Goal: Task Accomplishment & Management: Complete application form

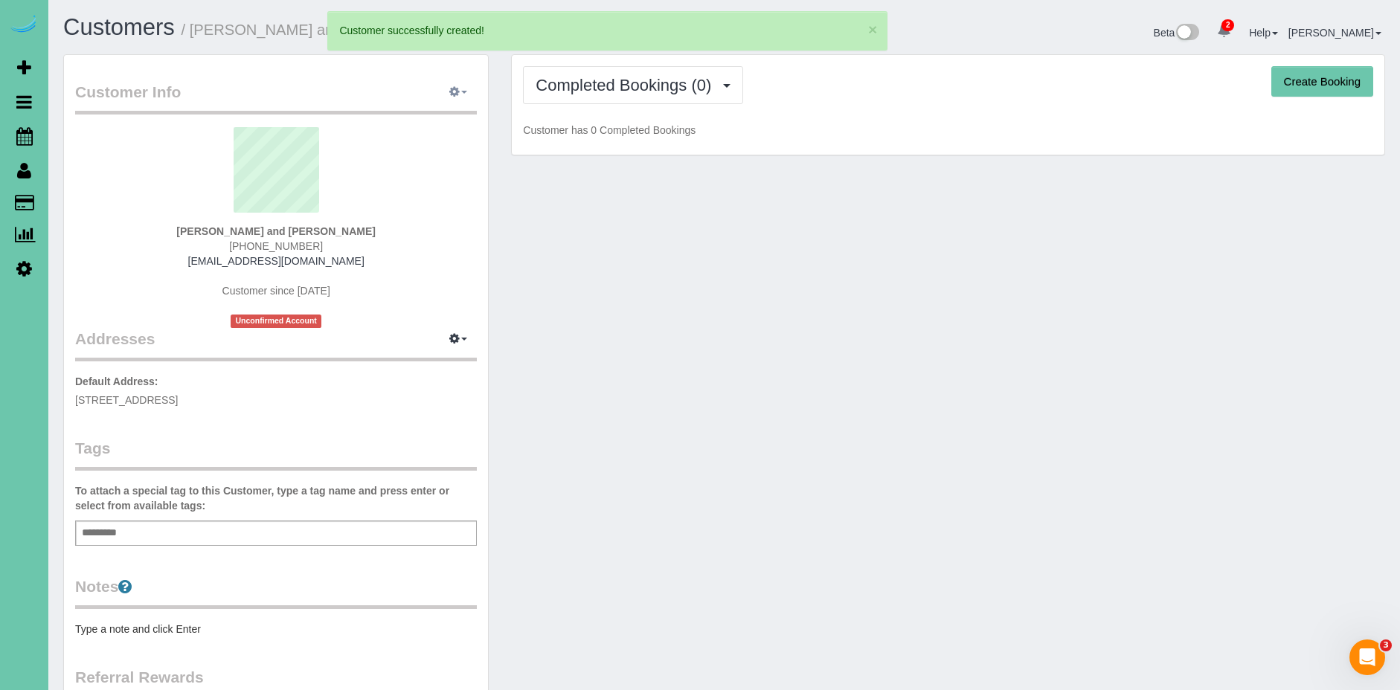
click at [461, 96] on button "button" at bounding box center [458, 92] width 37 height 23
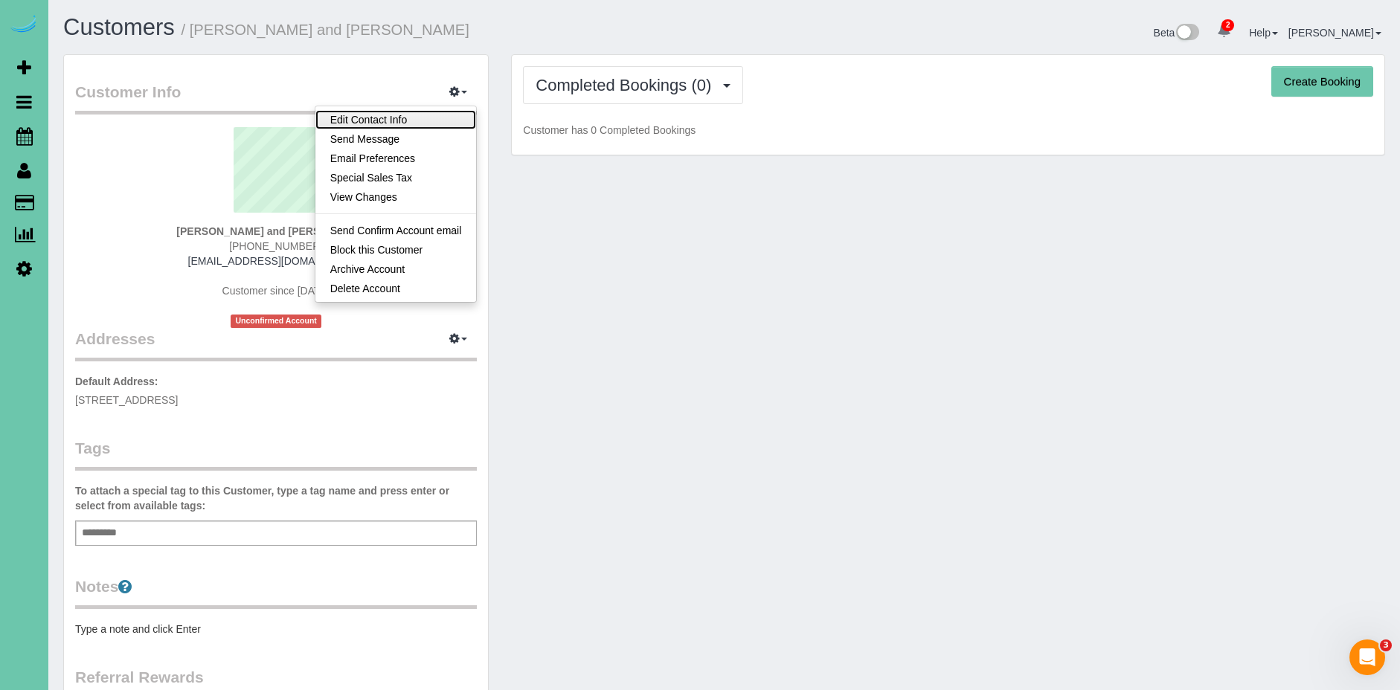
click at [386, 122] on link "Edit Contact Info" at bounding box center [395, 119] width 161 height 19
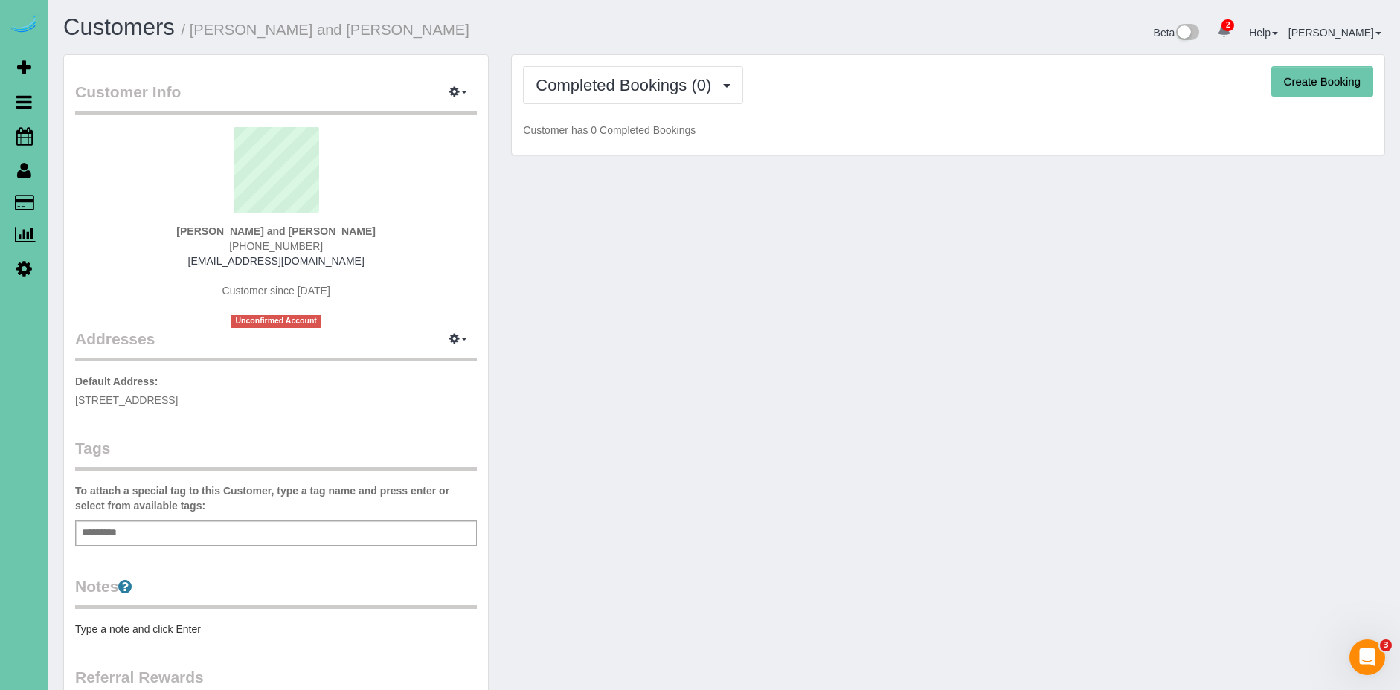
select select "NE"
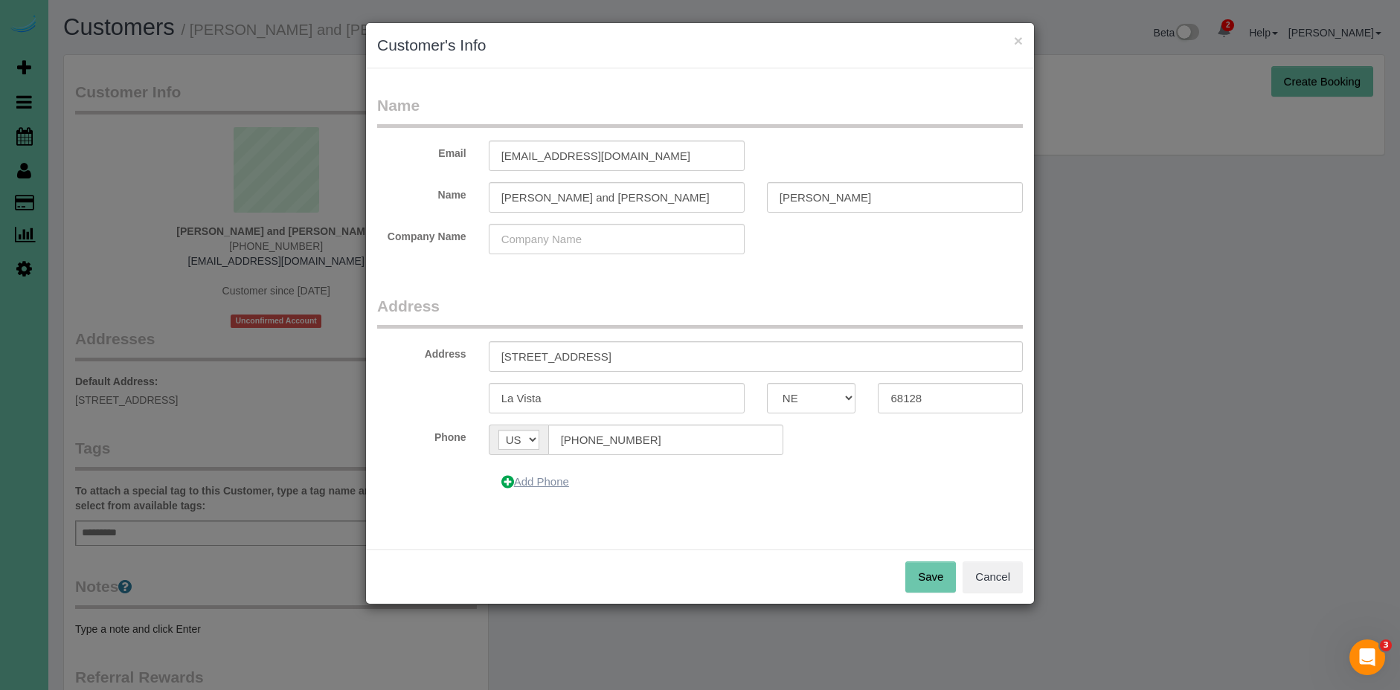
click at [495, 475] on button "Add Phone" at bounding box center [535, 481] width 93 height 31
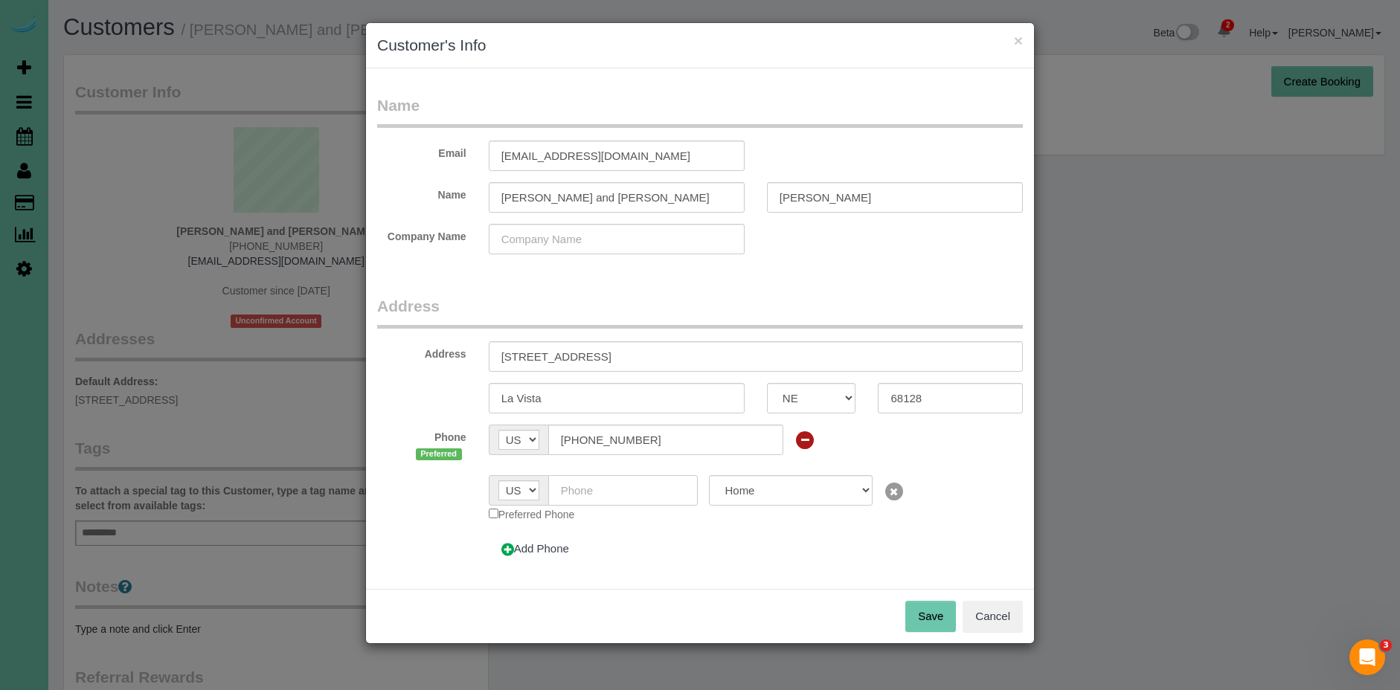
click at [600, 495] on input "text" at bounding box center [623, 490] width 150 height 30
type input "[PHONE_NUMBER]"
click at [866, 495] on select "Home Work Mobile" at bounding box center [790, 490] width 163 height 30
click at [918, 620] on button "Save" at bounding box center [930, 616] width 51 height 31
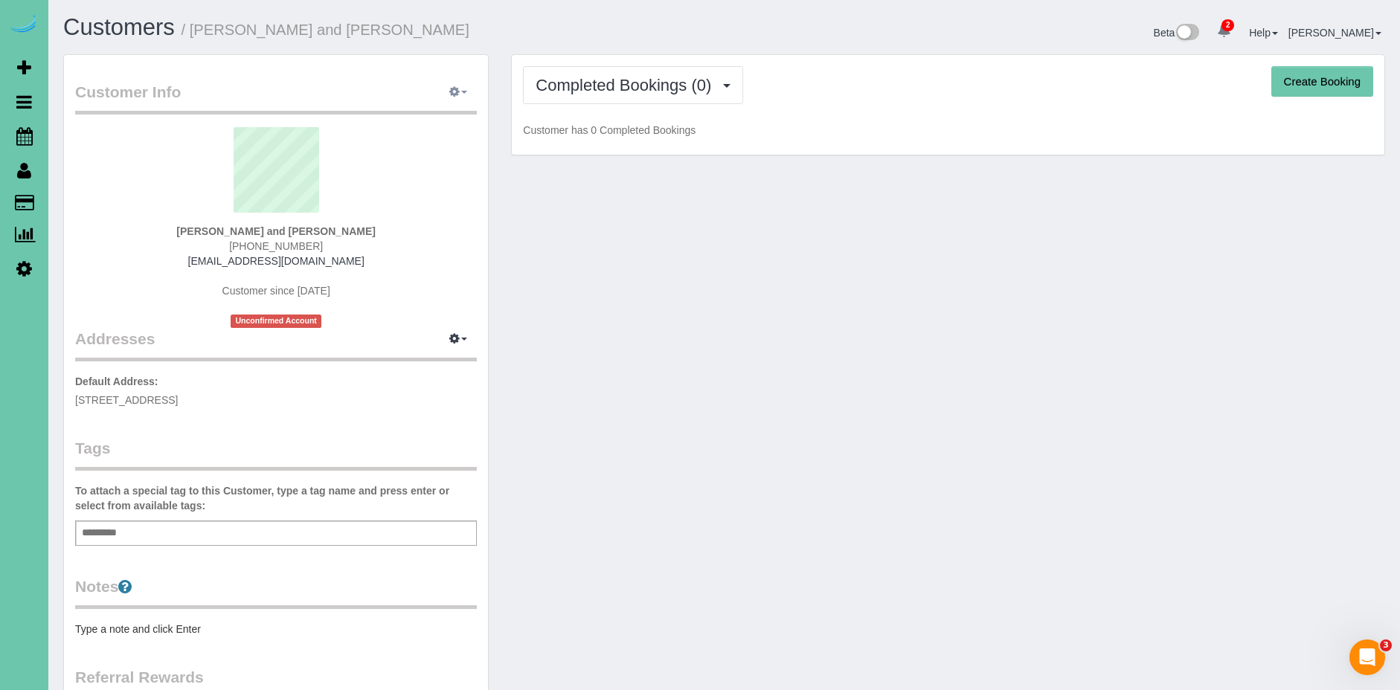
click at [452, 87] on icon "button" at bounding box center [454, 91] width 10 height 9
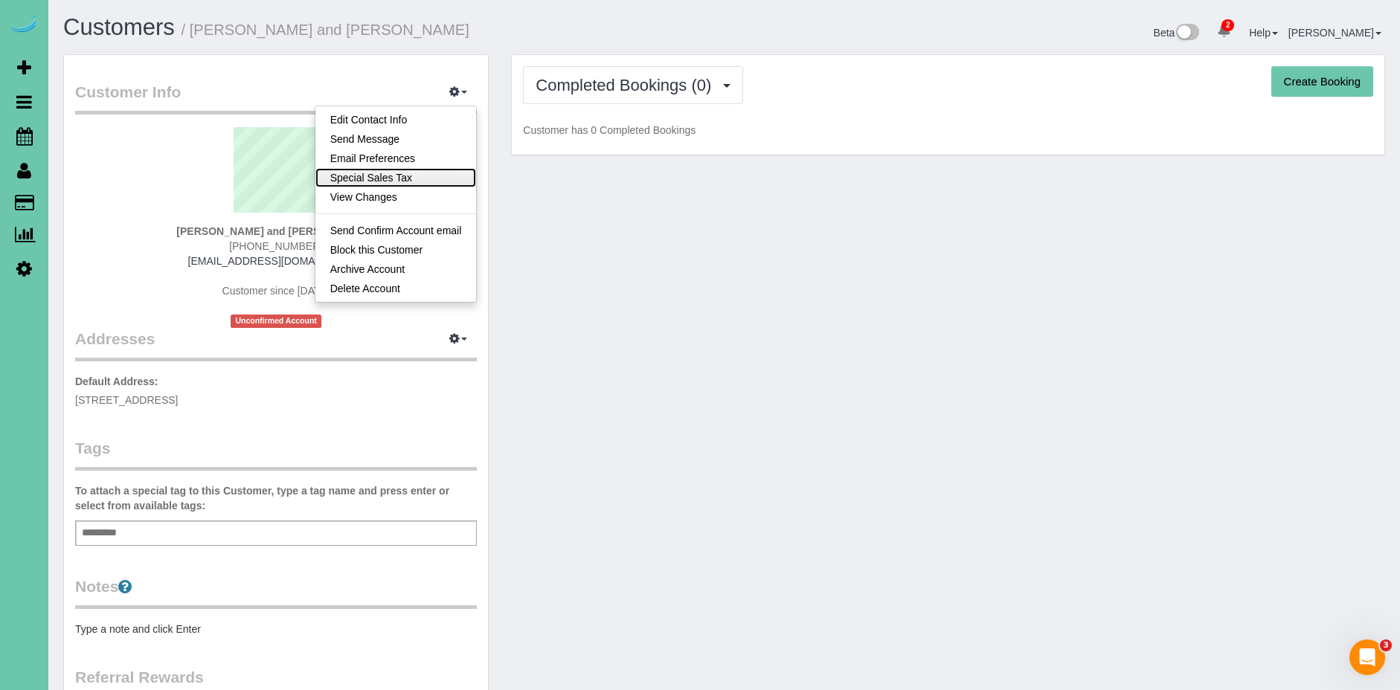
click at [437, 173] on link "Special Sales Tax" at bounding box center [395, 177] width 161 height 19
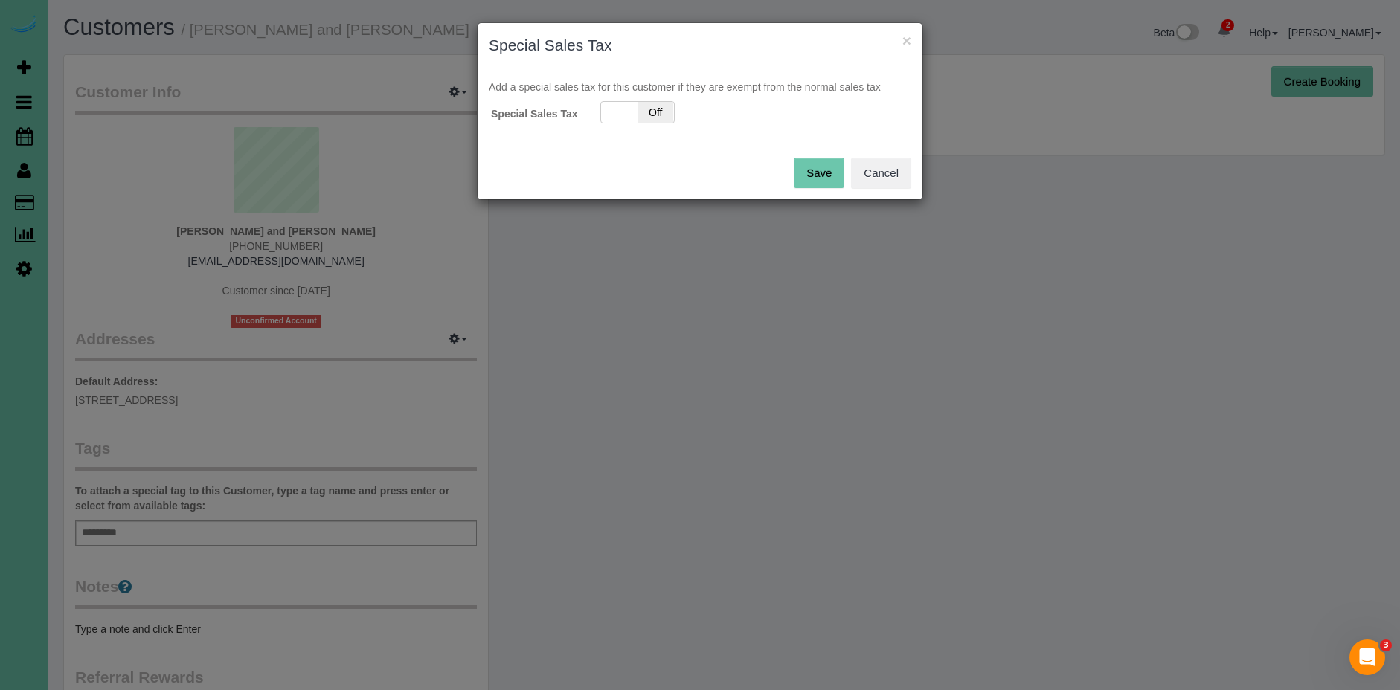
click at [646, 92] on p "Add a special sales tax for this customer if they are exempt from the normal sa…" at bounding box center [700, 87] width 423 height 15
click at [647, 116] on span "Off" at bounding box center [655, 112] width 36 height 21
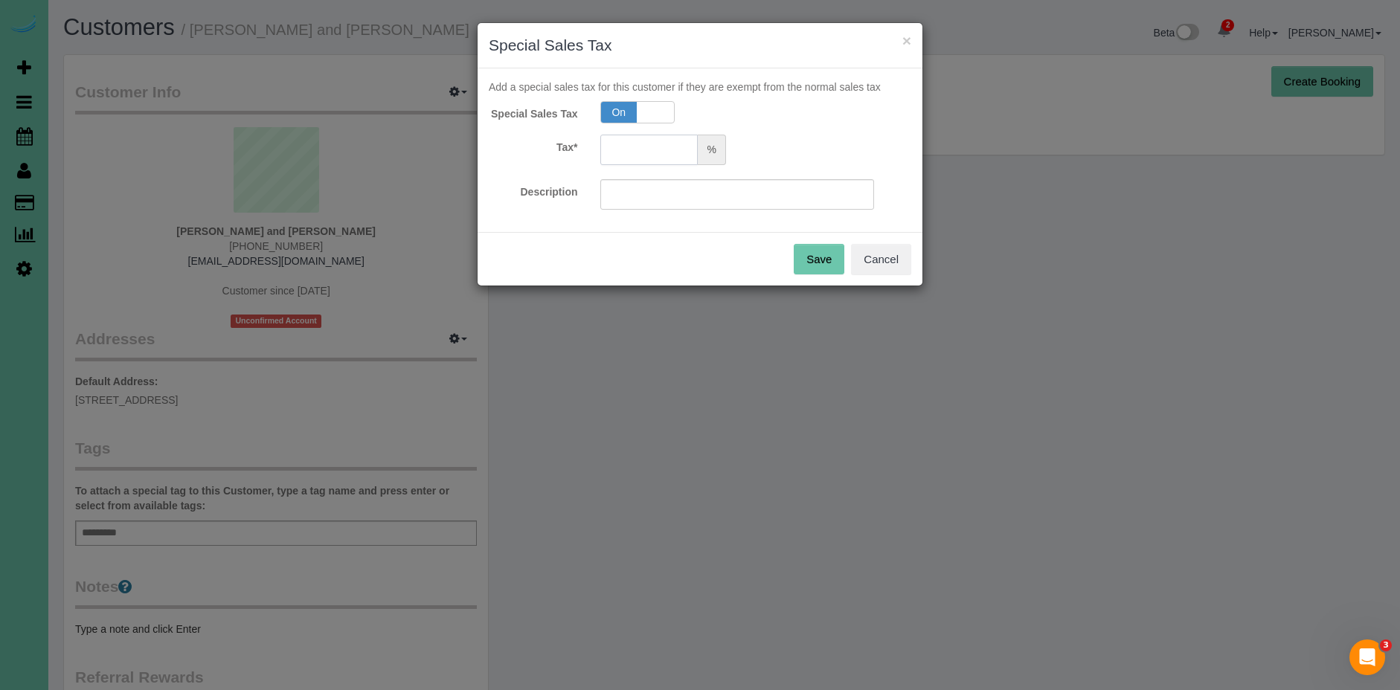
click at [657, 153] on input "text" at bounding box center [649, 150] width 98 height 30
type input "5.5"
click at [660, 199] on input "text" at bounding box center [737, 194] width 274 height 30
type input "5.5"
click at [836, 260] on button "Save" at bounding box center [819, 259] width 51 height 31
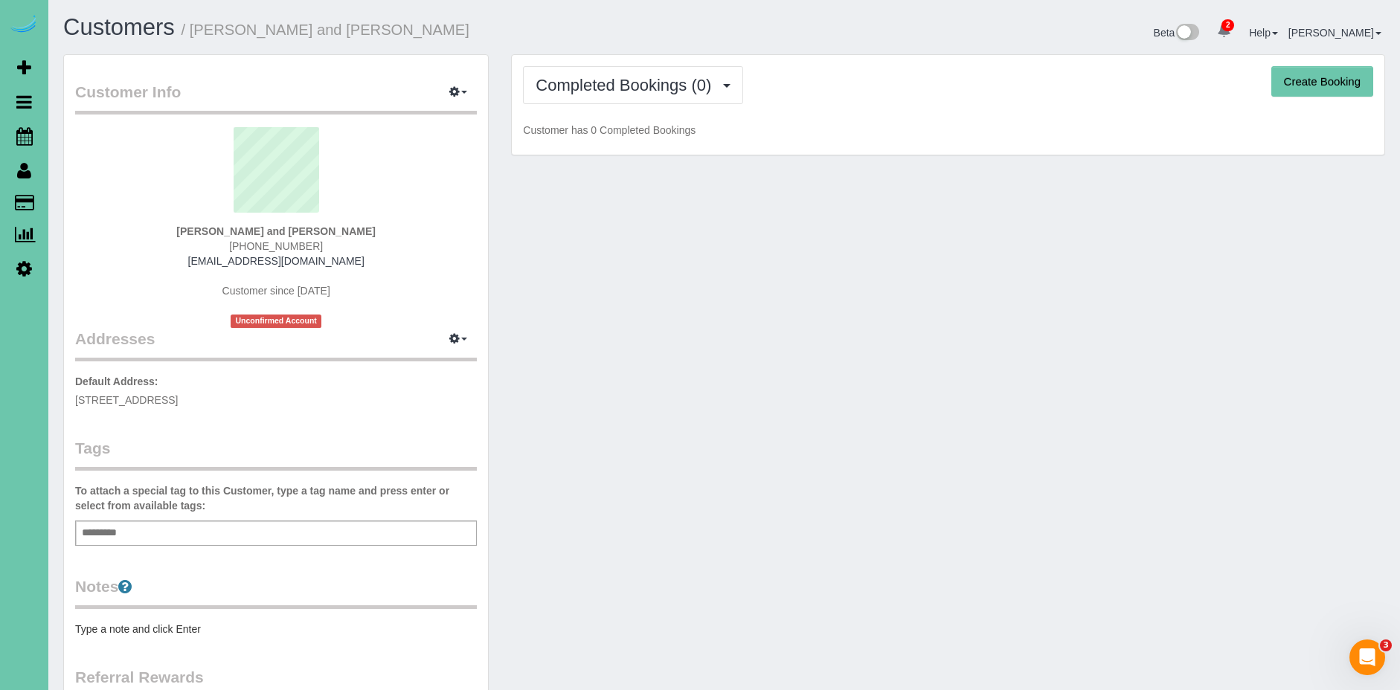
click at [1338, 80] on button "Create Booking" at bounding box center [1322, 81] width 102 height 31
select select "NE"
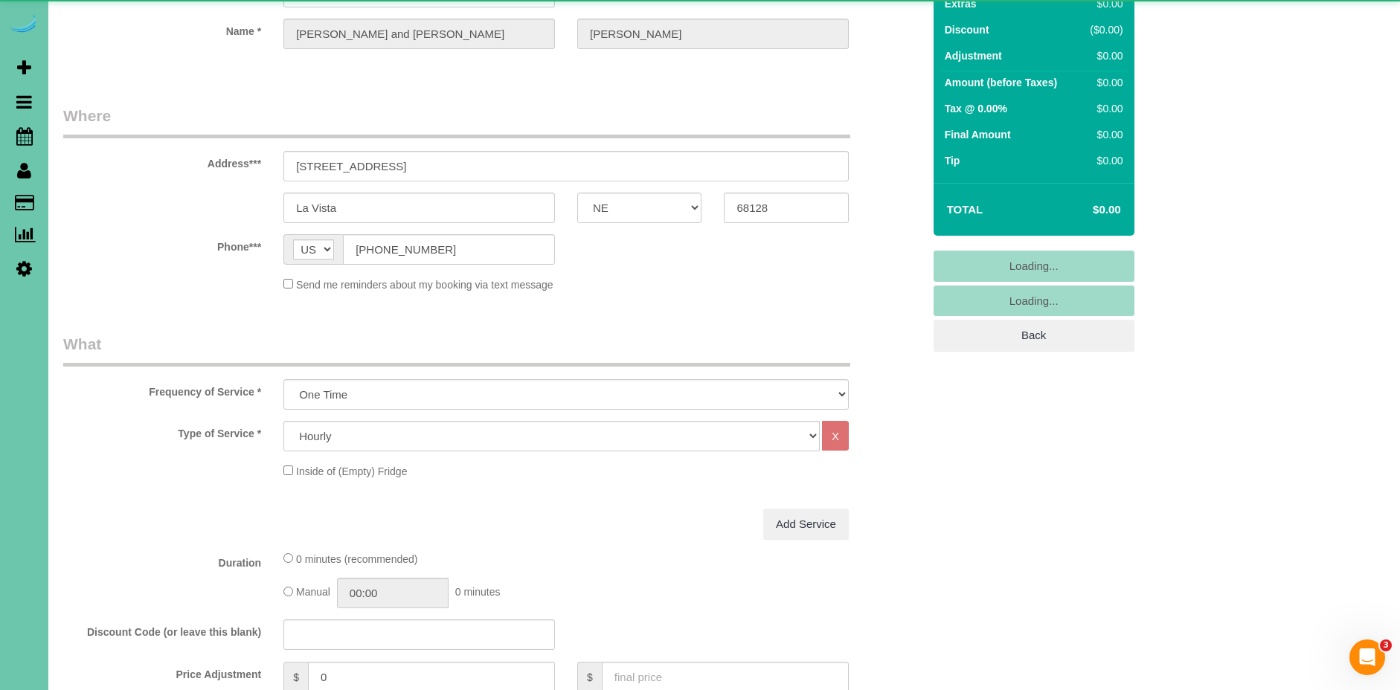
select select "object:21351"
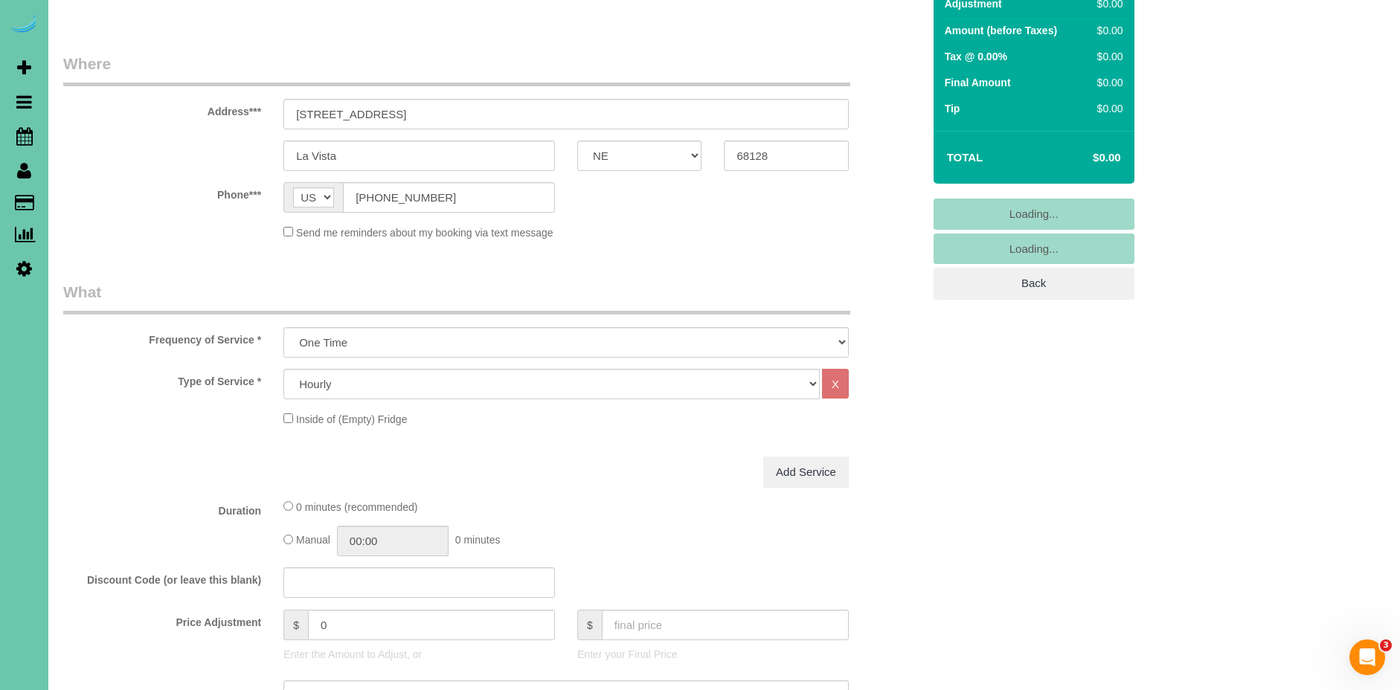
scroll to position [192, 0]
click at [356, 345] on select "One Time Weekly (0% for the First Booking) Bi-Weekly (0% for the First Booking)…" at bounding box center [565, 341] width 565 height 30
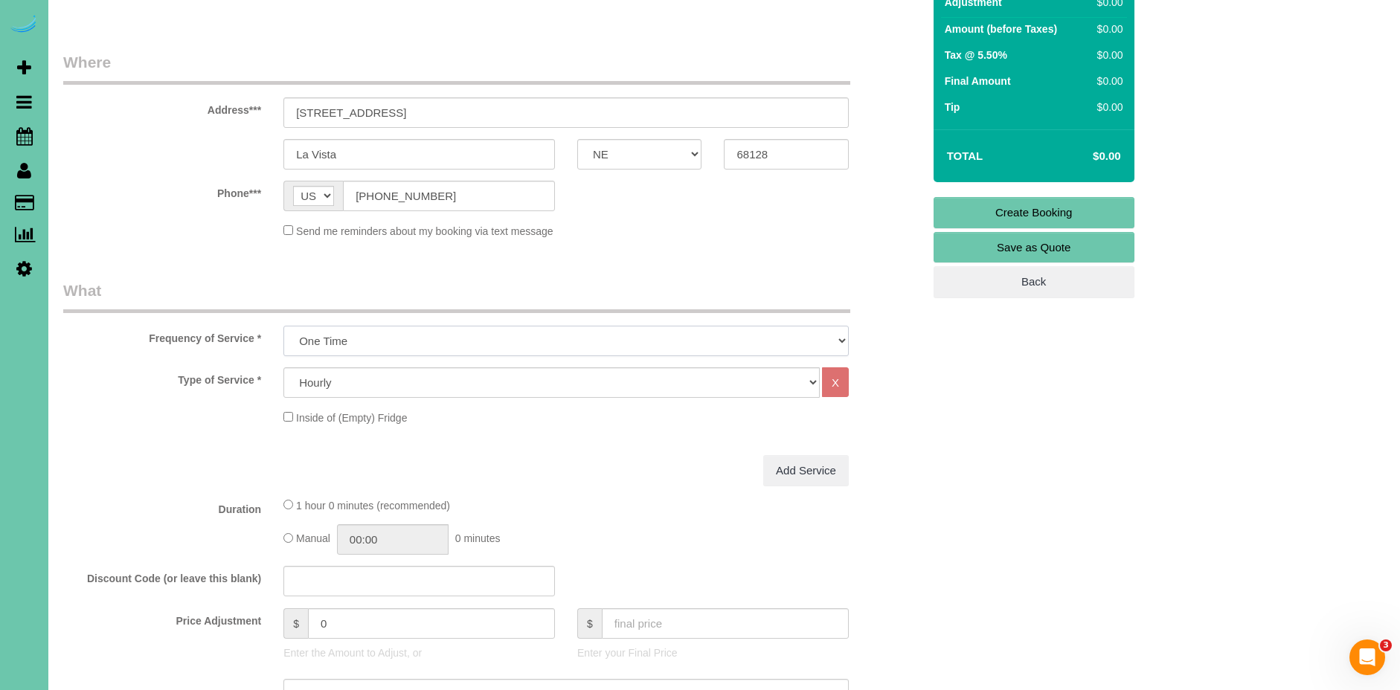
click at [283, 326] on select "One Time Weekly (0% for the First Booking) Bi-Weekly (0% for the First Booking)…" at bounding box center [565, 341] width 565 height 30
click at [408, 378] on select "Hourly 2.5 Hour Custom Clean 3.5 Hour Custom Clean commercial 1000 Square Feet …" at bounding box center [551, 382] width 536 height 30
select select "160"
click at [283, 367] on select "Hourly 2.5 Hour Custom Clean 3.5 Hour Custom Clean commercial 1000 Square Feet …" at bounding box center [551, 382] width 536 height 30
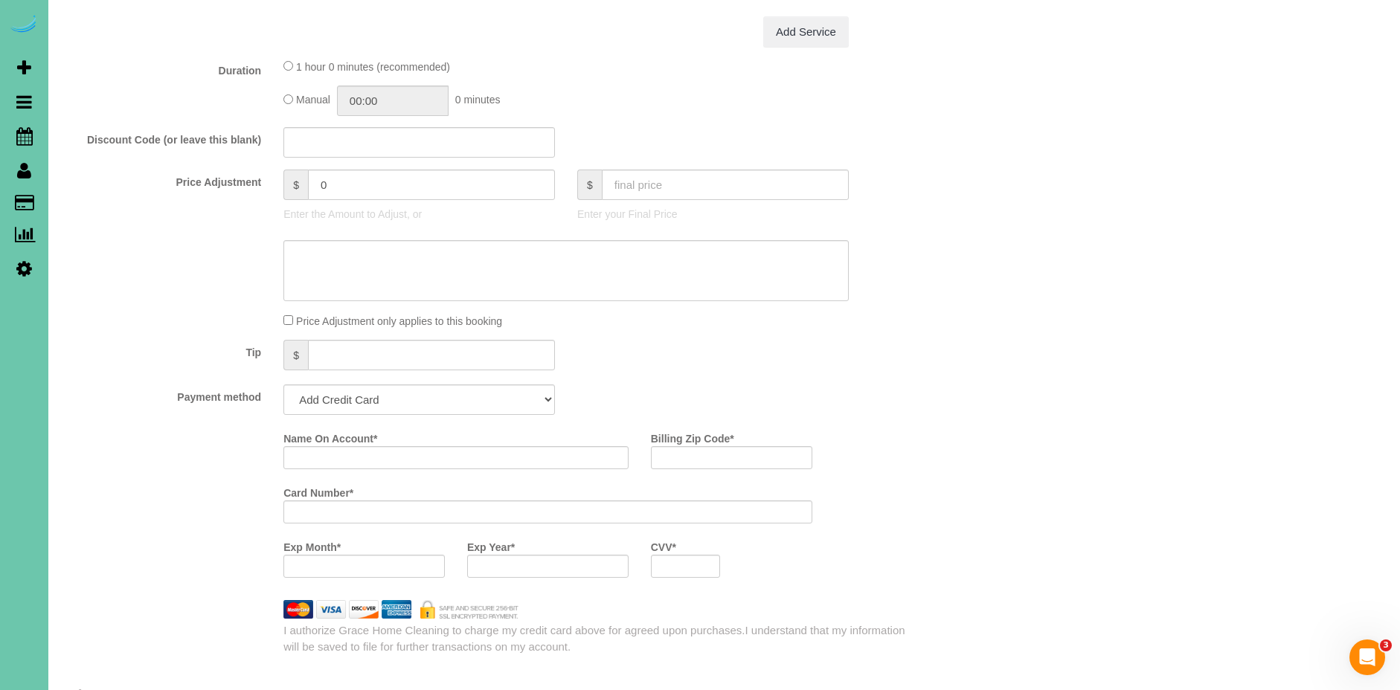
scroll to position [623, 0]
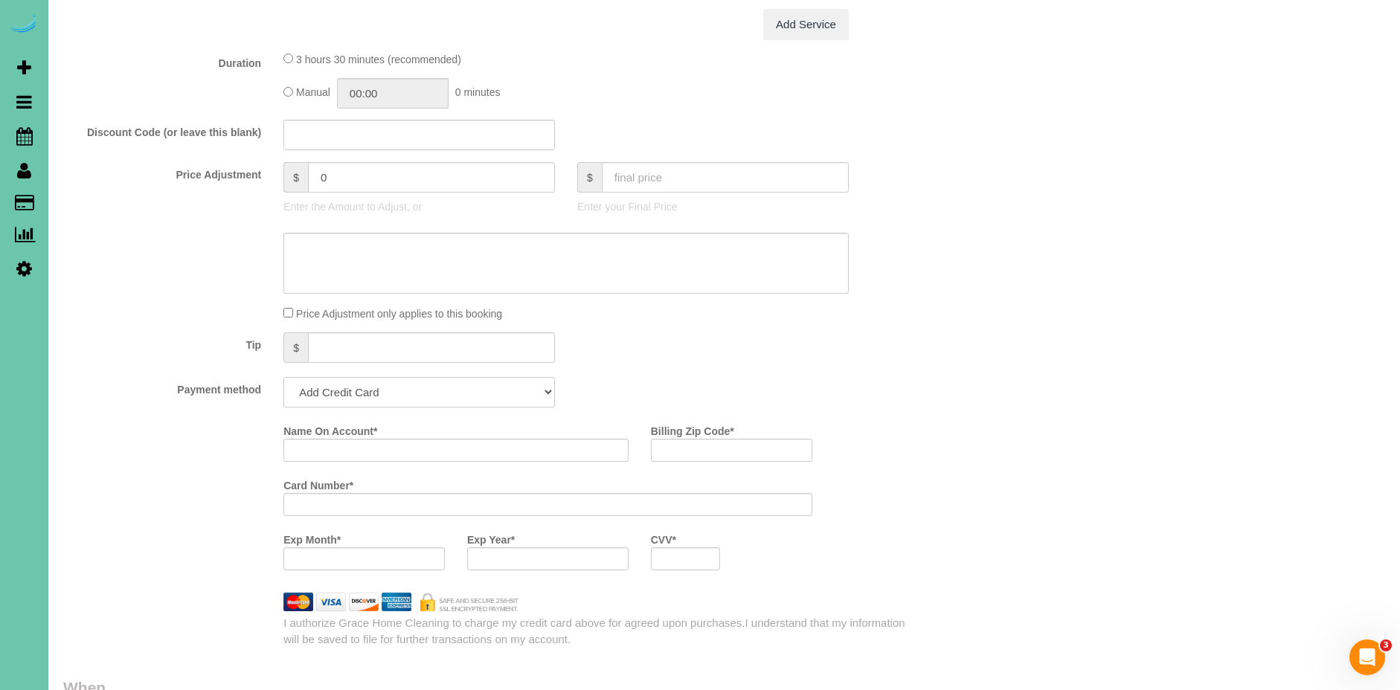
click at [416, 398] on select "Add Credit Card Cash Check Paypal" at bounding box center [419, 392] width 272 height 30
select select "string:check"
click at [283, 377] on select "Add Credit Card Cash Check Paypal" at bounding box center [419, 392] width 272 height 30
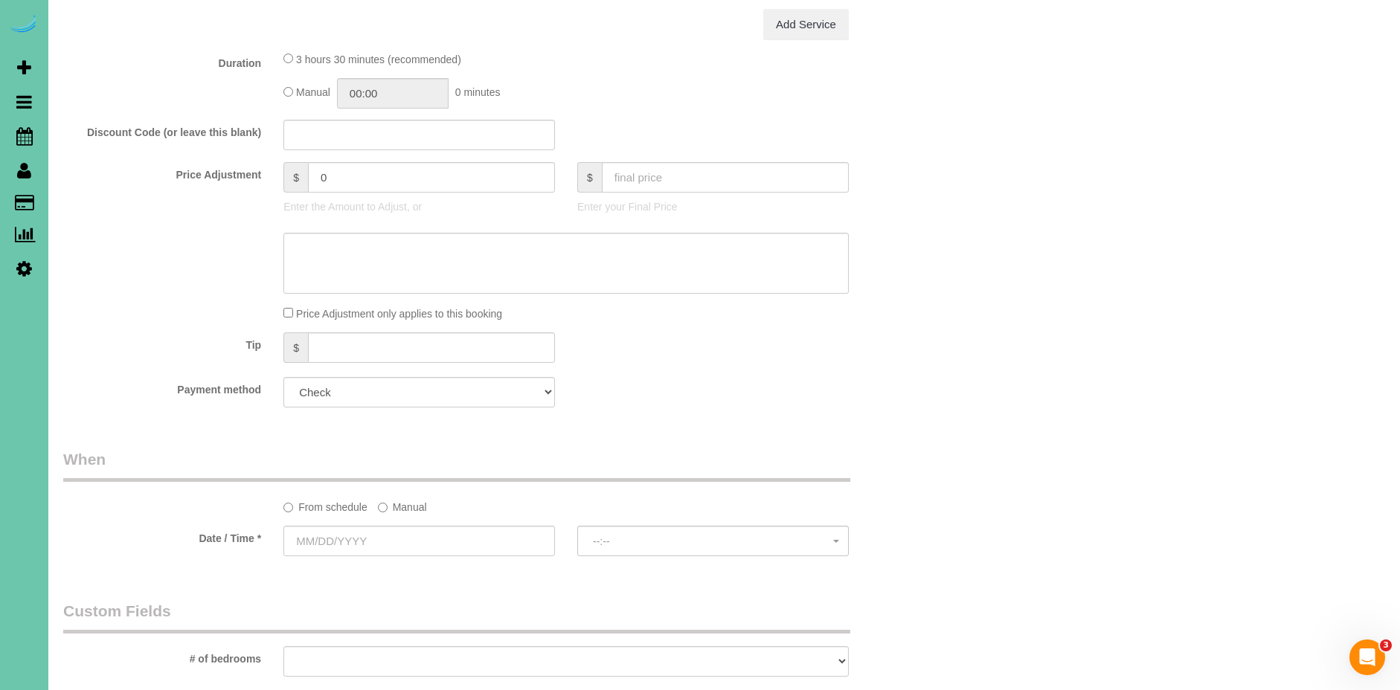
drag, startPoint x: 408, startPoint y: 501, endPoint x: 391, endPoint y: 516, distance: 23.2
click at [408, 501] on label "Manual" at bounding box center [402, 505] width 49 height 20
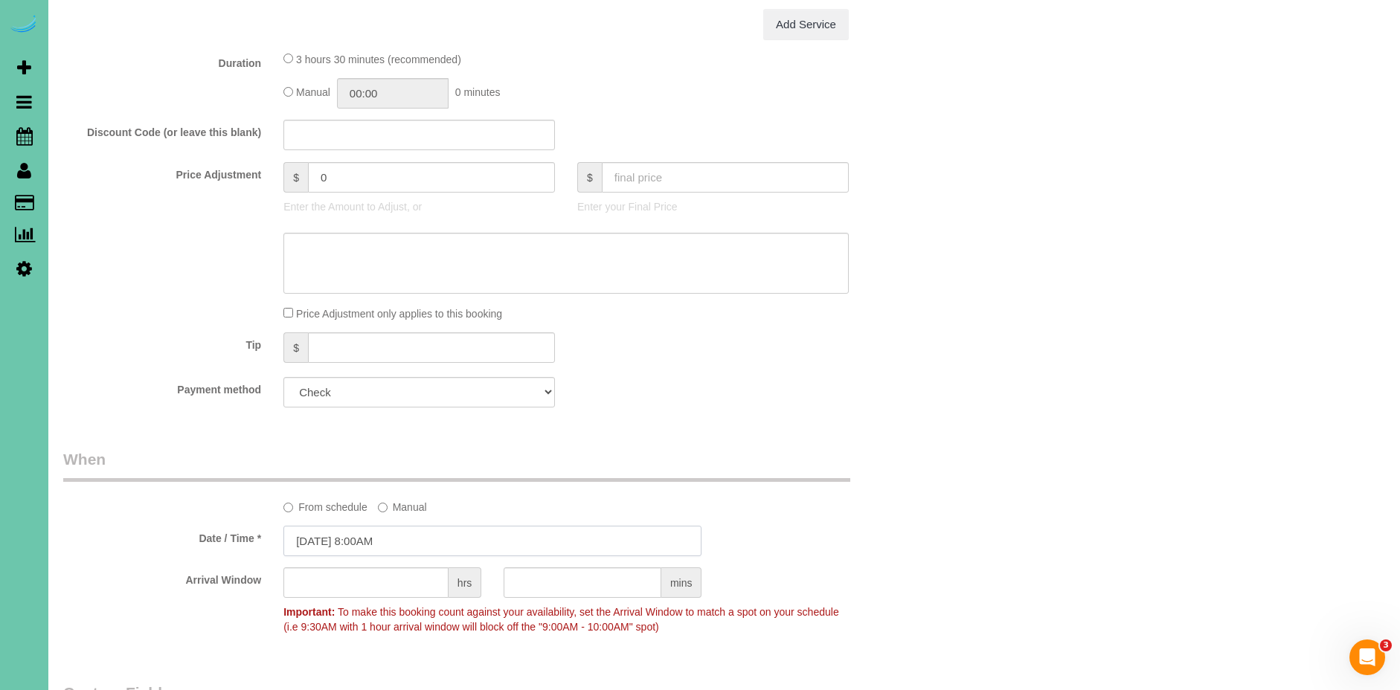
drag, startPoint x: 344, startPoint y: 539, endPoint x: 335, endPoint y: 536, distance: 8.7
click at [344, 539] on input "[DATE] 8:00AM" at bounding box center [492, 541] width 418 height 30
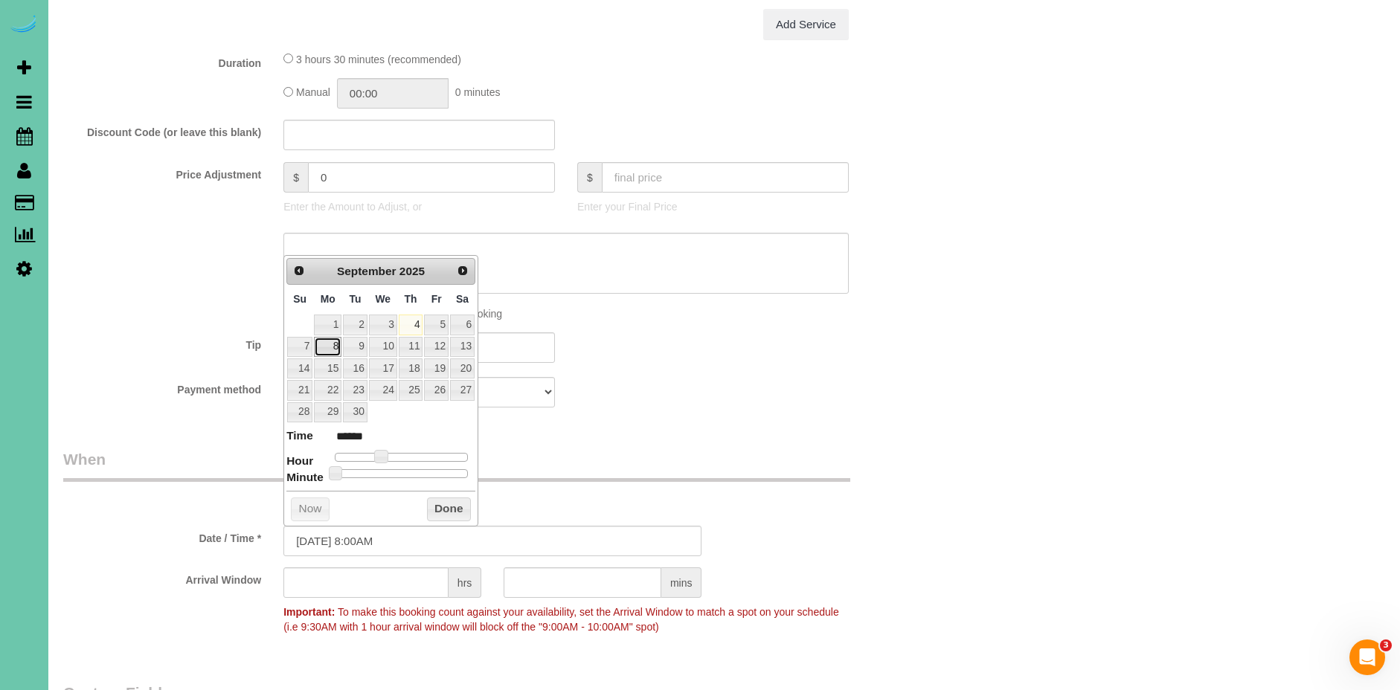
click at [335, 345] on link "8" at bounding box center [328, 347] width 28 height 20
type input "[DATE] 9:00AM"
type input "******"
type input "[DATE] 10:00AM"
type input "*******"
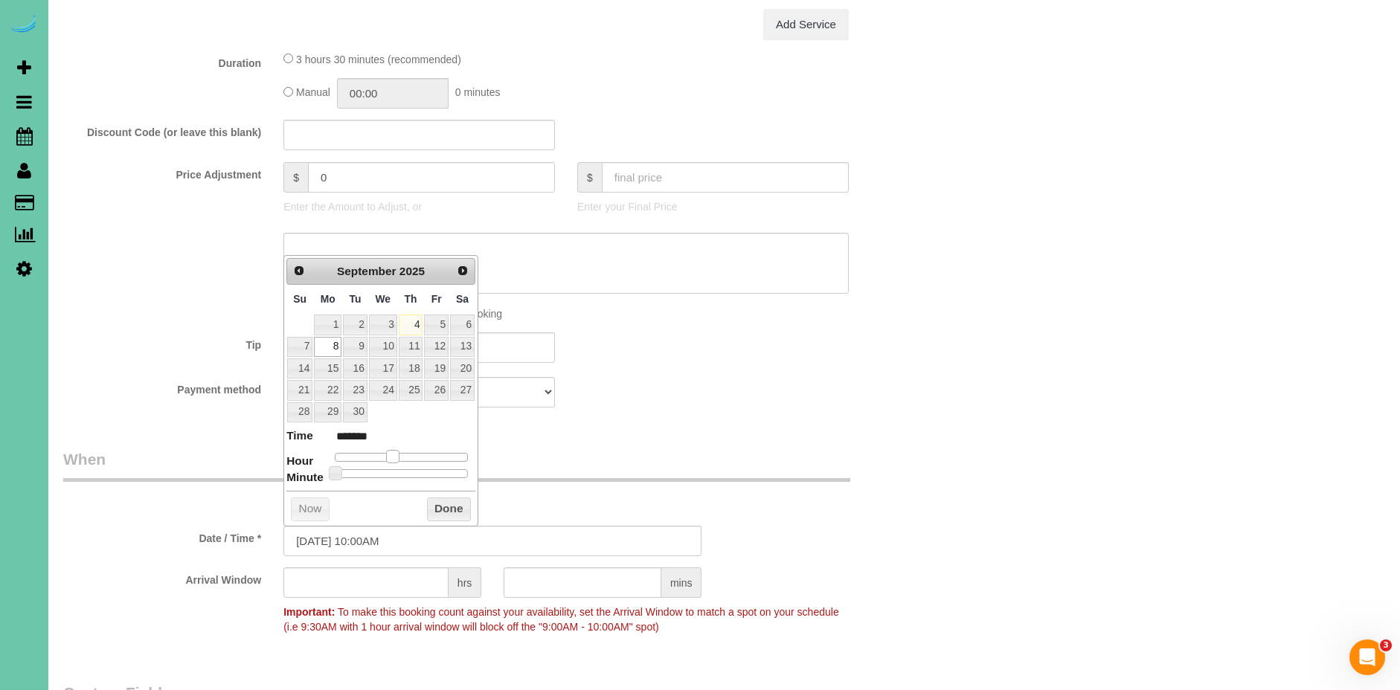
drag, startPoint x: 386, startPoint y: 457, endPoint x: 344, endPoint y: 474, distance: 45.0
click at [401, 457] on div at bounding box center [401, 457] width 133 height 9
type input "[DATE] 11:00AM"
type input "*******"
type input "[DATE] 12:00PM"
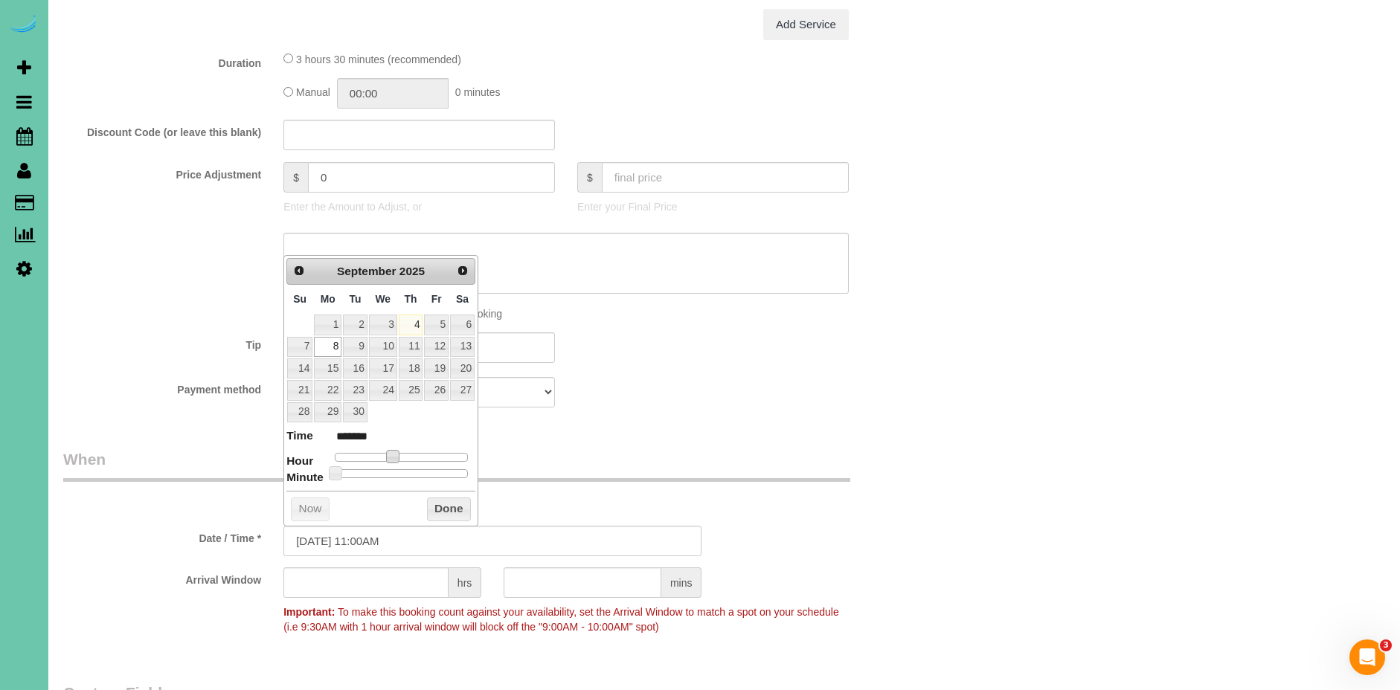
type input "*******"
type input "[DATE] 11:00AM"
type input "*******"
type input "[DATE] 10:00AM"
type input "*******"
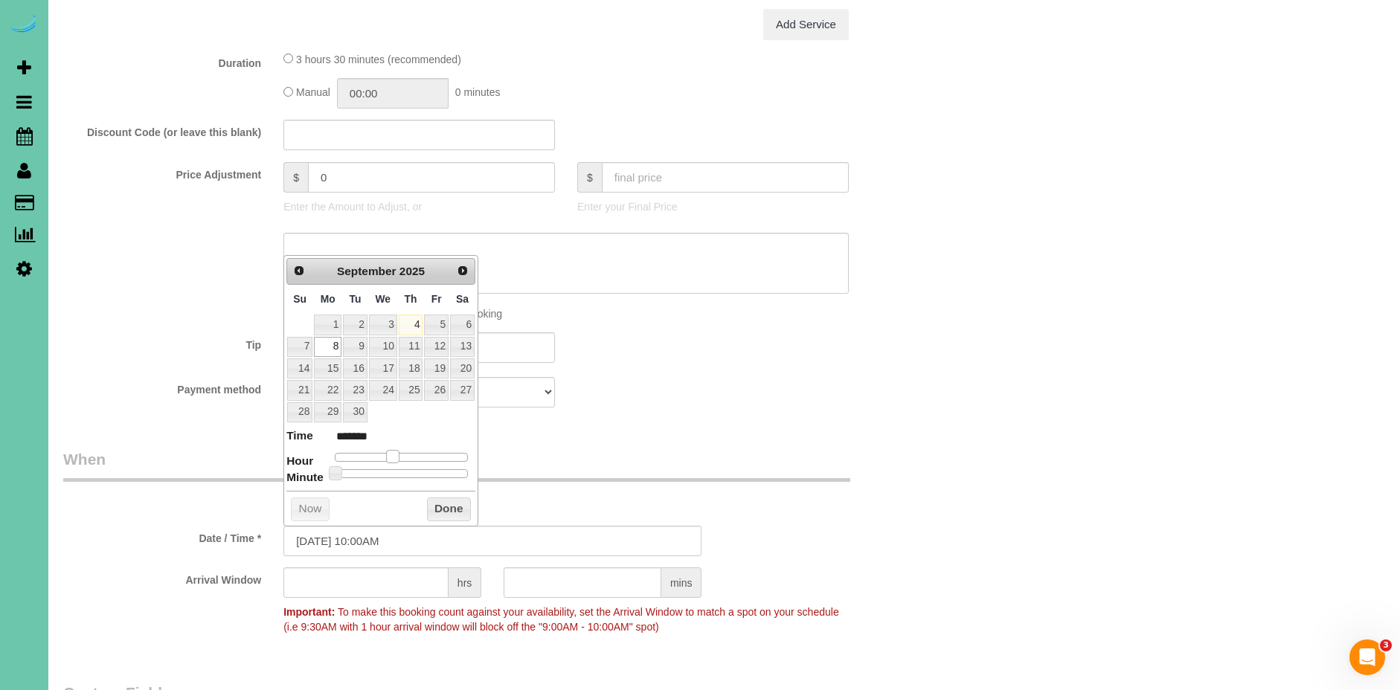
type input "[DATE] 11:00AM"
type input "*******"
drag, startPoint x: 390, startPoint y: 458, endPoint x: 399, endPoint y: 459, distance: 9.0
click at [399, 459] on span at bounding box center [397, 456] width 13 height 13
type input "[DATE] 11:05AM"
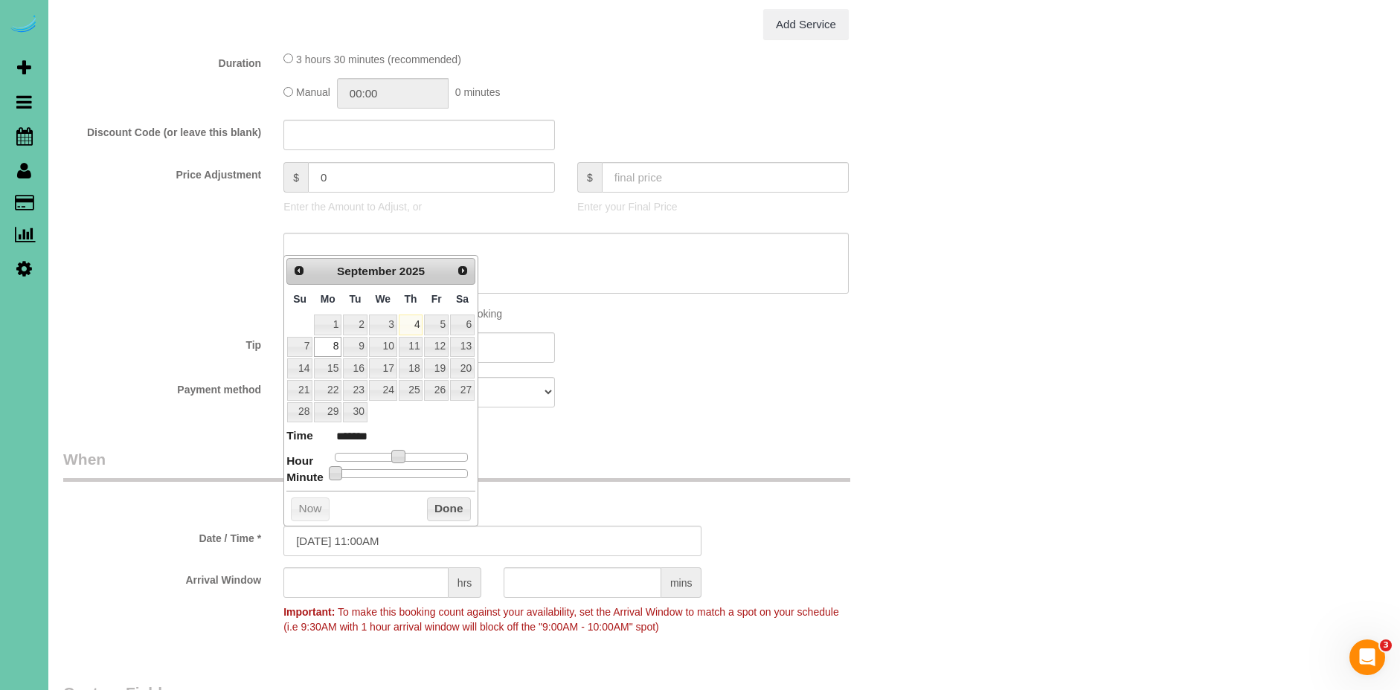
type input "*******"
type input "[DATE] 11:10AM"
type input "*******"
type input "[DATE] 11:15AM"
type input "*******"
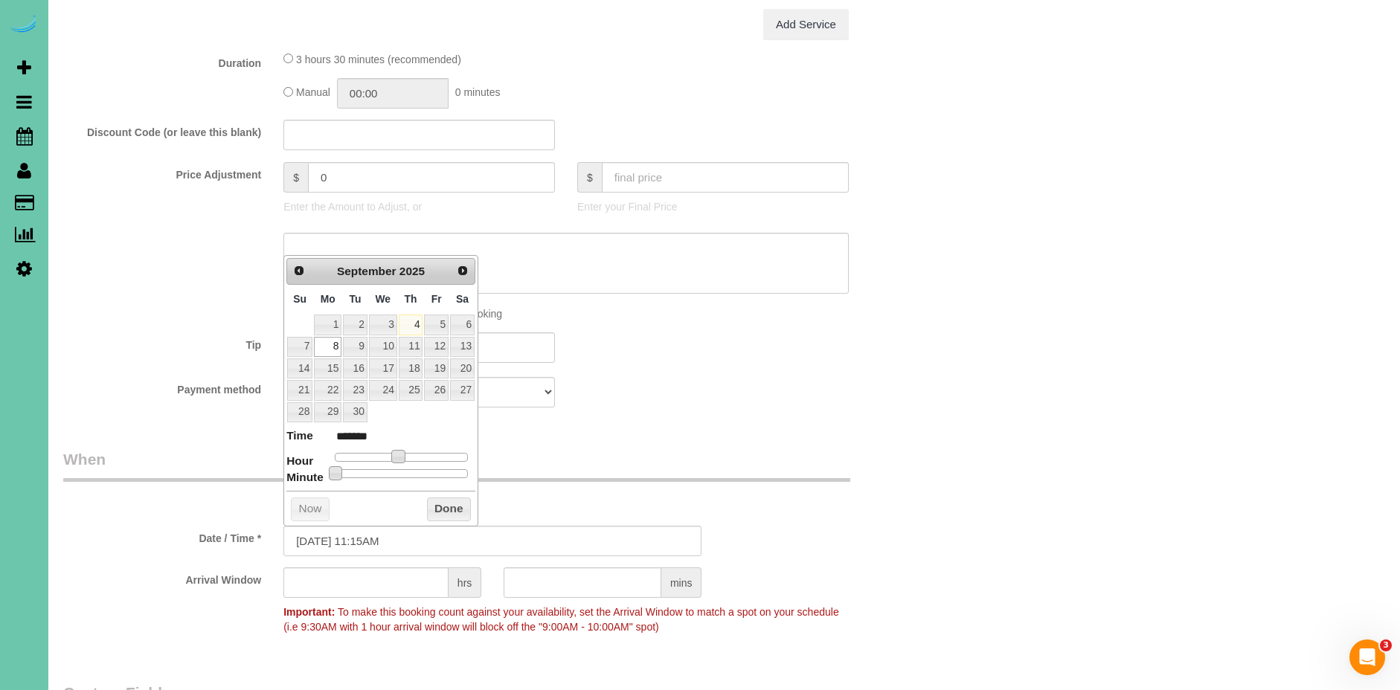
type input "[DATE] 11:20AM"
type input "*******"
type input "[DATE] 11:25AM"
type input "*******"
type input "[DATE] 11:30AM"
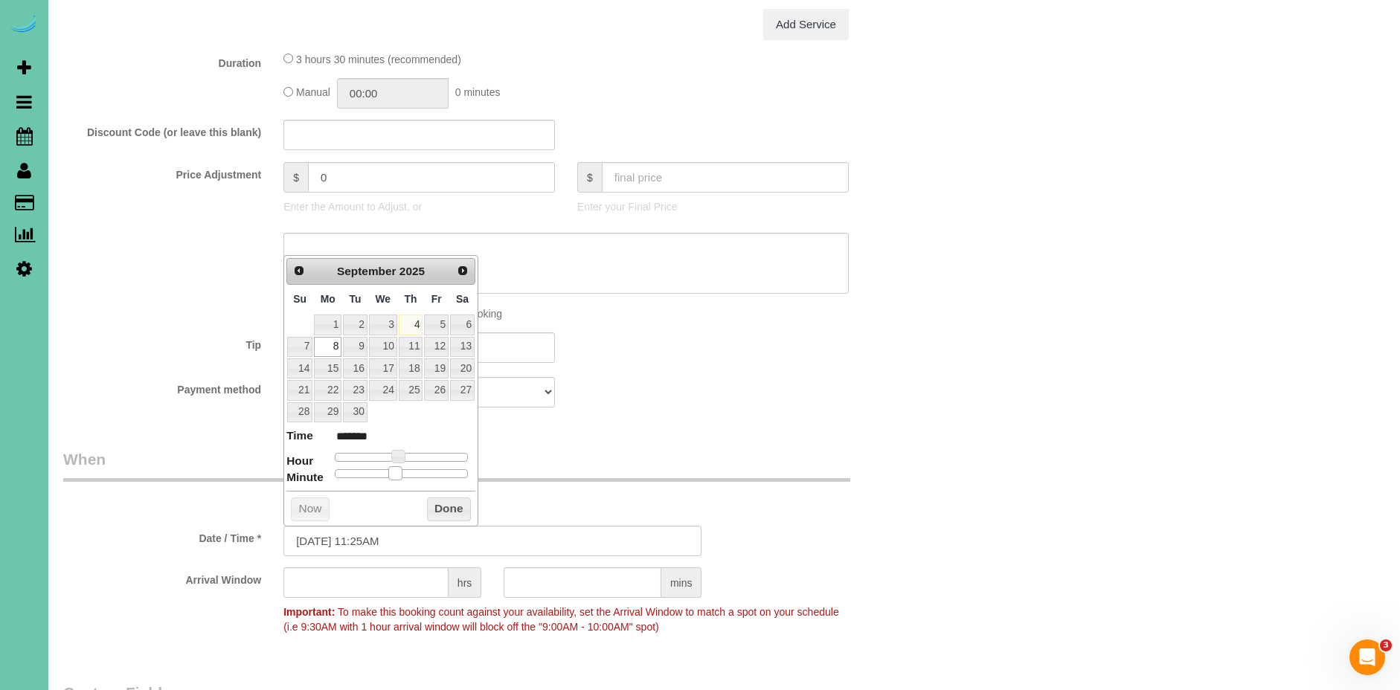
type input "*******"
drag, startPoint x: 337, startPoint y: 475, endPoint x: 412, endPoint y: 478, distance: 75.2
click at [412, 478] on span at bounding box center [406, 472] width 13 height 13
click at [457, 513] on button "Done" at bounding box center [449, 510] width 44 height 24
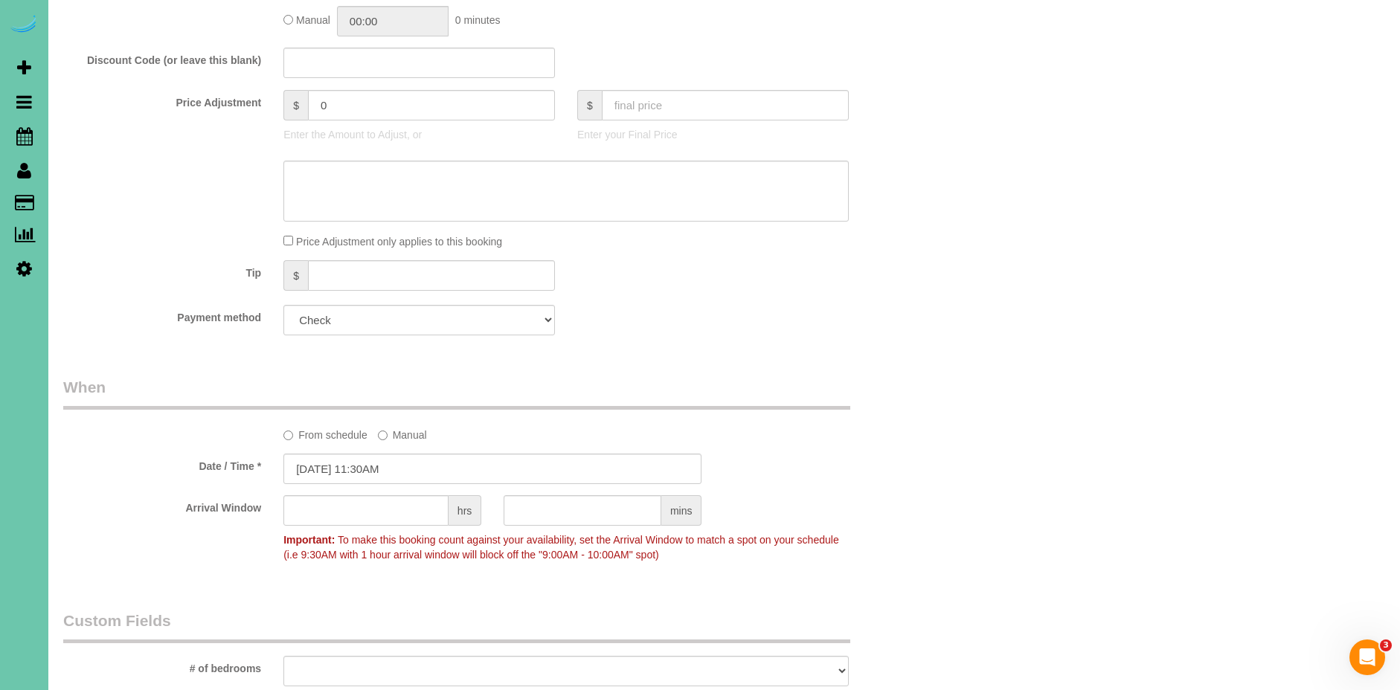
scroll to position [701, 0]
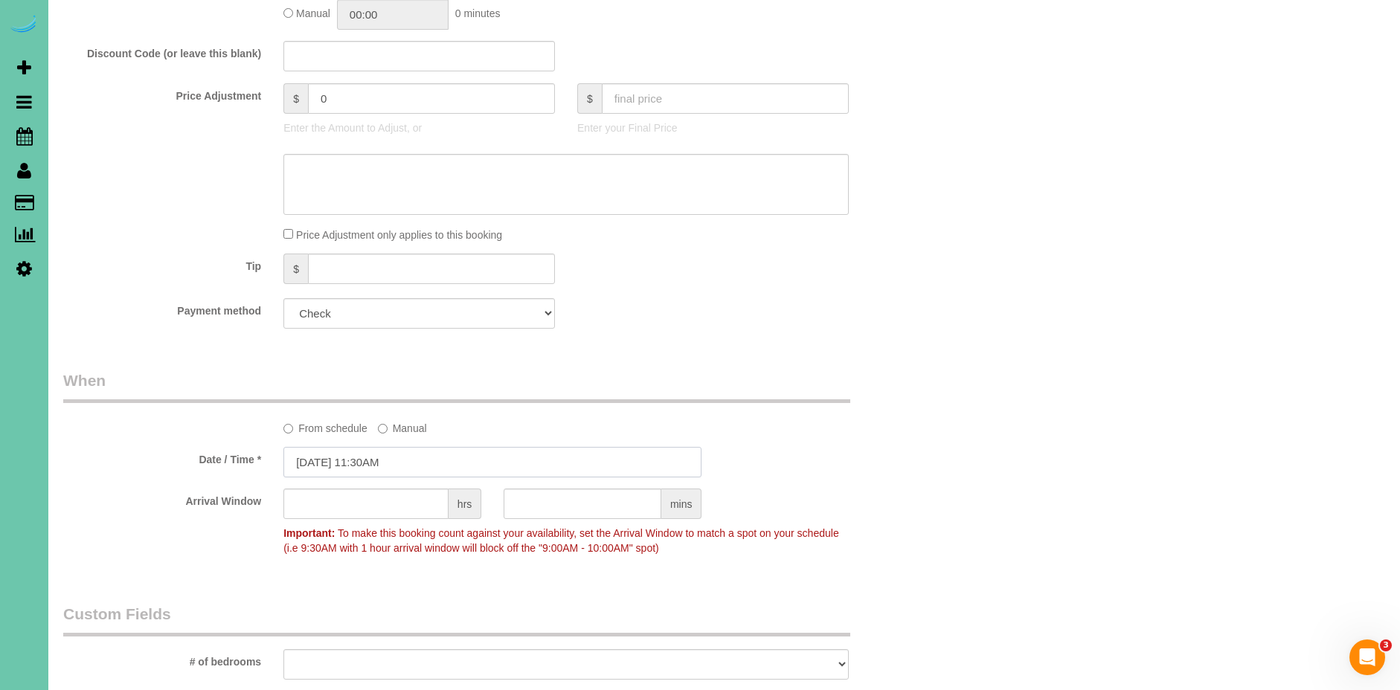
click at [299, 467] on input "[DATE] 11:30AM" at bounding box center [492, 462] width 418 height 30
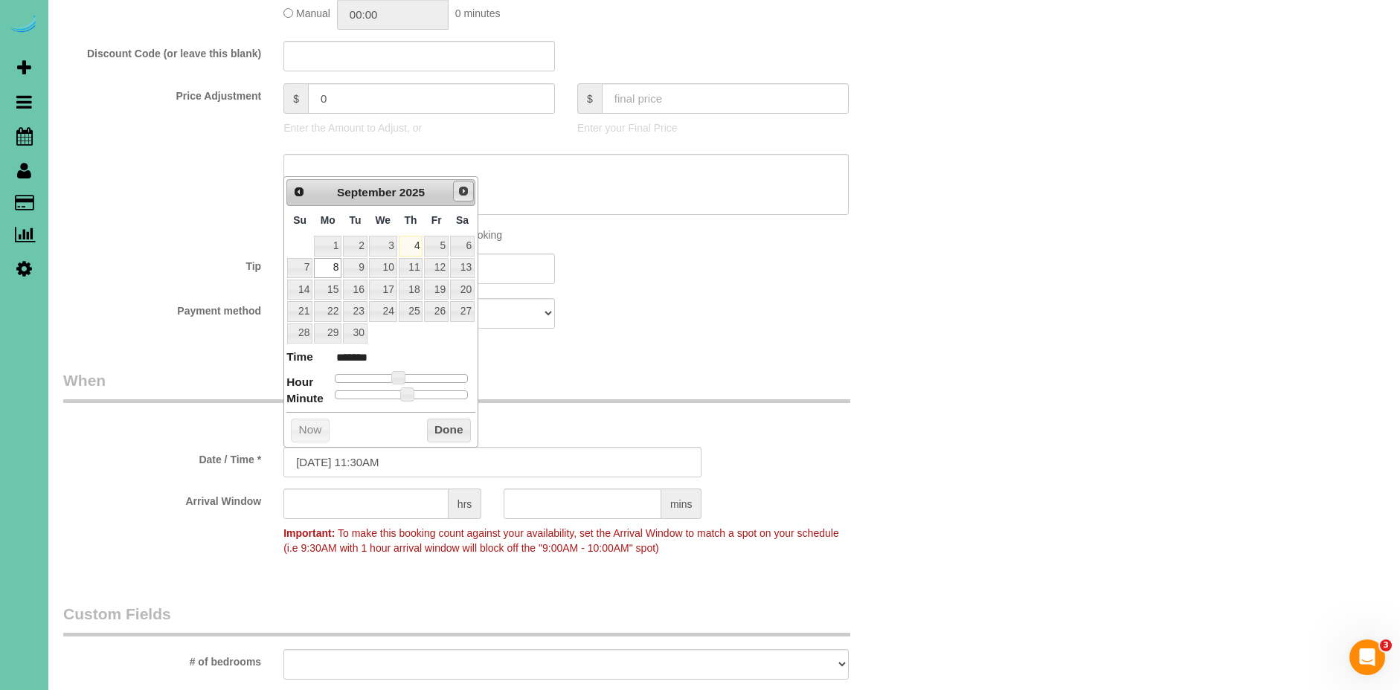
click at [462, 191] on span "Next" at bounding box center [463, 191] width 12 height 12
click at [389, 269] on link "8" at bounding box center [383, 268] width 28 height 20
type input "[DATE] 11:30AM"
click at [448, 431] on button "Done" at bounding box center [449, 431] width 44 height 24
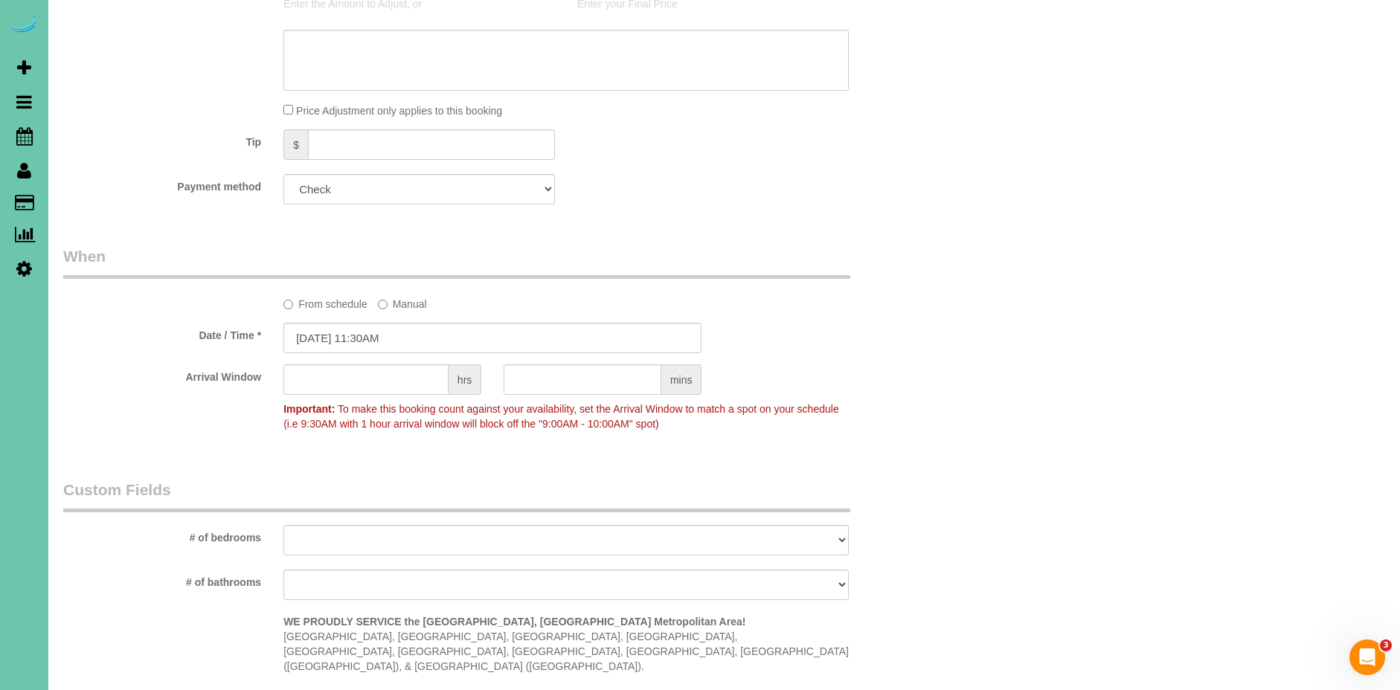
scroll to position [877, 0]
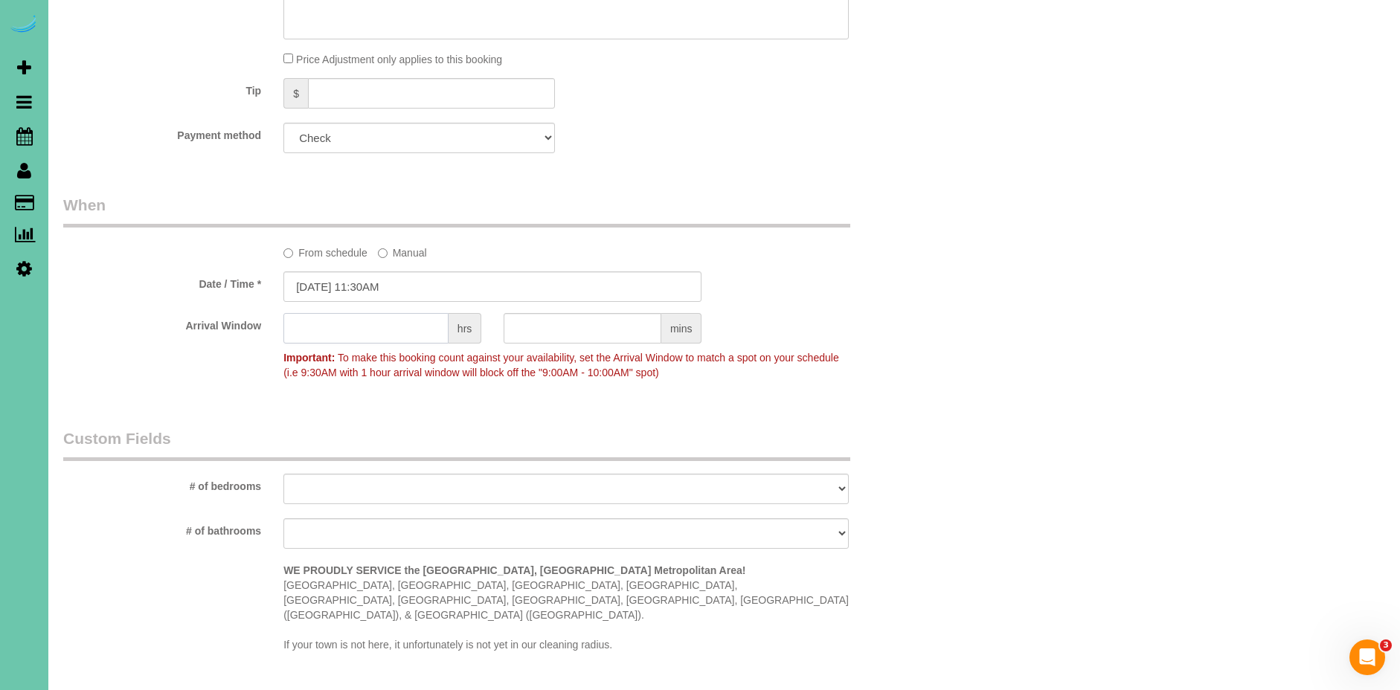
click at [402, 327] on input "text" at bounding box center [365, 328] width 165 height 30
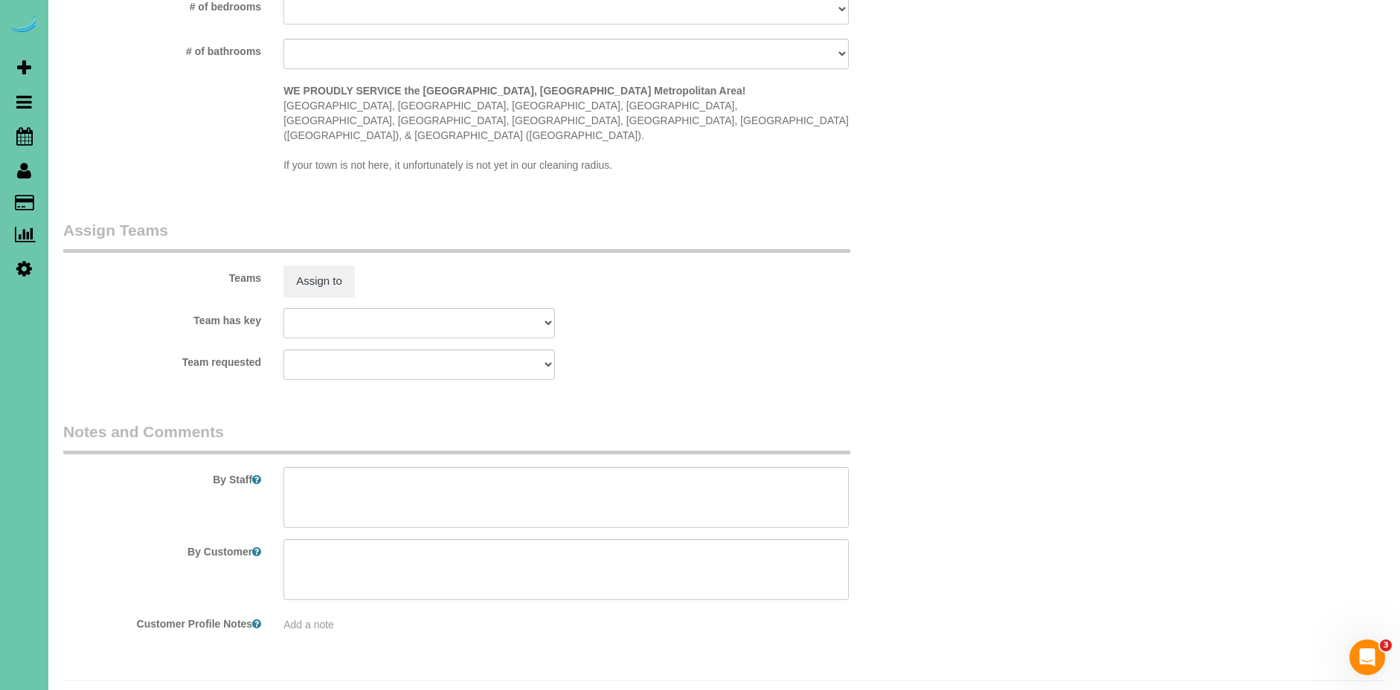
scroll to position [1362, 0]
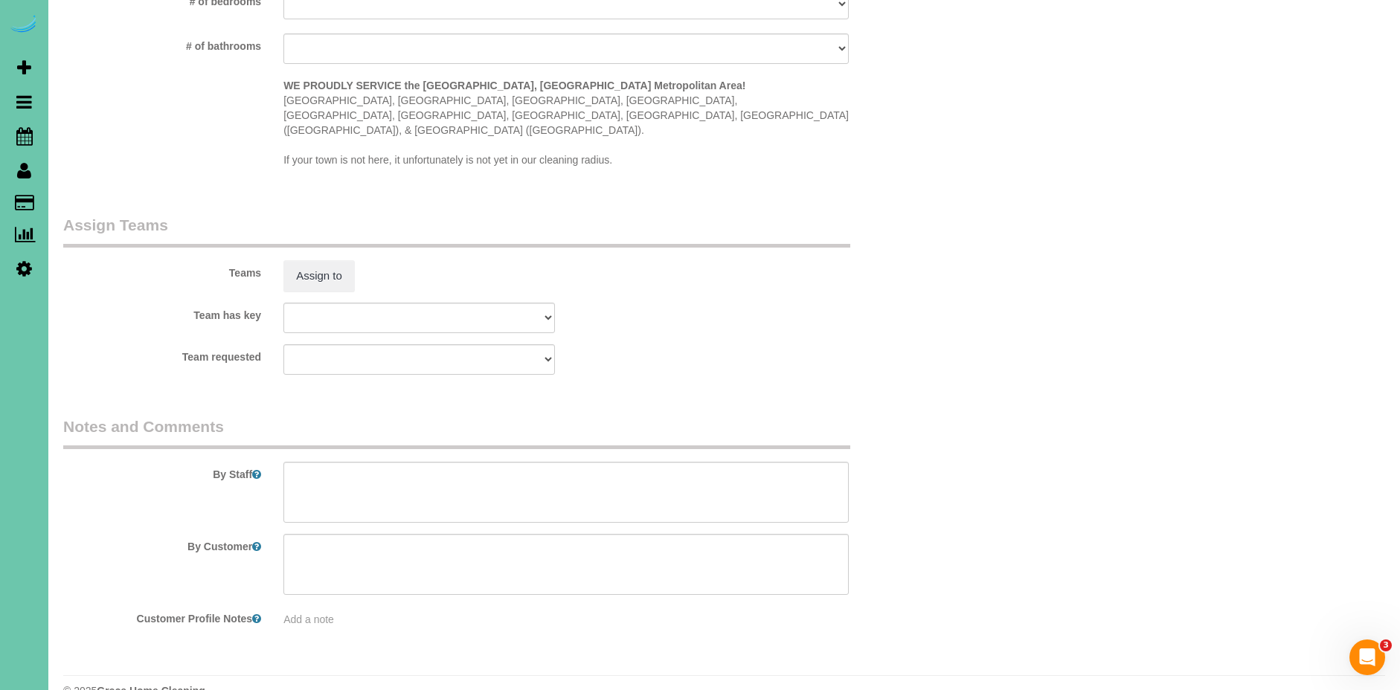
type input "1"
click at [332, 472] on textarea at bounding box center [565, 492] width 565 height 61
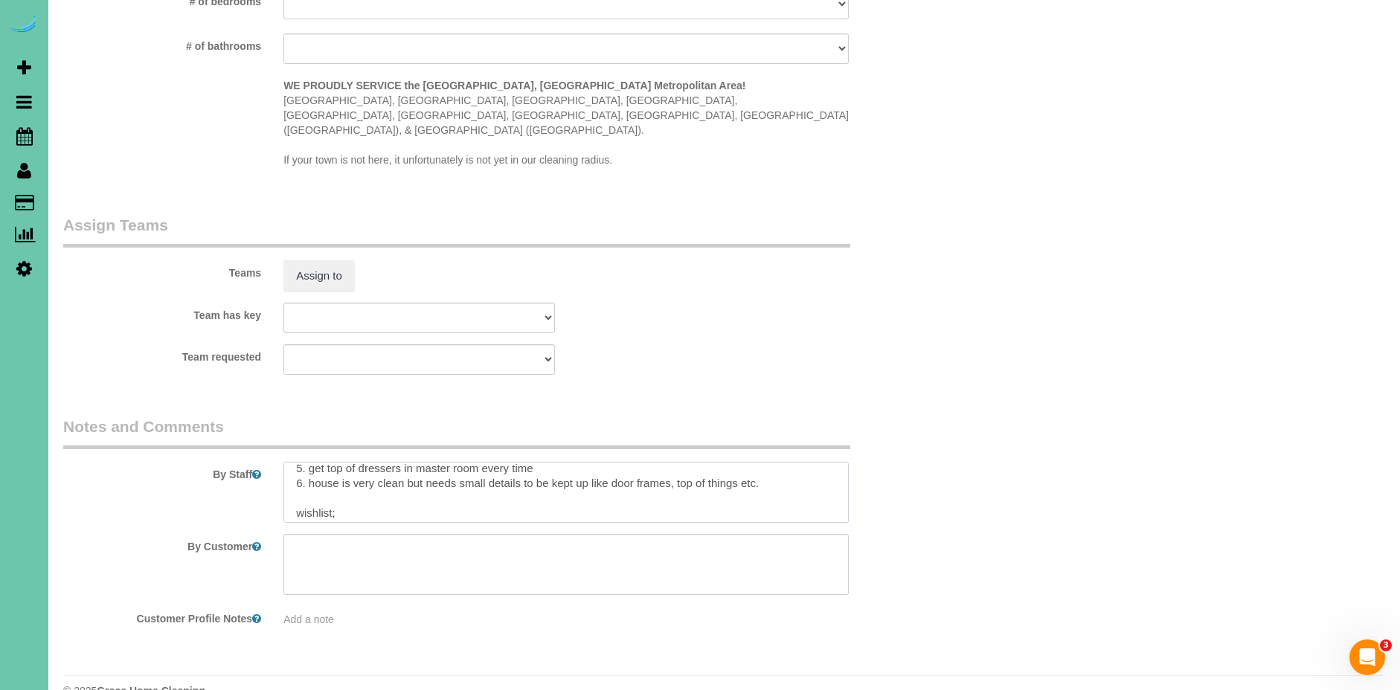
click at [785, 462] on textarea at bounding box center [565, 492] width 565 height 61
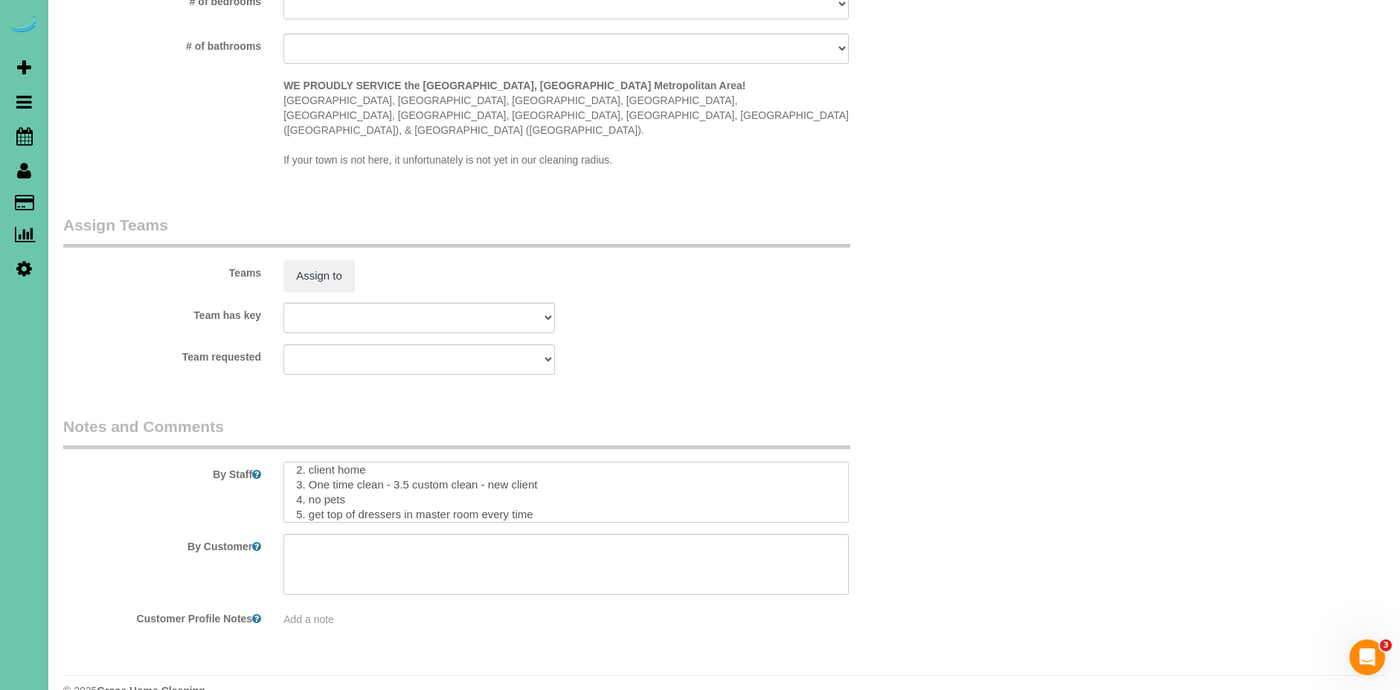
click at [399, 474] on textarea at bounding box center [565, 492] width 565 height 61
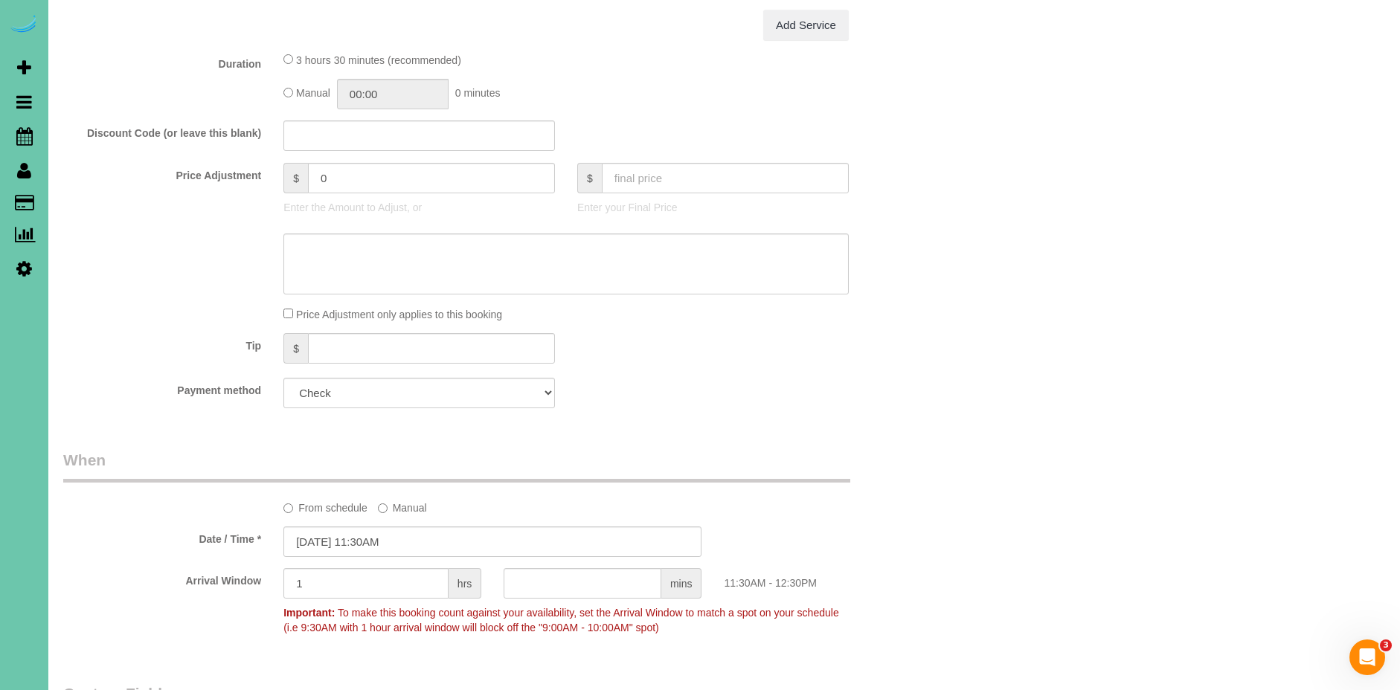
scroll to position [0, 0]
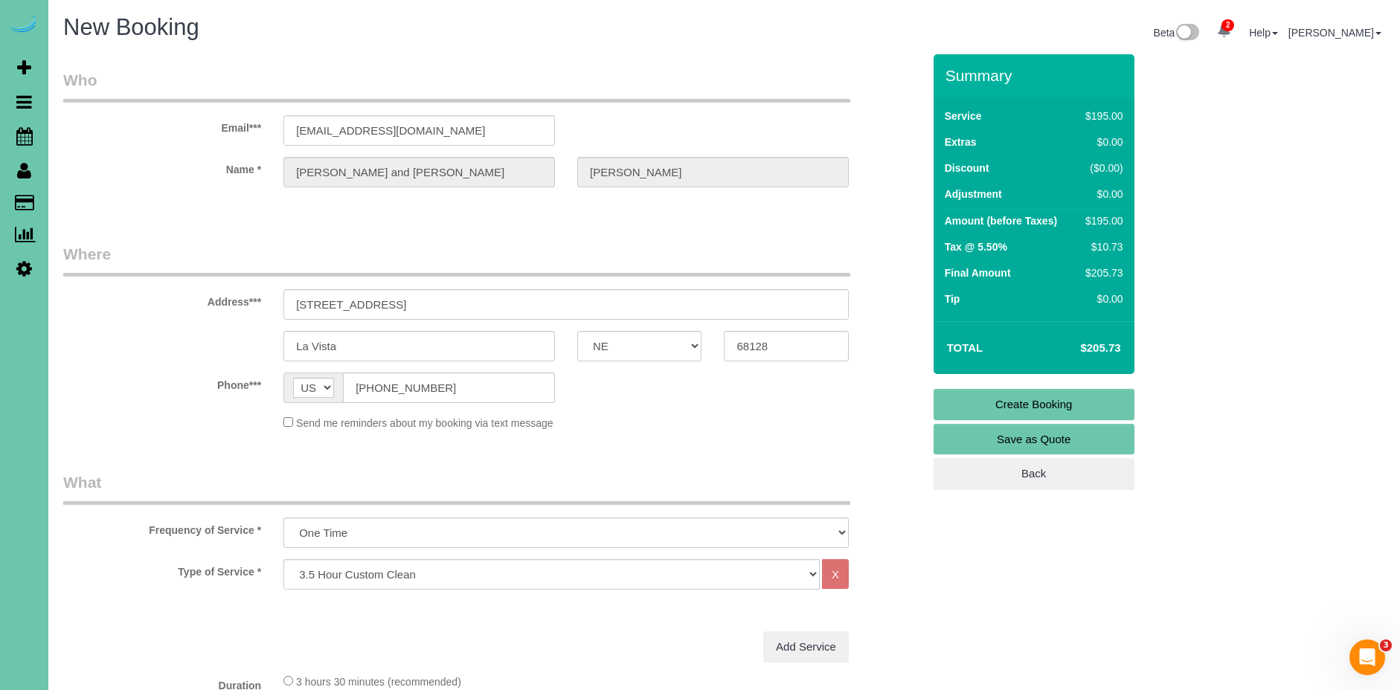
type textarea "1. credit 2. client home 3. One time clean - 3.5 custom clean - new client 4. n…"
click at [1077, 402] on link "Create Booking" at bounding box center [1034, 404] width 201 height 31
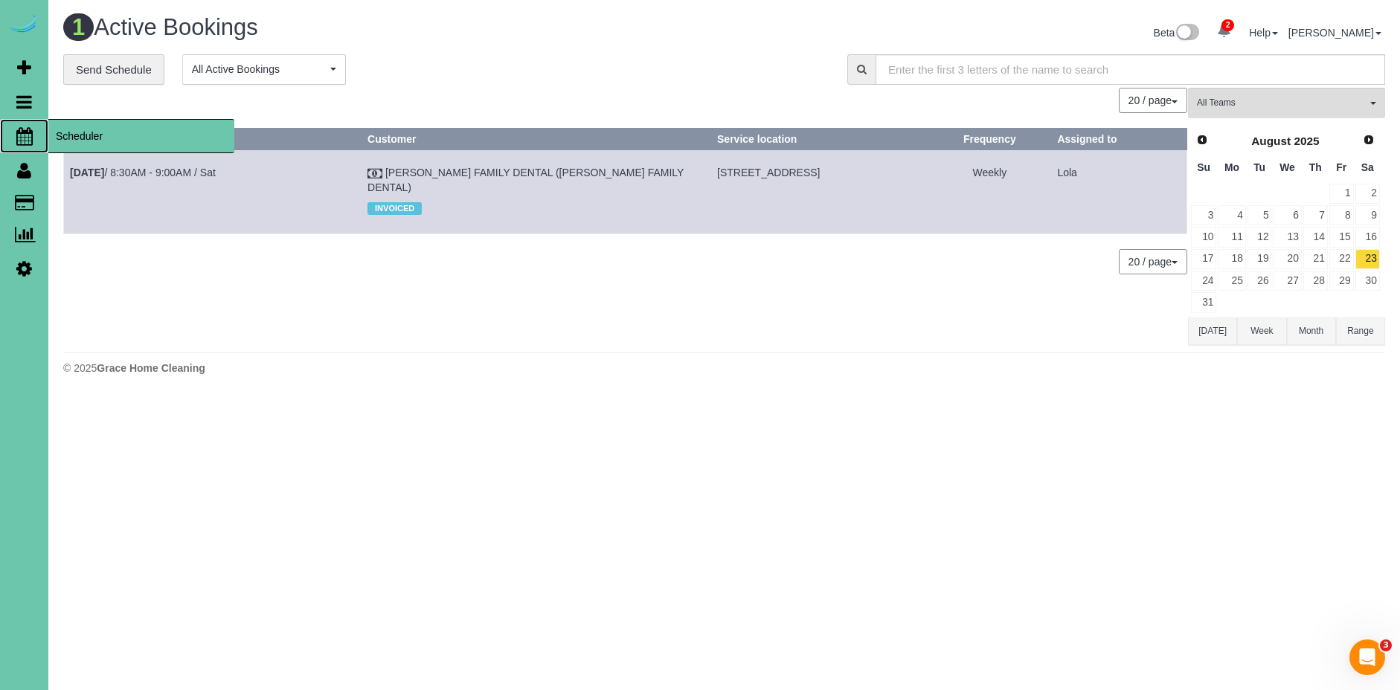
click at [91, 138] on span "Scheduler" at bounding box center [141, 136] width 186 height 34
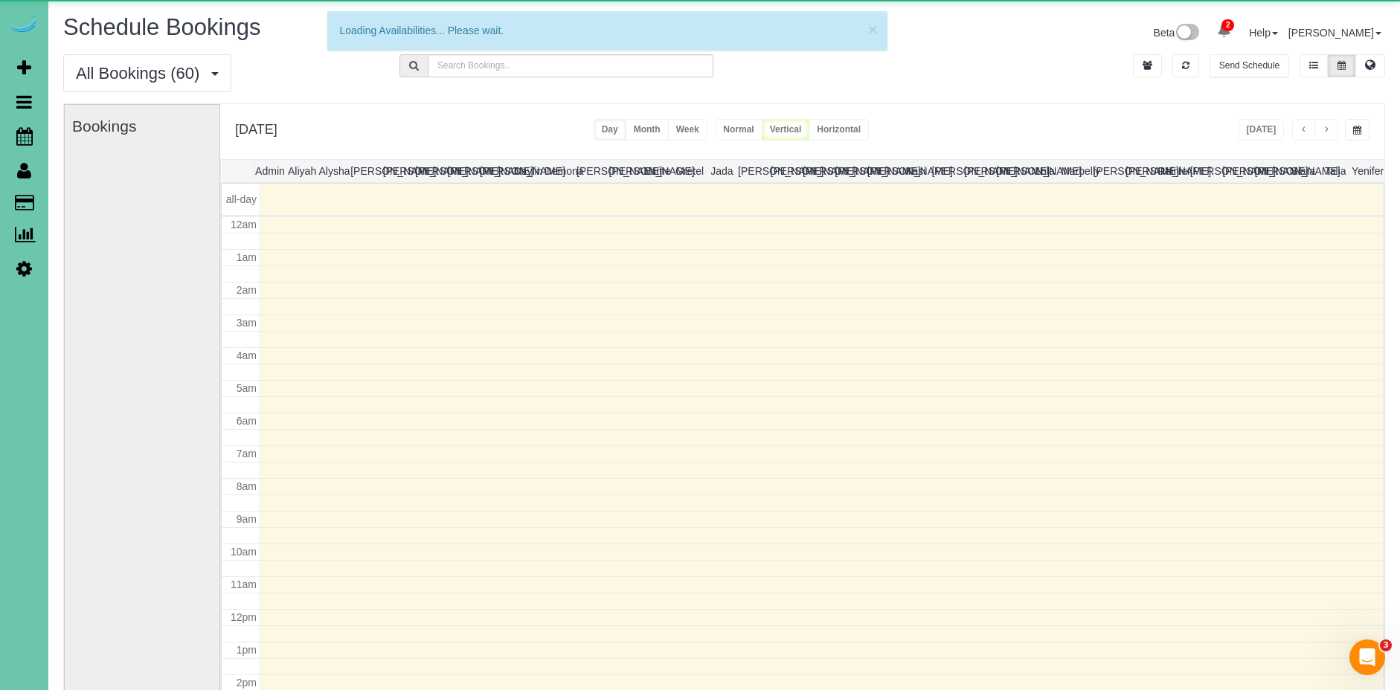
scroll to position [197, 0]
click at [1185, 63] on icon "button" at bounding box center [1185, 65] width 7 height 9
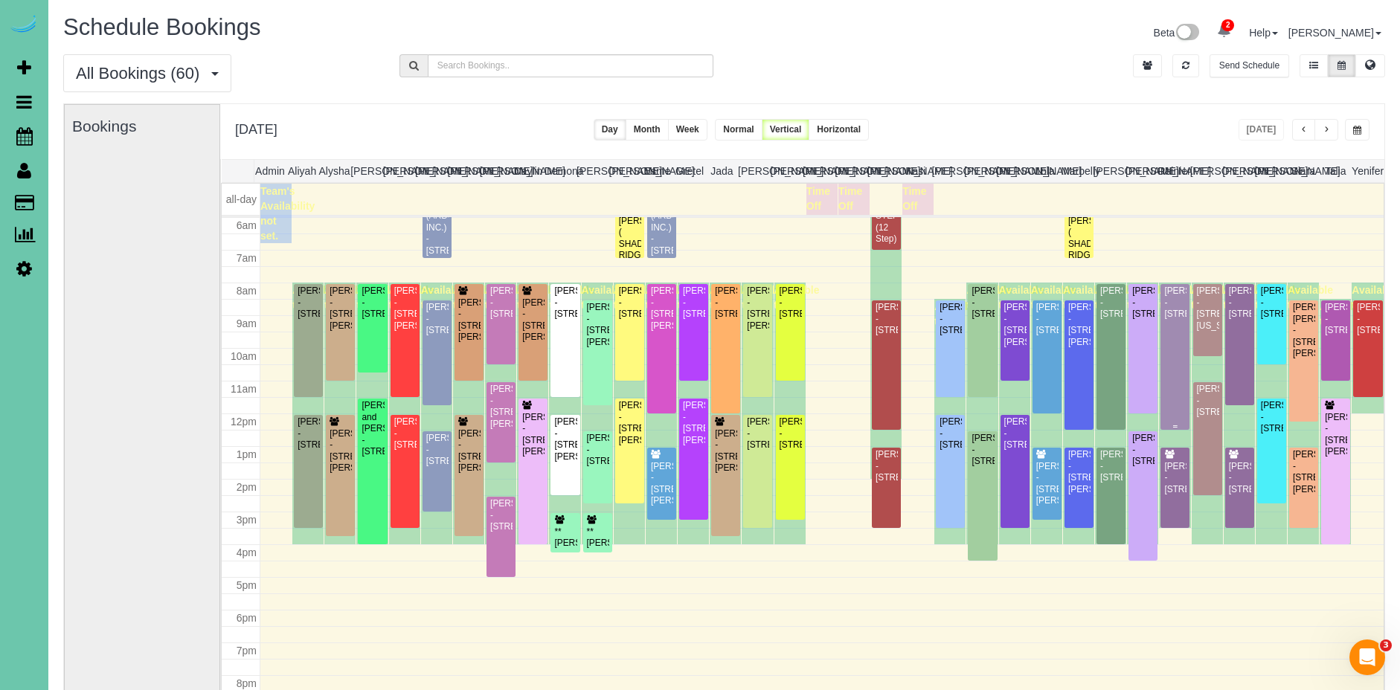
click at [1181, 320] on div "[PERSON_NAME] - [STREET_ADDRESS]" at bounding box center [1174, 303] width 23 height 34
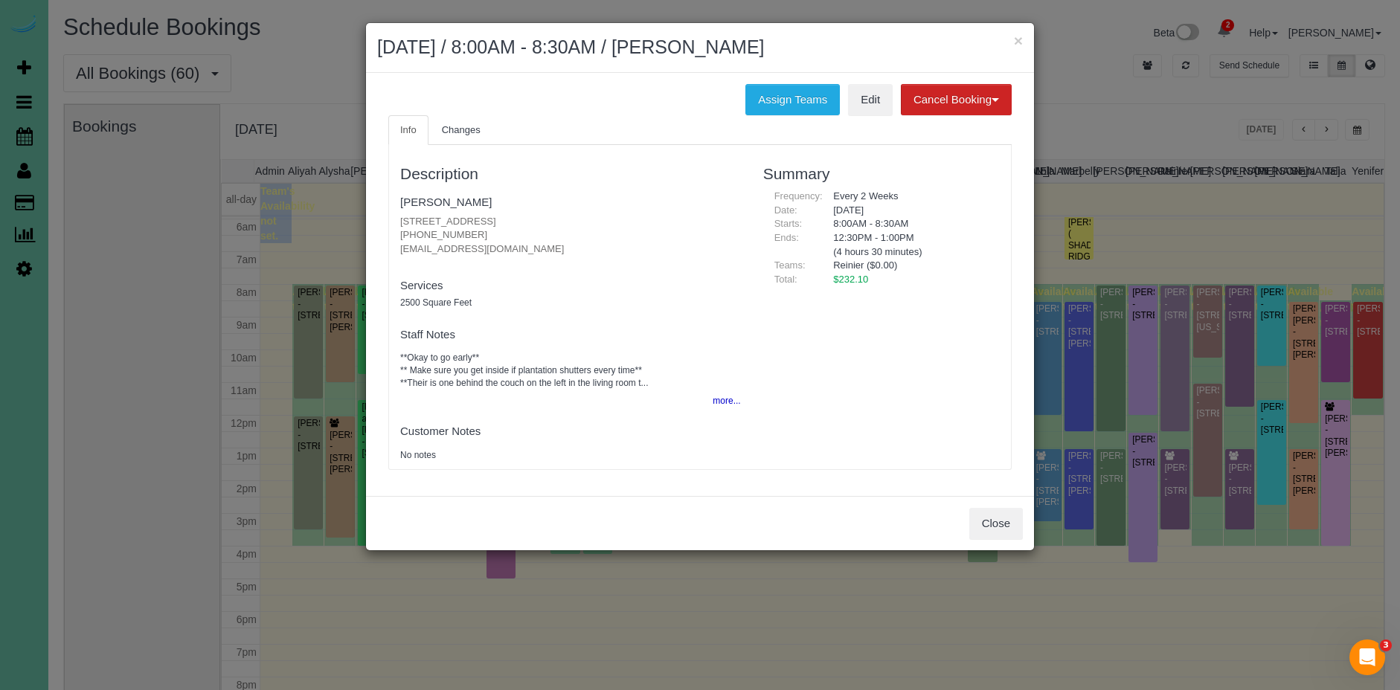
scroll to position [199, 0]
click at [734, 399] on button "more..." at bounding box center [722, 402] width 36 height 22
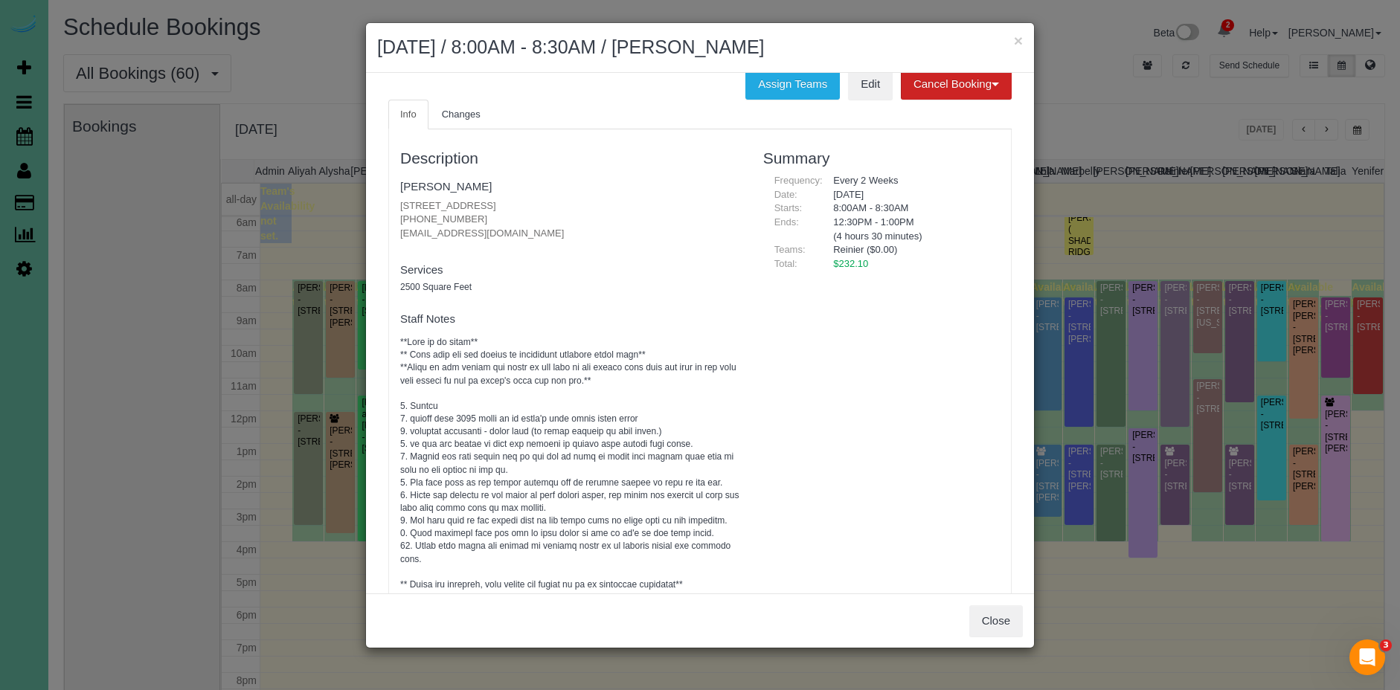
scroll to position [0, 0]
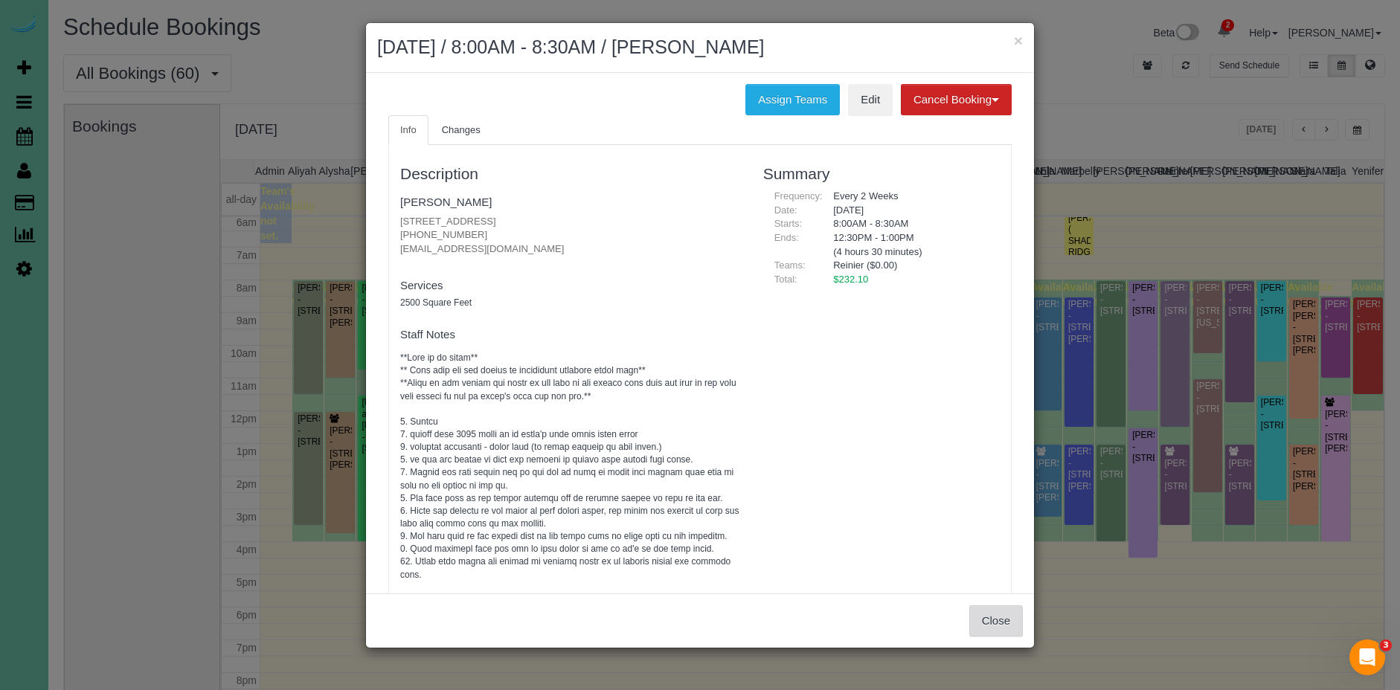
click at [1000, 621] on button "Close" at bounding box center [996, 621] width 54 height 31
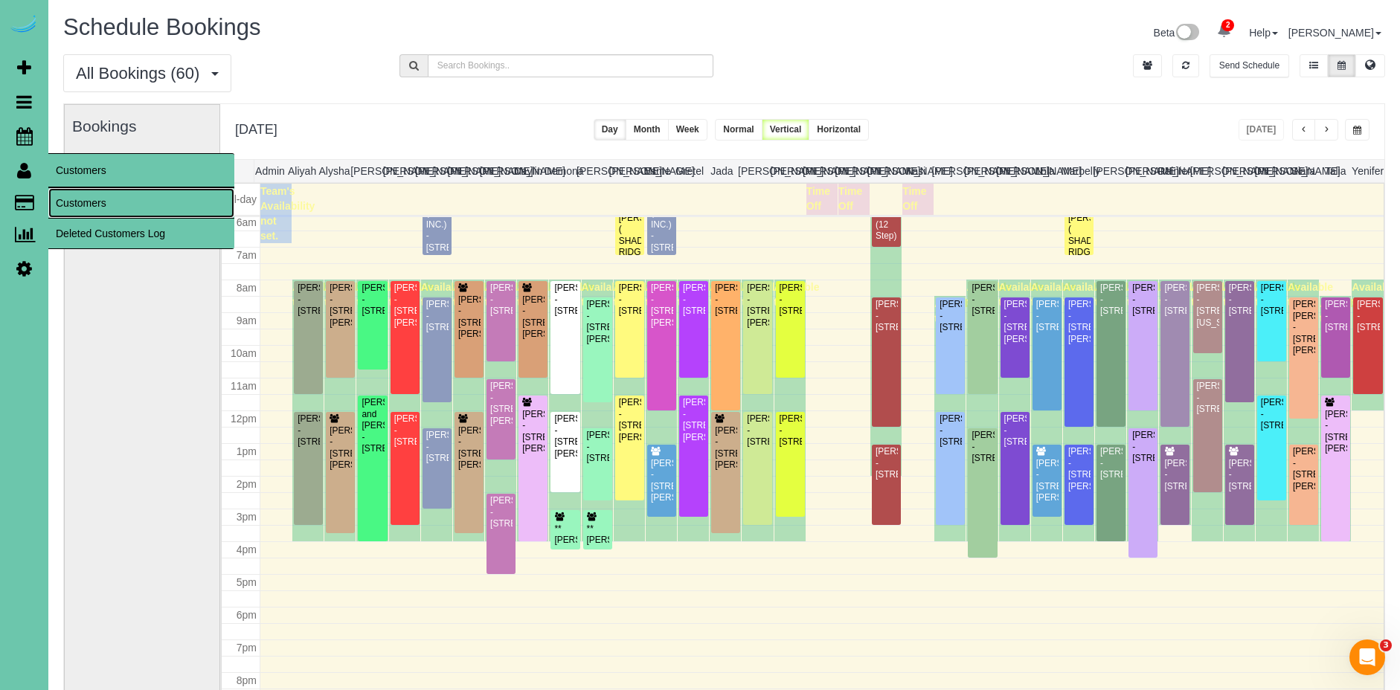
click at [97, 201] on link "Customers" at bounding box center [141, 203] width 186 height 30
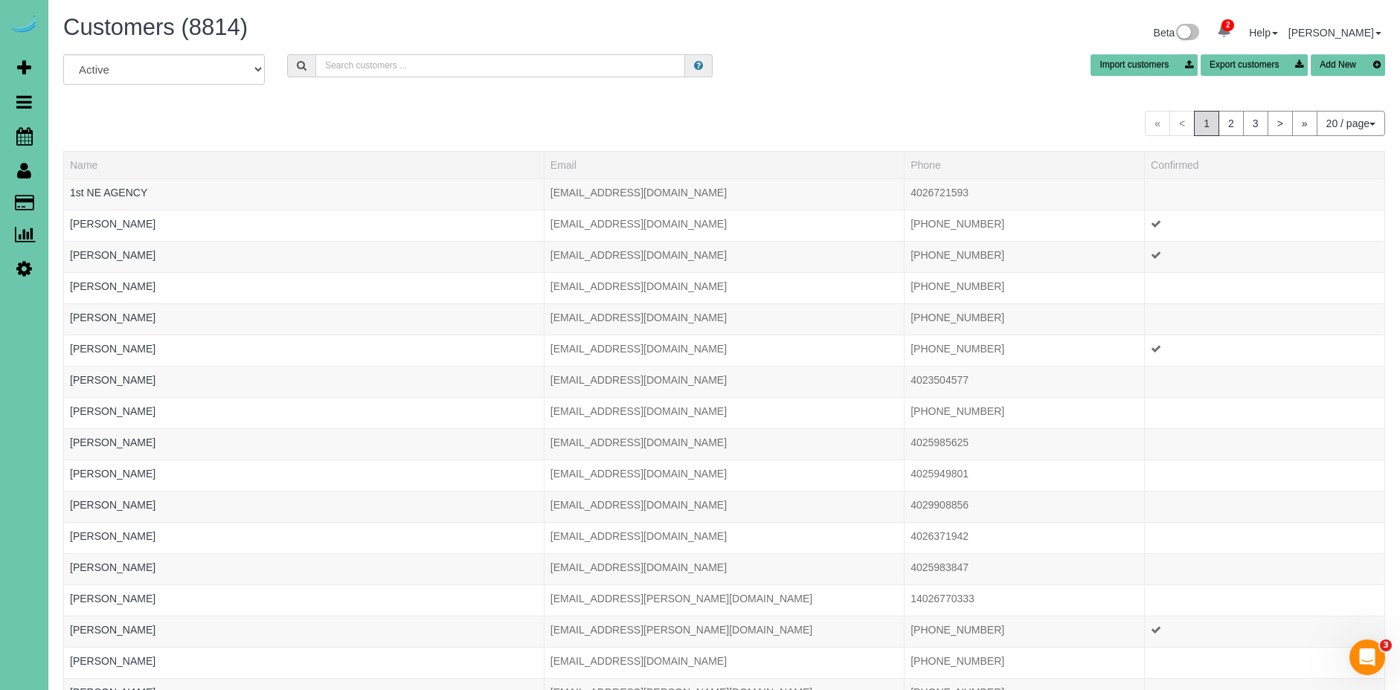
click at [527, 64] on input "text" at bounding box center [500, 65] width 370 height 23
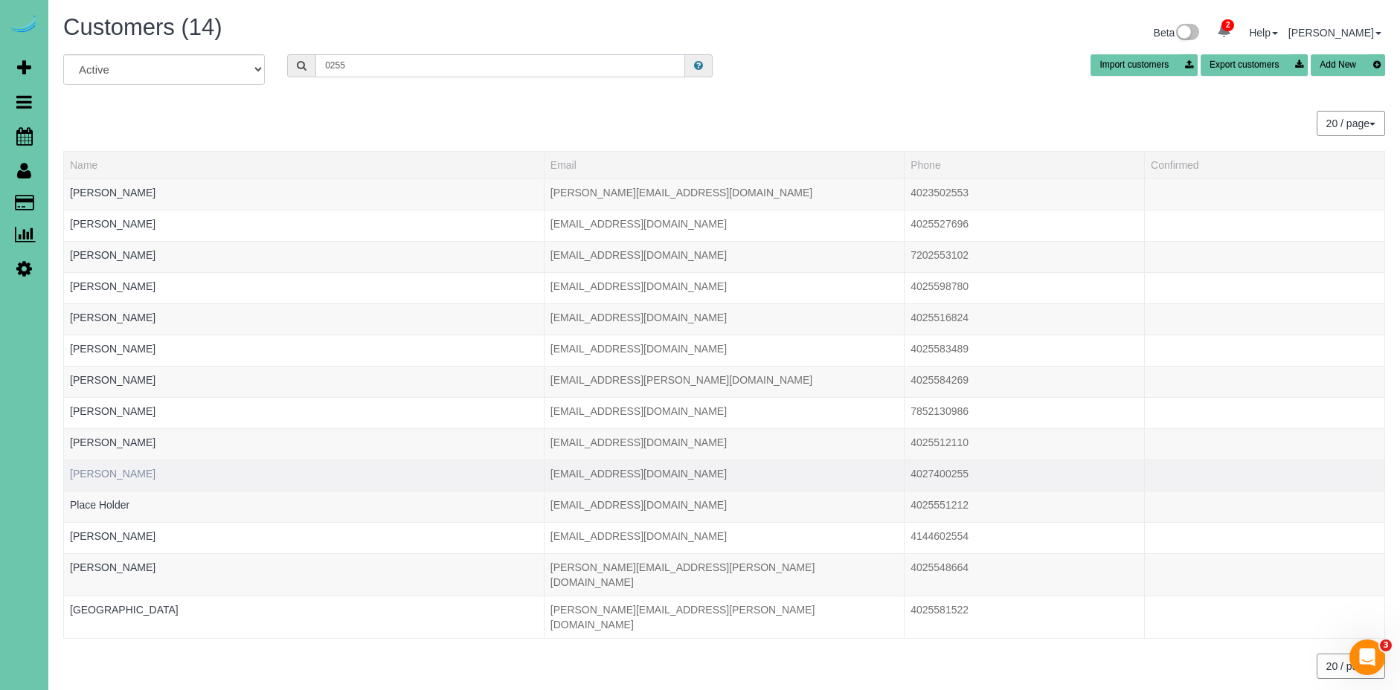
type input "0255"
click at [97, 475] on link "[PERSON_NAME]" at bounding box center [113, 474] width 86 height 12
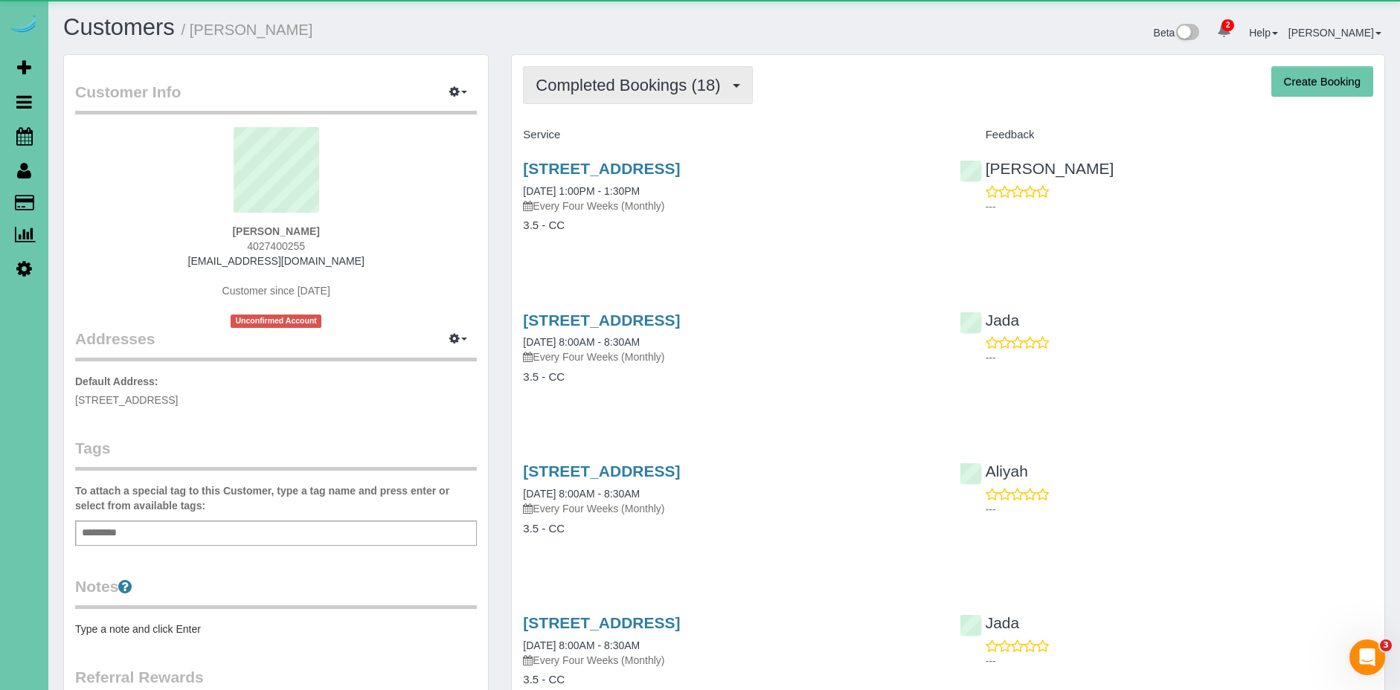
click at [619, 86] on span "Completed Bookings (18)" at bounding box center [632, 85] width 192 height 19
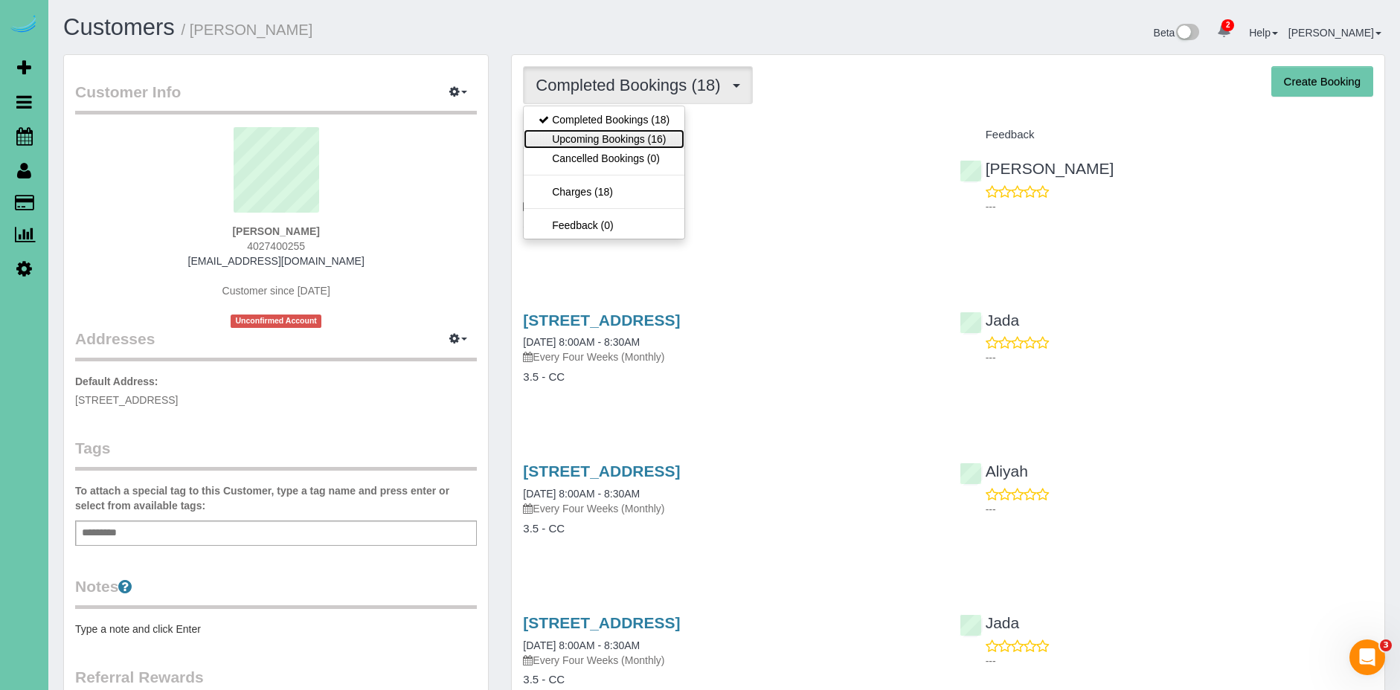
click at [635, 137] on link "Upcoming Bookings (16)" at bounding box center [604, 138] width 161 height 19
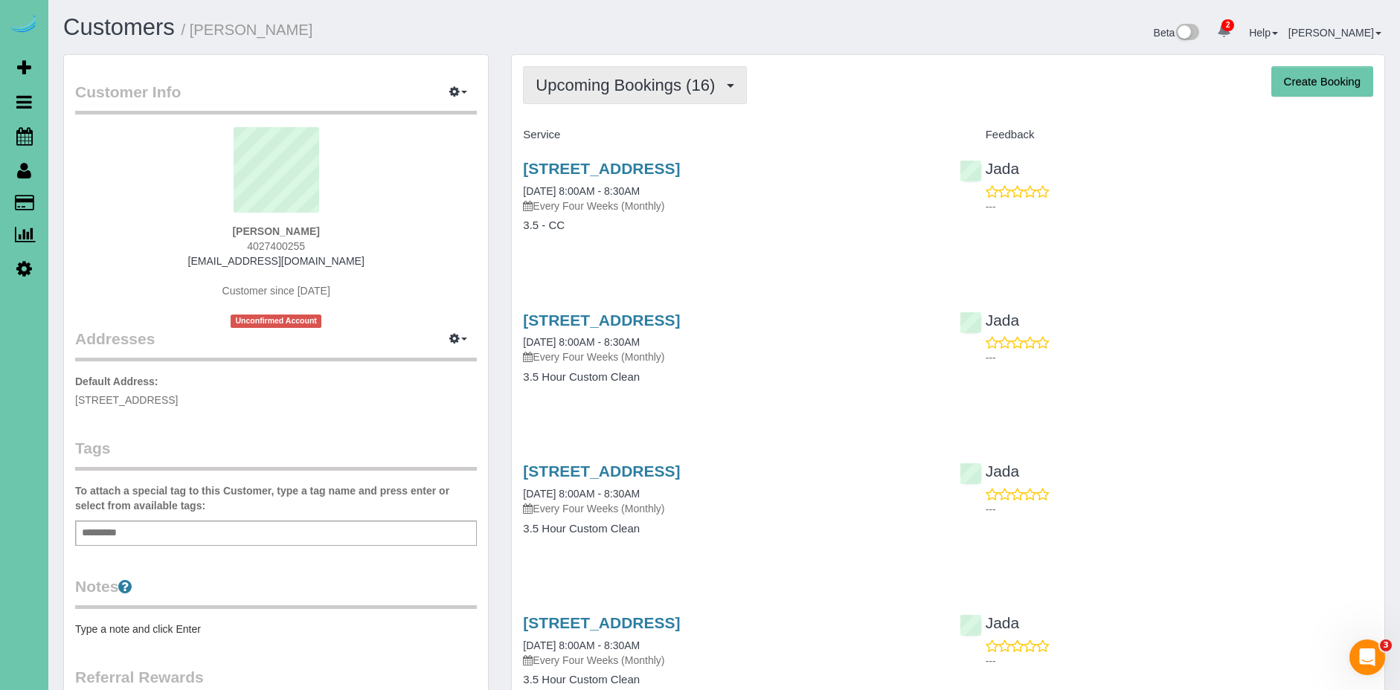
scroll to position [1, 0]
click at [623, 81] on span "Upcoming Bookings (16)" at bounding box center [629, 84] width 187 height 19
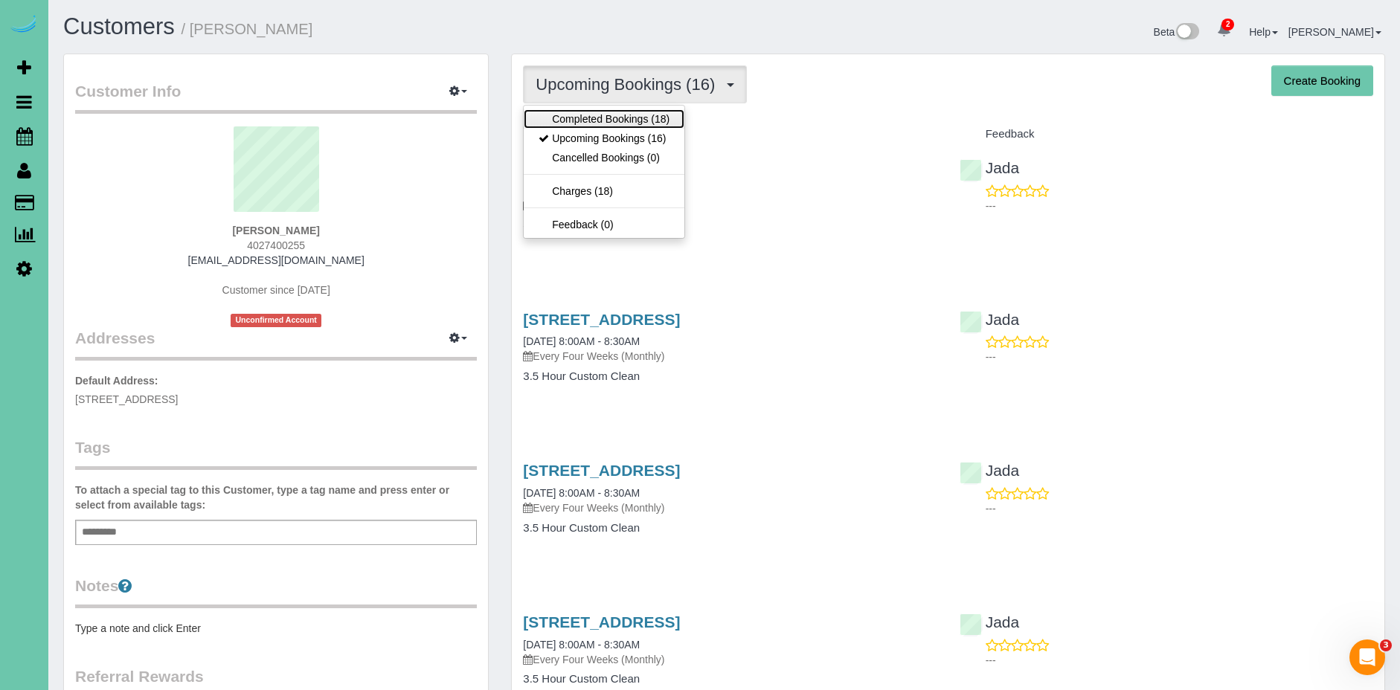
click at [624, 115] on link "Completed Bookings (18)" at bounding box center [604, 118] width 161 height 19
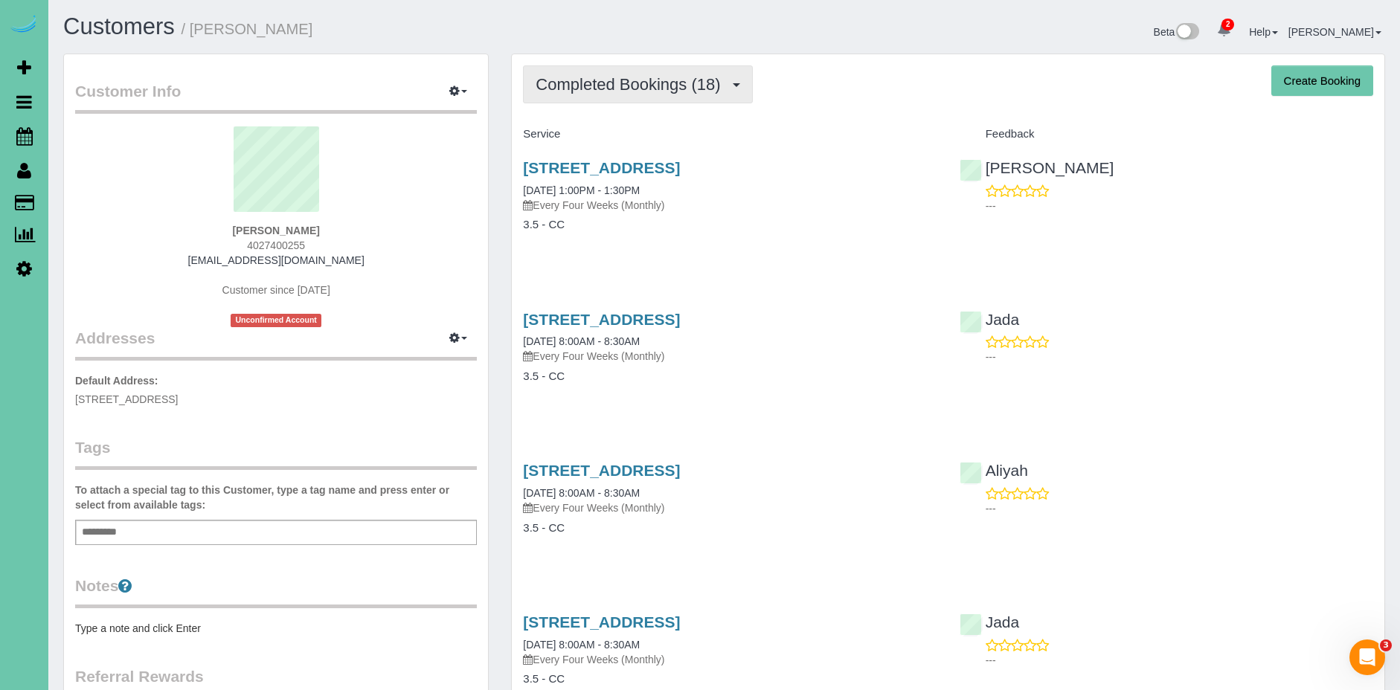
click at [629, 88] on span "Completed Bookings (18)" at bounding box center [632, 84] width 192 height 19
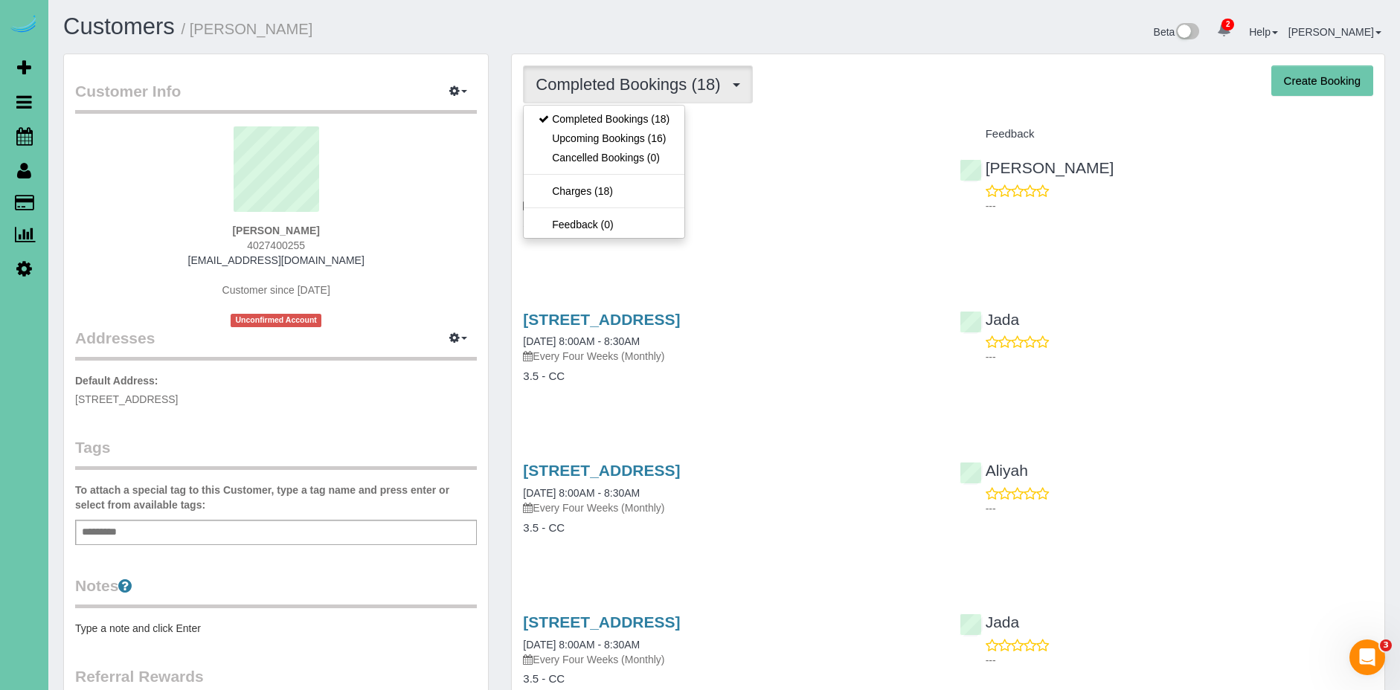
click at [783, 135] on h4 "Service" at bounding box center [730, 134] width 414 height 13
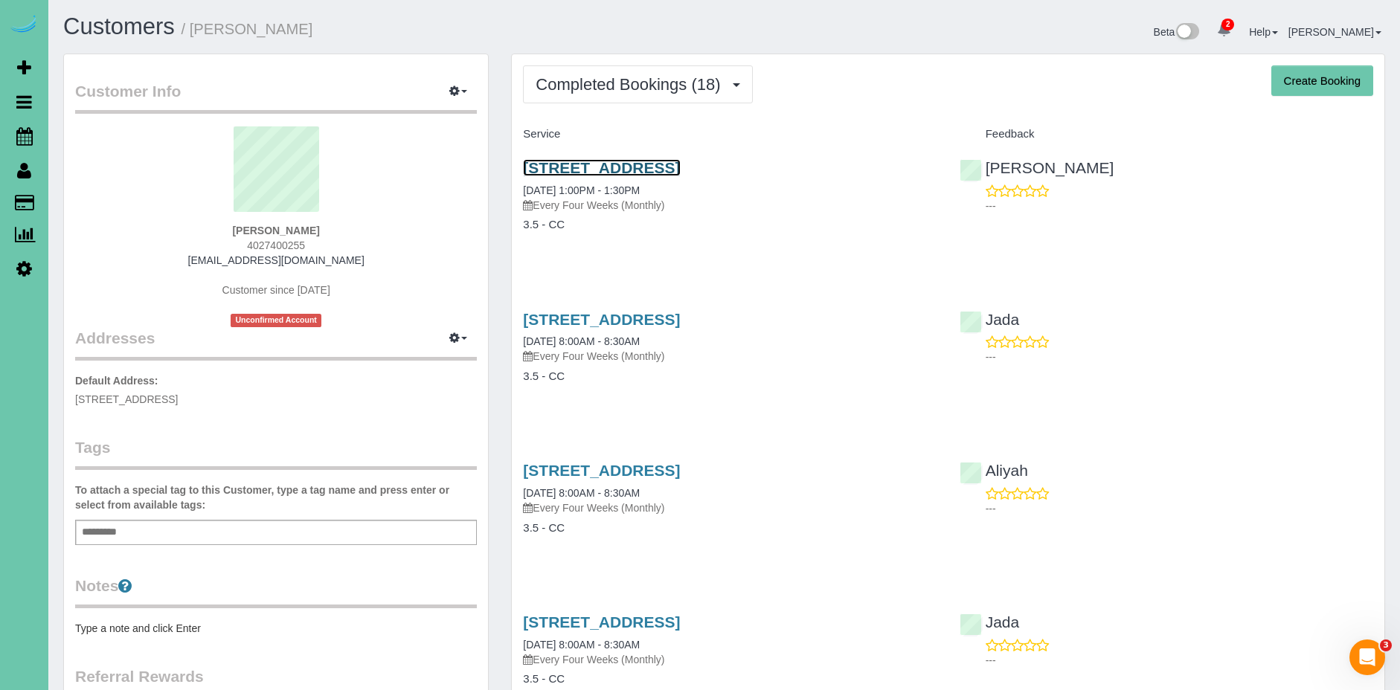
click at [680, 166] on link "[STREET_ADDRESS]" at bounding box center [601, 167] width 157 height 17
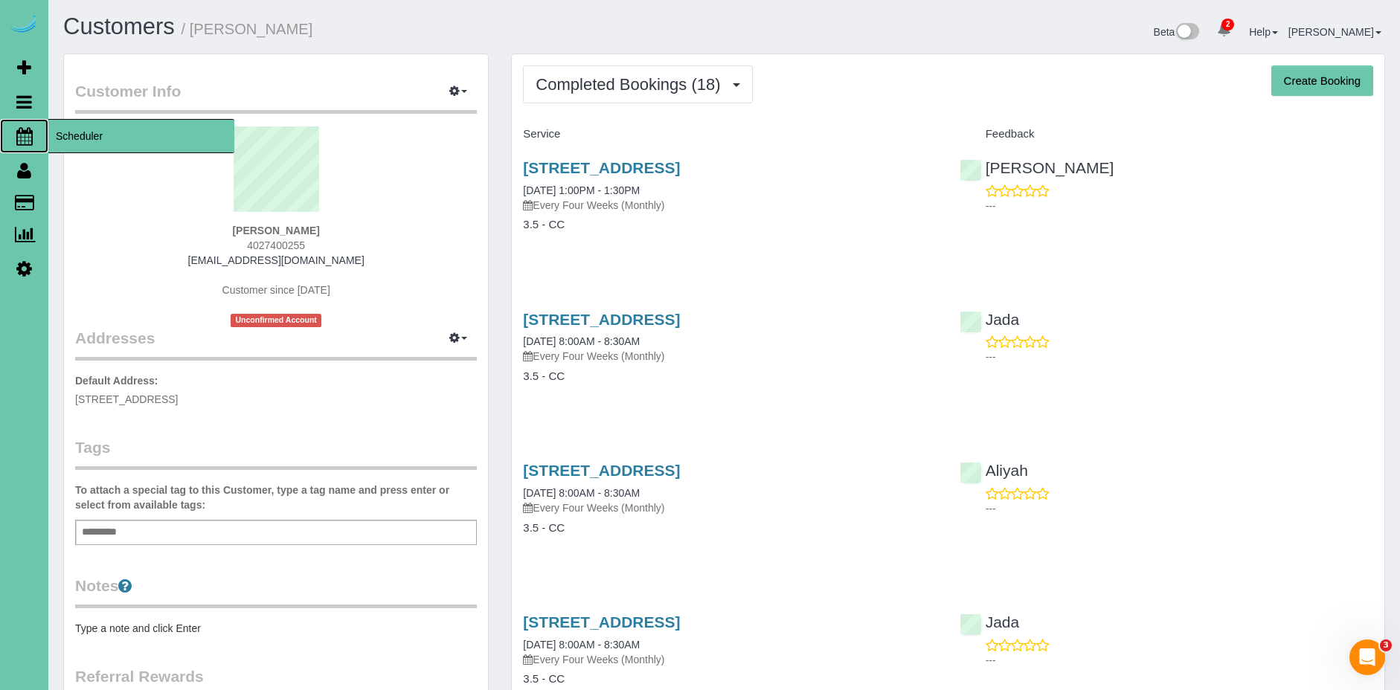
click at [66, 137] on span "Scheduler" at bounding box center [141, 136] width 186 height 34
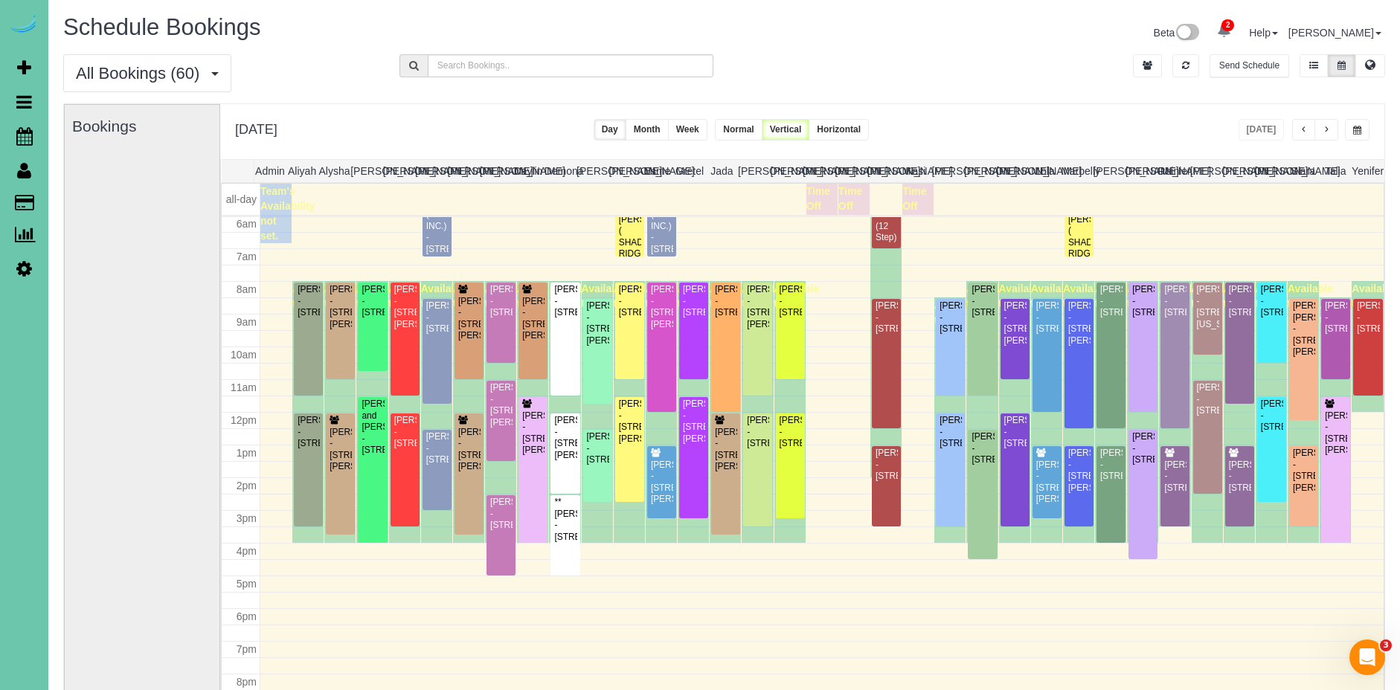
scroll to position [3, 0]
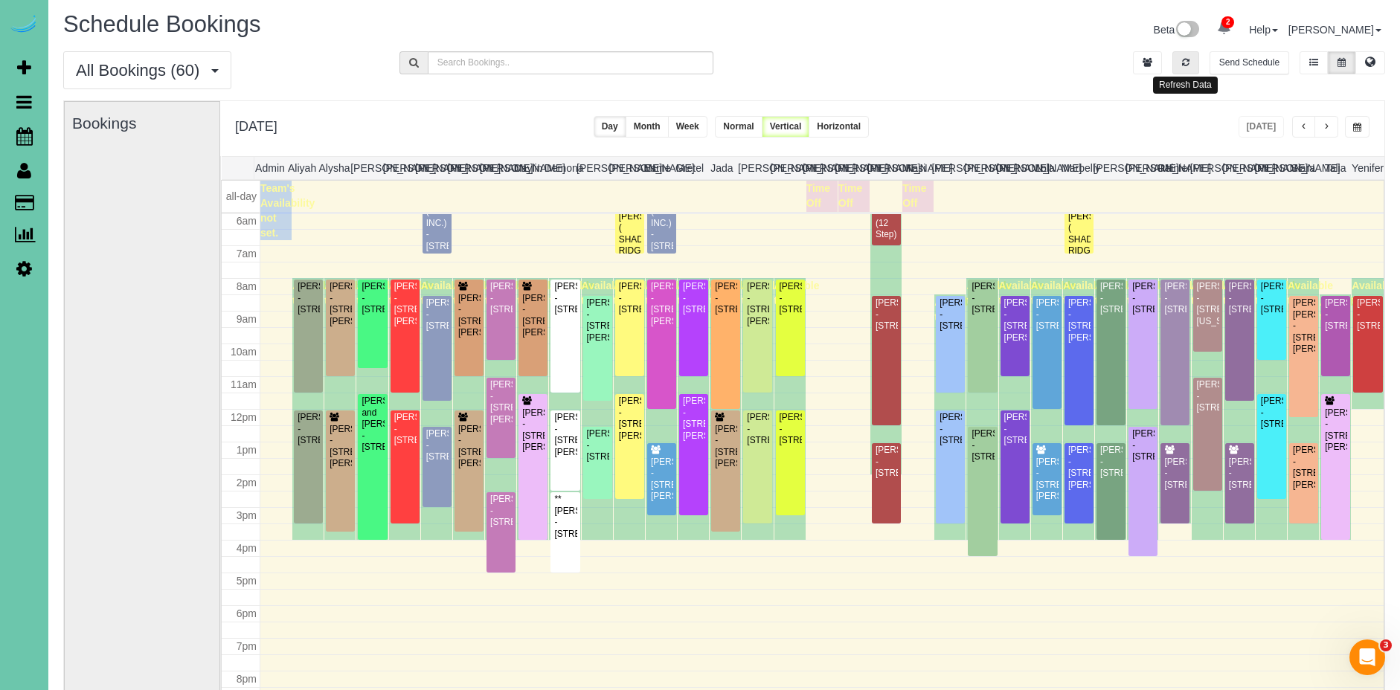
click at [1184, 64] on icon "button" at bounding box center [1185, 62] width 7 height 9
click at [1184, 63] on icon "button" at bounding box center [1185, 62] width 7 height 9
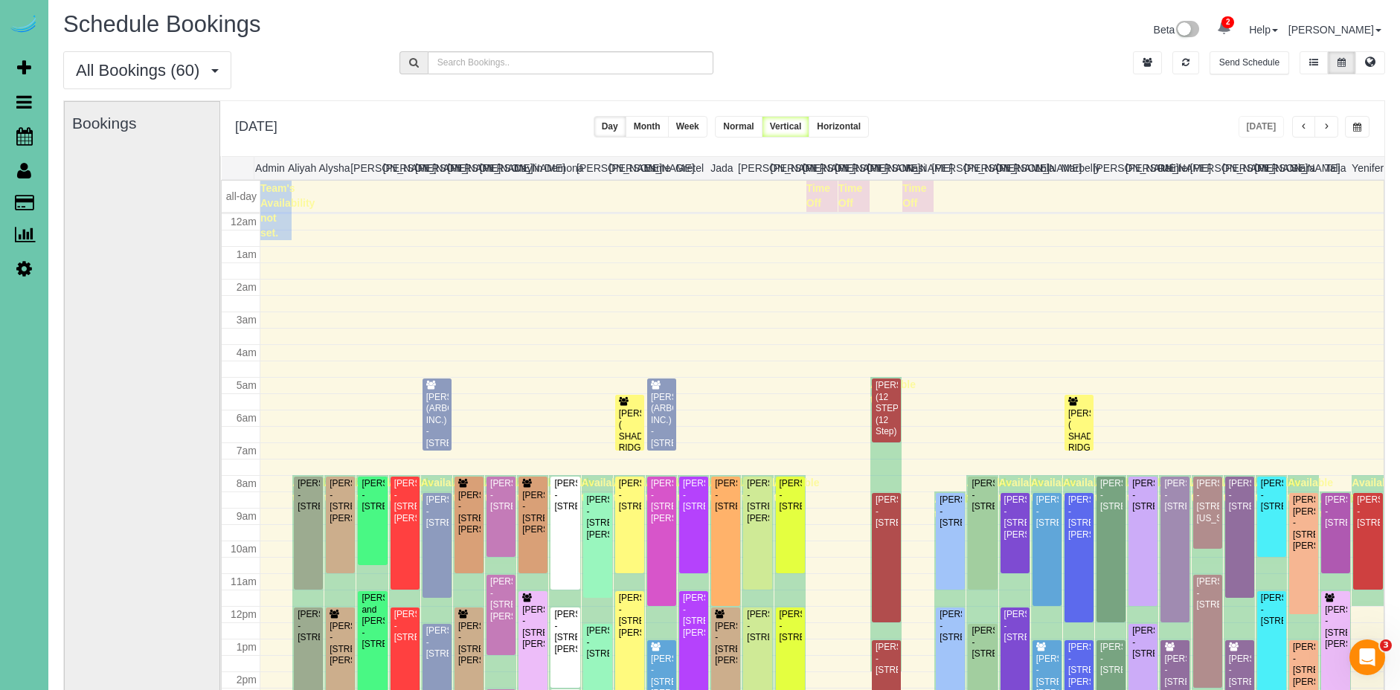
scroll to position [197, 0]
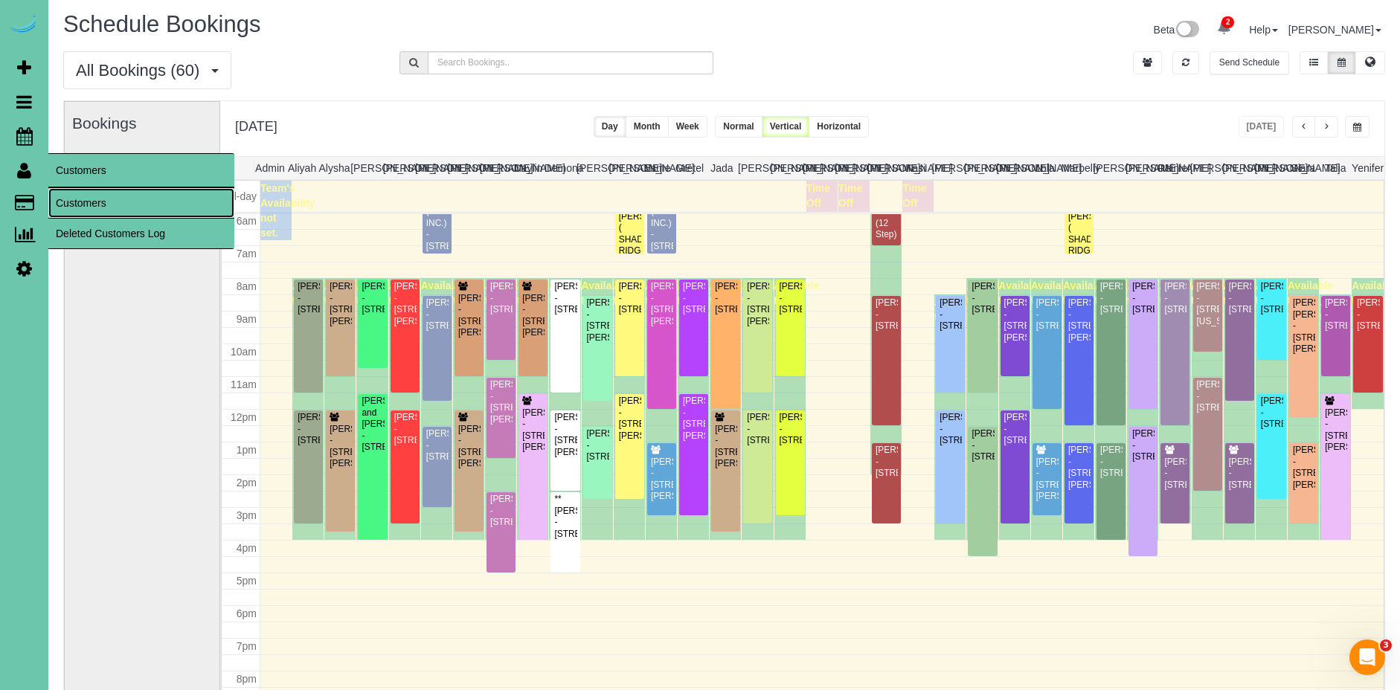
click at [97, 198] on link "Customers" at bounding box center [141, 203] width 186 height 30
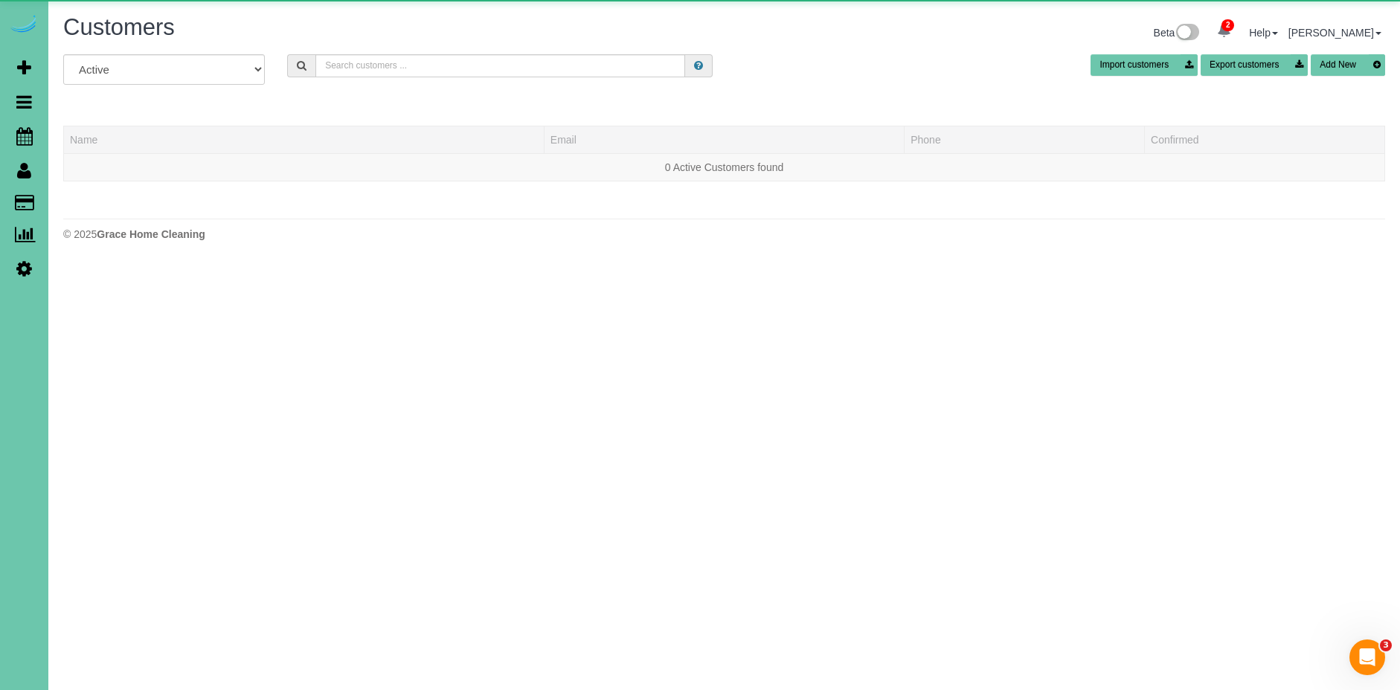
click at [491, 67] on input "text" at bounding box center [500, 65] width 370 height 23
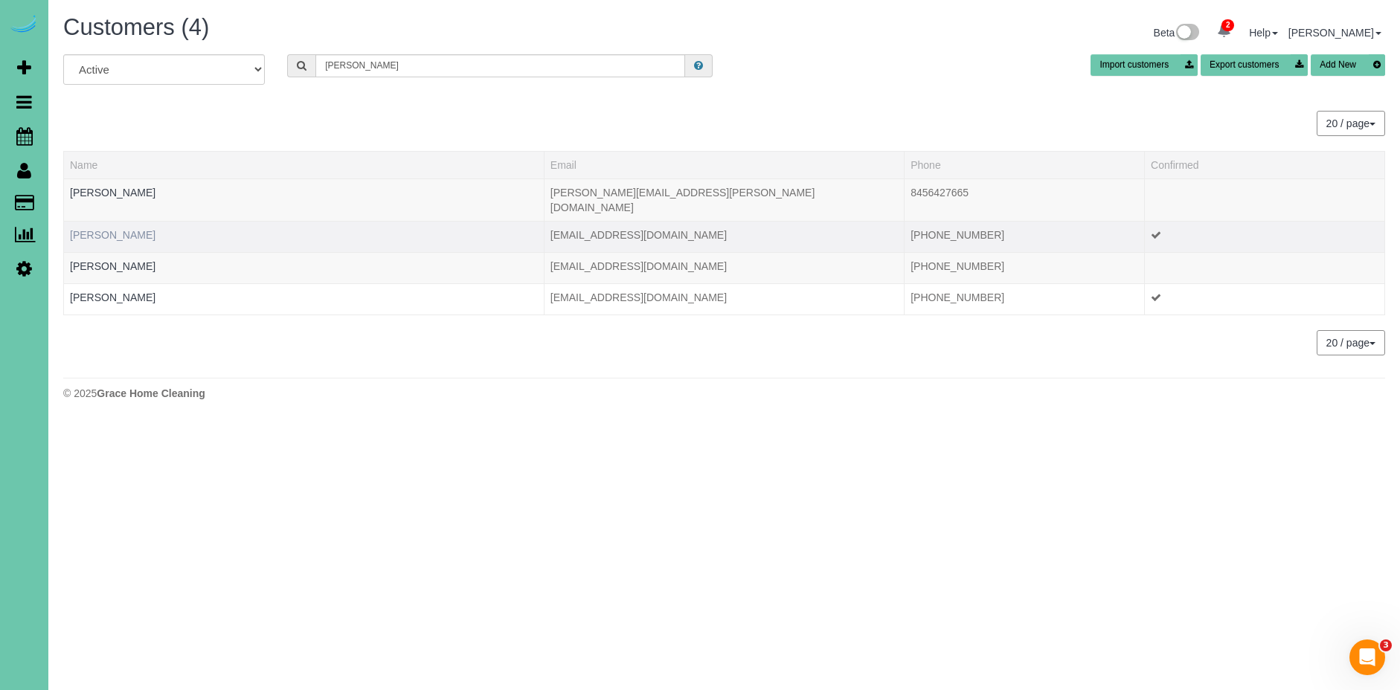
type input "[PERSON_NAME]"
click at [123, 229] on link "[PERSON_NAME]" at bounding box center [113, 235] width 86 height 12
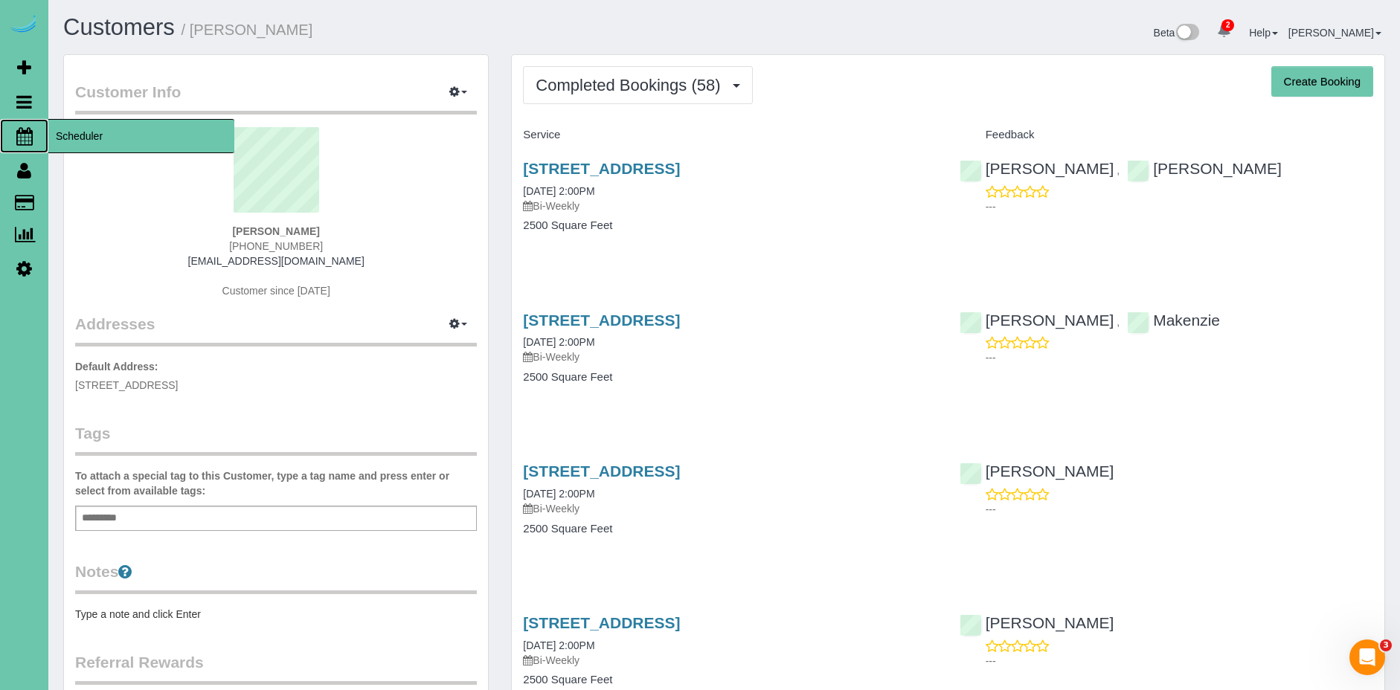
click at [71, 141] on span "Scheduler" at bounding box center [141, 136] width 186 height 34
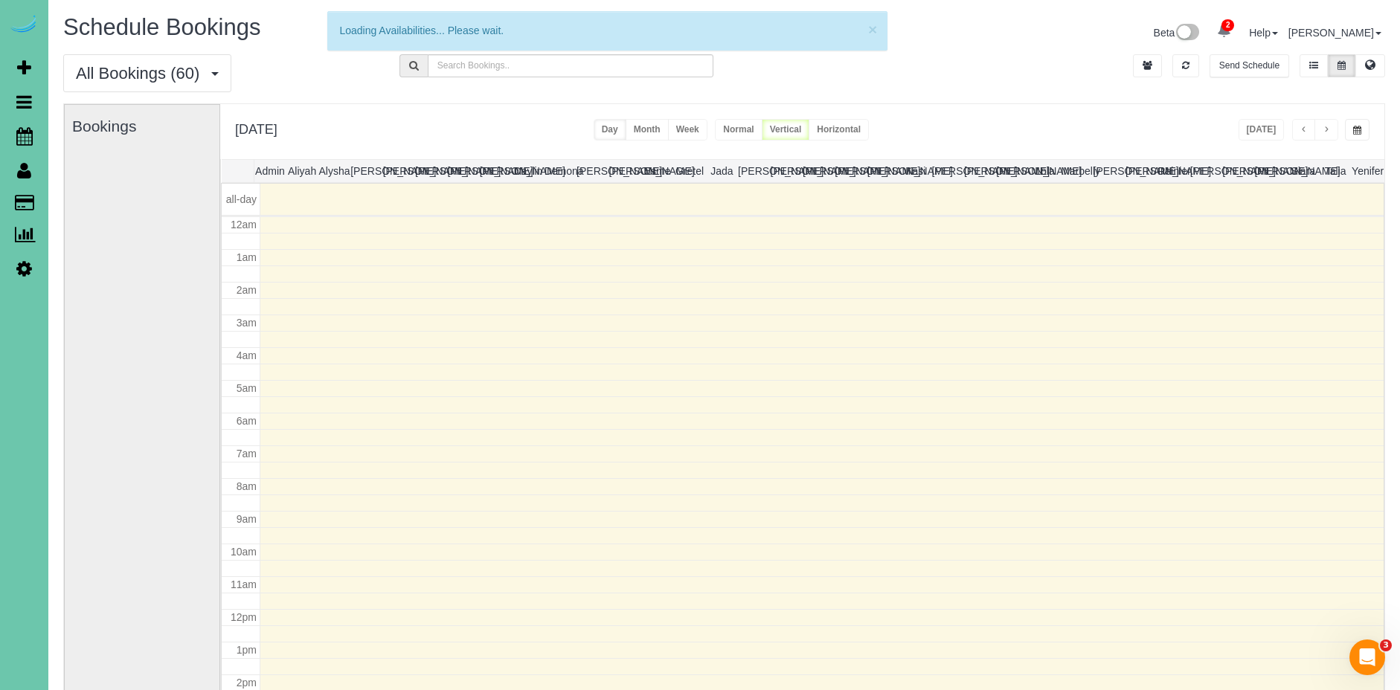
scroll to position [197, 0]
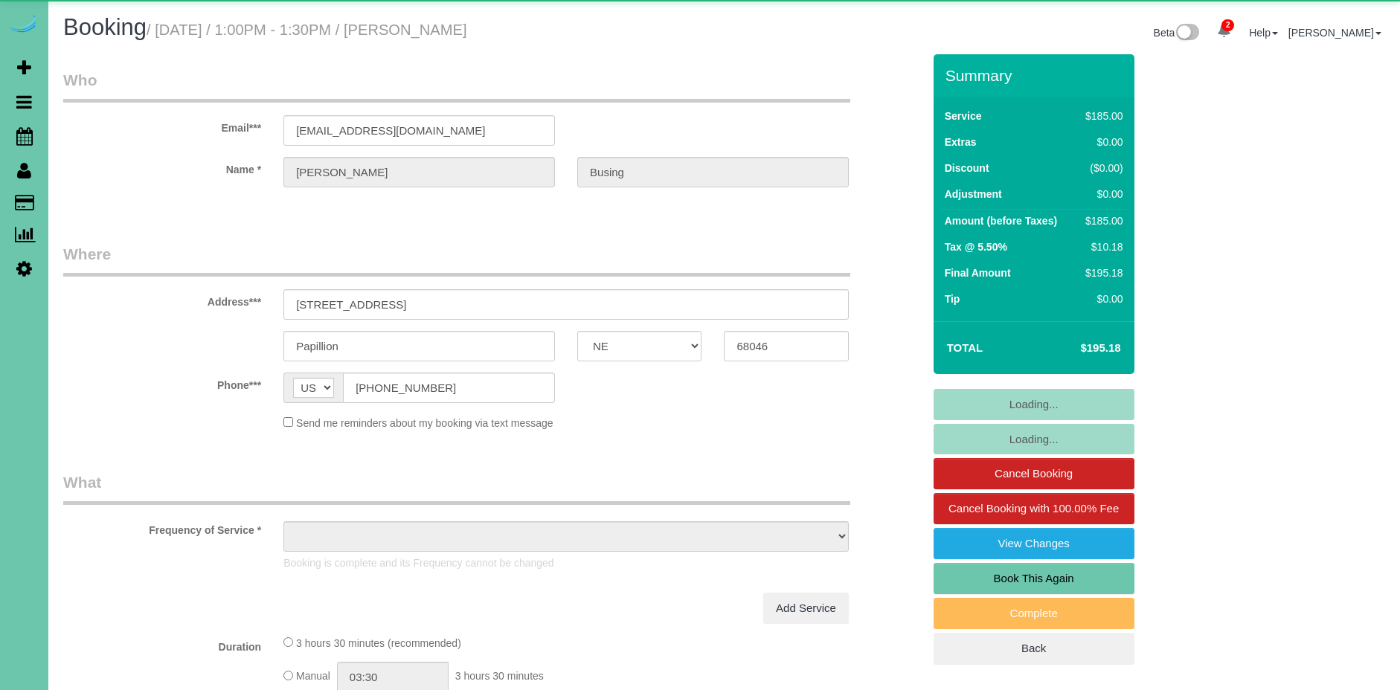
select select "NE"
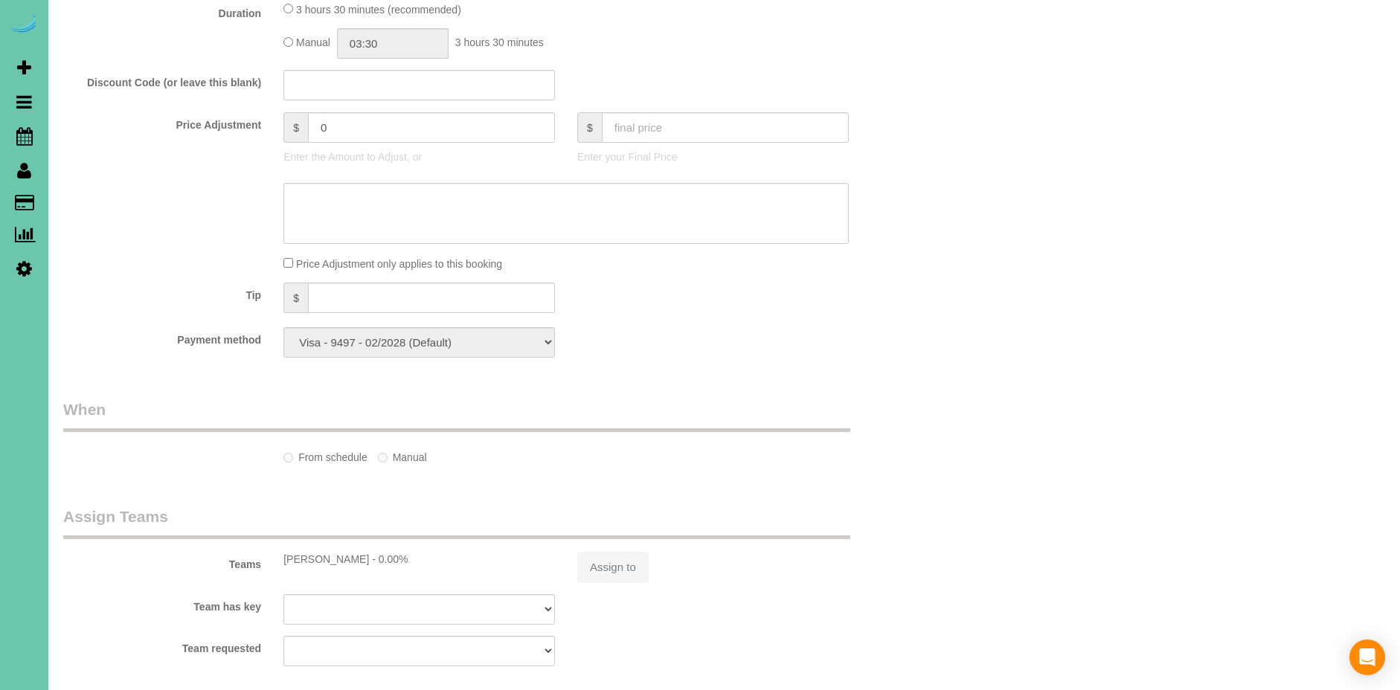
select select "object:865"
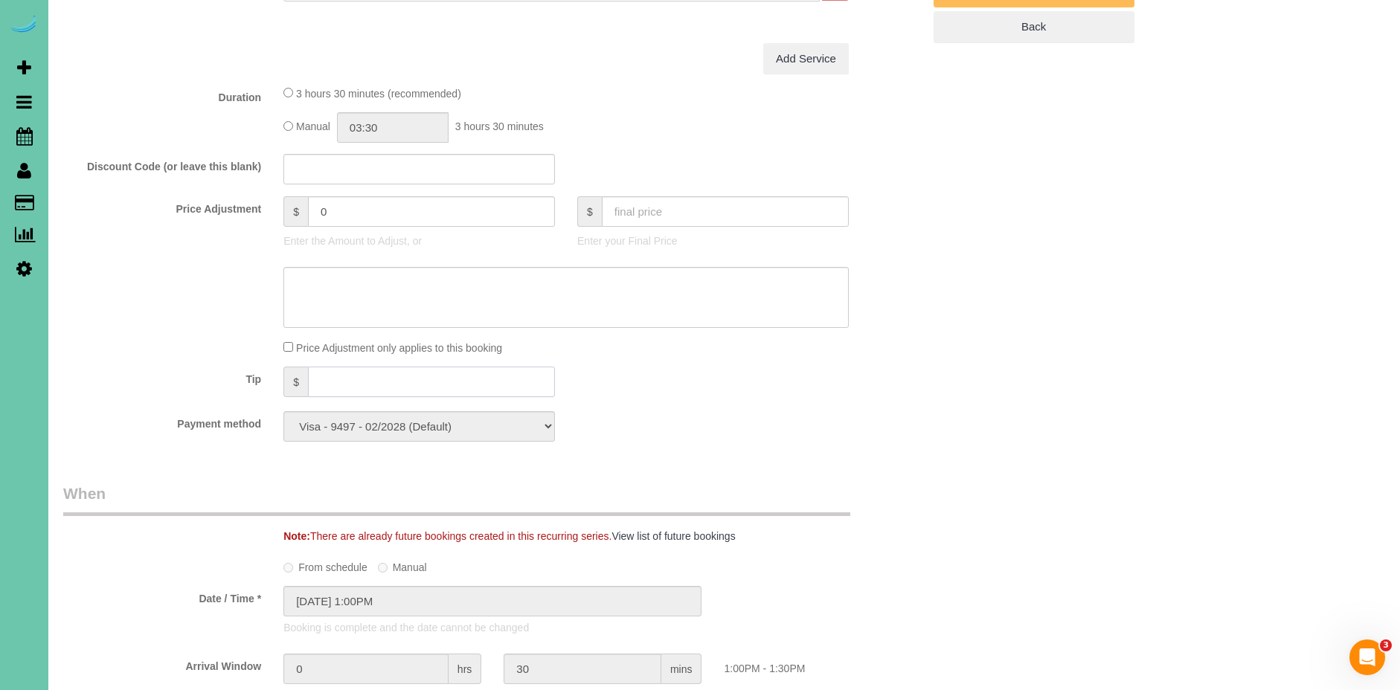
click at [412, 382] on input "text" at bounding box center [431, 382] width 247 height 30
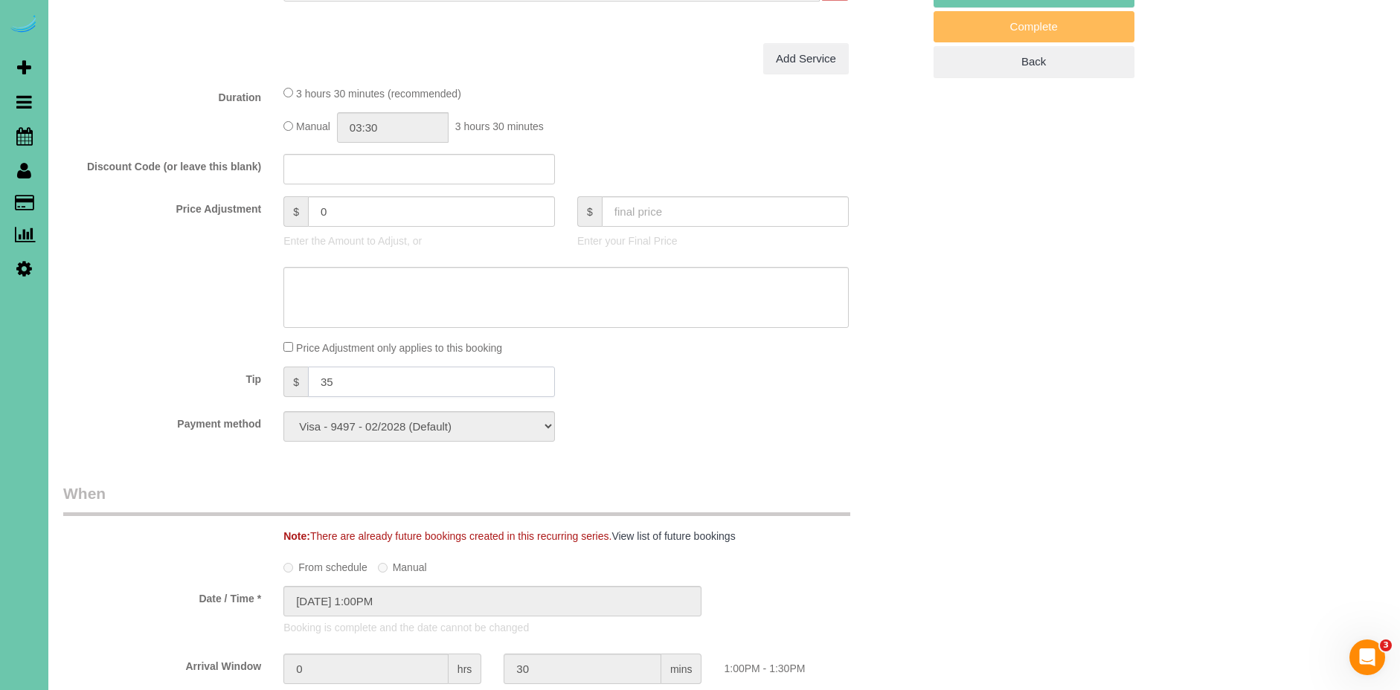
type input "35"
click at [885, 420] on div "Payment method Visa - 9497 - 02/2028 (Default) Add Credit Card ─────────────── …" at bounding box center [492, 426] width 881 height 30
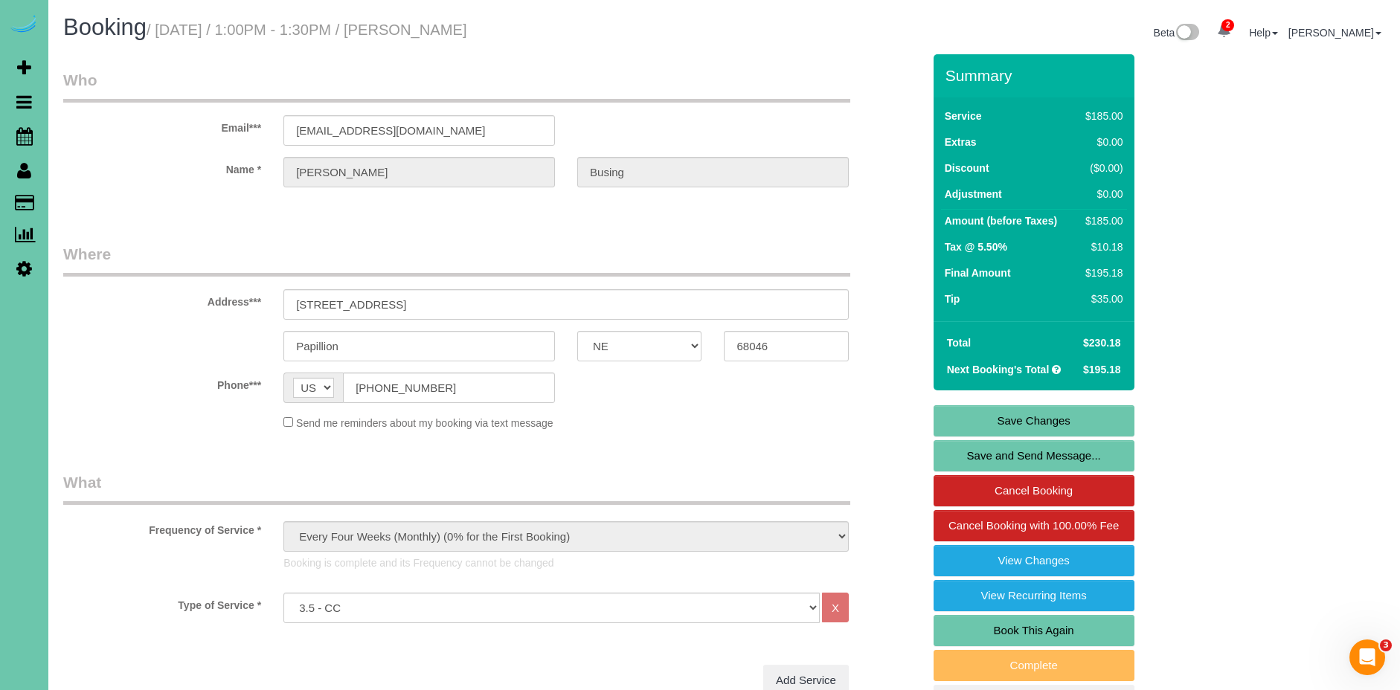
click at [1068, 421] on link "Save Changes" at bounding box center [1034, 420] width 201 height 31
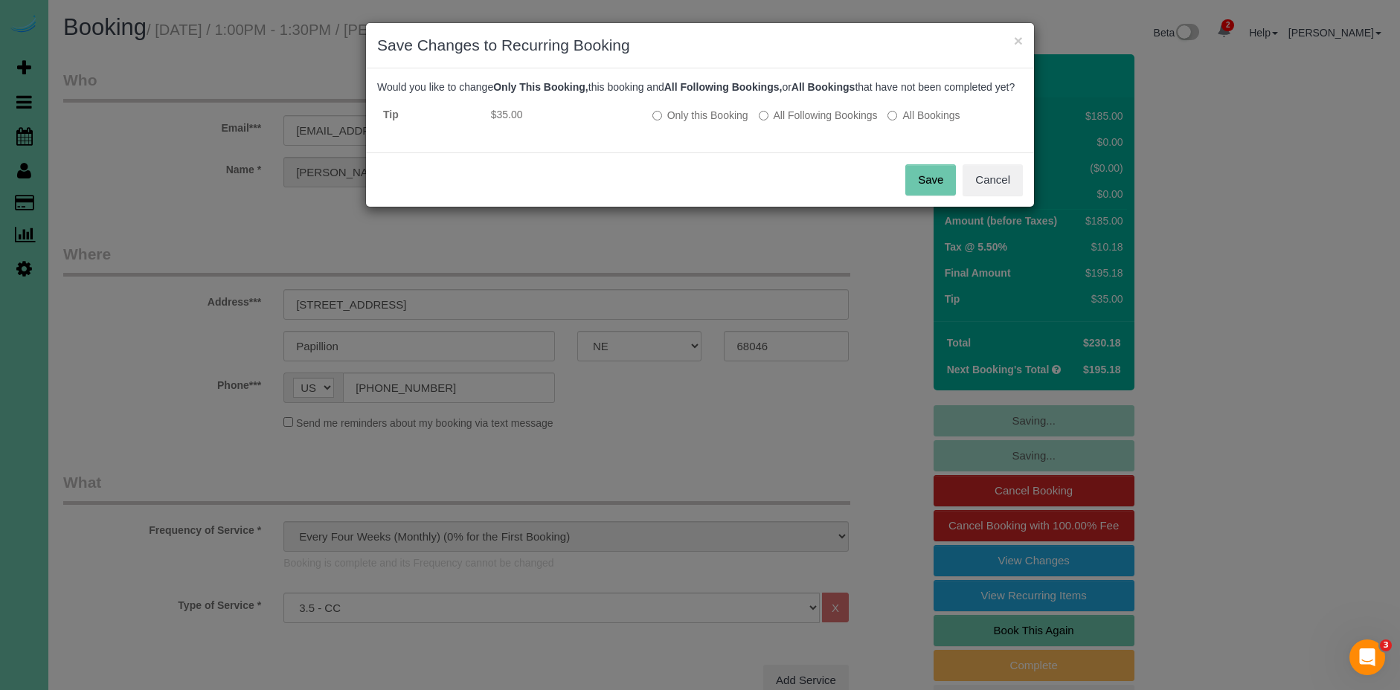
click at [928, 188] on button "Save" at bounding box center [930, 179] width 51 height 31
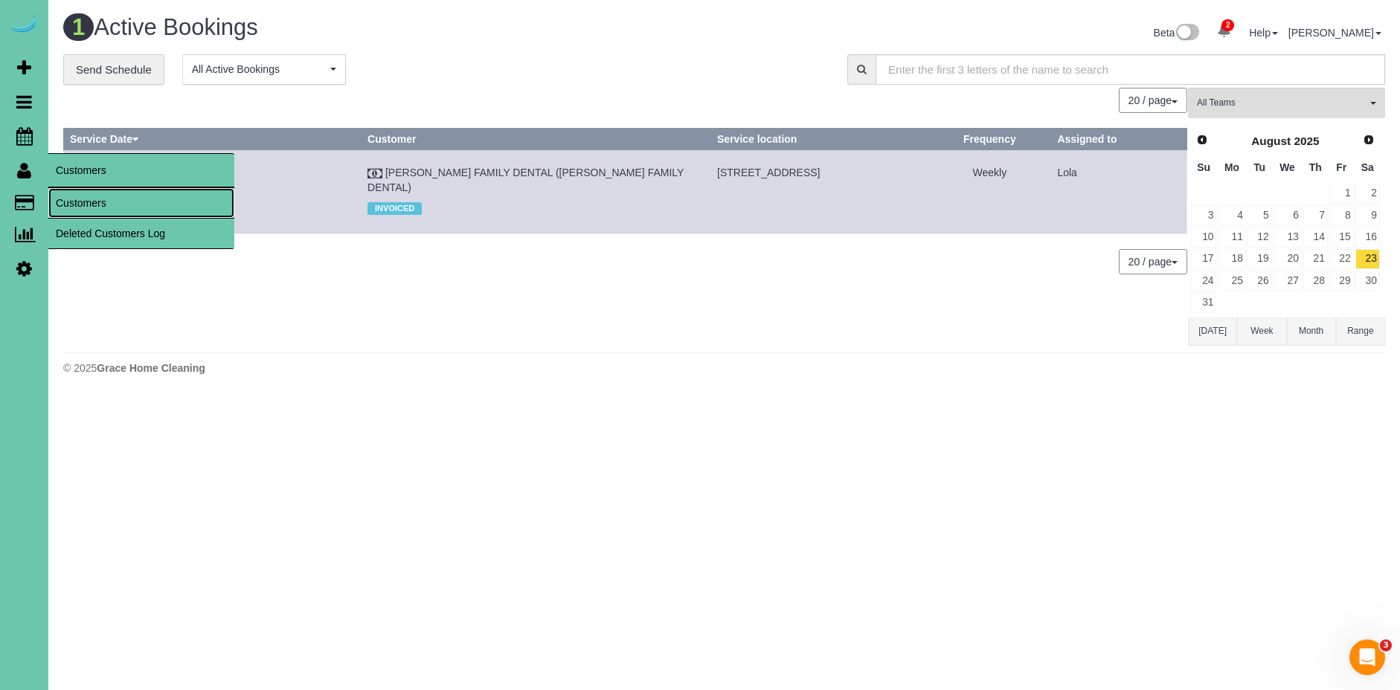
click at [86, 202] on link "Customers" at bounding box center [141, 203] width 186 height 30
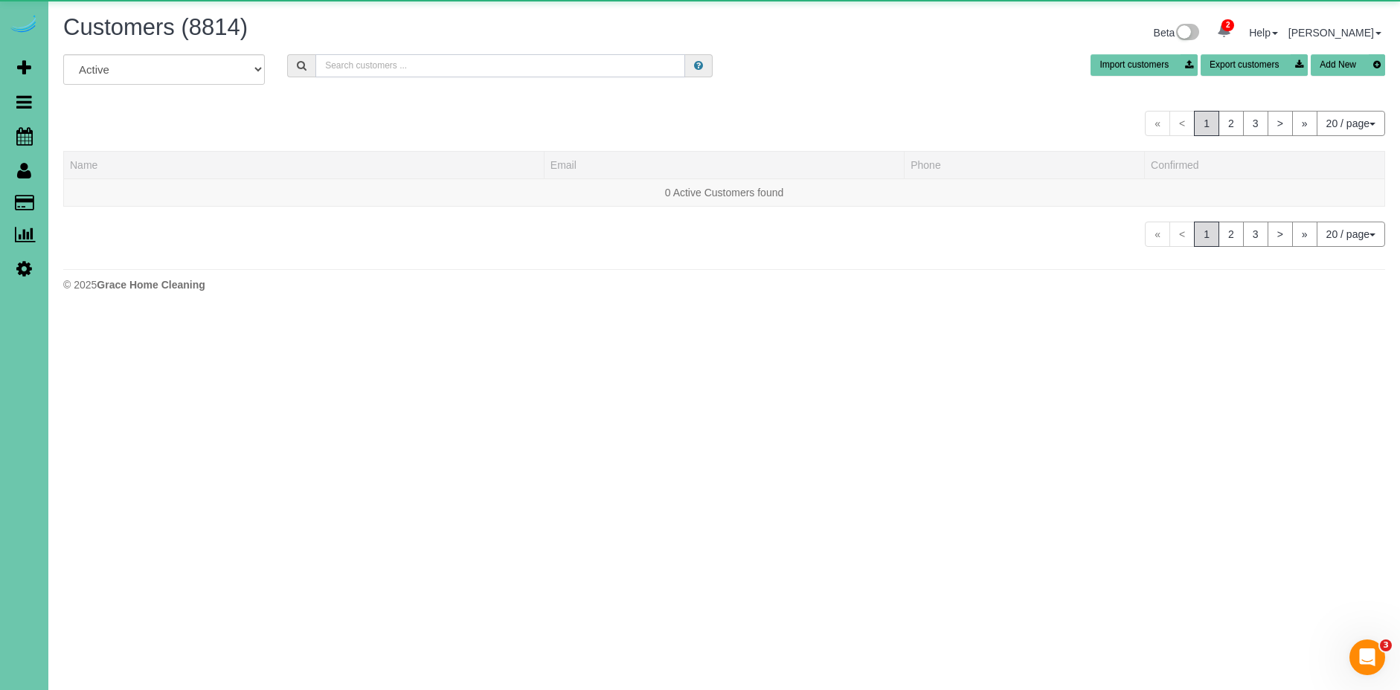
click at [501, 71] on input "text" at bounding box center [500, 65] width 370 height 23
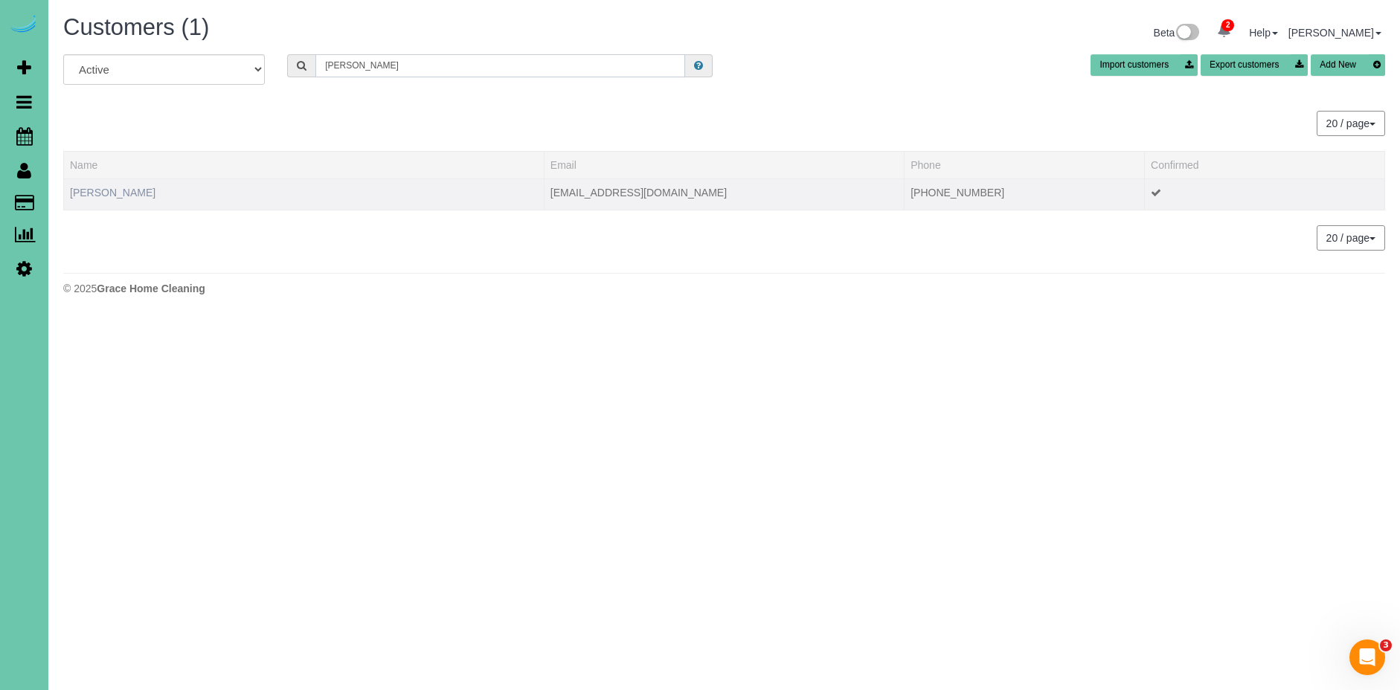
type input "kim win"
click at [106, 189] on link "Kim Winther" at bounding box center [113, 193] width 86 height 12
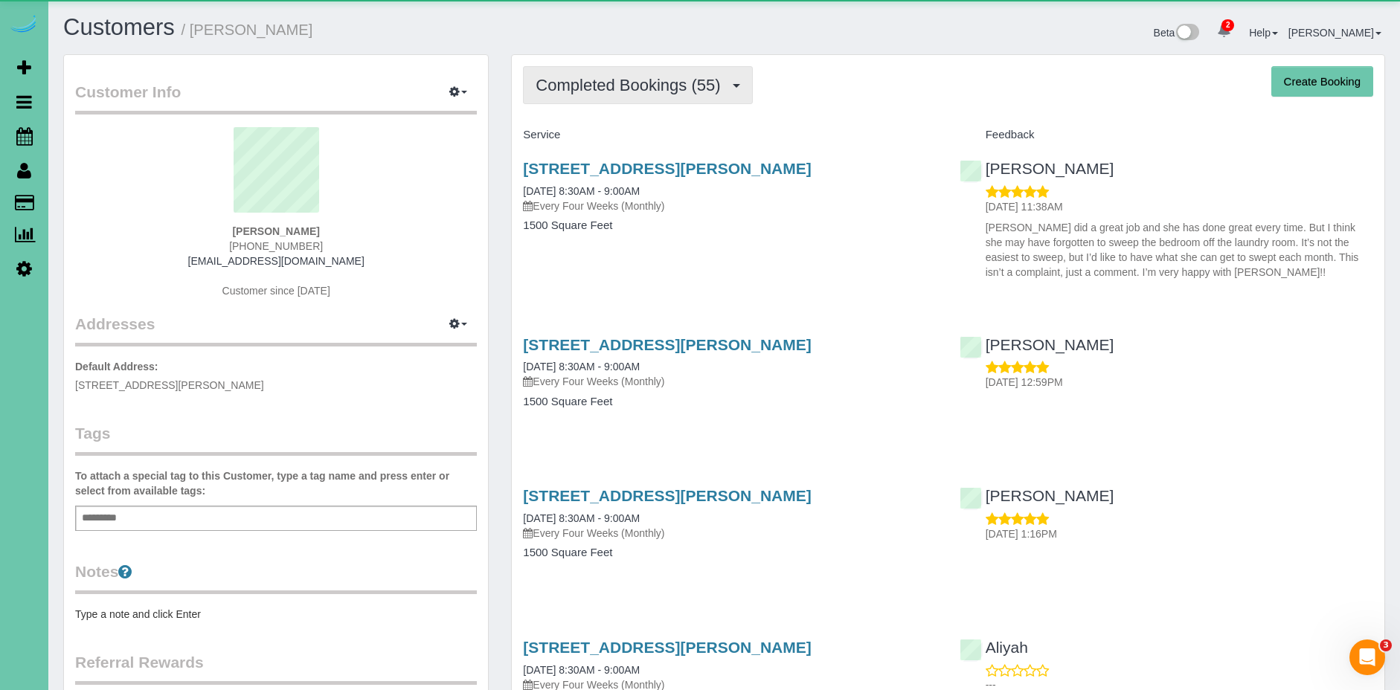
click at [576, 89] on span "Completed Bookings (55)" at bounding box center [632, 85] width 192 height 19
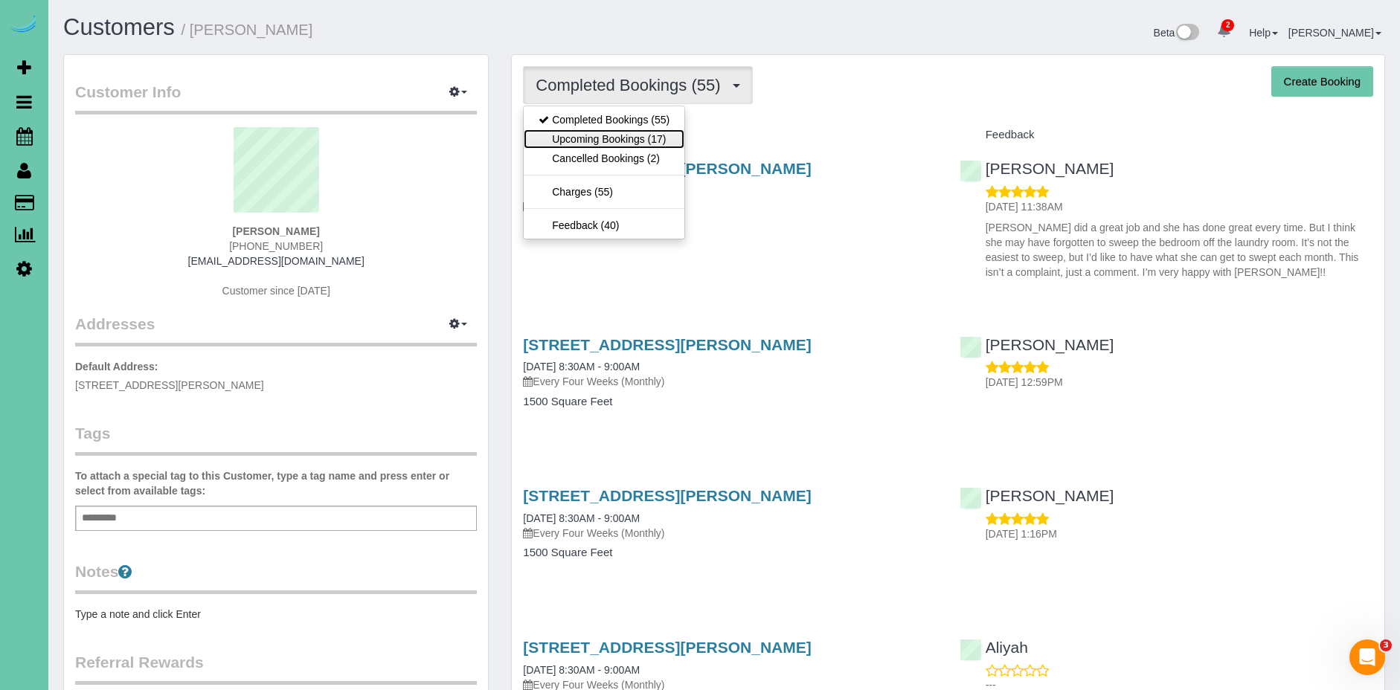
click at [596, 132] on link "Upcoming Bookings (17)" at bounding box center [604, 138] width 161 height 19
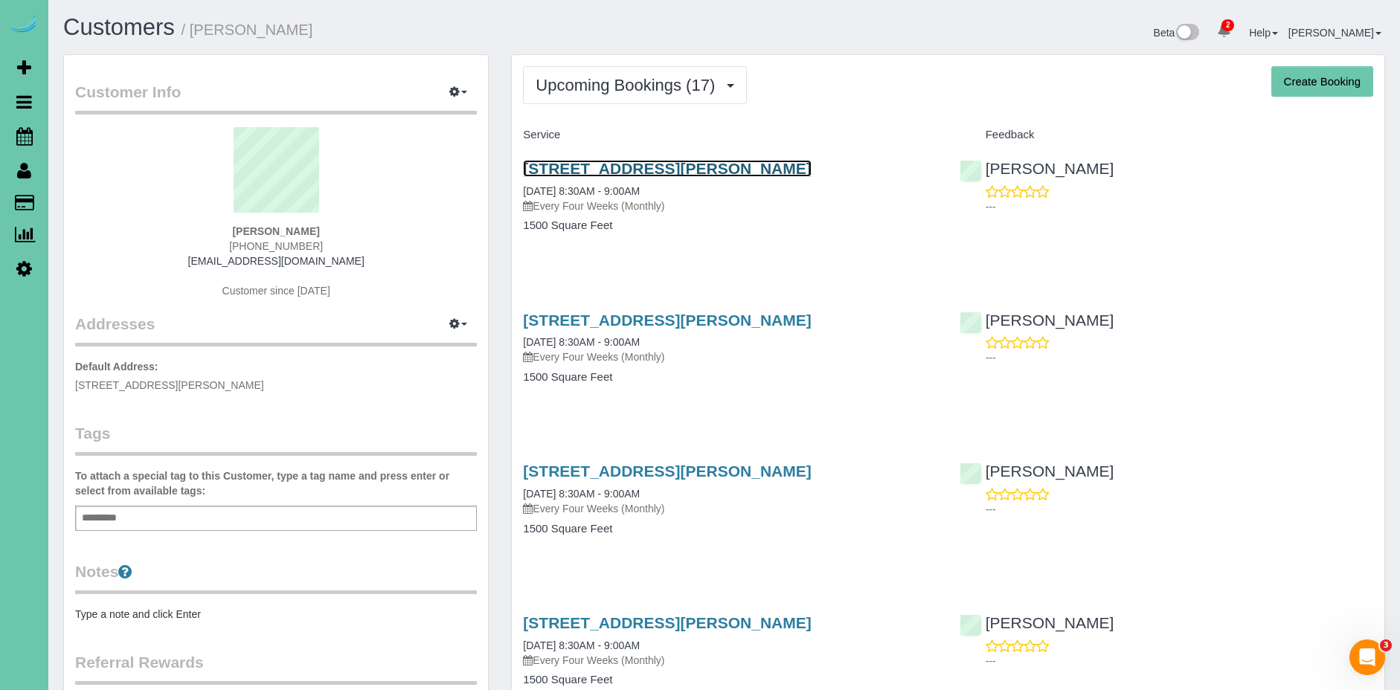
click at [637, 168] on link "15016 Jaynes Street, Omaha, NE 68116" at bounding box center [667, 168] width 288 height 17
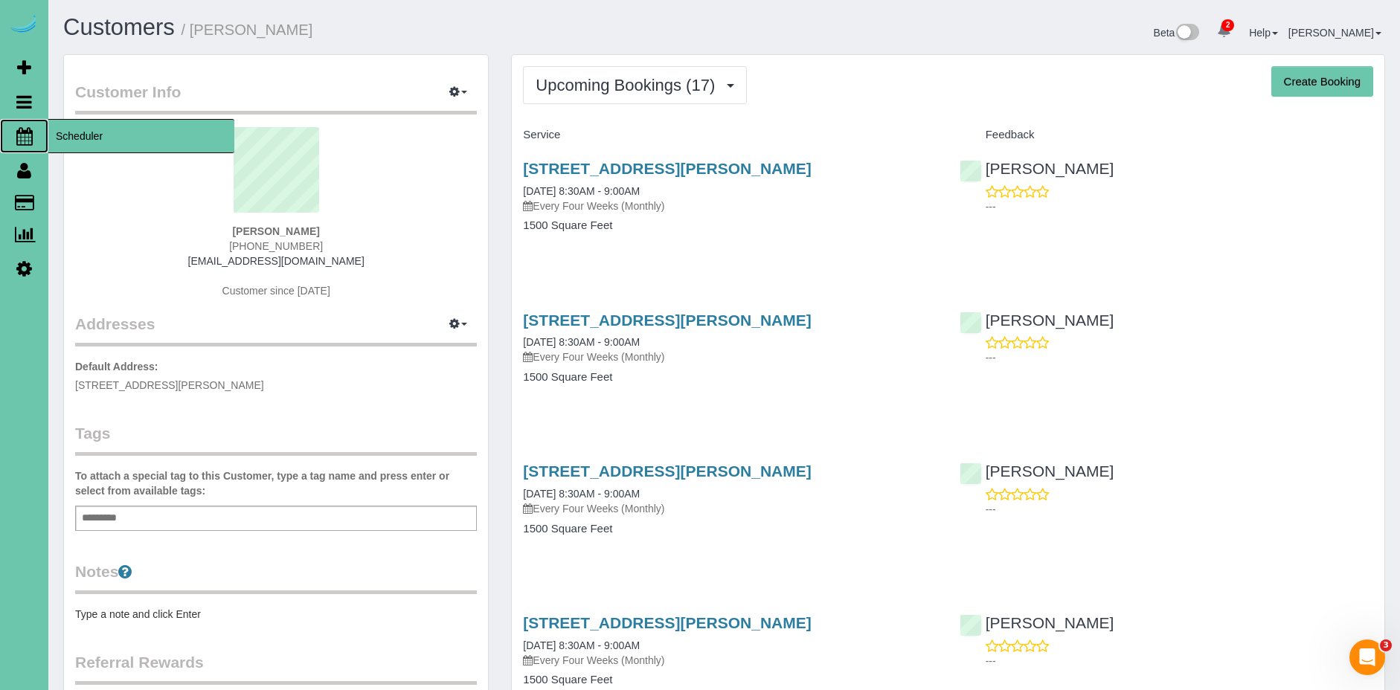
click at [118, 135] on span "Scheduler" at bounding box center [141, 136] width 186 height 34
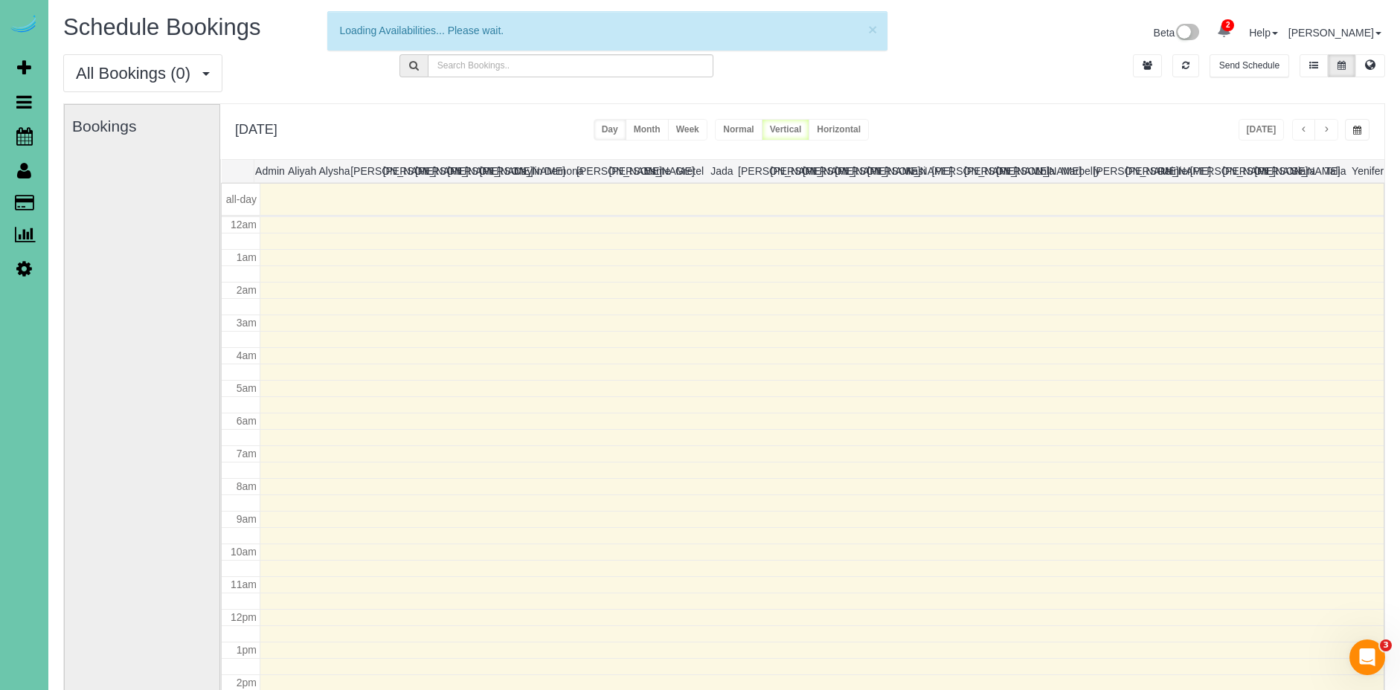
scroll to position [197, 0]
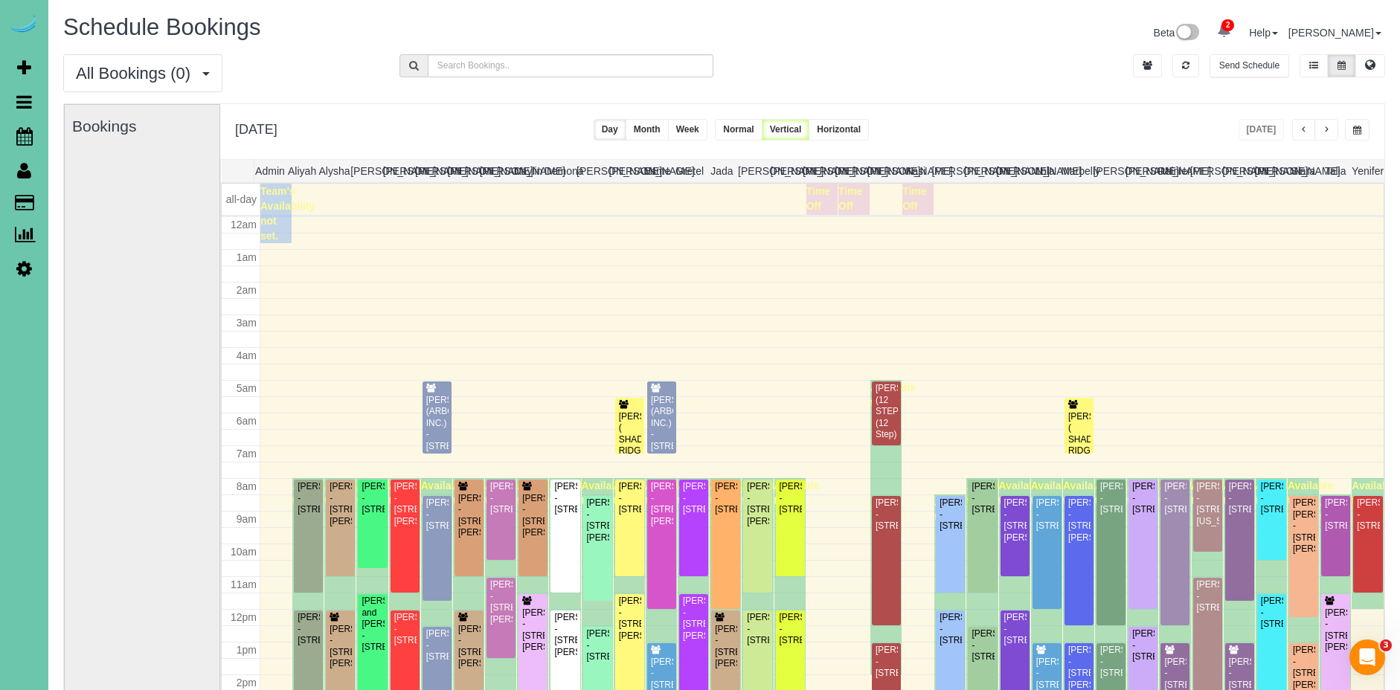
click at [1356, 131] on span "button" at bounding box center [1357, 130] width 8 height 9
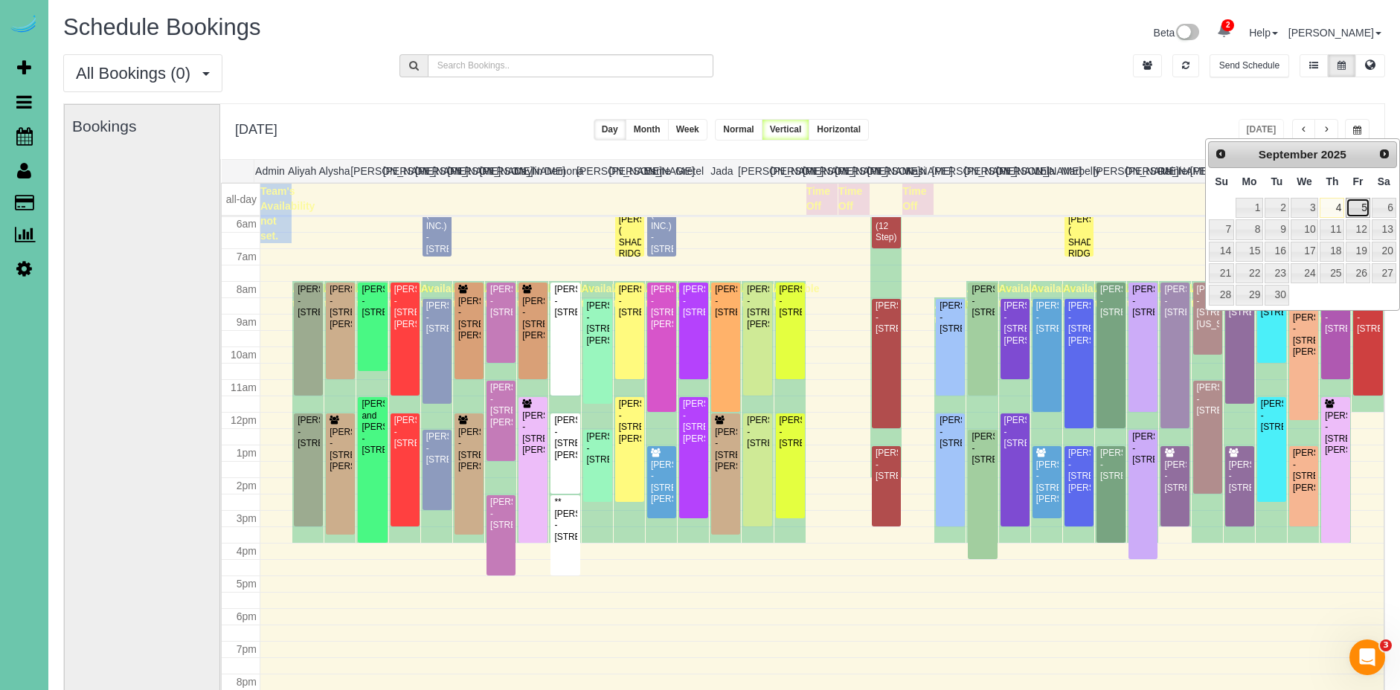
click at [1366, 208] on link "5" at bounding box center [1358, 208] width 24 height 20
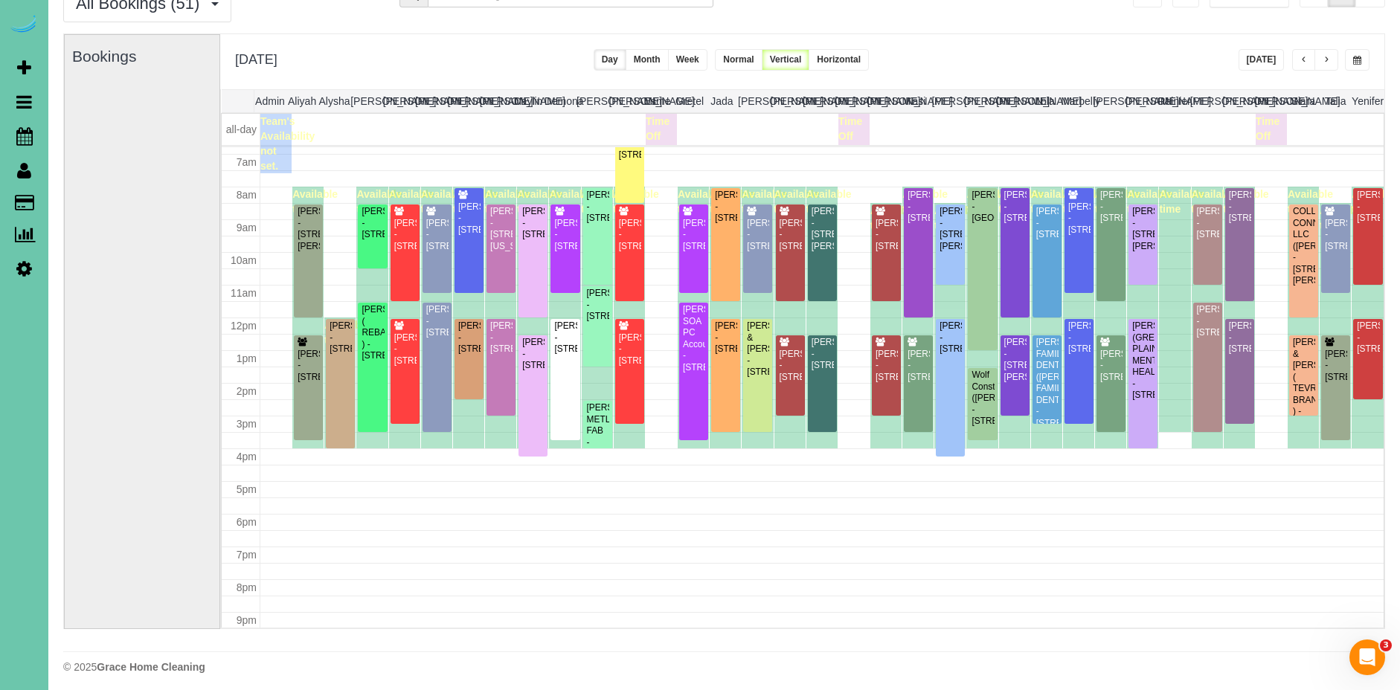
scroll to position [227, 0]
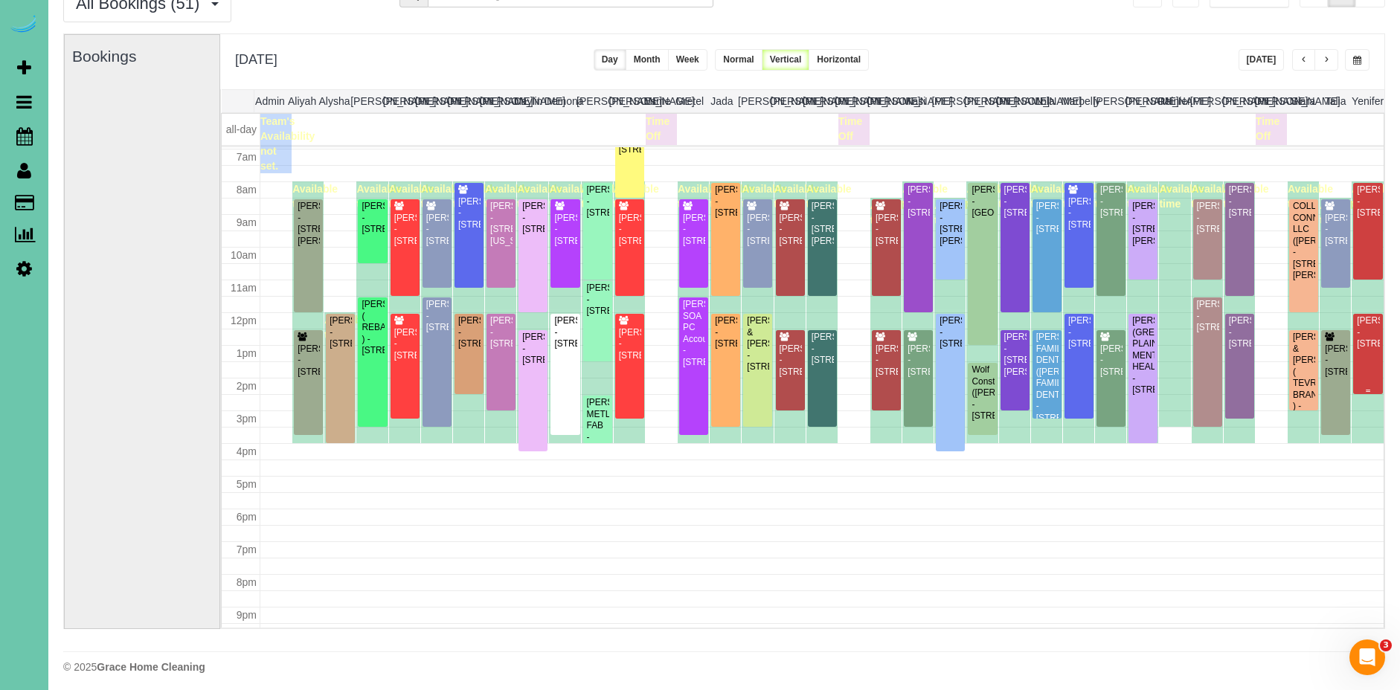
click at [1375, 350] on div "Deanna Gallimore - 10433 S. 132nd St Apt 203, Omaha, NE 68138" at bounding box center [1368, 332] width 24 height 34
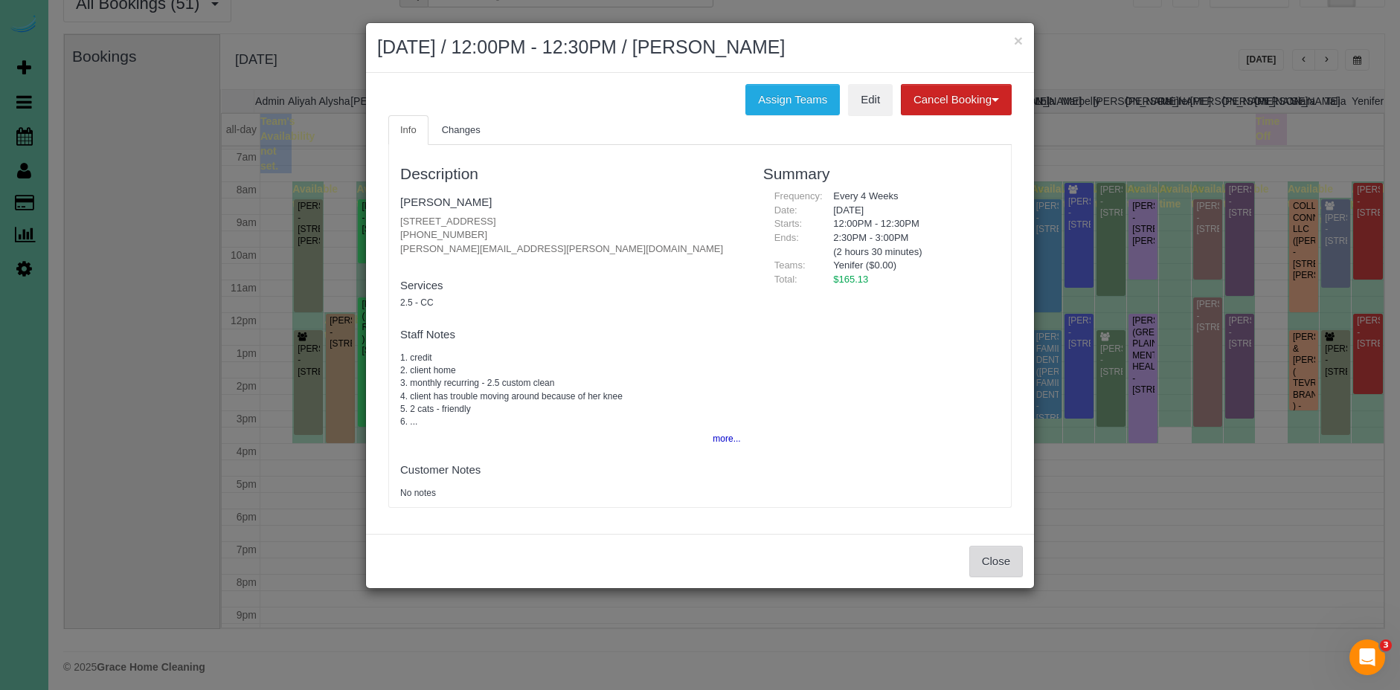
click at [996, 572] on button "Close" at bounding box center [996, 561] width 54 height 31
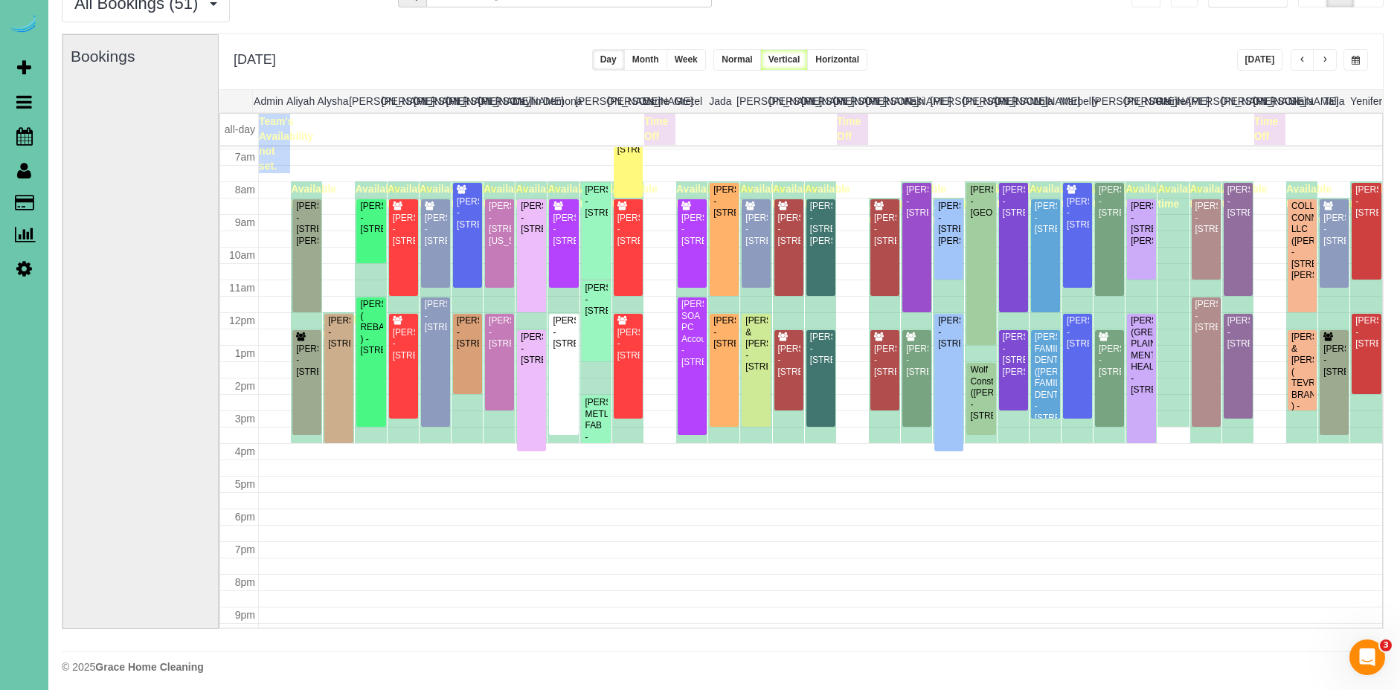
scroll to position [229, 0]
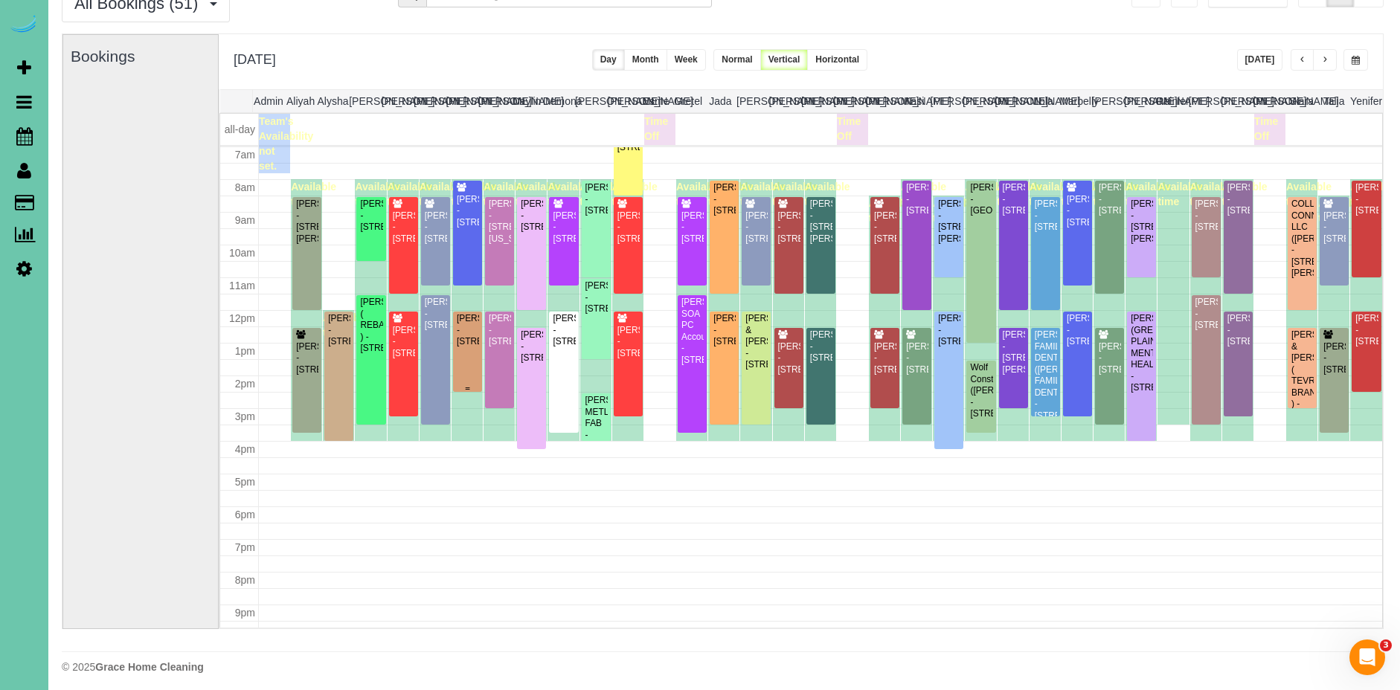
click at [472, 347] on div "Ashley Clark - 8545 King St, Omaha, NE 68122" at bounding box center [467, 330] width 23 height 34
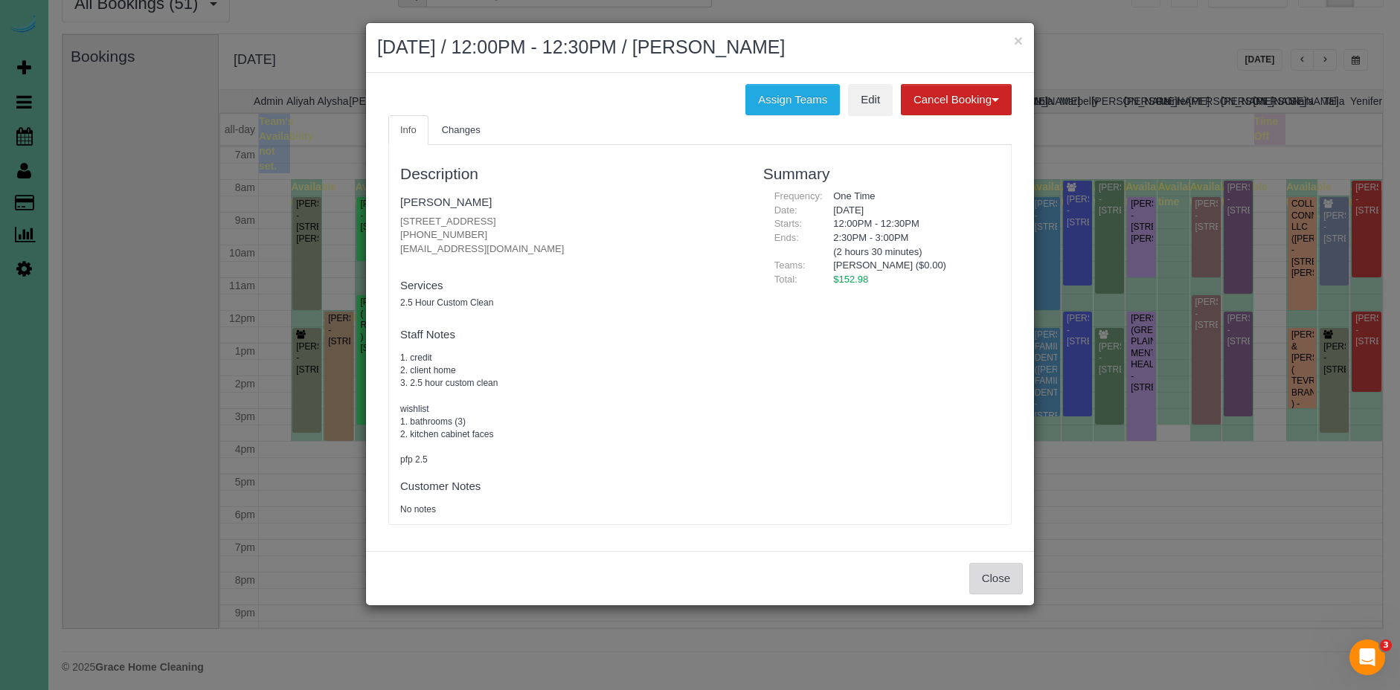
click at [996, 585] on button "Close" at bounding box center [996, 578] width 54 height 31
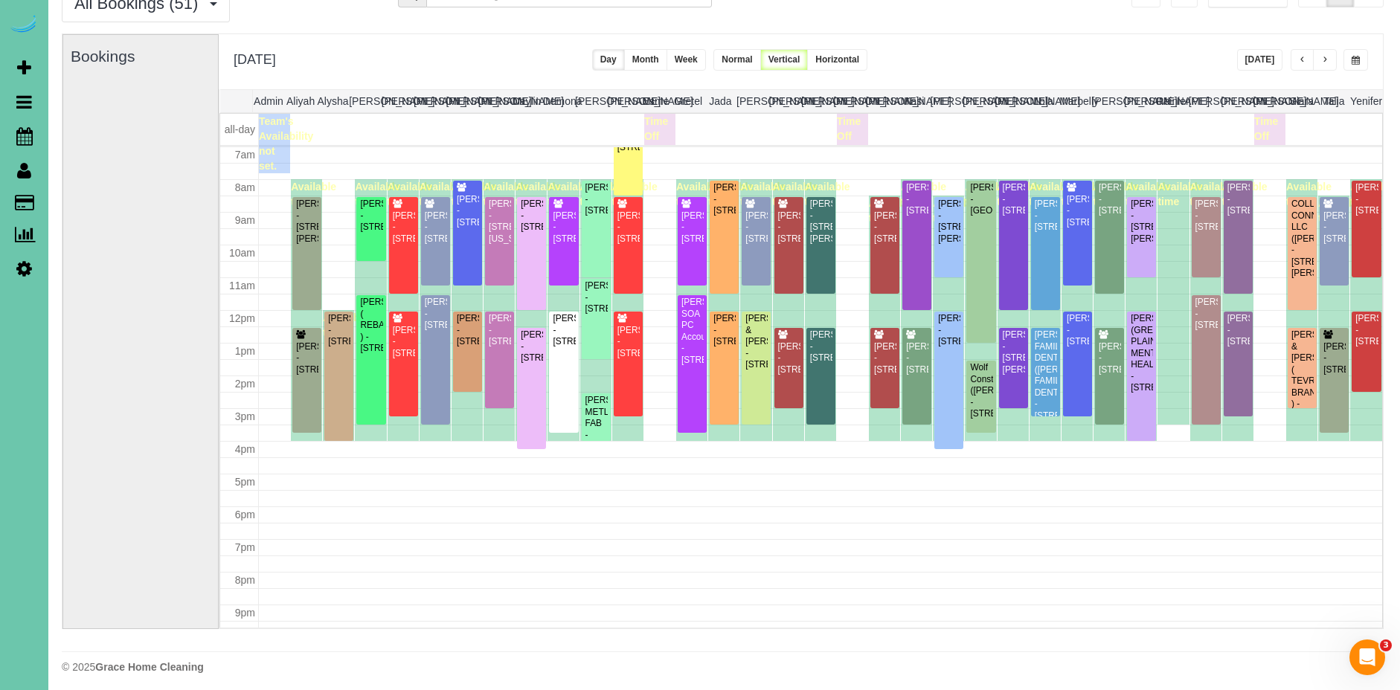
click at [1366, 61] on button "button" at bounding box center [1355, 60] width 25 height 22
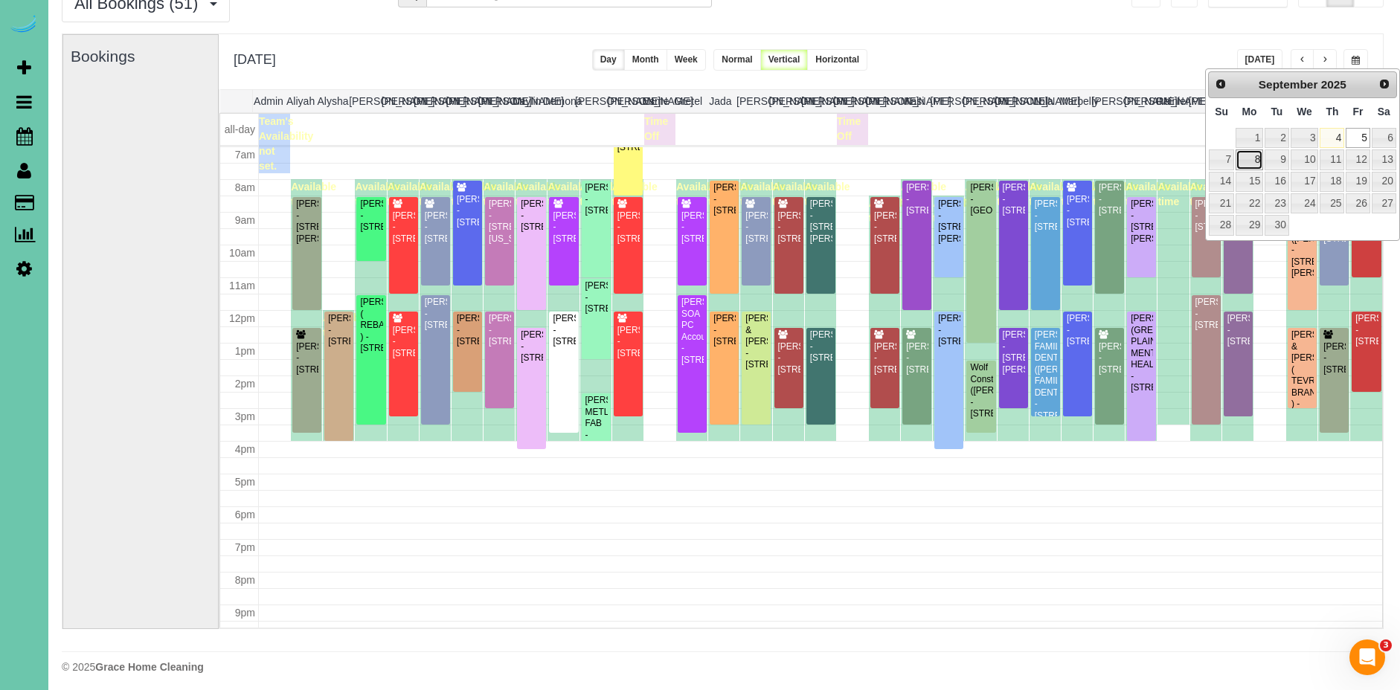
click at [1256, 166] on link "8" at bounding box center [1250, 160] width 28 height 20
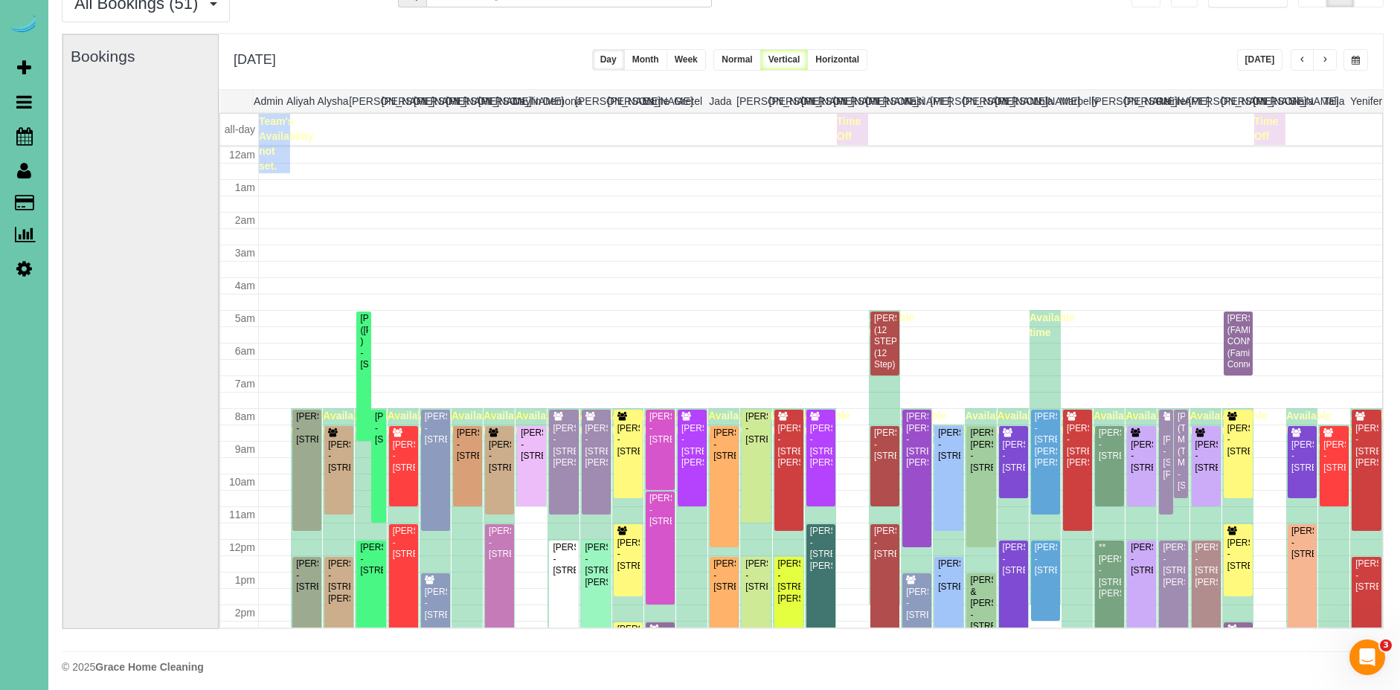
scroll to position [197, 0]
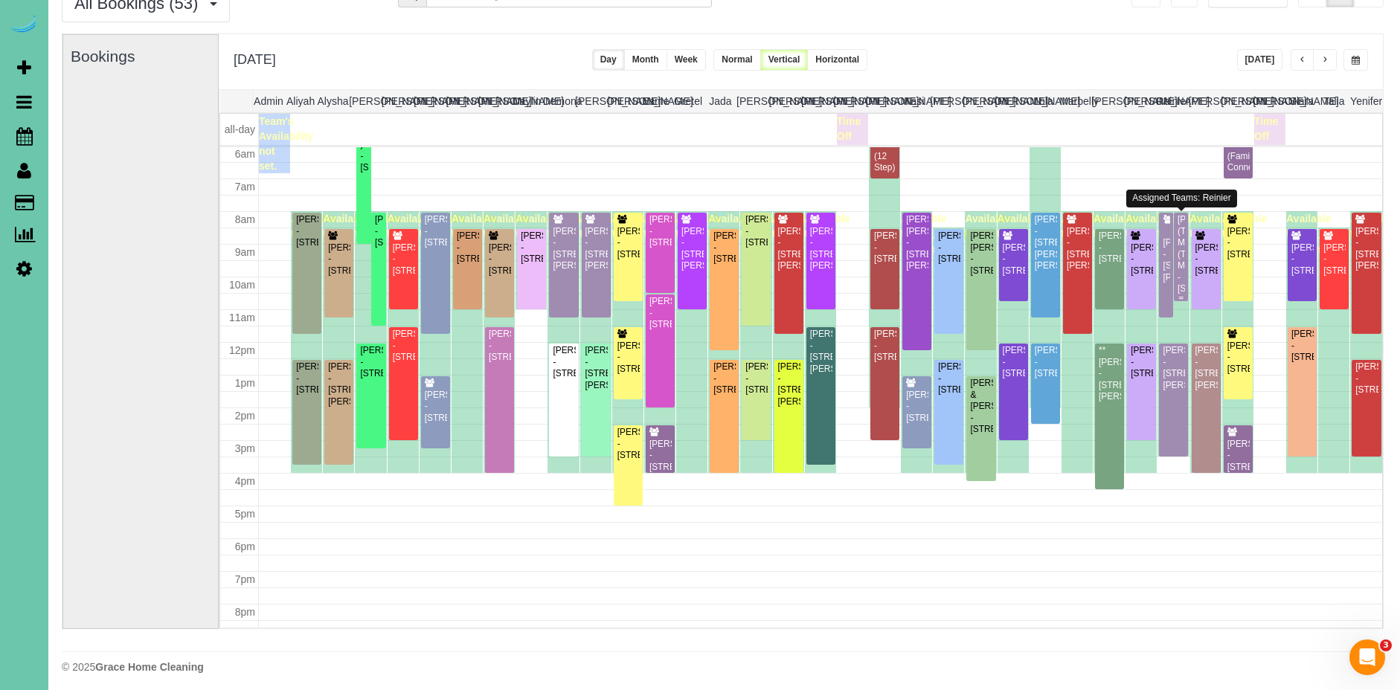
click at [1181, 264] on div "DAYNE BURESCH (TECH MASTERS) (Tech Masters) - 5060 S 107th St, Omaha, NE 68127" at bounding box center [1181, 254] width 9 height 80
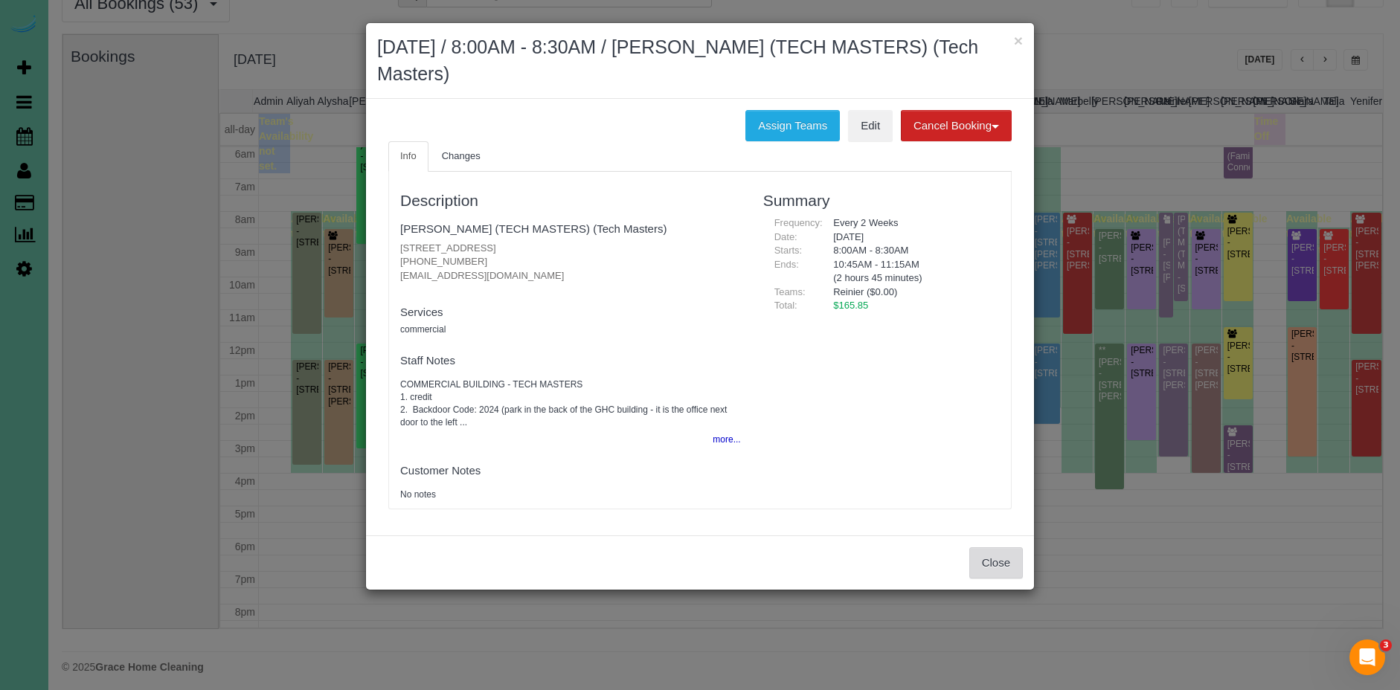
click at [990, 563] on button "Close" at bounding box center [996, 562] width 54 height 31
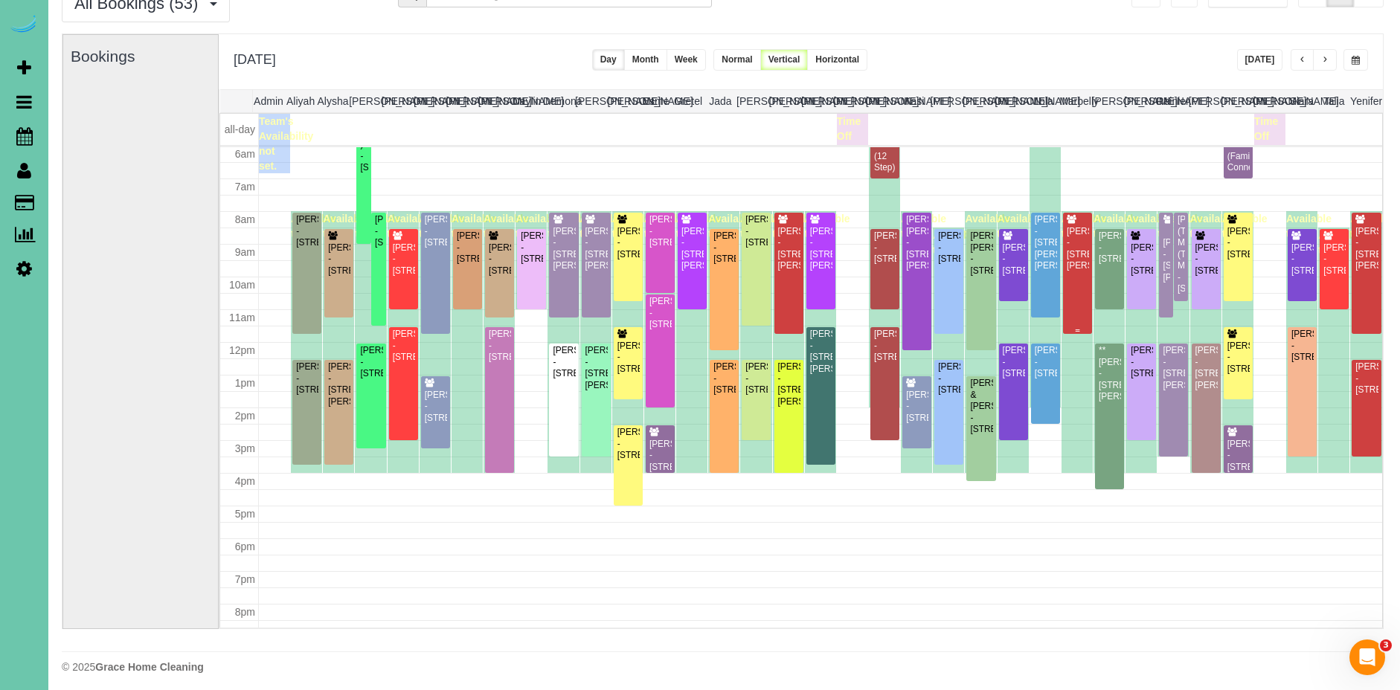
click at [1077, 272] on div "Shaina Hardesty - 15811 Burt St, Omaha, NE 68118" at bounding box center [1077, 249] width 23 height 46
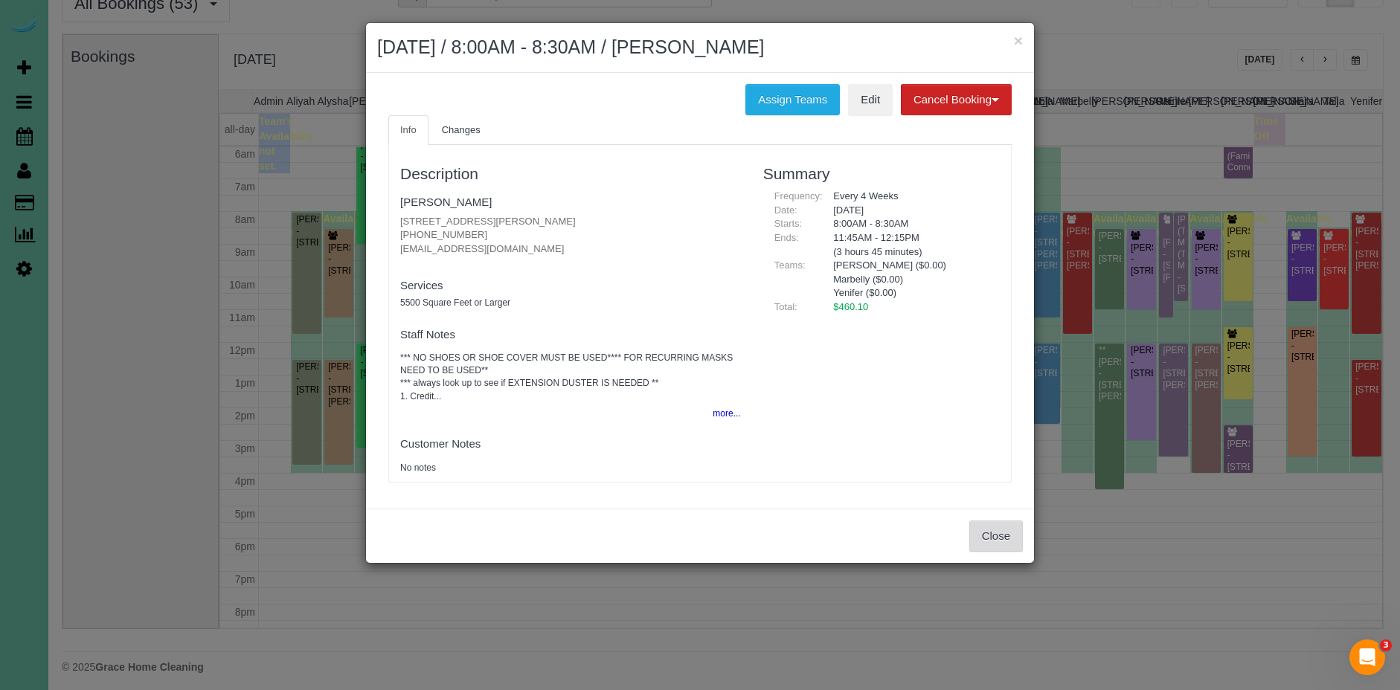
click at [993, 548] on button "Close" at bounding box center [996, 536] width 54 height 31
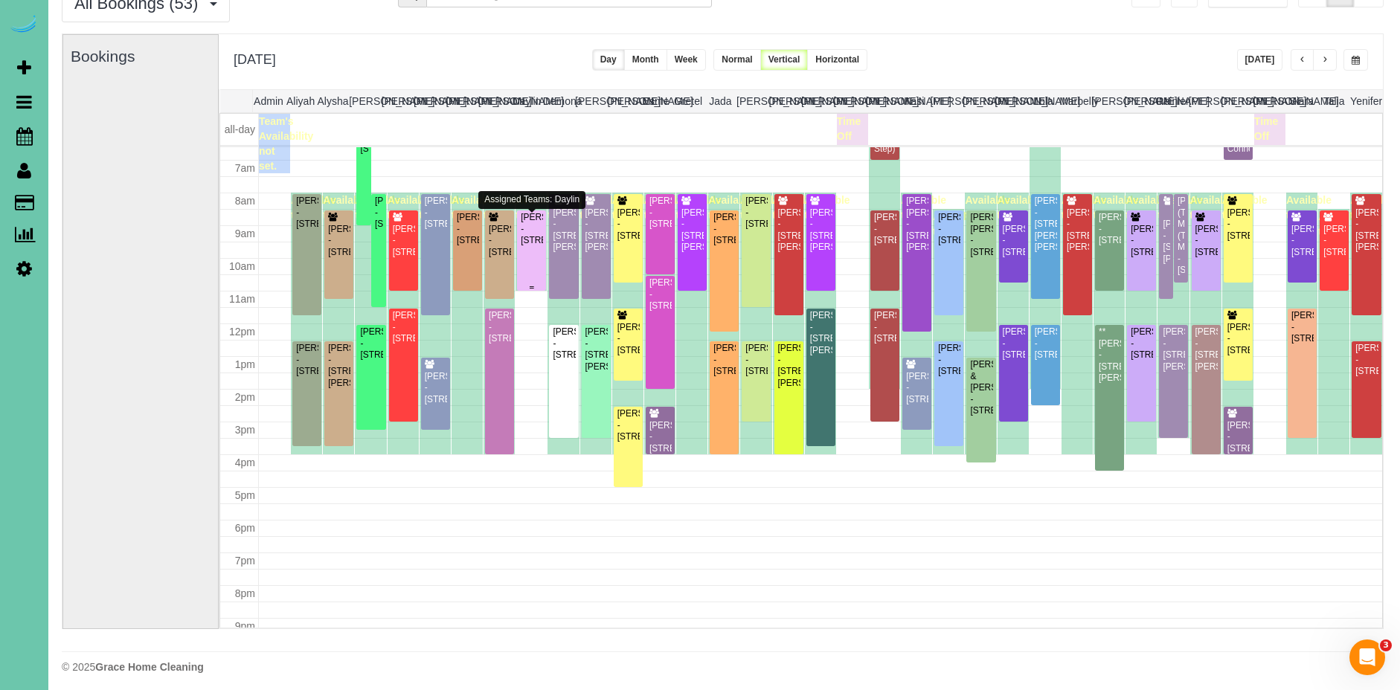
scroll to position [218, 0]
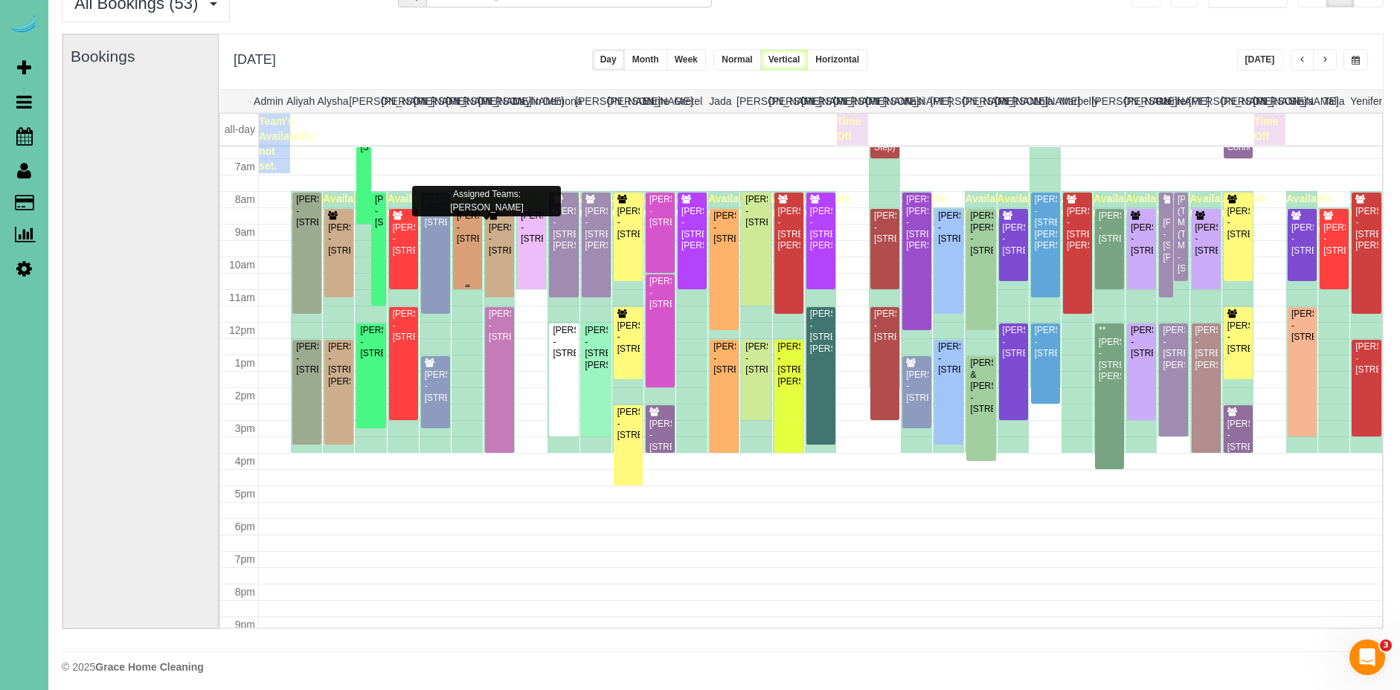
click at [471, 245] on div "Irene Astleford - 13020 Pacific Street, Omaha, NE 68154" at bounding box center [467, 228] width 23 height 34
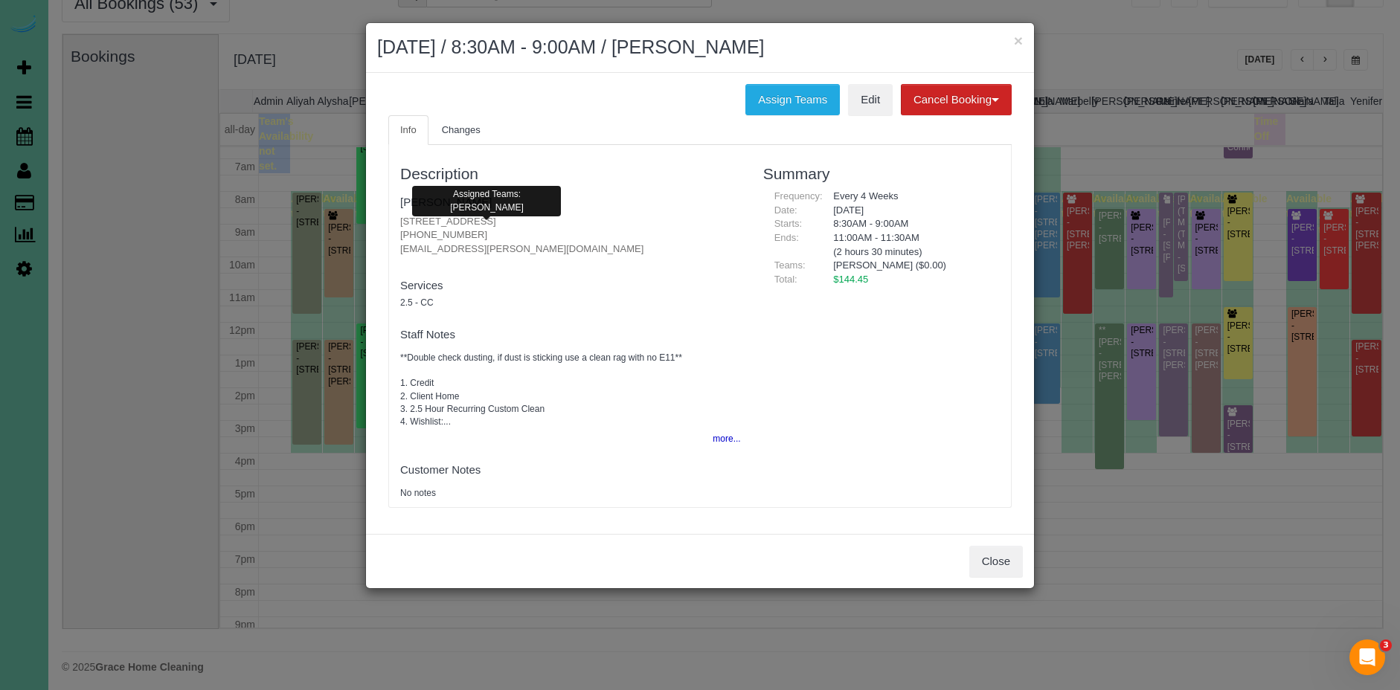
scroll to position [216, 0]
click at [1000, 563] on button "Close" at bounding box center [996, 561] width 54 height 31
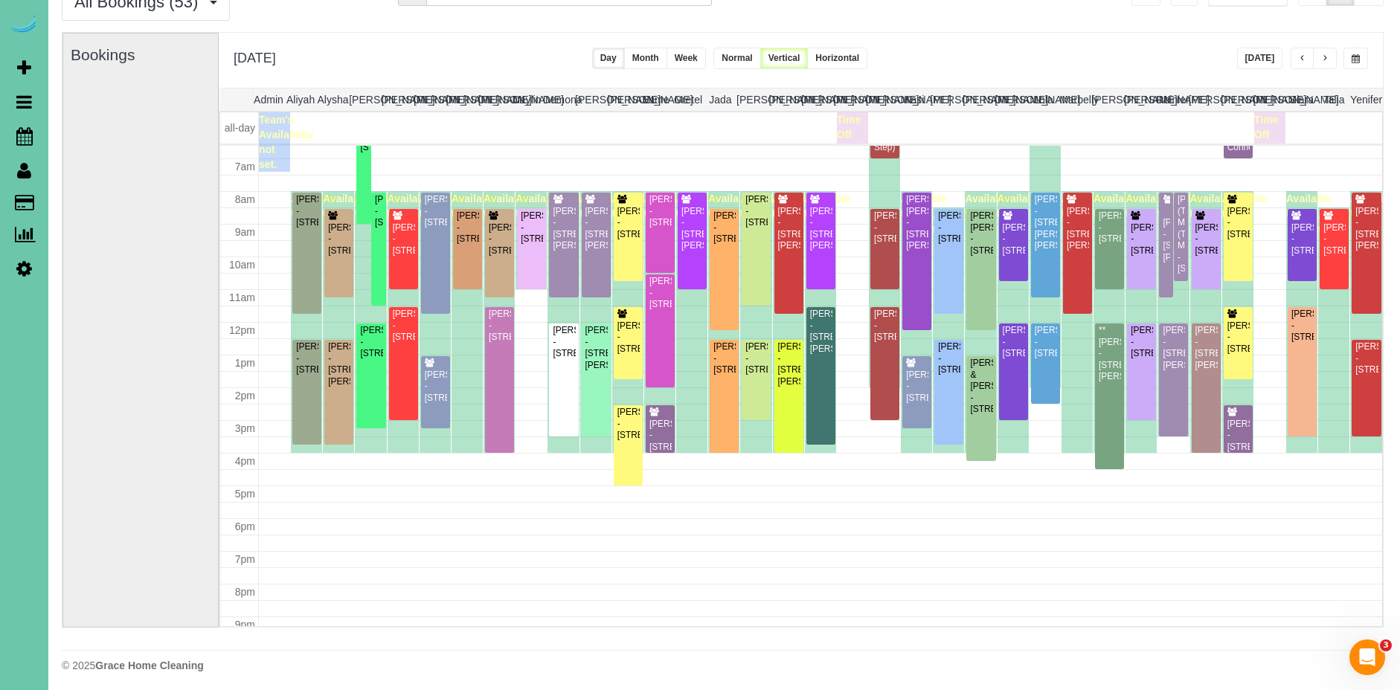
scroll to position [71, 14]
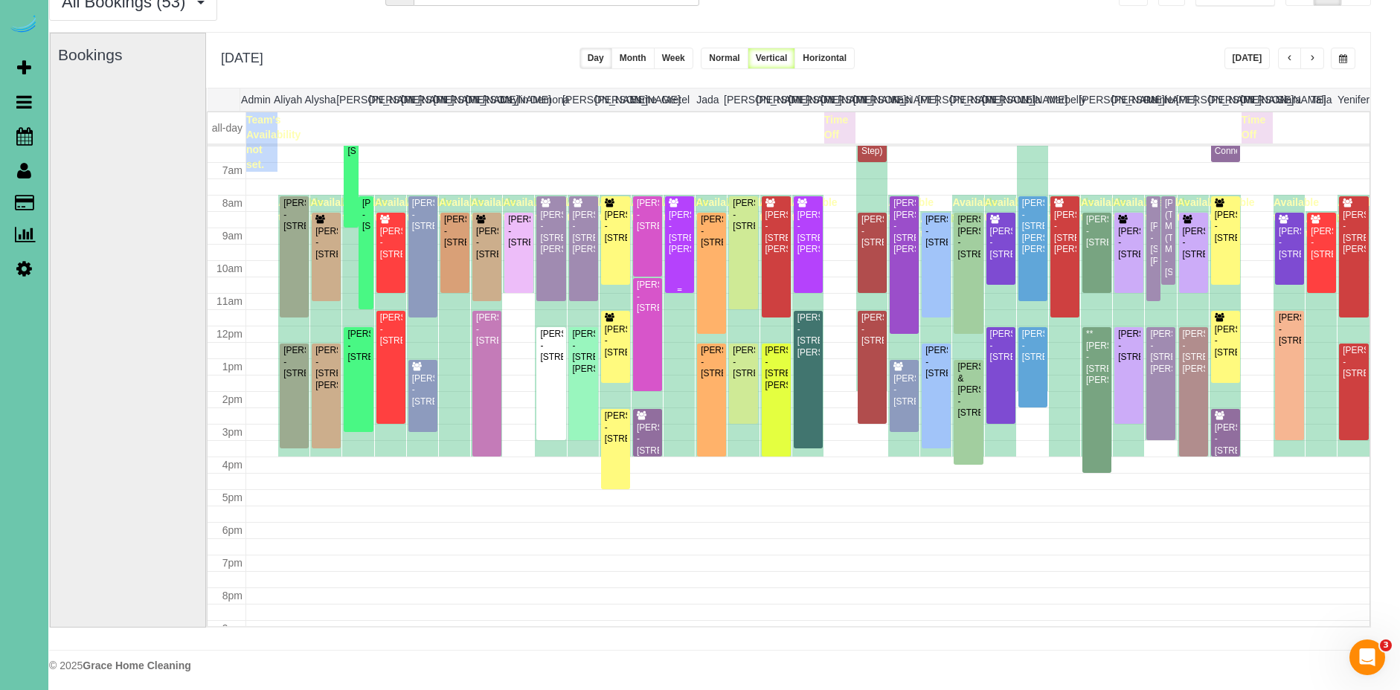
click at [682, 256] on div "Audra Rodgers - 17312 Wirt St, Omaha, NE 68116" at bounding box center [679, 233] width 23 height 46
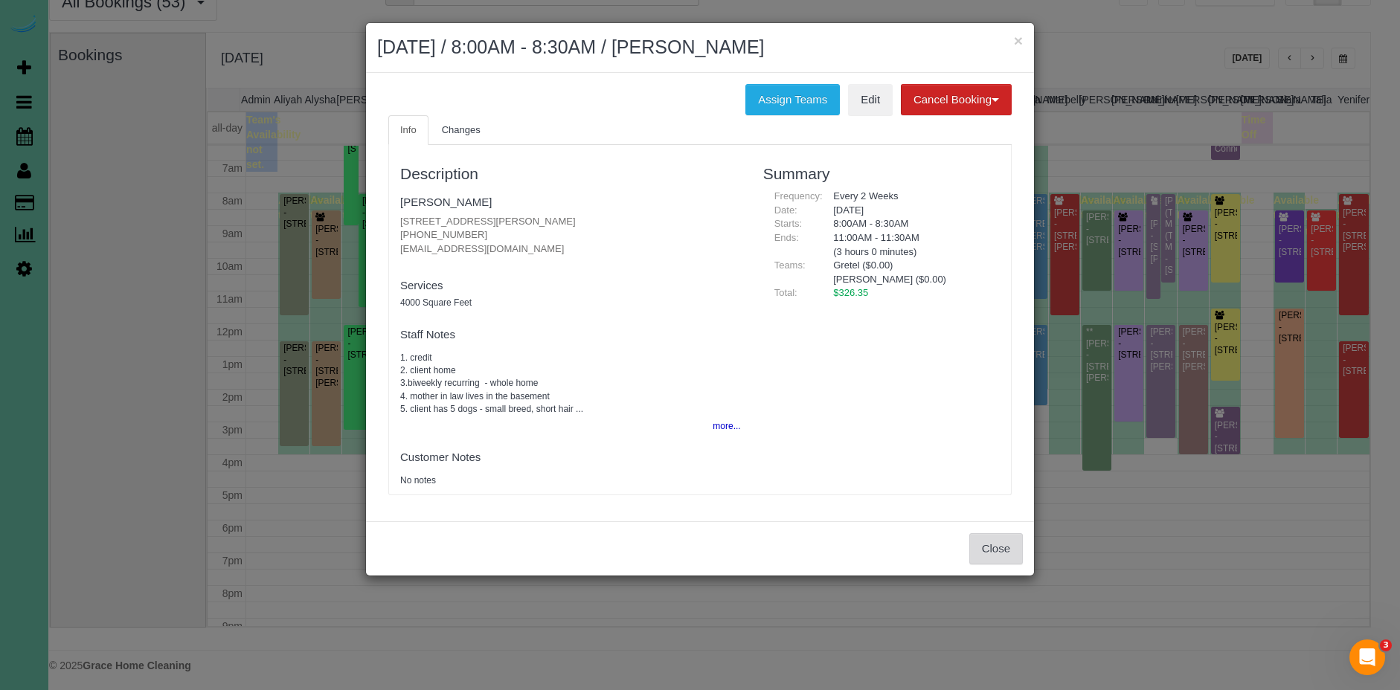
click at [989, 540] on button "Close" at bounding box center [996, 548] width 54 height 31
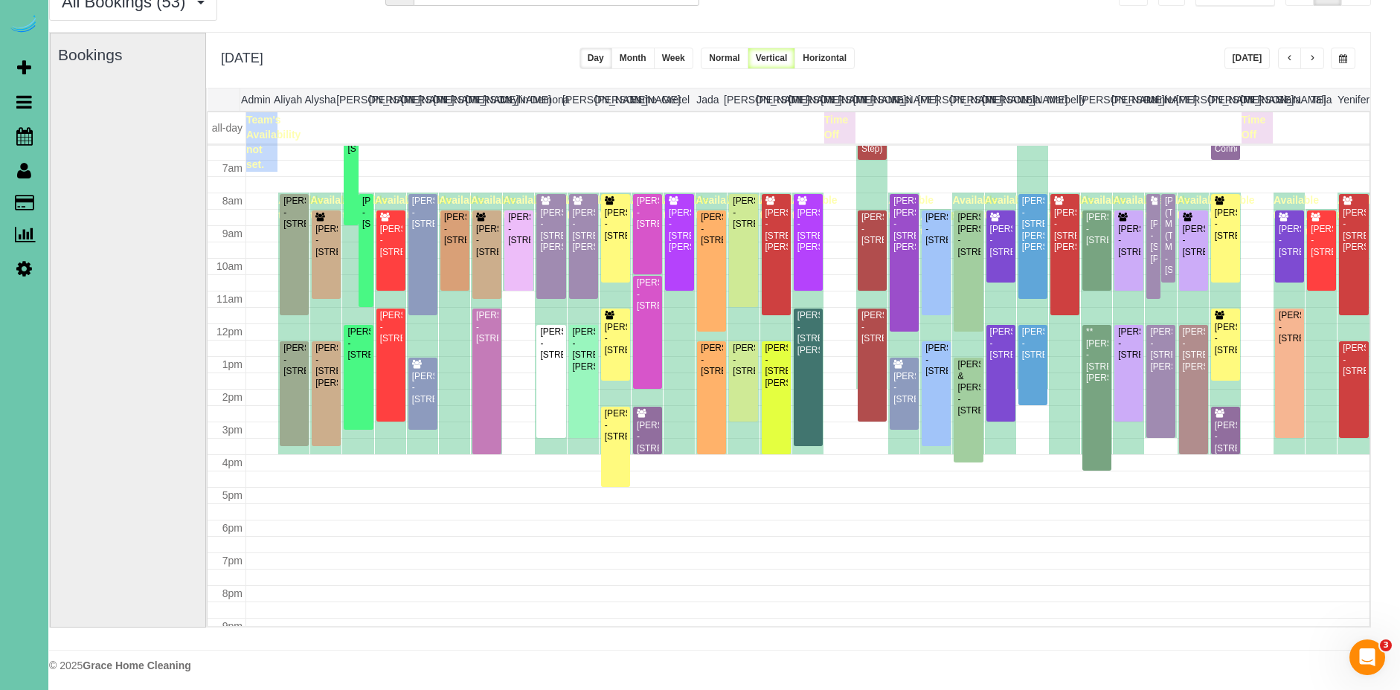
click at [1346, 62] on span "button" at bounding box center [1343, 58] width 8 height 9
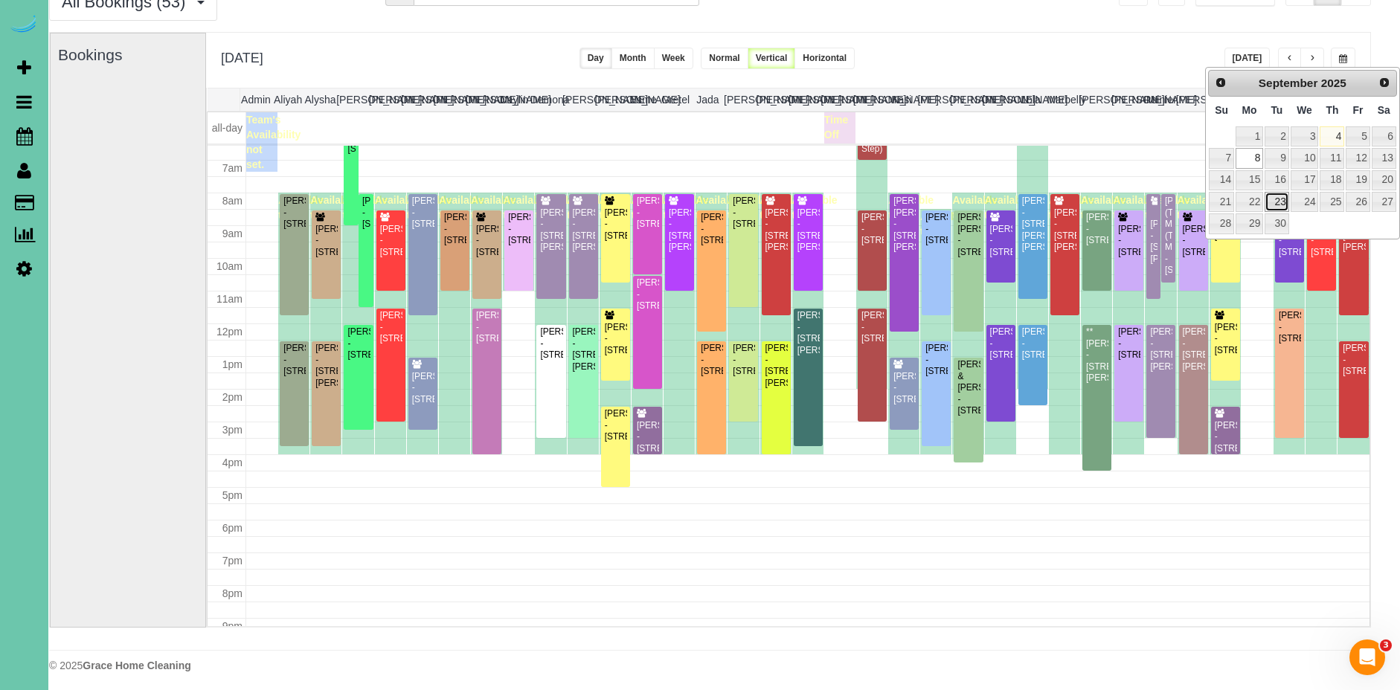
click at [1273, 202] on link "23" at bounding box center [1277, 202] width 24 height 20
type input "**********"
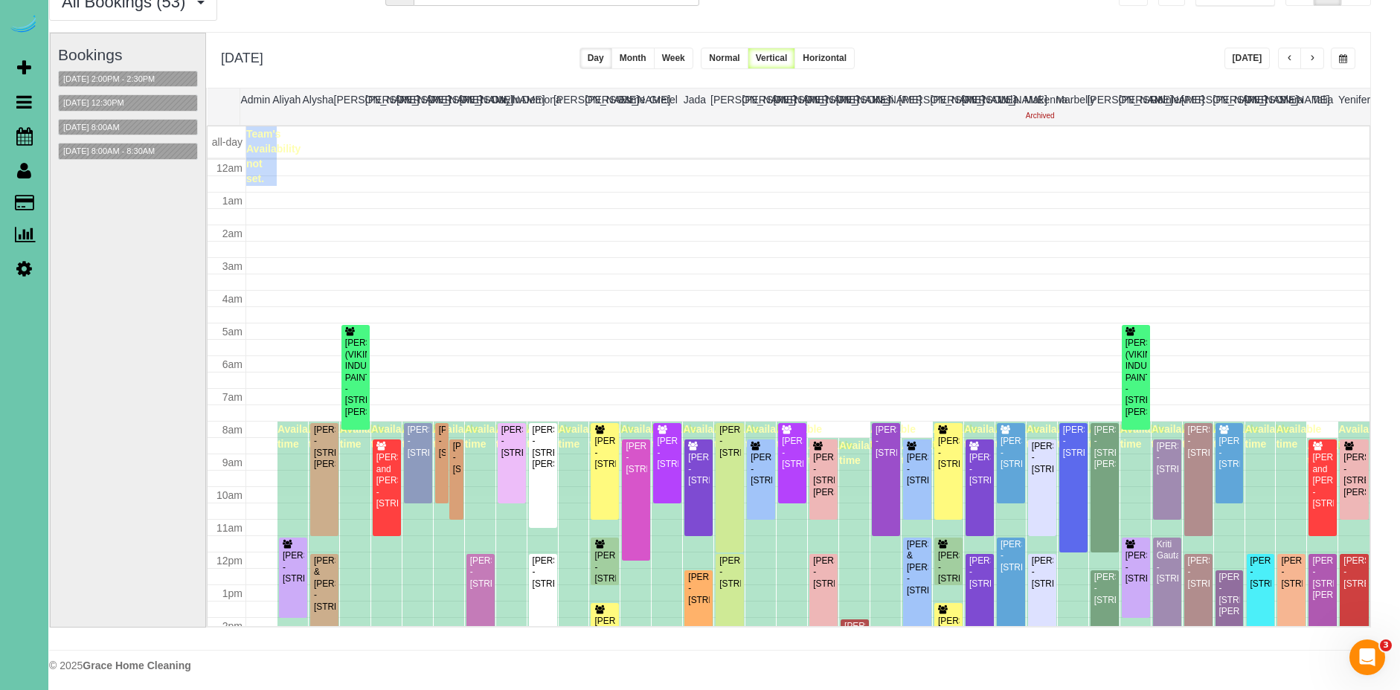
scroll to position [197, 0]
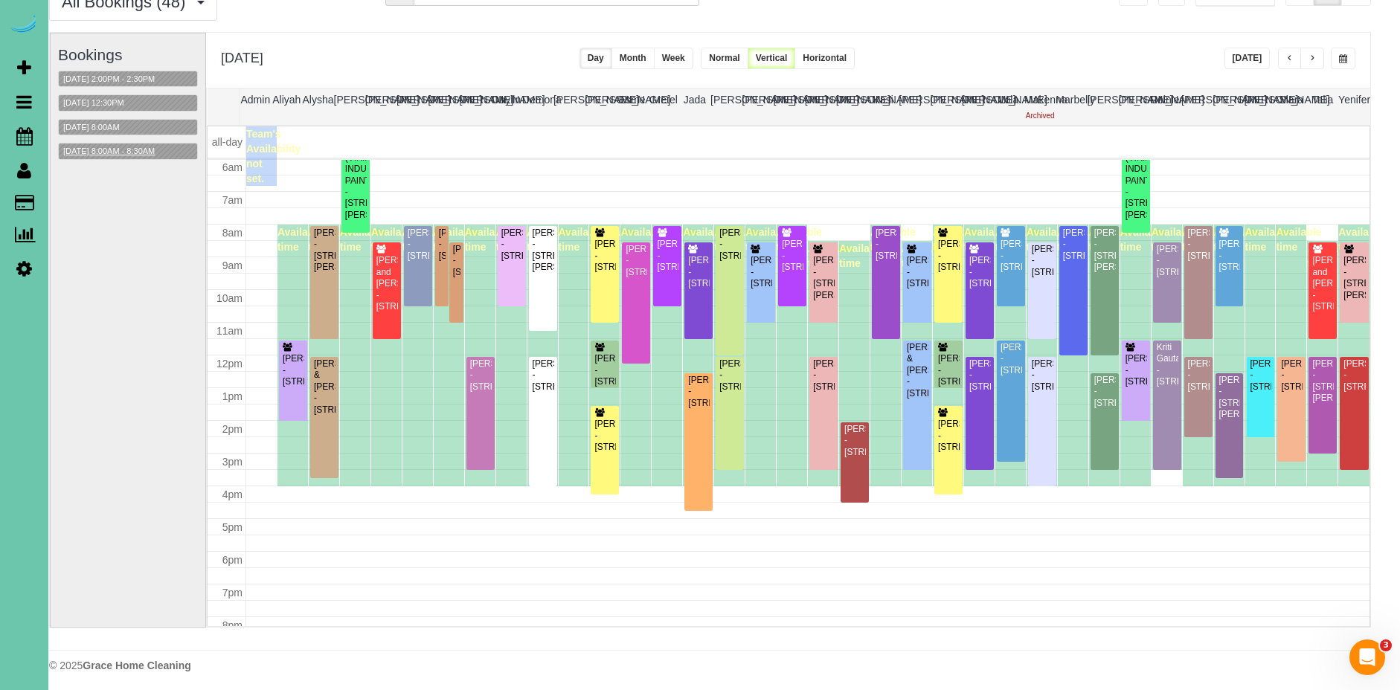
click at [115, 150] on button "09/23/2025 8:00AM - 8:30AM" at bounding box center [109, 152] width 100 height 16
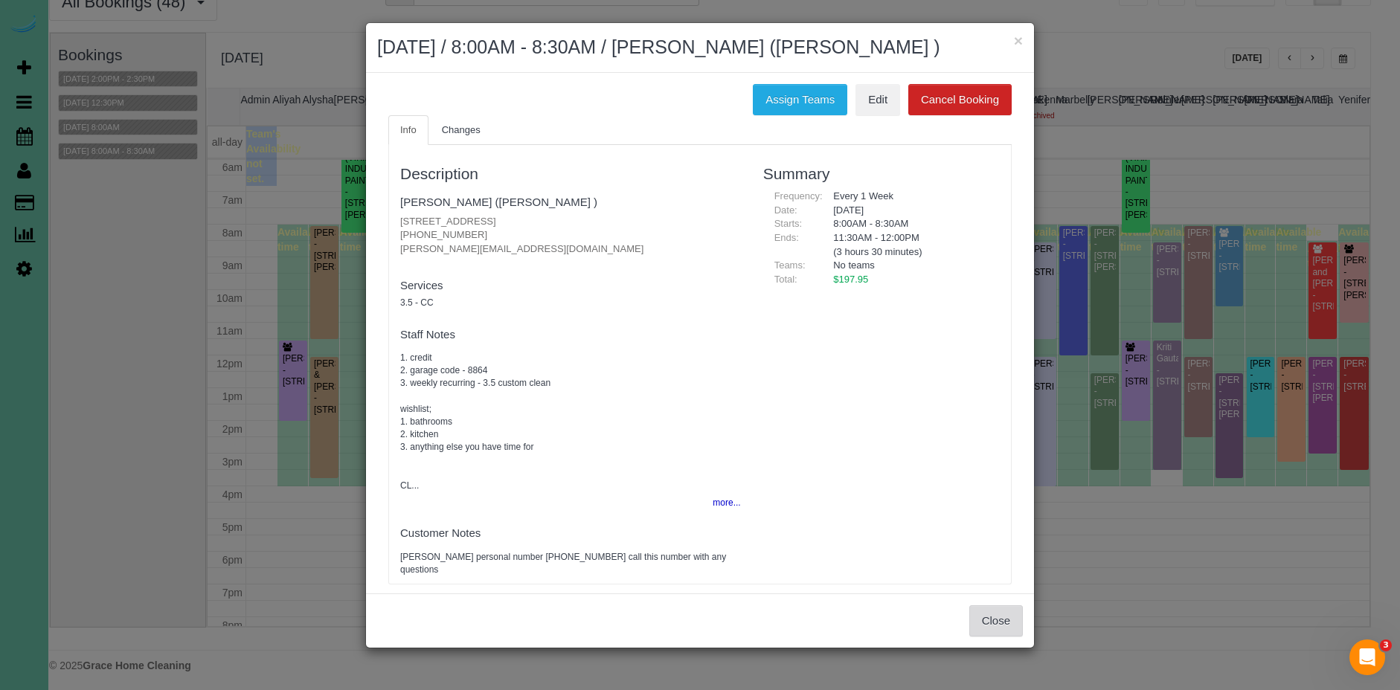
click at [977, 637] on button "Close" at bounding box center [996, 621] width 54 height 31
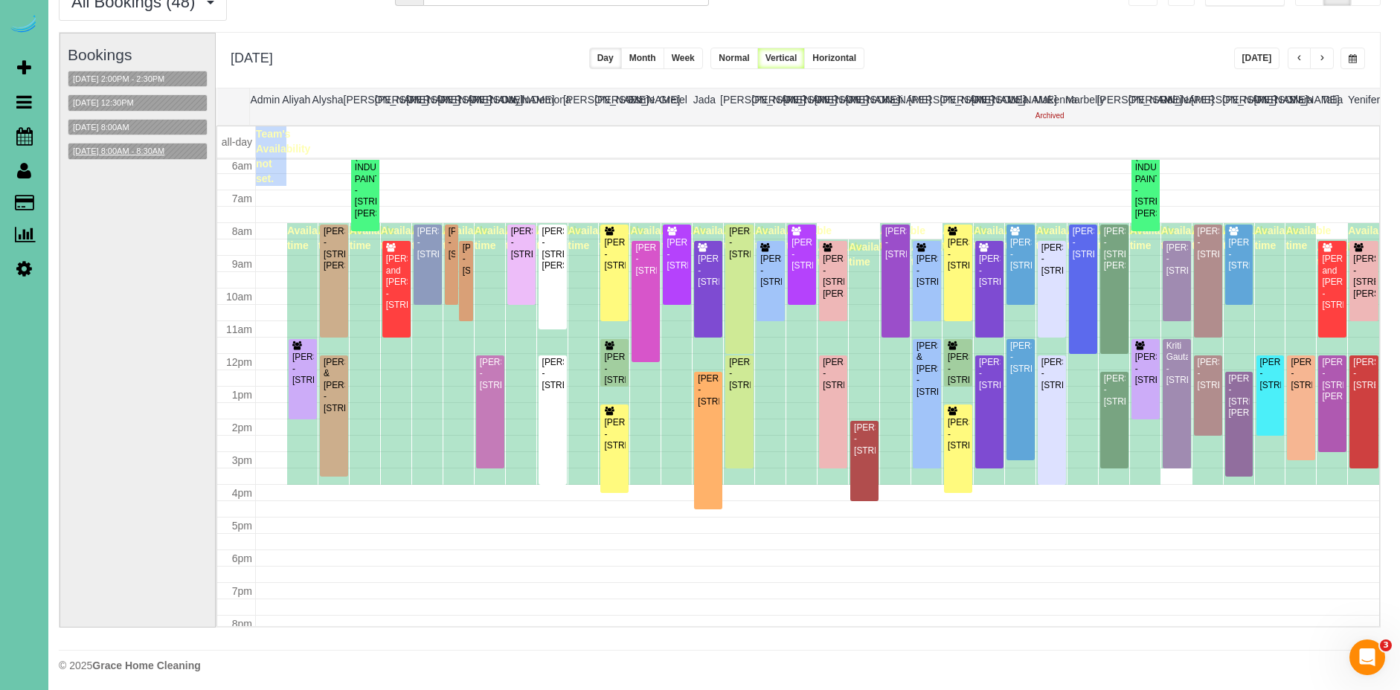
scroll to position [200, 0]
click at [497, 390] on div "Andrea Steenson - 8317 Sheffield Street, Omaha, NE 68122" at bounding box center [490, 373] width 22 height 34
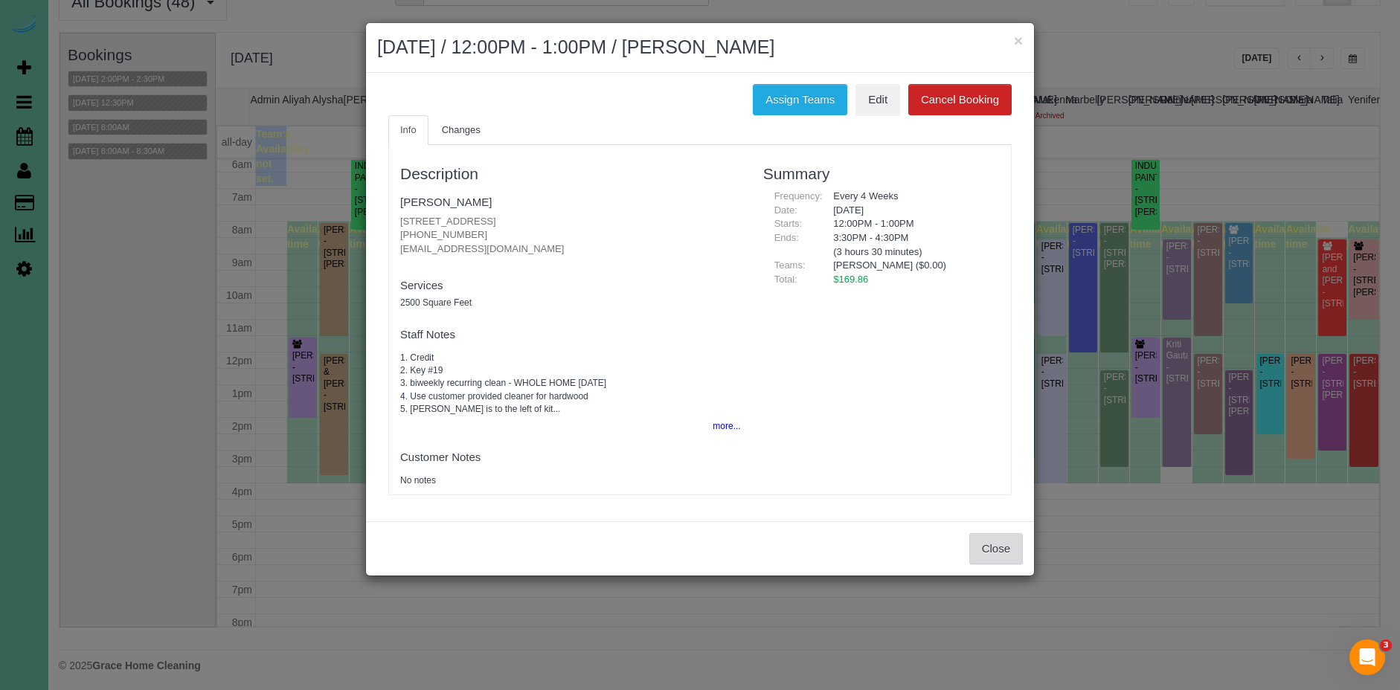
drag, startPoint x: 1003, startPoint y: 546, endPoint x: 995, endPoint y: 542, distance: 9.3
click at [1003, 543] on button "Close" at bounding box center [996, 548] width 54 height 31
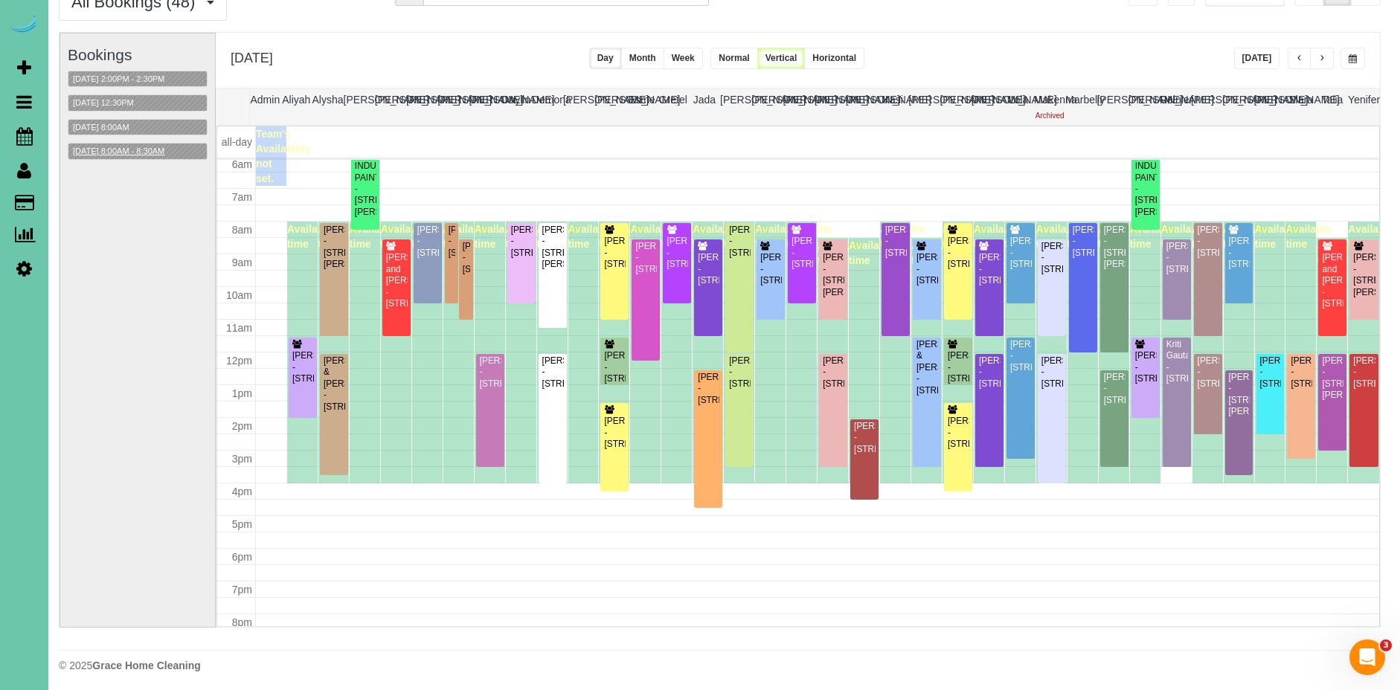
click at [169, 152] on button "09/23/2025 8:00AM - 8:30AM" at bounding box center [118, 152] width 100 height 16
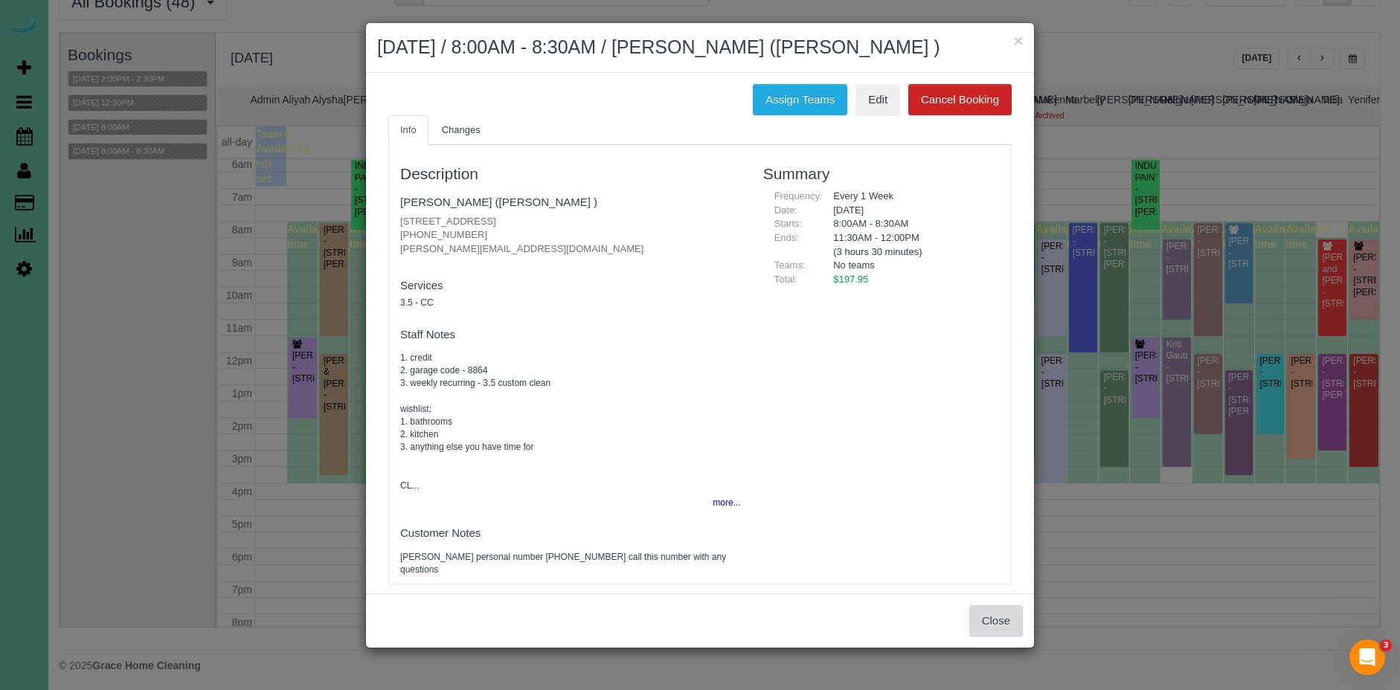
click at [1003, 637] on button "Close" at bounding box center [996, 621] width 54 height 31
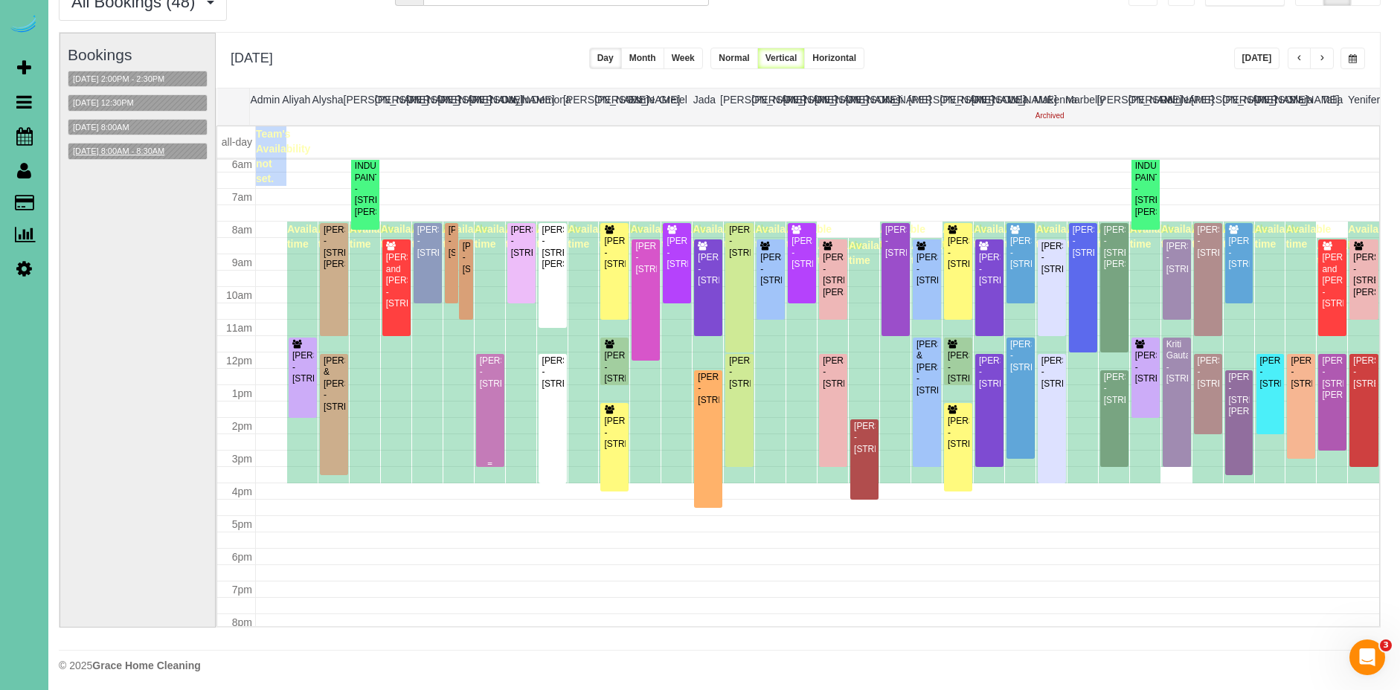
click at [500, 390] on div "Andrea Steenson - 8317 Sheffield Street, Omaha, NE 68122" at bounding box center [490, 373] width 22 height 34
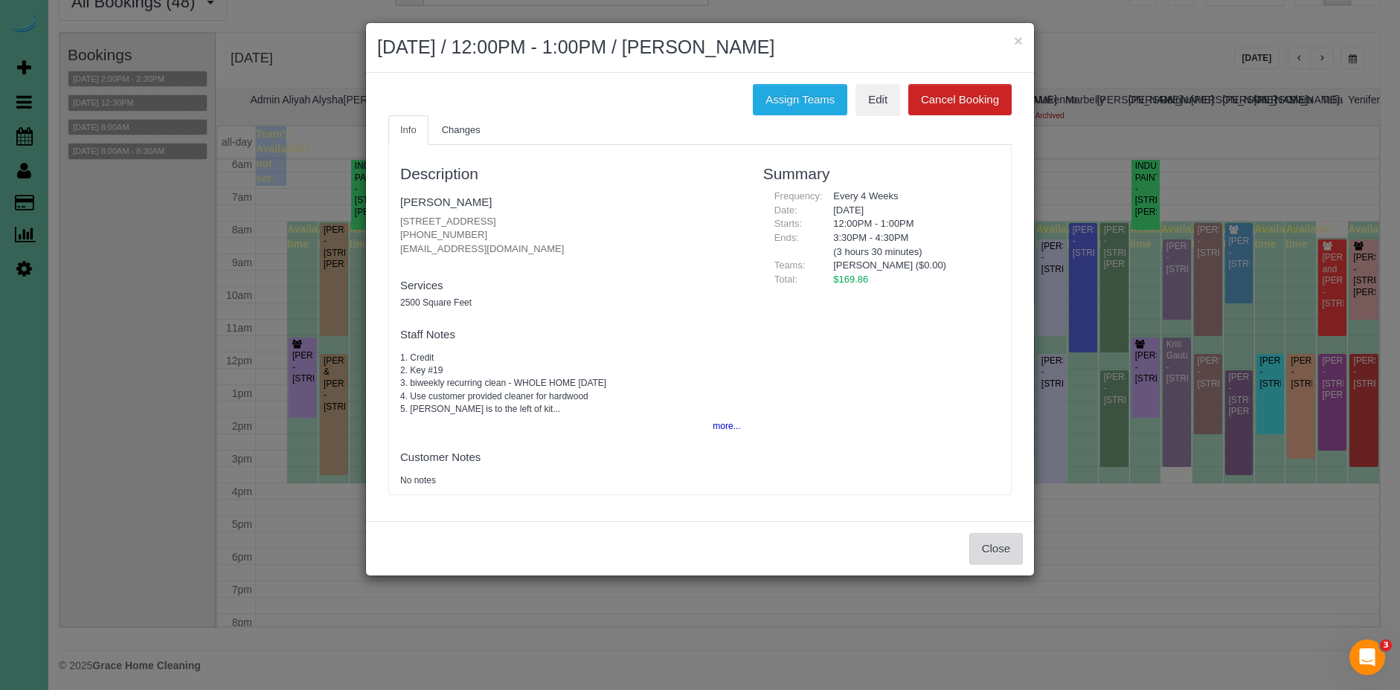
click at [1008, 552] on button "Close" at bounding box center [996, 548] width 54 height 31
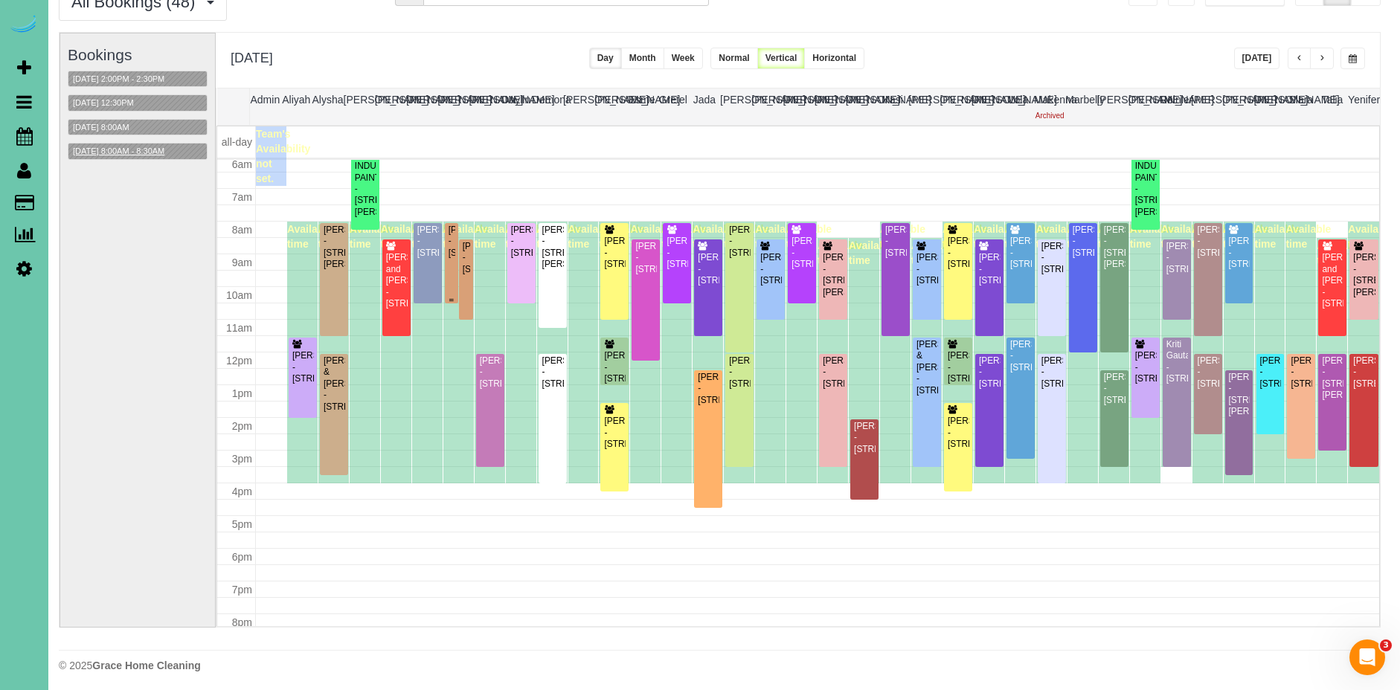
click at [453, 259] on div "Callie Dian - 667 N 59th Street, Omaha, NE 68132" at bounding box center [451, 242] width 7 height 34
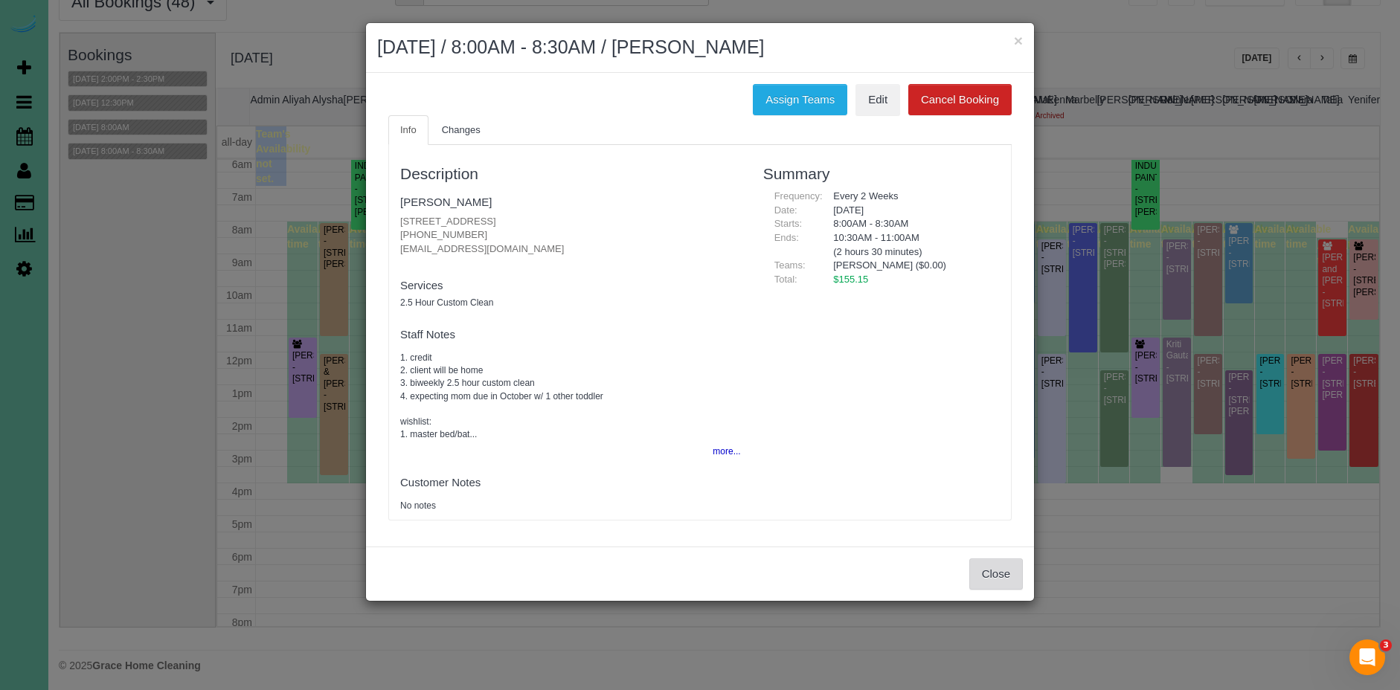
click at [993, 571] on button "Close" at bounding box center [996, 574] width 54 height 31
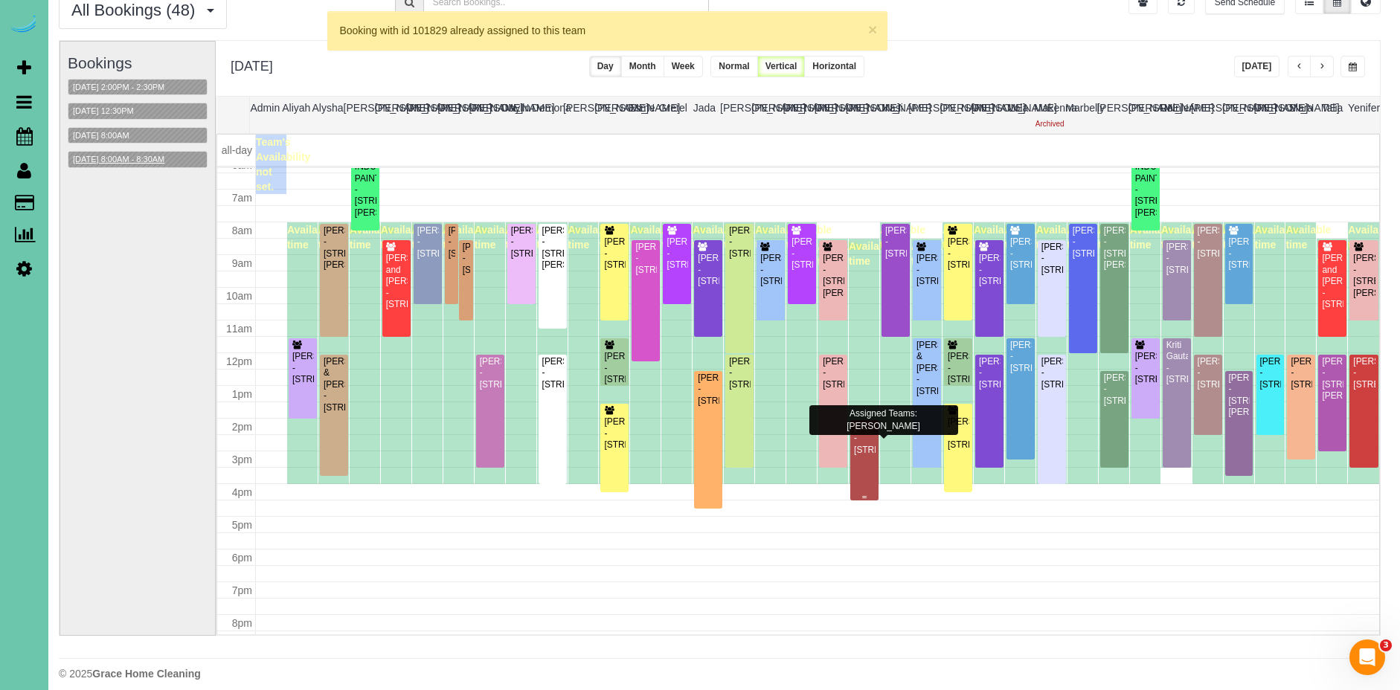
scroll to position [63, 13]
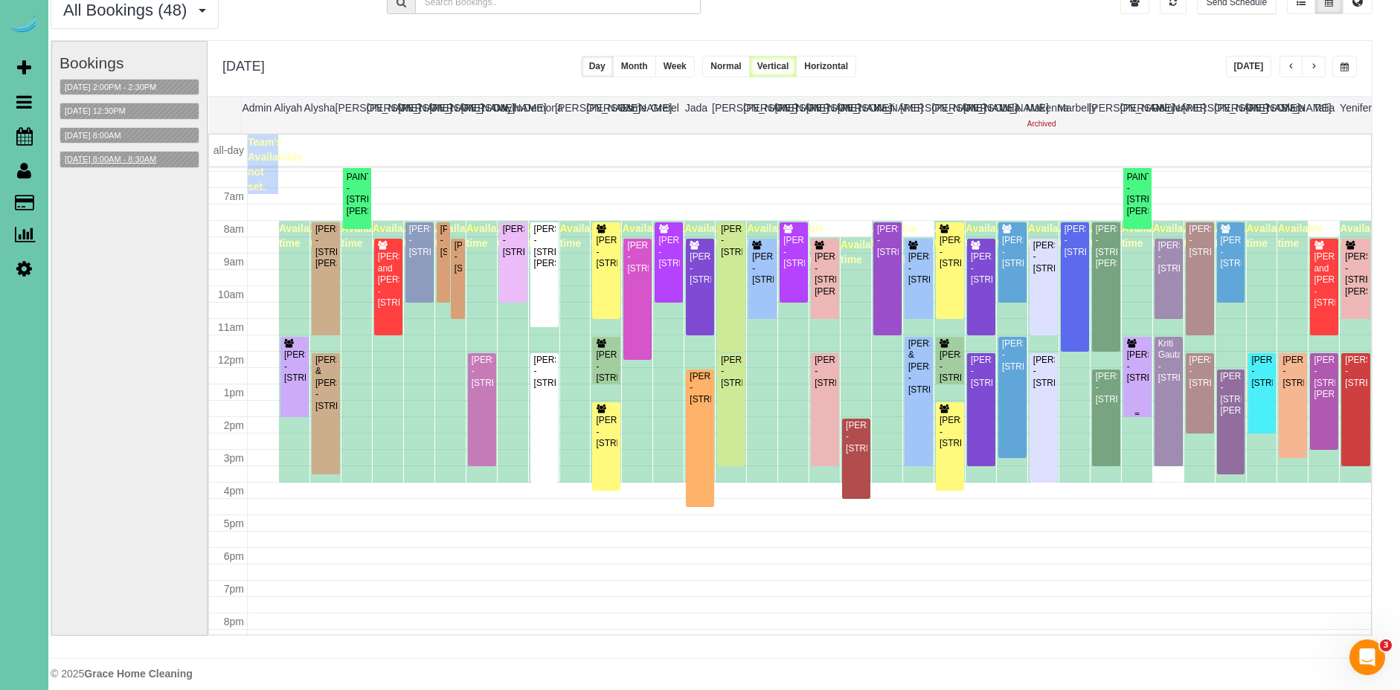
click at [1138, 370] on div "Aretha Boex - 6227 N 153rd Street, Omaha, NE 68116" at bounding box center [1137, 367] width 22 height 34
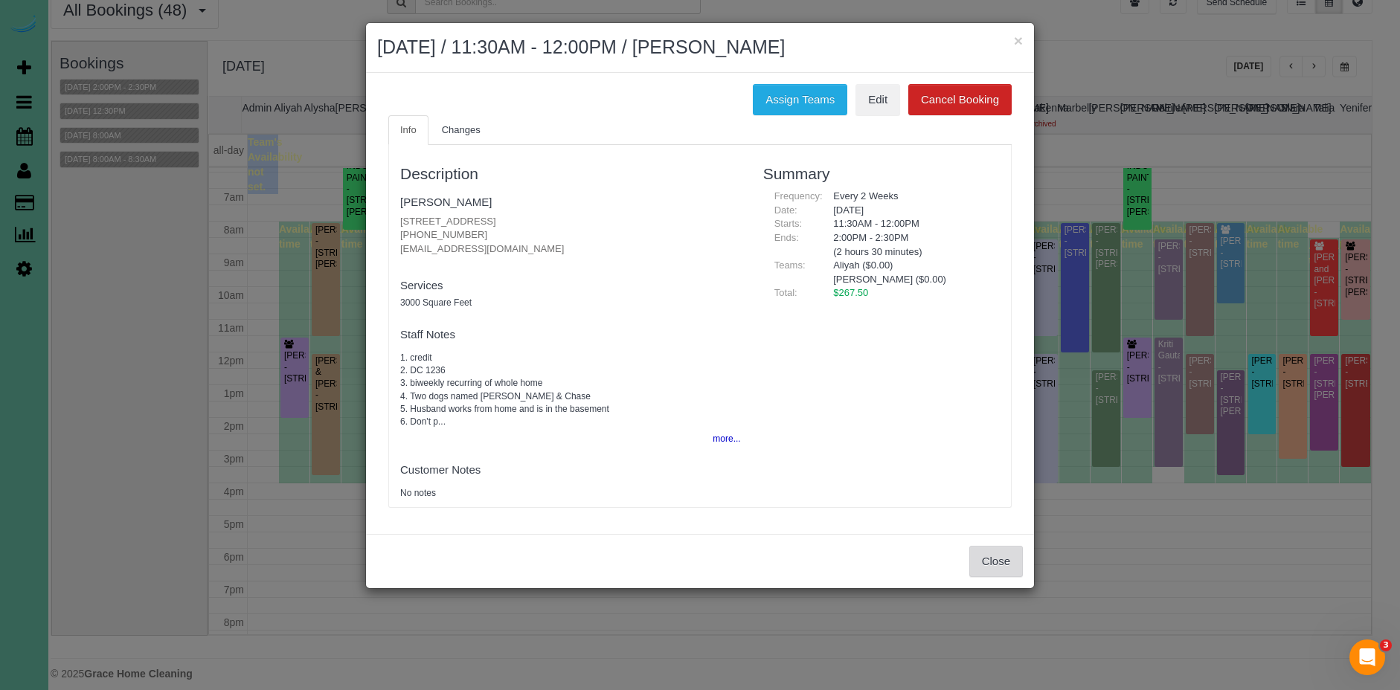
click at [980, 565] on button "Close" at bounding box center [996, 561] width 54 height 31
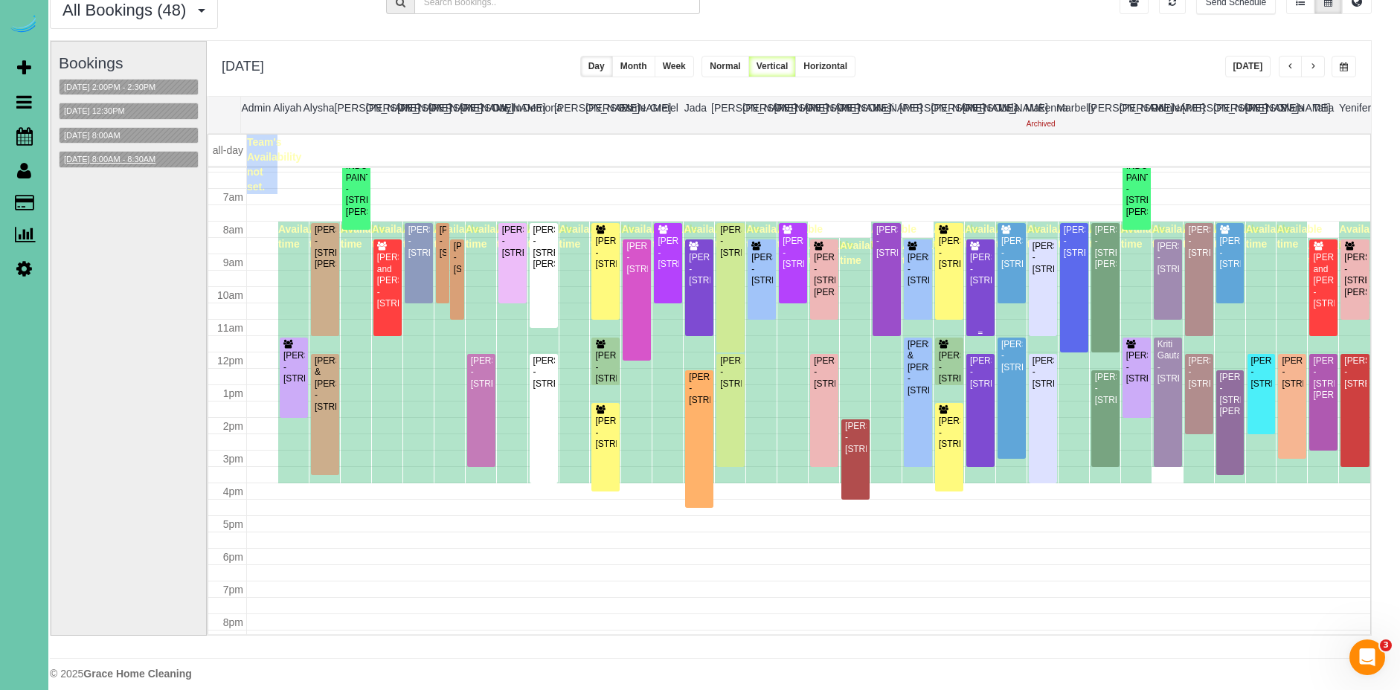
scroll to position [63, 13]
click at [146, 155] on button "09/23/2025 8:00AM - 8:30AM" at bounding box center [110, 160] width 100 height 16
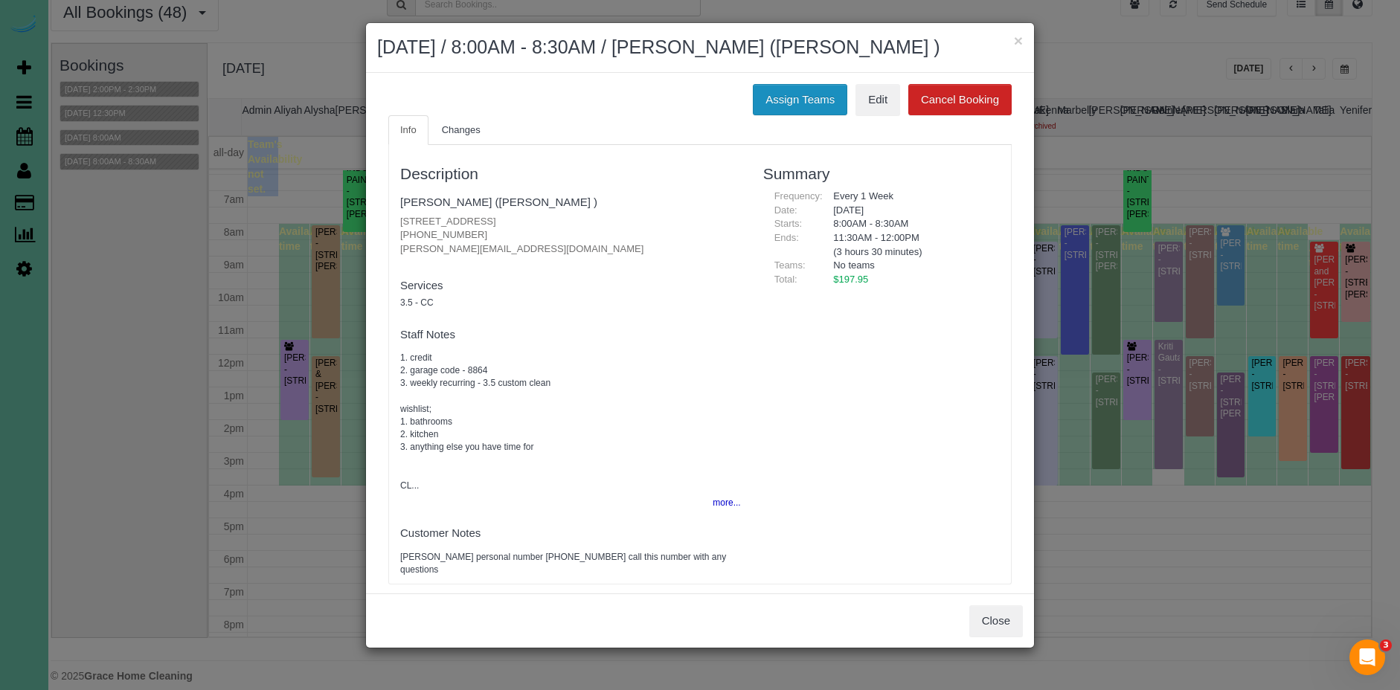
click at [766, 115] on button "Assign Teams" at bounding box center [800, 99] width 94 height 31
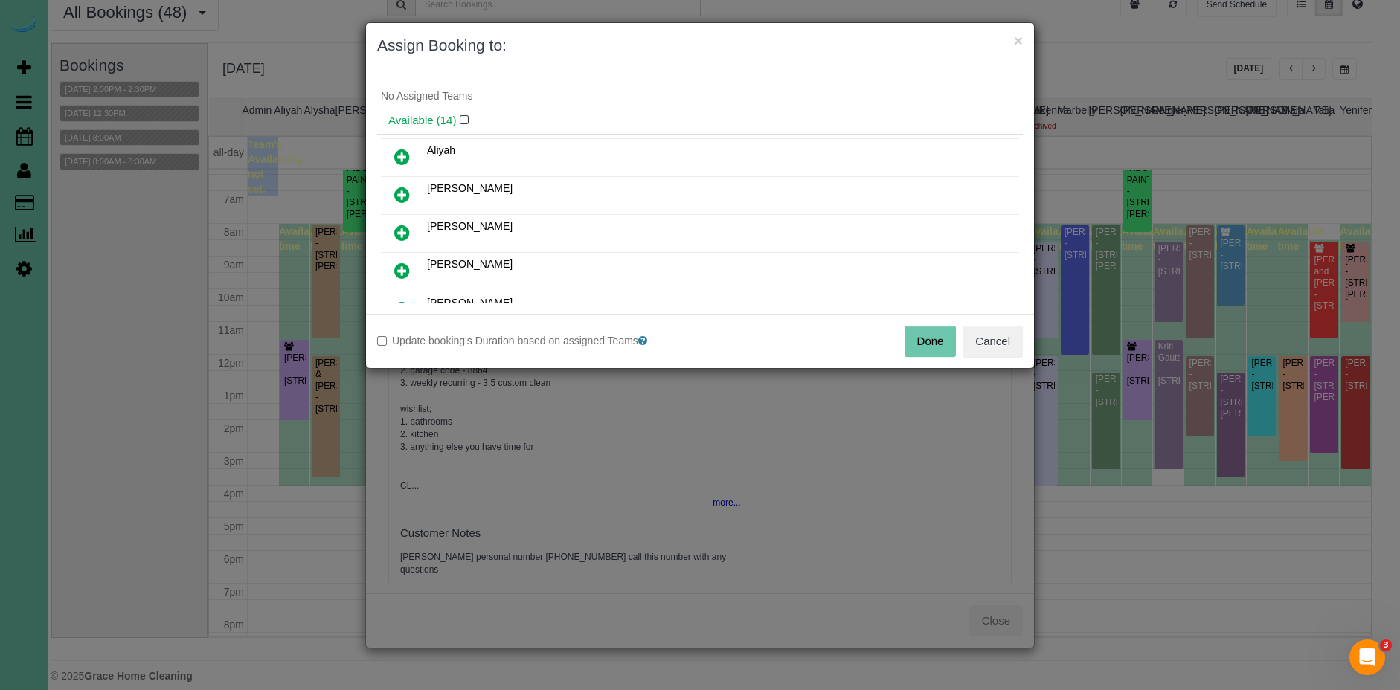
scroll to position [0, 0]
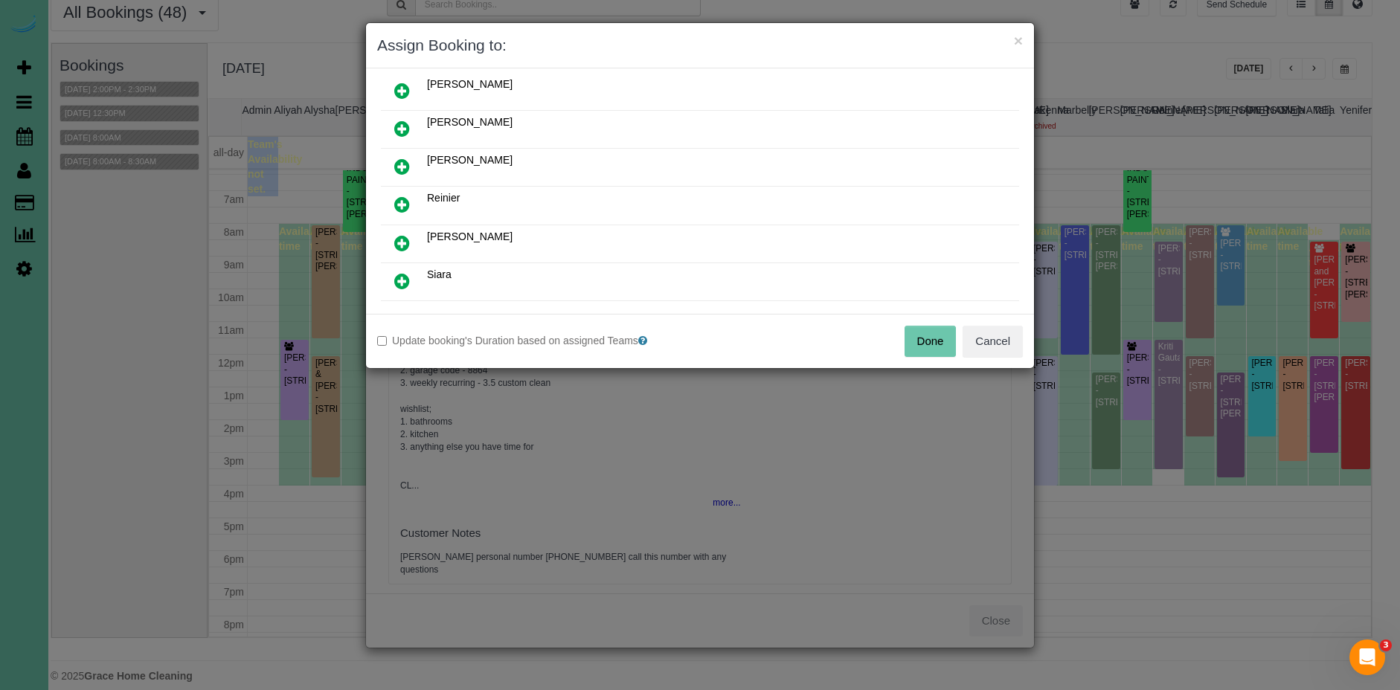
click at [402, 162] on icon at bounding box center [402, 167] width 16 height 18
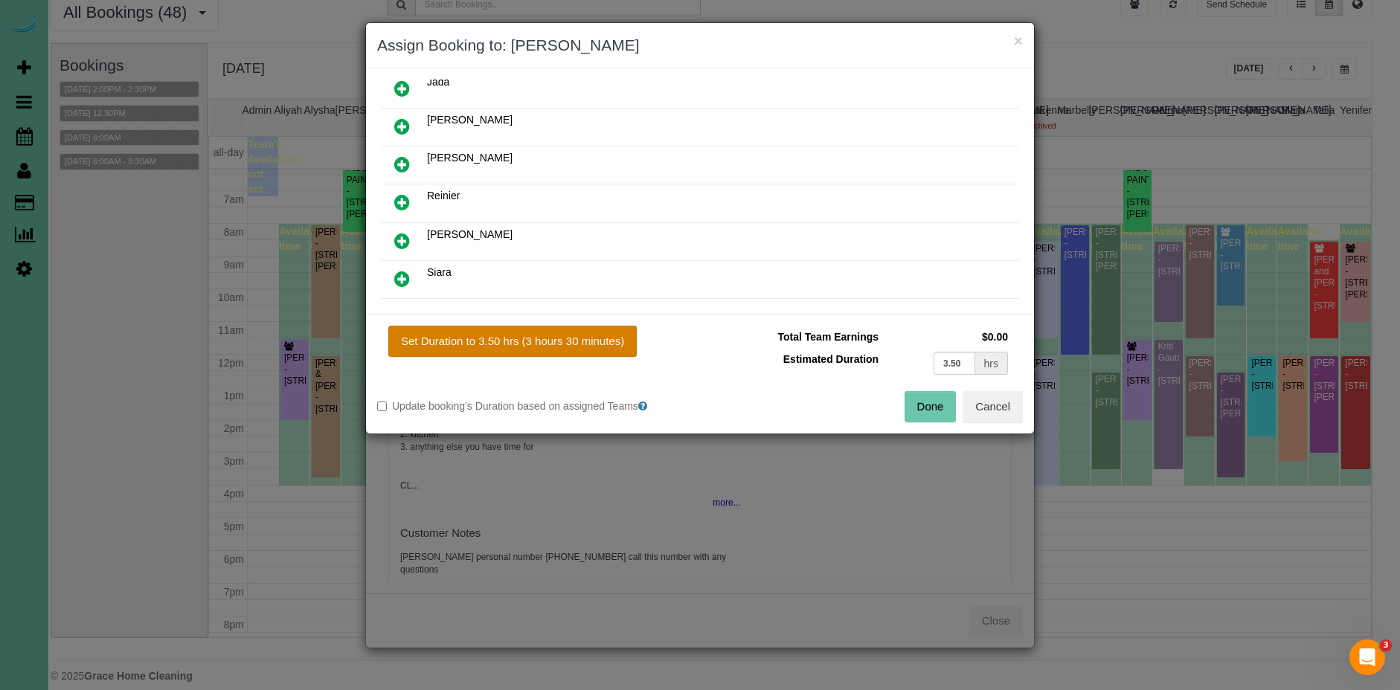
scroll to position [391, 0]
click at [545, 336] on button "Set Duration to 3.50 hrs (3 hours 30 minutes)" at bounding box center [512, 341] width 248 height 31
type input "3.50"
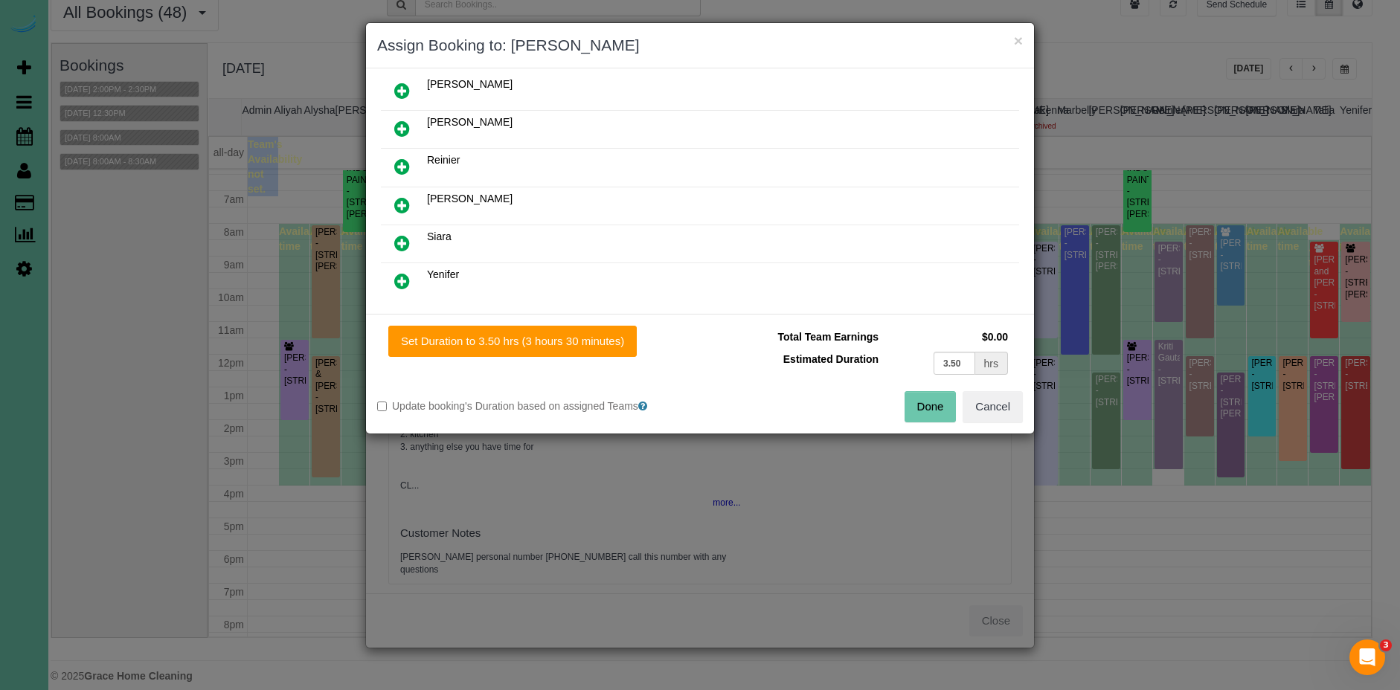
click at [951, 416] on button "Done" at bounding box center [931, 406] width 52 height 31
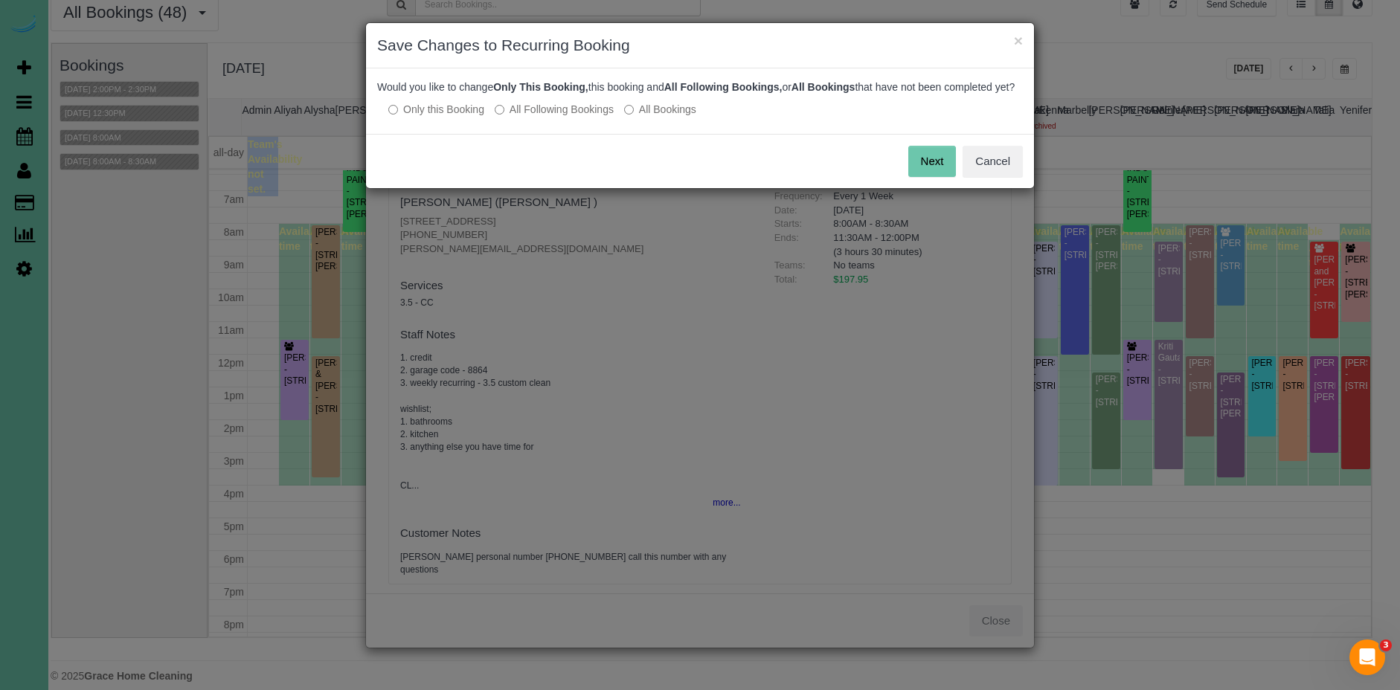
click at [927, 174] on button "Next" at bounding box center [932, 161] width 48 height 31
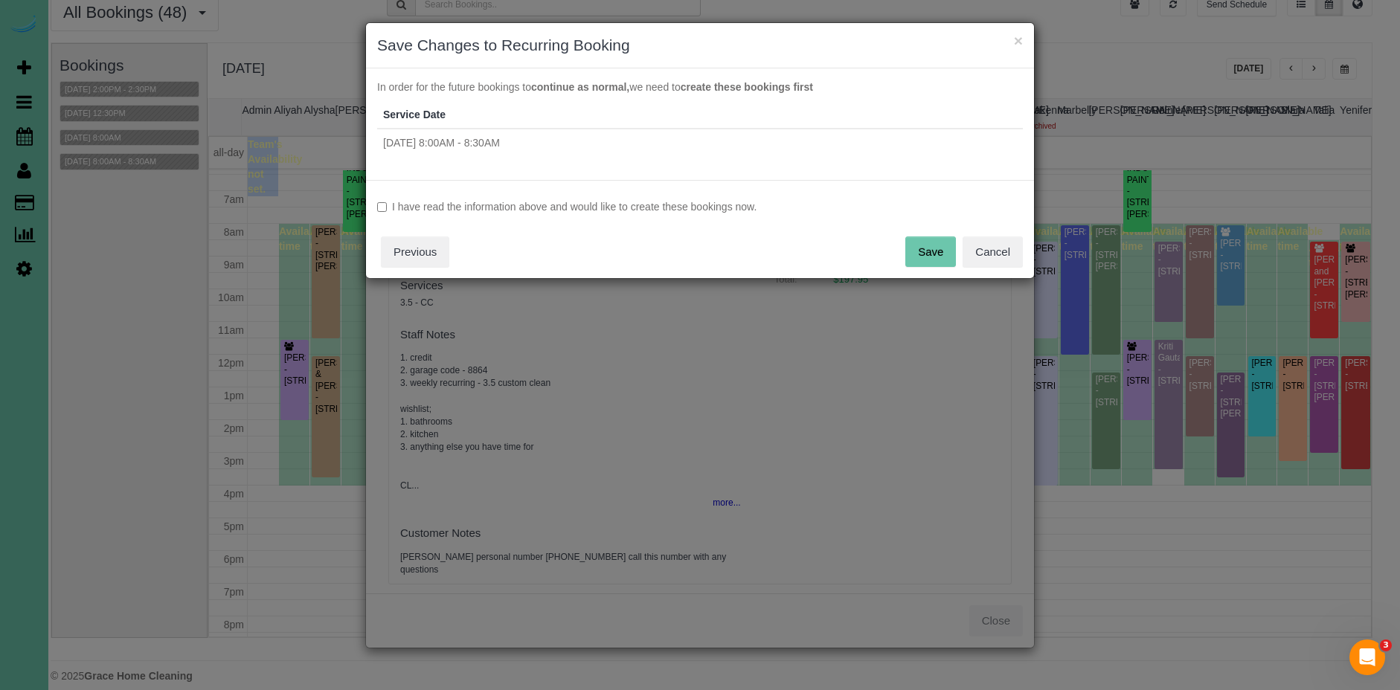
click at [576, 209] on label "I have read the information above and would like to create these bookings now." at bounding box center [700, 206] width 646 height 15
click at [936, 240] on button "Save" at bounding box center [930, 252] width 51 height 31
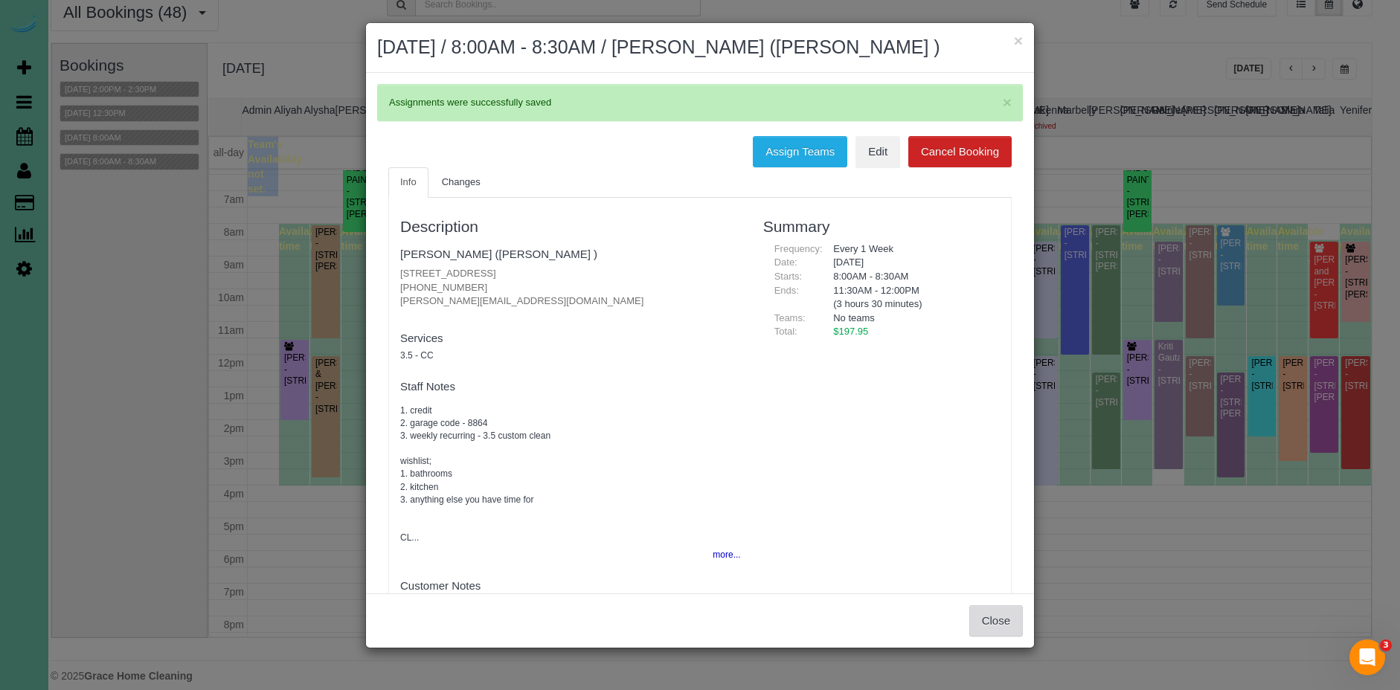
click at [992, 637] on button "Close" at bounding box center [996, 621] width 54 height 31
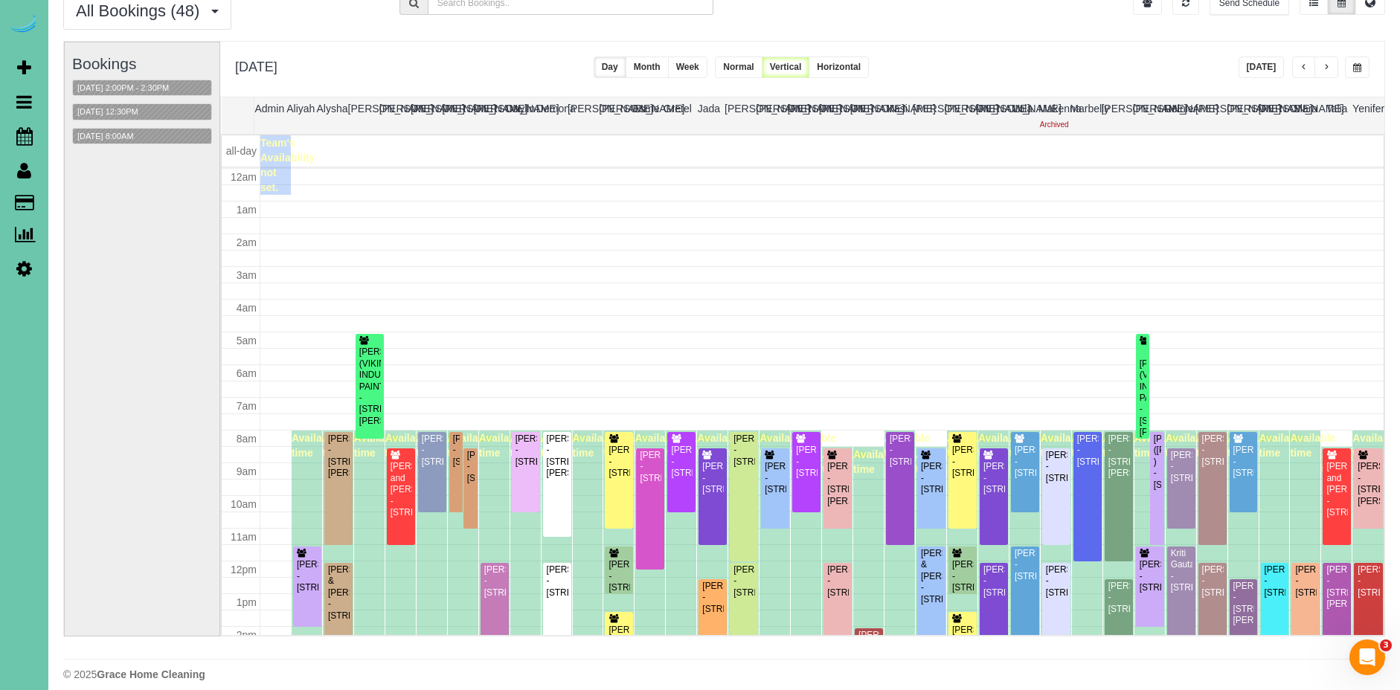
scroll to position [208, 0]
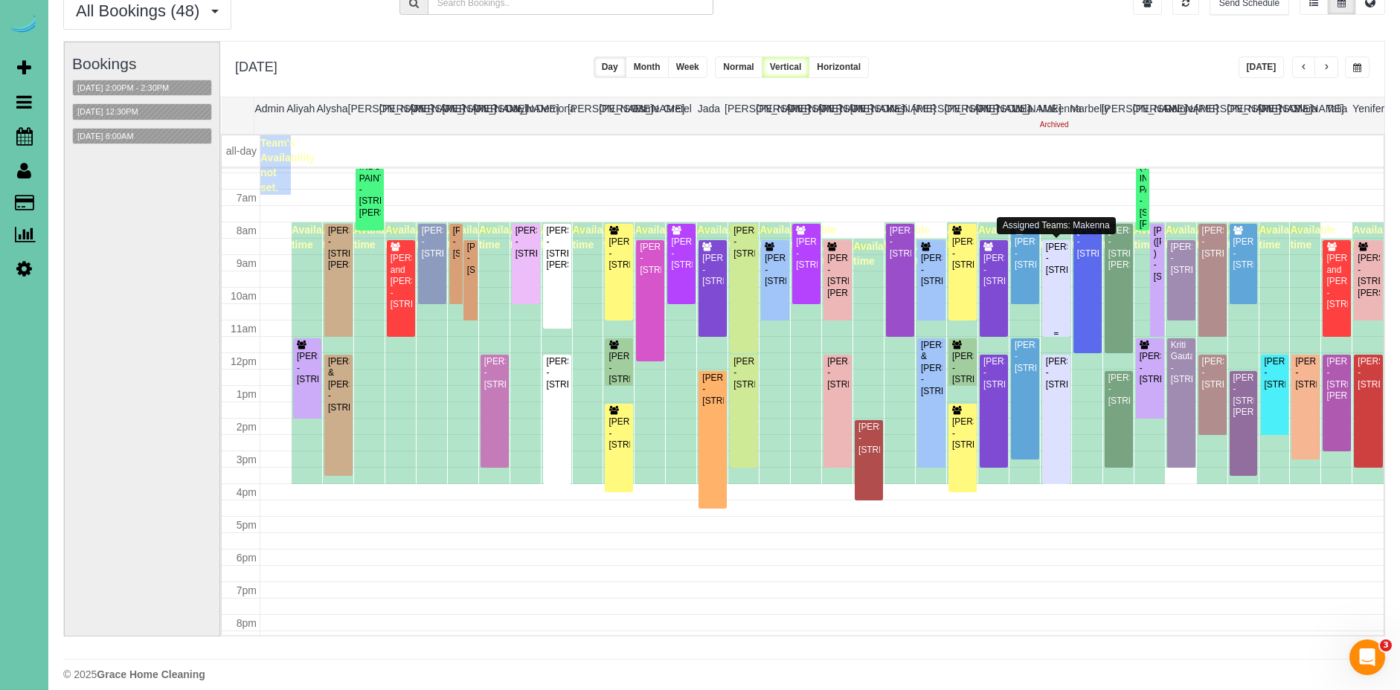
click at [1058, 276] on div "Patti Petersen - 15712 S Street, Omaha, NE 68135" at bounding box center [1056, 259] width 22 height 34
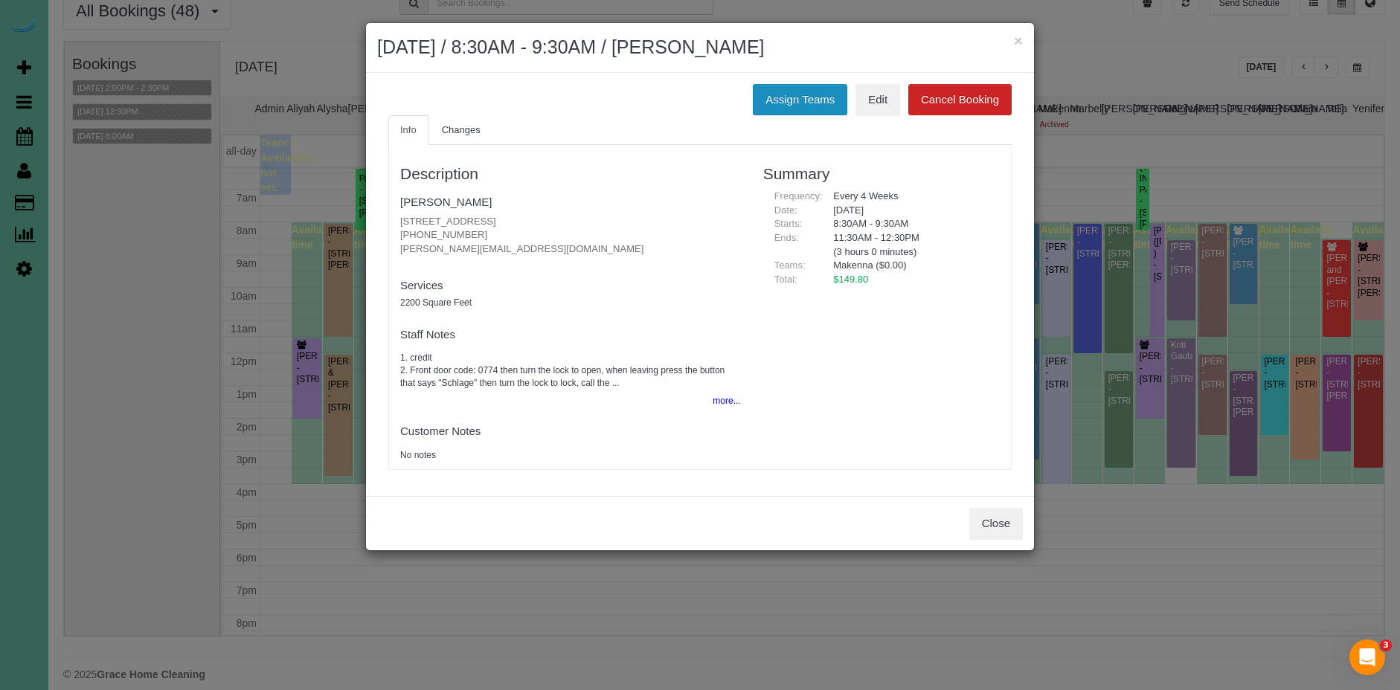
click at [759, 85] on button "Assign Teams" at bounding box center [800, 99] width 94 height 31
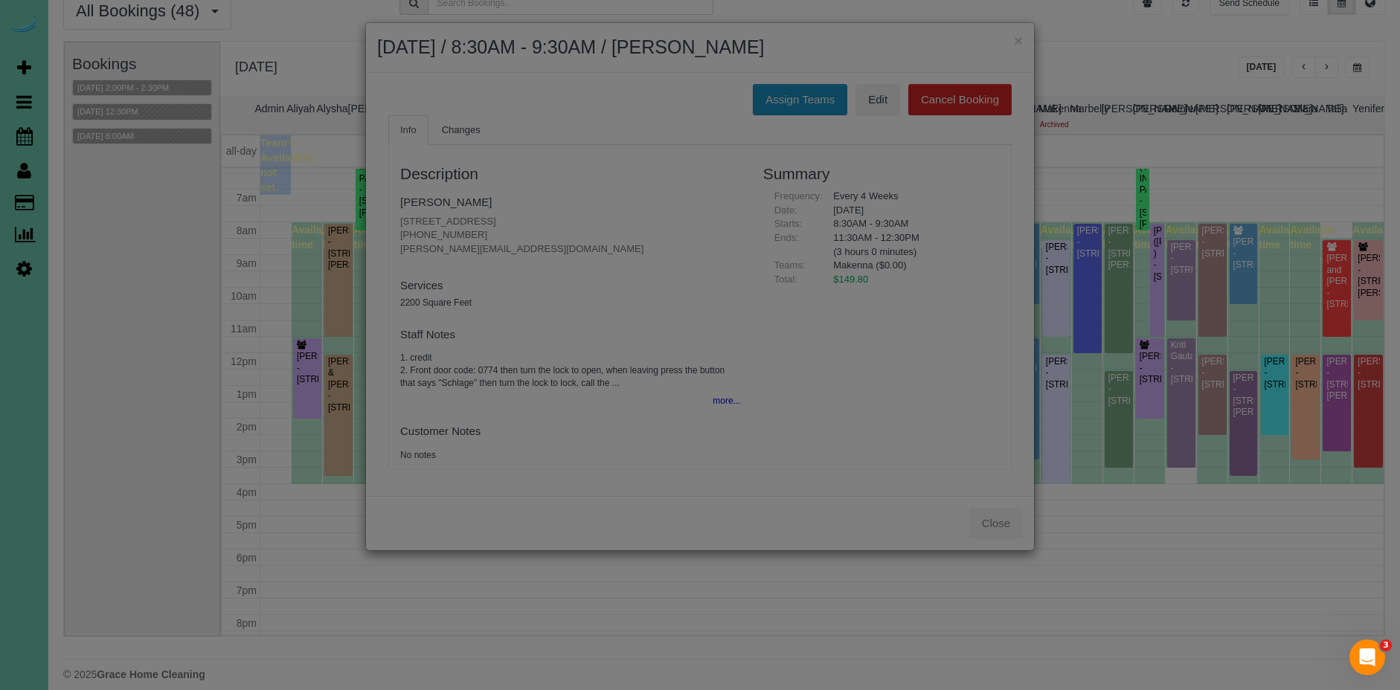
click at [792, 99] on body "× Assign Booking to: {{ ctrl._.map(ctrl.availableTeams.assigned, 'team_title').…" at bounding box center [700, 283] width 1400 height 690
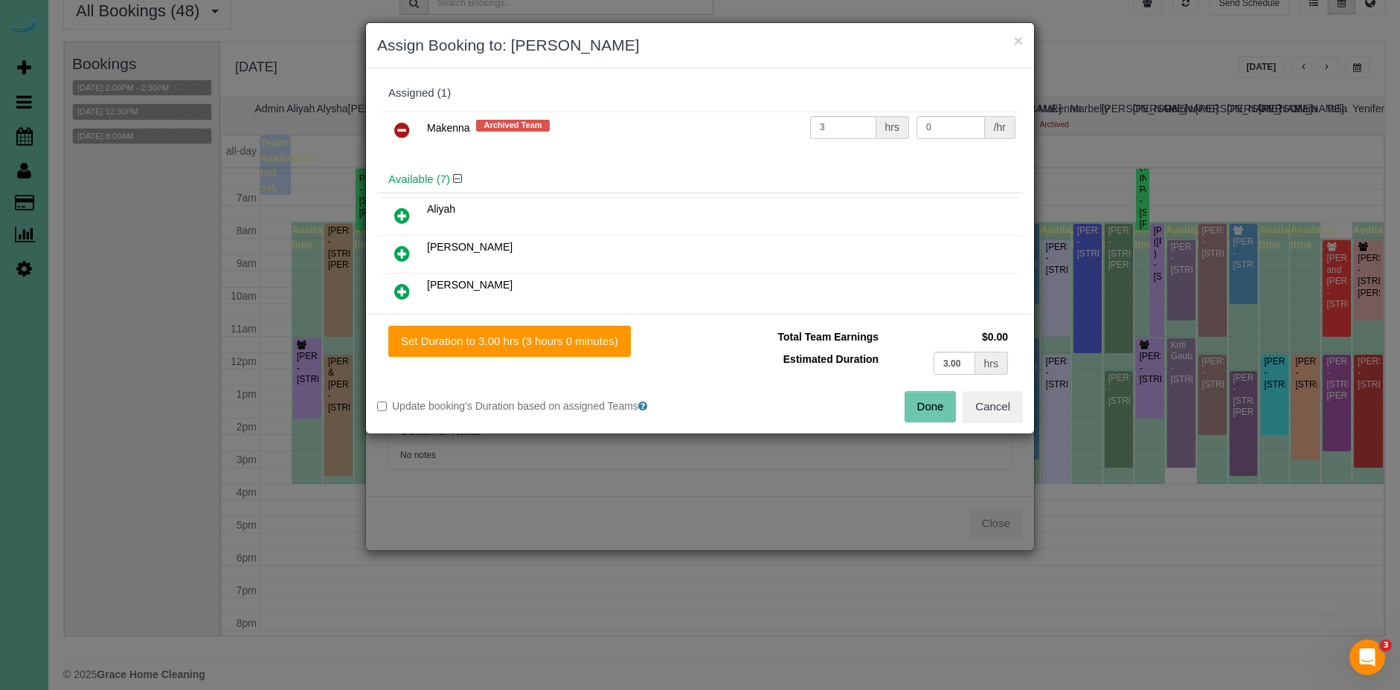
drag, startPoint x: 405, startPoint y: 126, endPoint x: 415, endPoint y: 142, distance: 19.0
click at [405, 126] on icon at bounding box center [402, 130] width 16 height 18
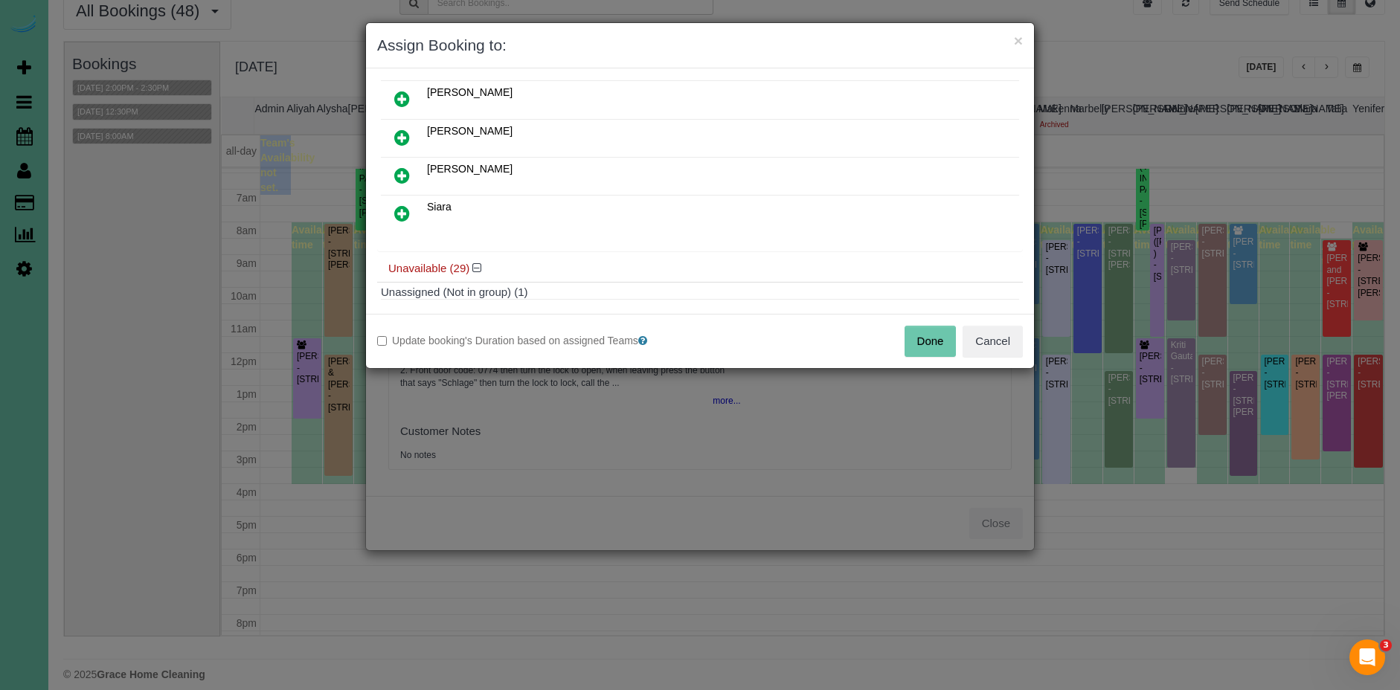
click at [408, 103] on icon at bounding box center [402, 99] width 16 height 18
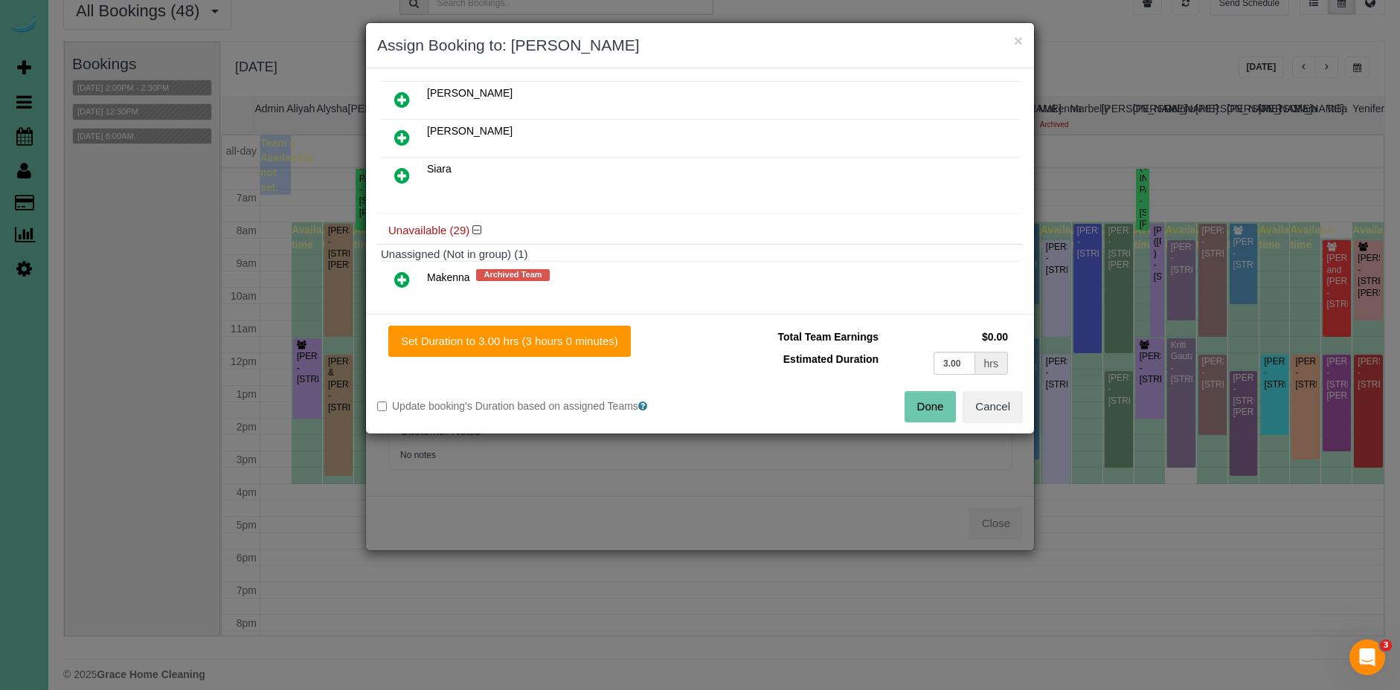
click at [521, 324] on div "Set Duration to 3.00 hrs (3 hours 0 minutes) Total Team Earnings $0.00 Estimate…" at bounding box center [700, 374] width 668 height 120
drag, startPoint x: 531, startPoint y: 341, endPoint x: 656, endPoint y: 350, distance: 125.2
click at [533, 341] on button "Set Duration to 3.00 hrs (3 hours 0 minutes)" at bounding box center [509, 341] width 242 height 31
type input "3.00"
click at [922, 401] on button "Done" at bounding box center [931, 406] width 52 height 31
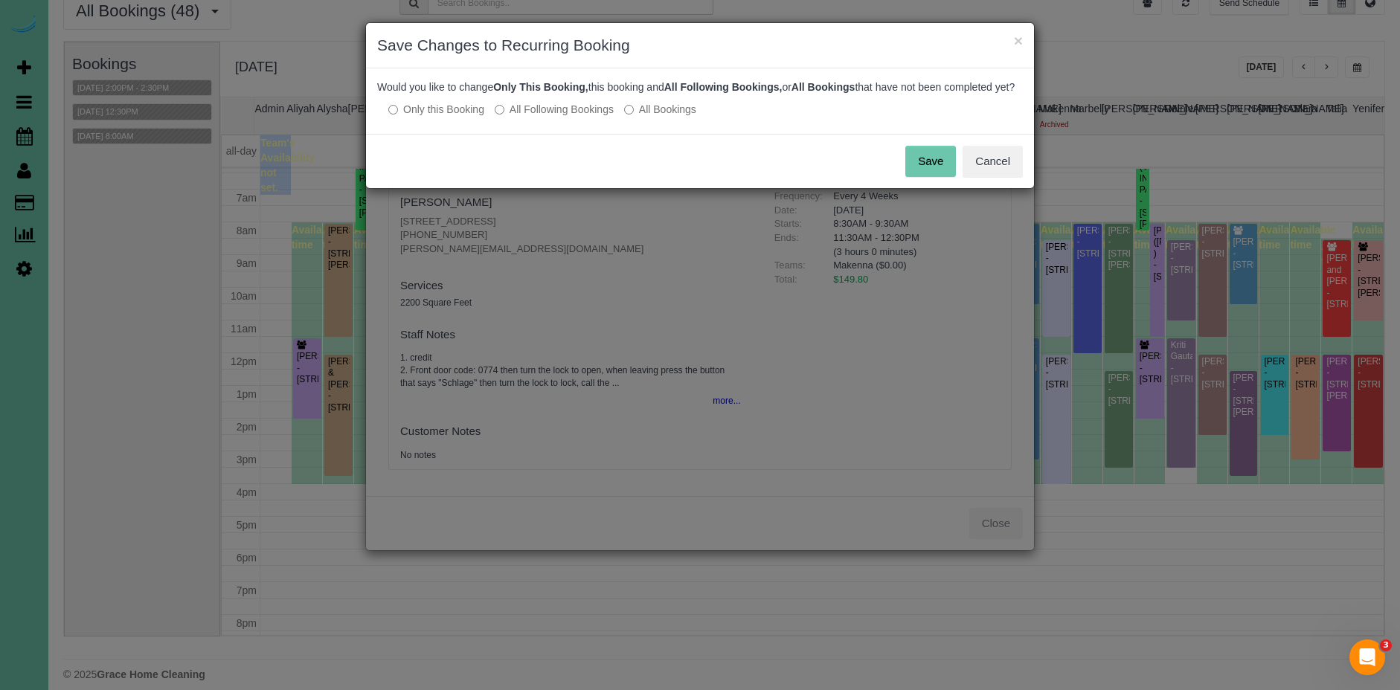
click at [937, 177] on button "Save" at bounding box center [930, 161] width 51 height 31
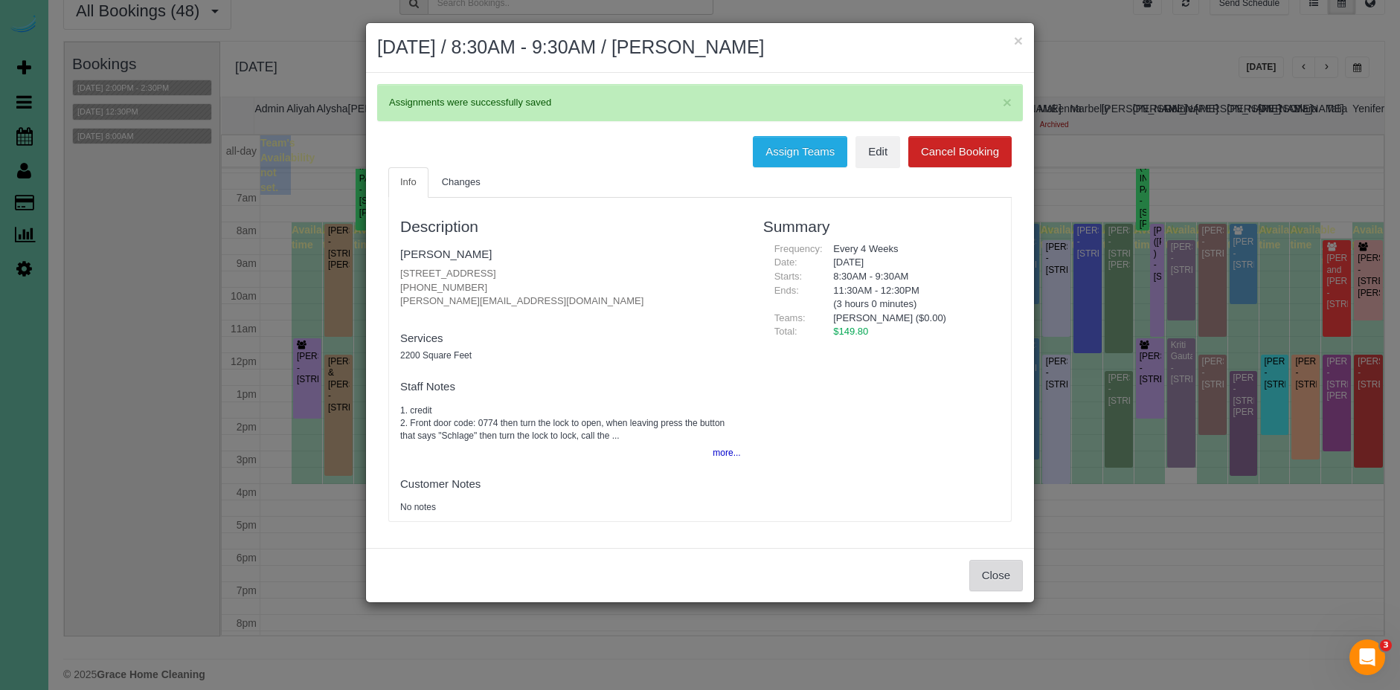
click at [999, 571] on button "Close" at bounding box center [996, 575] width 54 height 31
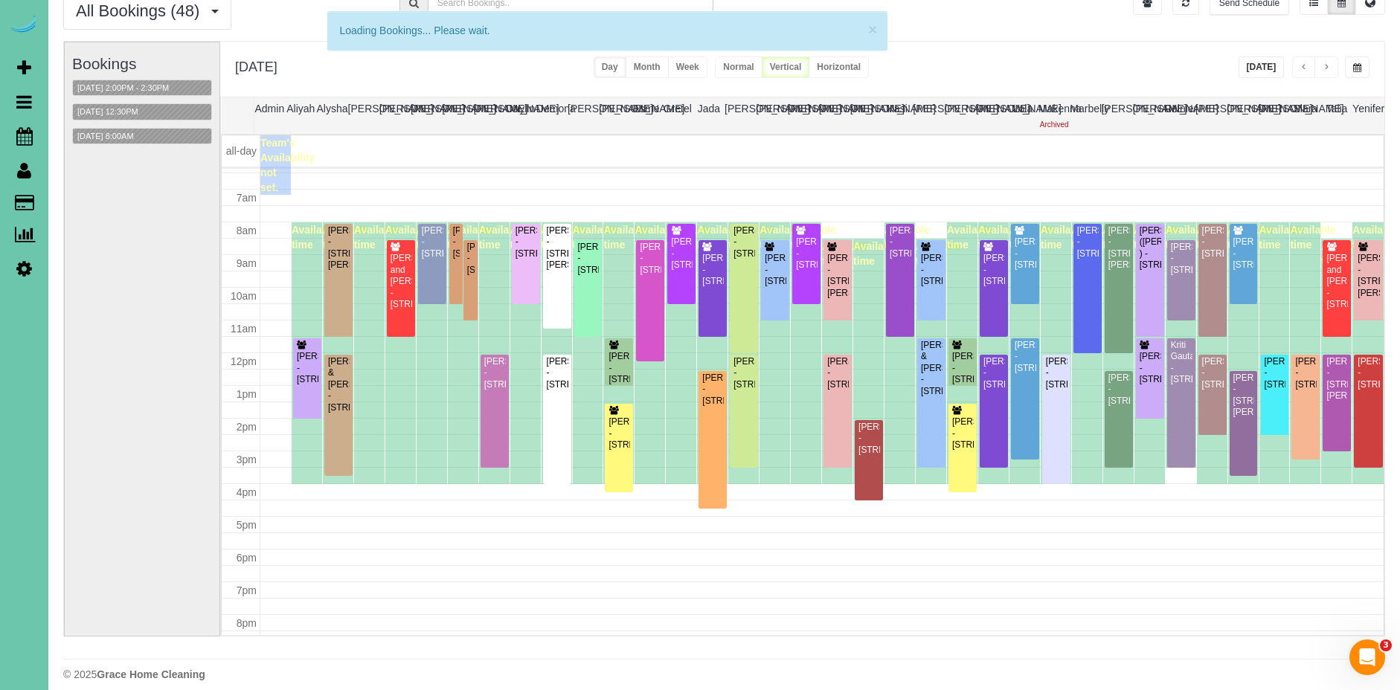
click at [1066, 391] on div "Rosanne Blank - 4718 S 99th Circle, Omaha, NE 68127" at bounding box center [1056, 373] width 22 height 34
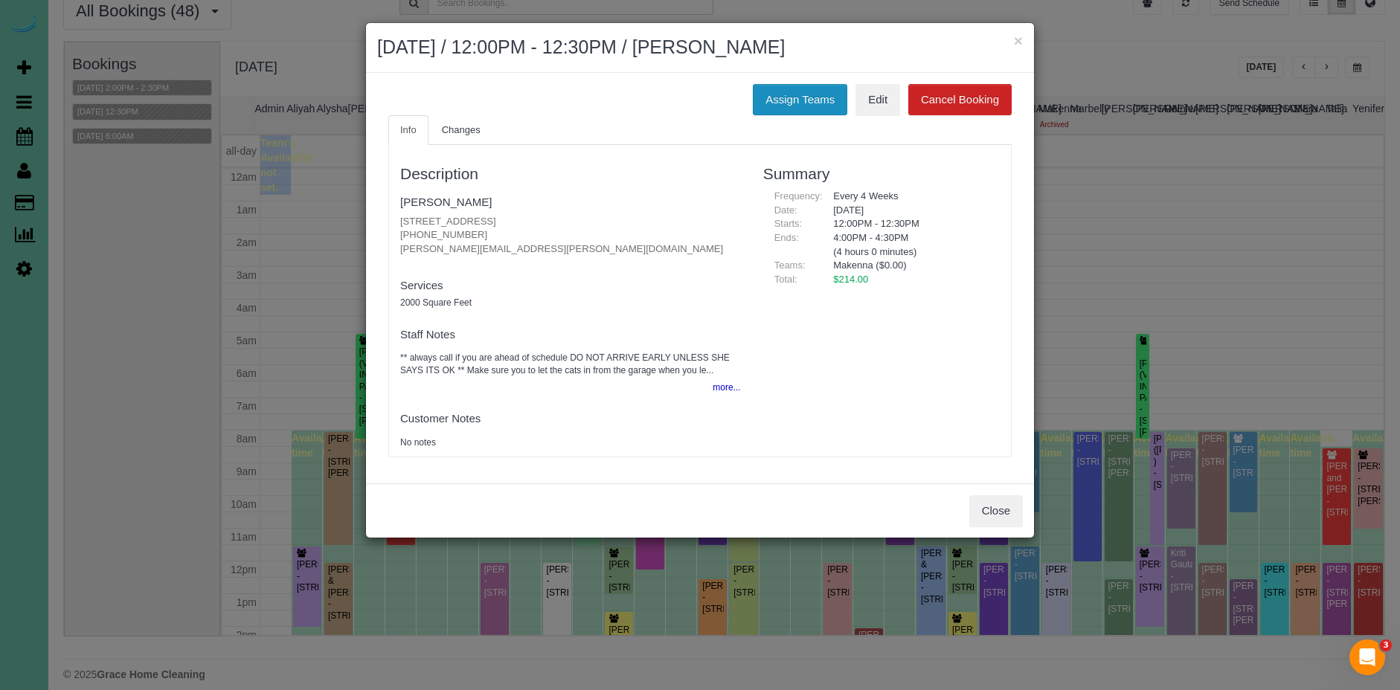
scroll to position [208, 0]
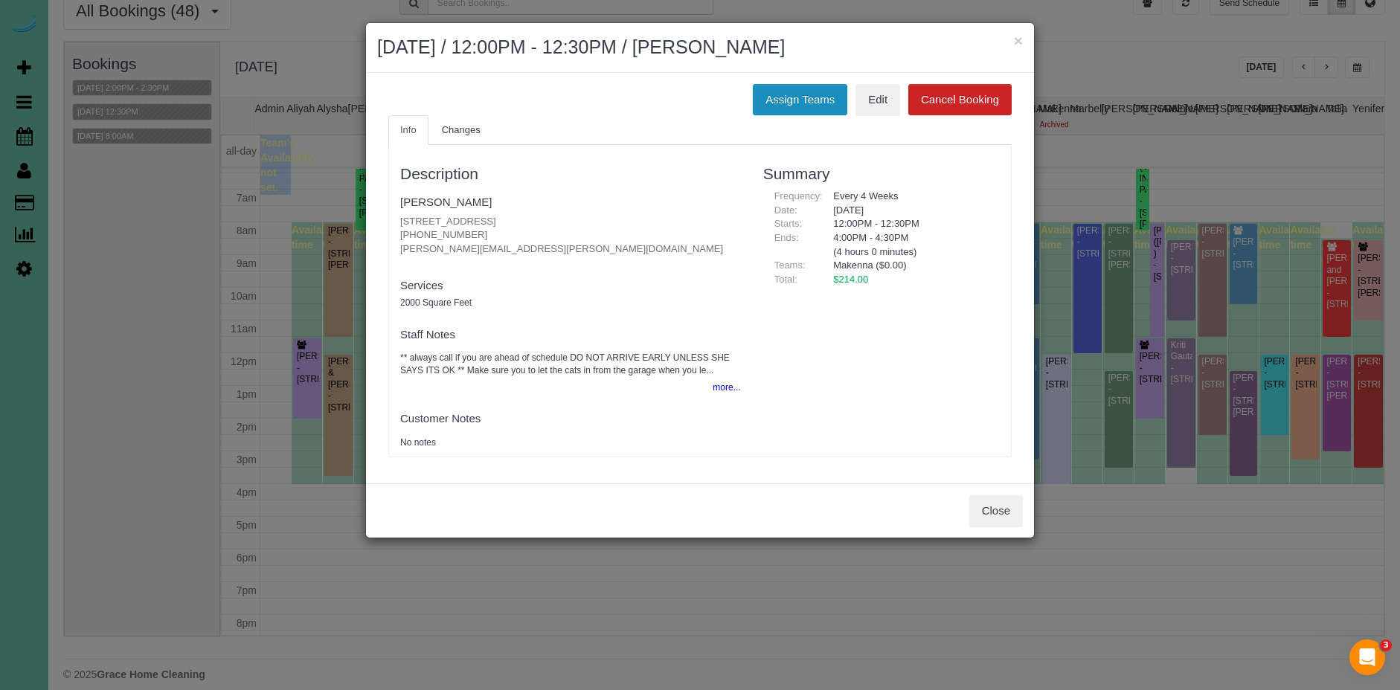
click at [780, 102] on button "Assign Teams" at bounding box center [800, 99] width 94 height 31
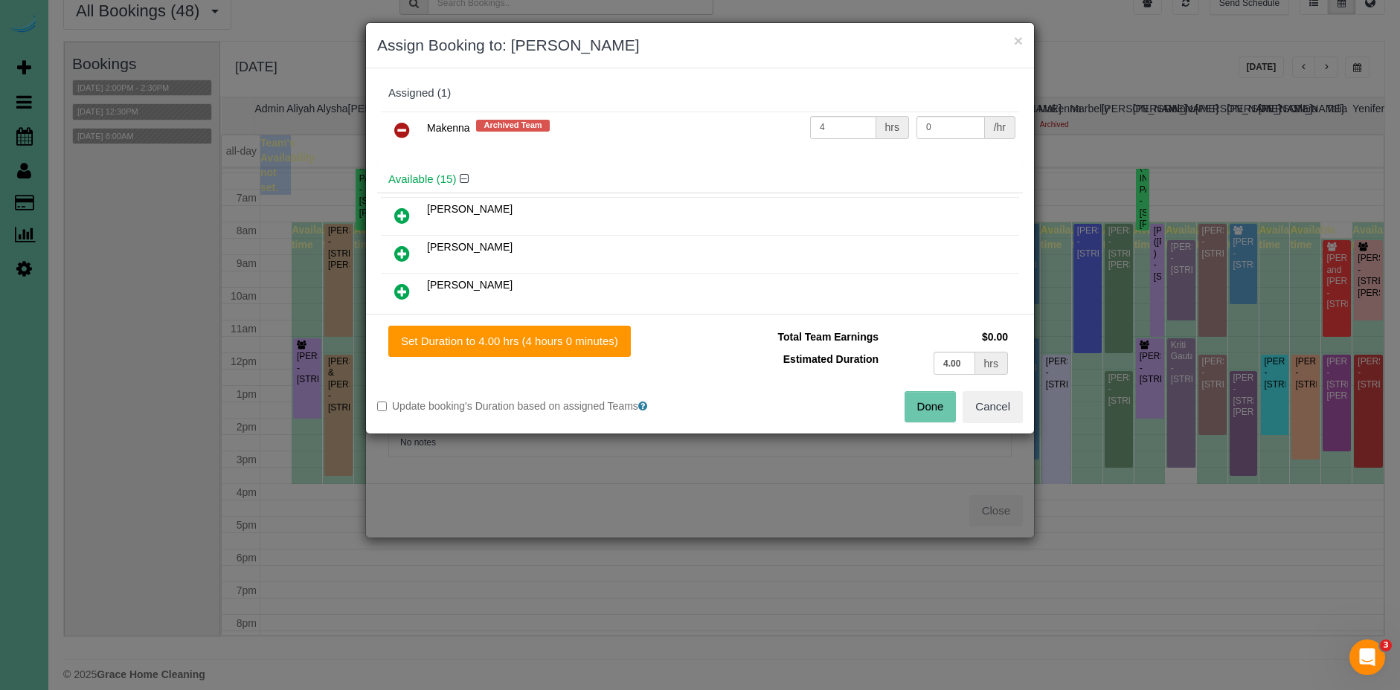
click at [390, 124] on link at bounding box center [402, 131] width 35 height 30
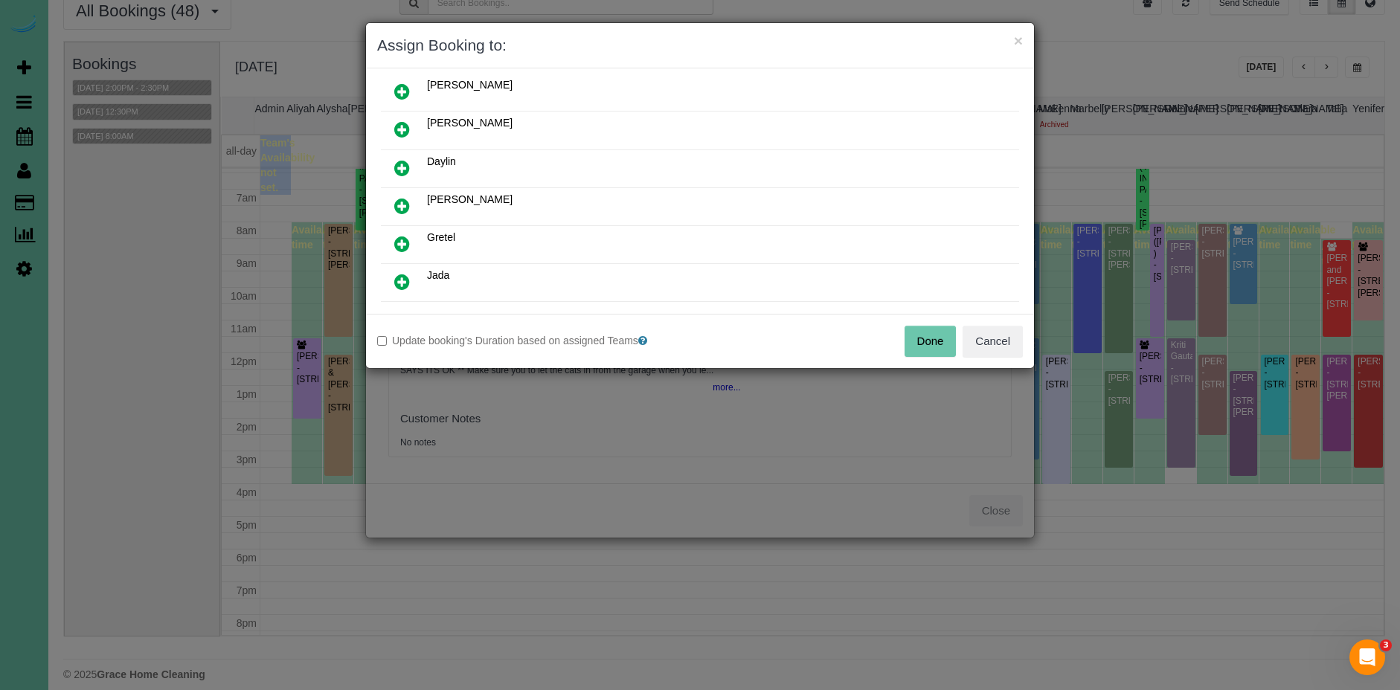
click at [402, 206] on icon at bounding box center [402, 206] width 16 height 18
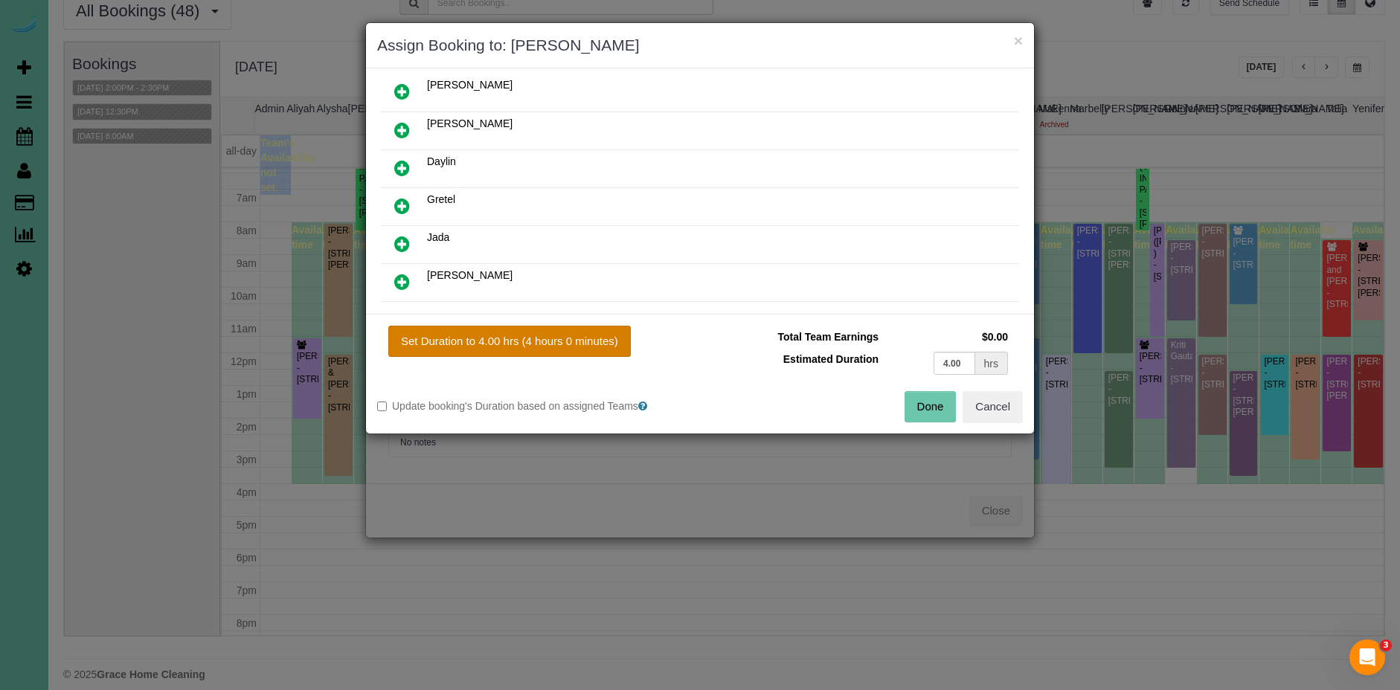
click at [554, 345] on button "Set Duration to 4.00 hrs (4 hours 0 minutes)" at bounding box center [509, 341] width 242 height 31
type input "4.00"
click at [920, 408] on button "Done" at bounding box center [931, 406] width 52 height 31
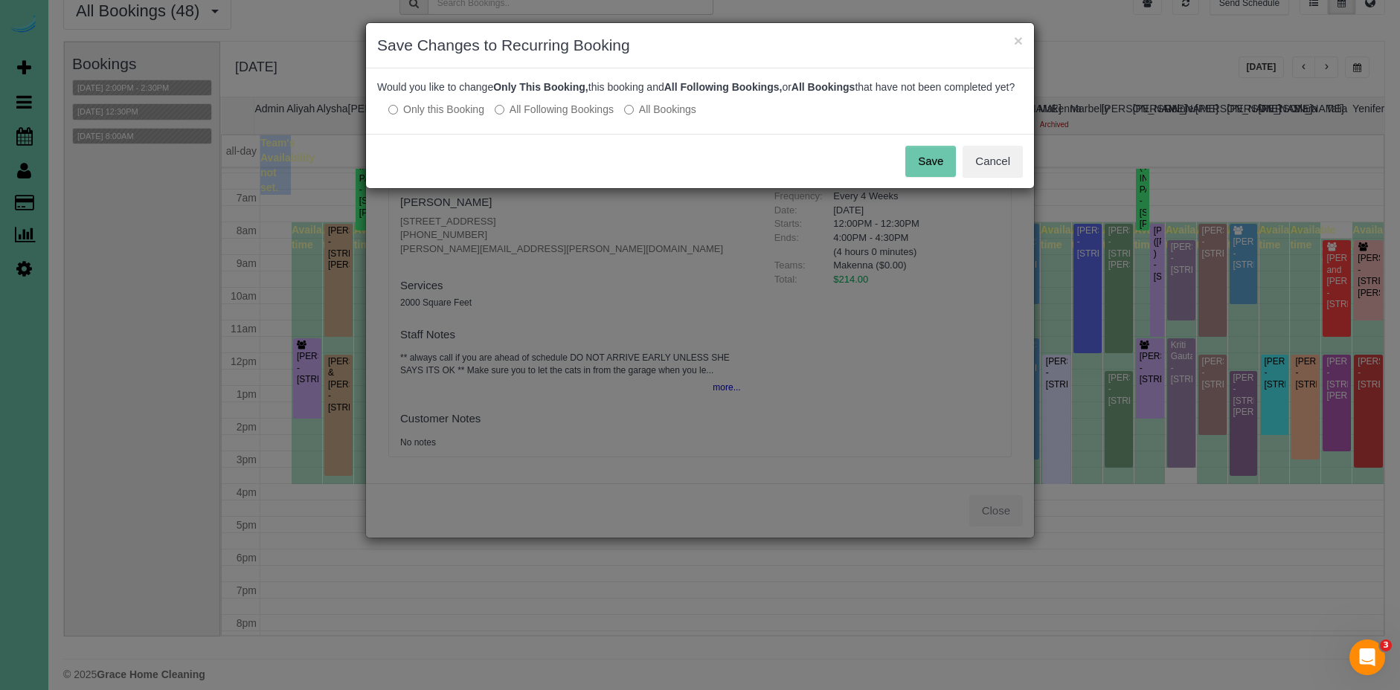
click at [925, 177] on button "Save" at bounding box center [930, 161] width 51 height 31
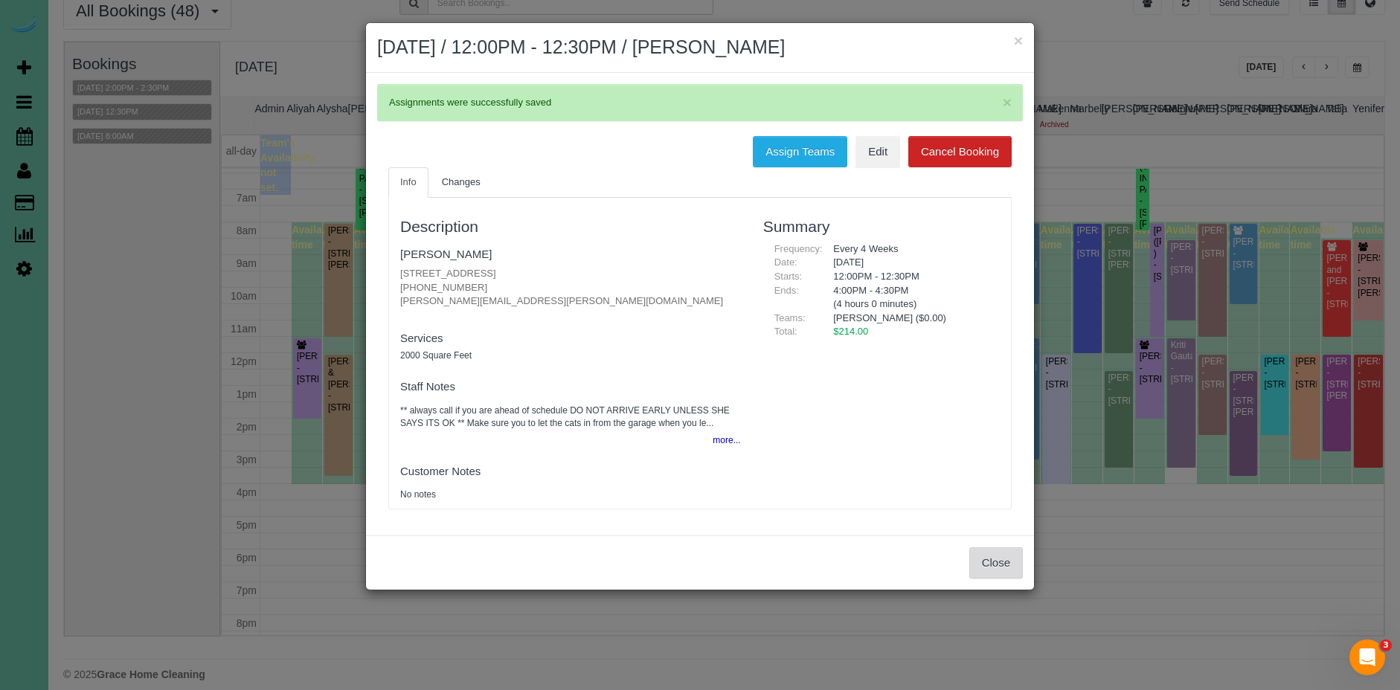
click at [992, 556] on button "Close" at bounding box center [996, 562] width 54 height 31
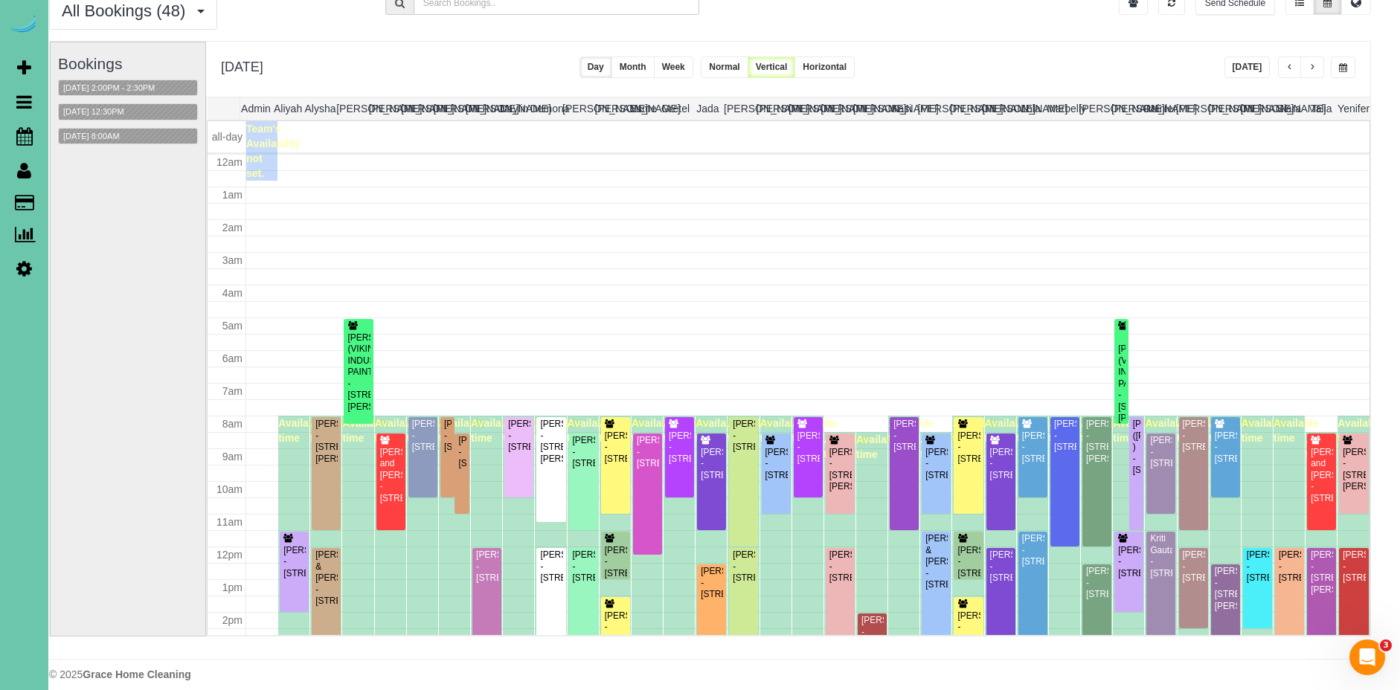
scroll to position [208, 0]
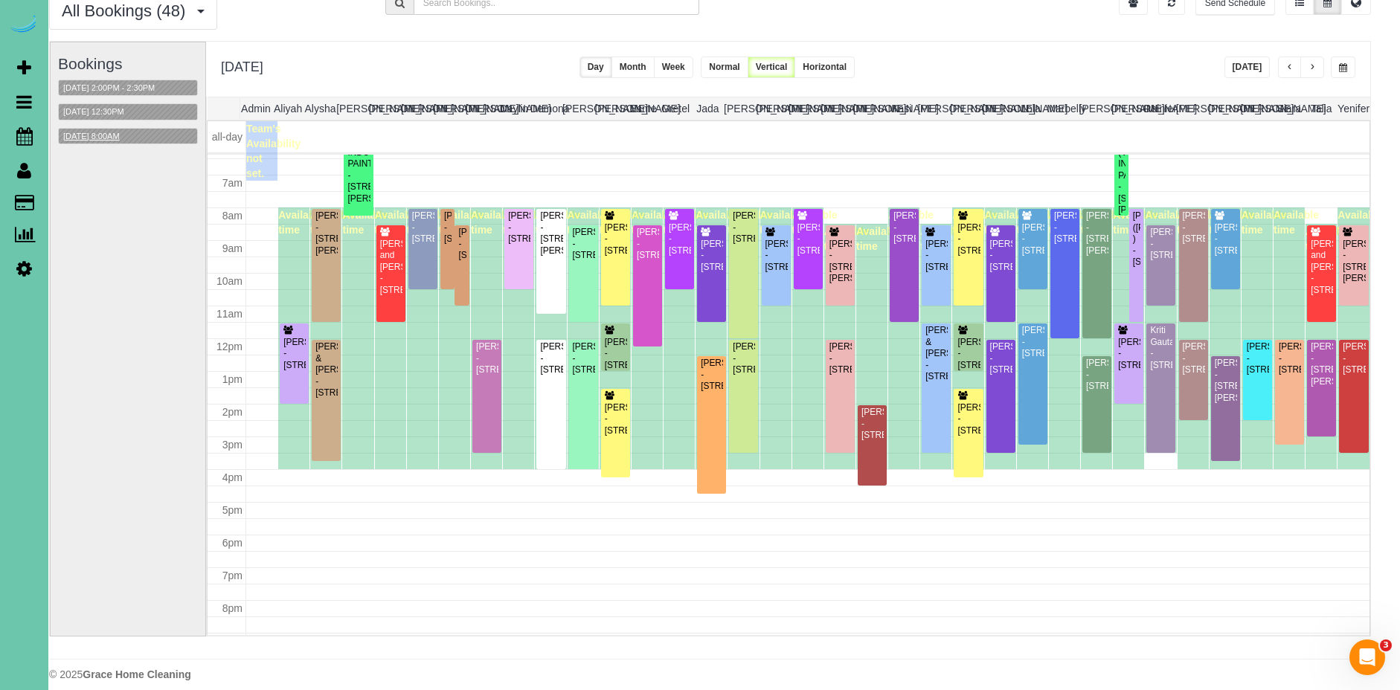
click at [124, 139] on button "09/23/2025 8:00AM" at bounding box center [91, 137] width 65 height 16
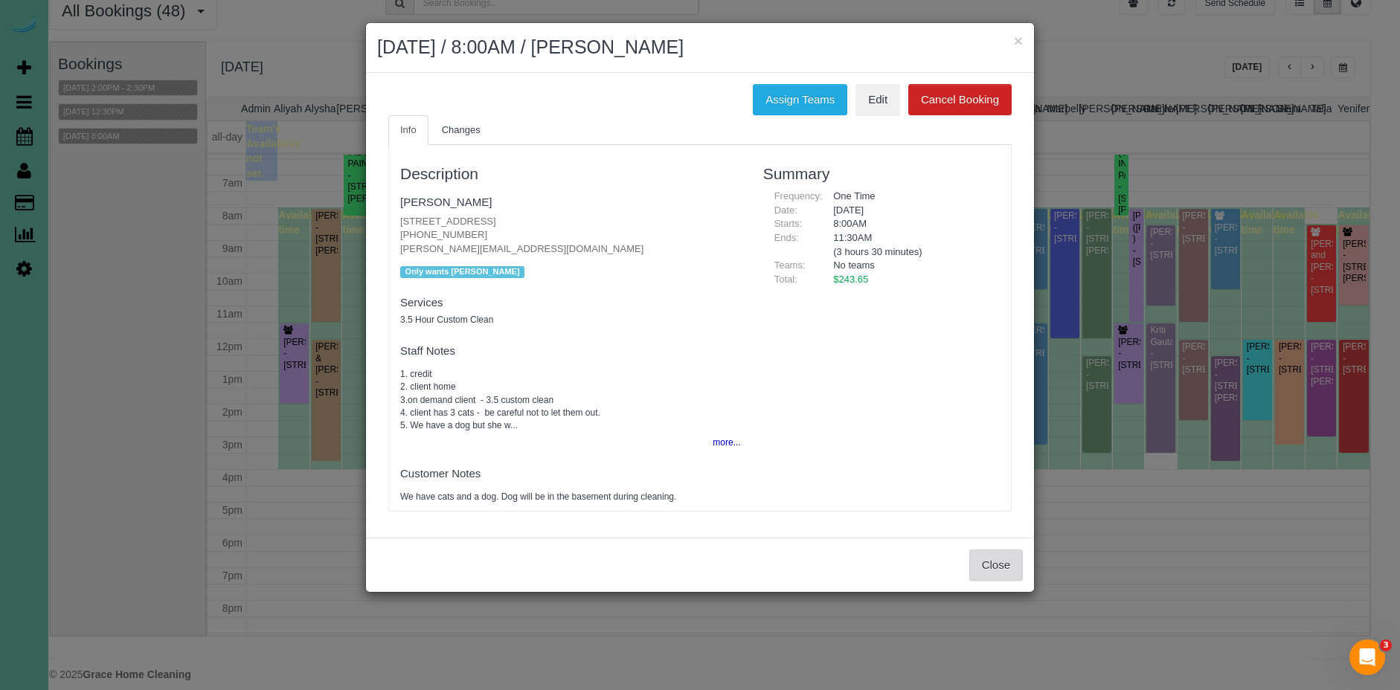
click at [995, 576] on button "Close" at bounding box center [996, 565] width 54 height 31
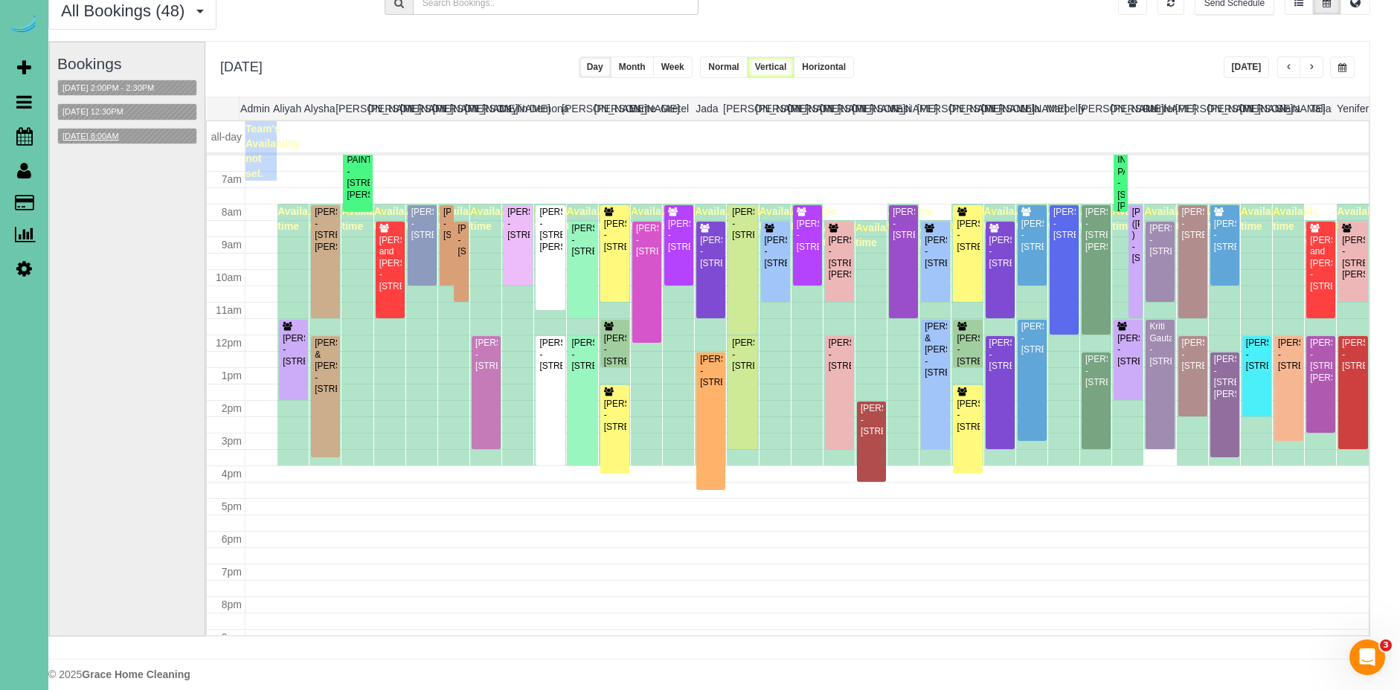
scroll to position [62, 11]
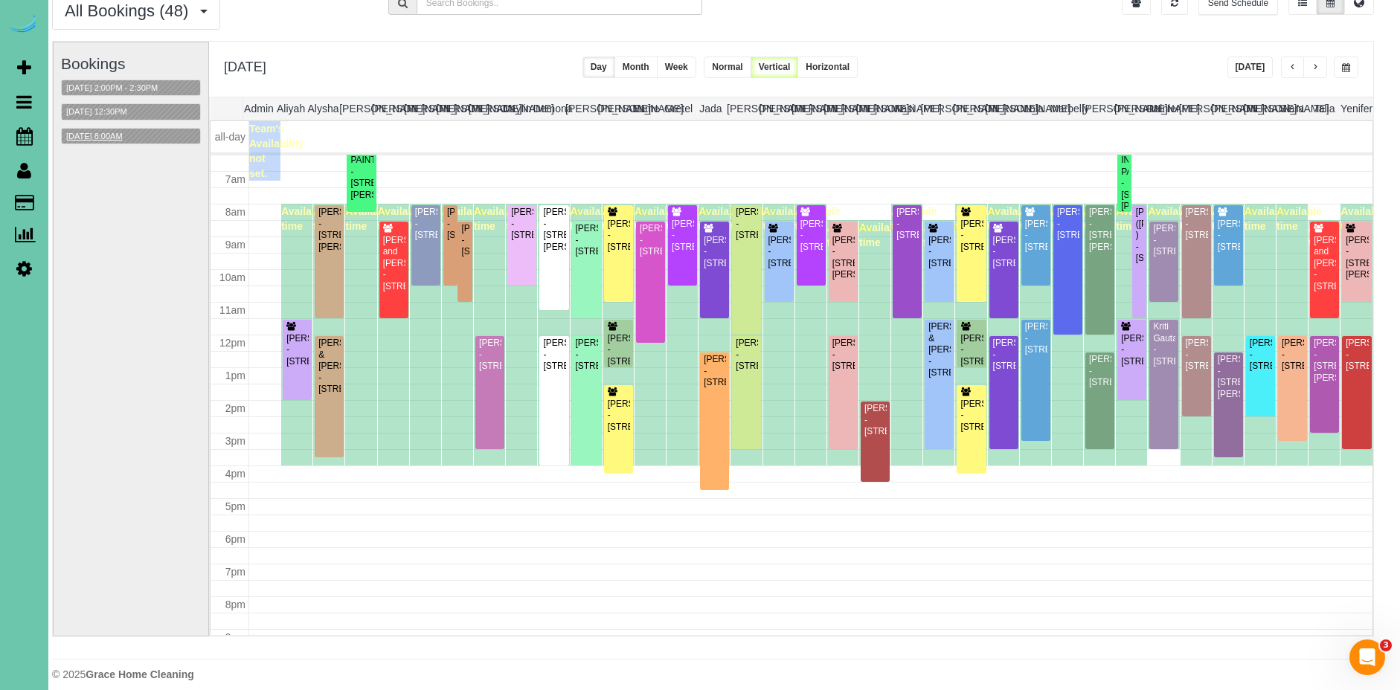
click at [95, 136] on button "09/23/2025 8:00AM" at bounding box center [94, 137] width 65 height 16
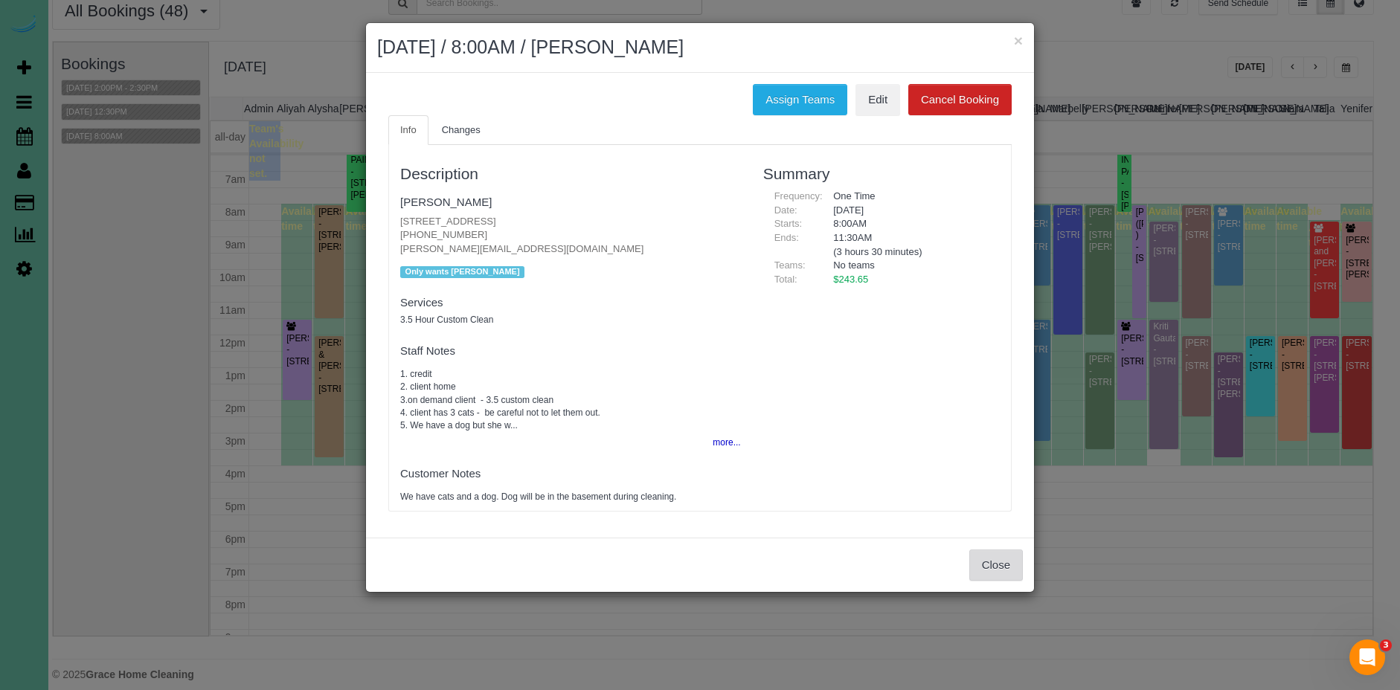
click at [1009, 565] on button "Close" at bounding box center [996, 565] width 54 height 31
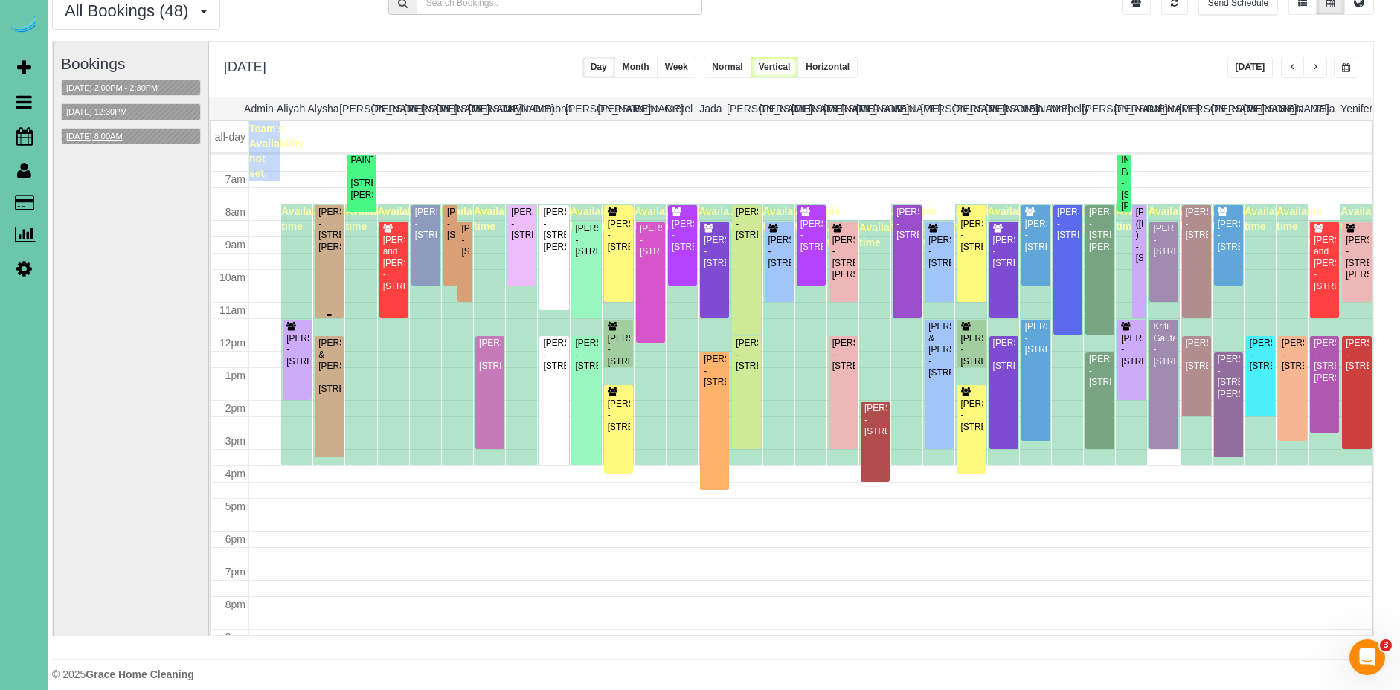
click at [333, 253] on div "Pamela Finn - 9830 Harney Parkway North, Omaha, NE 68114" at bounding box center [329, 230] width 23 height 46
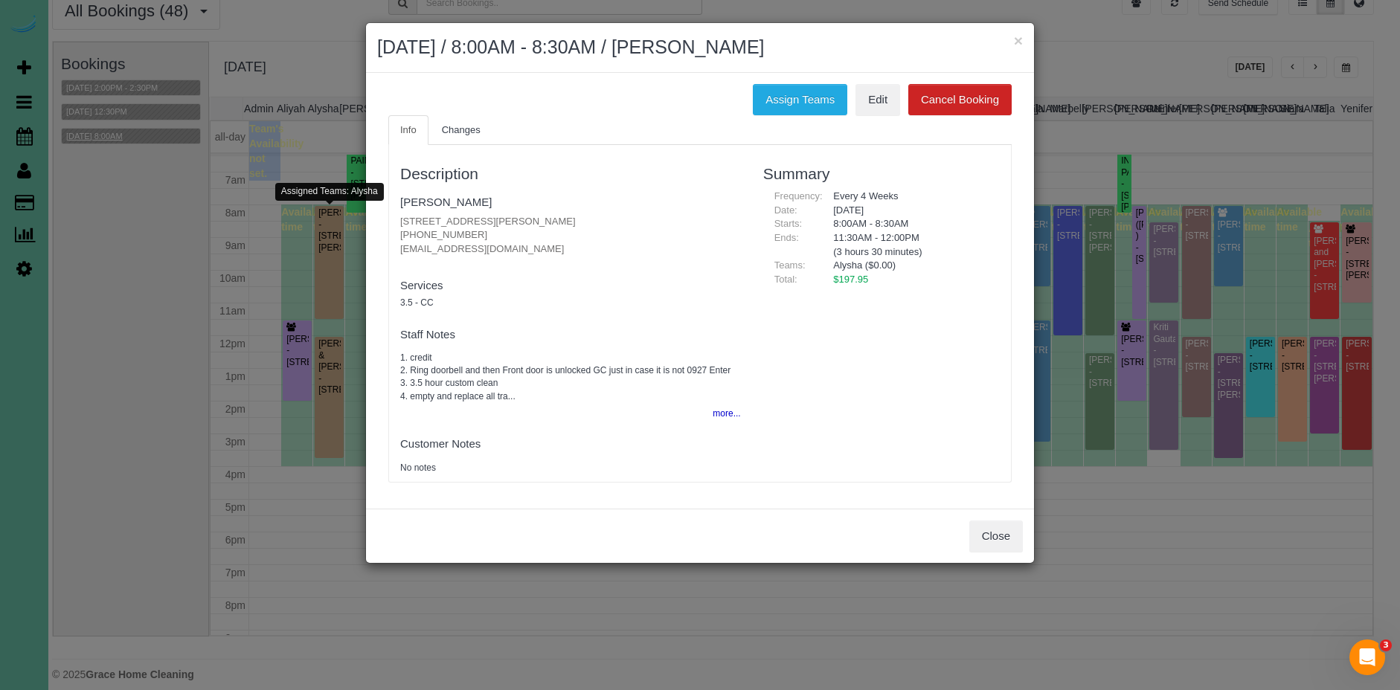
scroll to position [213, 0]
click at [453, 130] on span "Changes" at bounding box center [461, 129] width 39 height 11
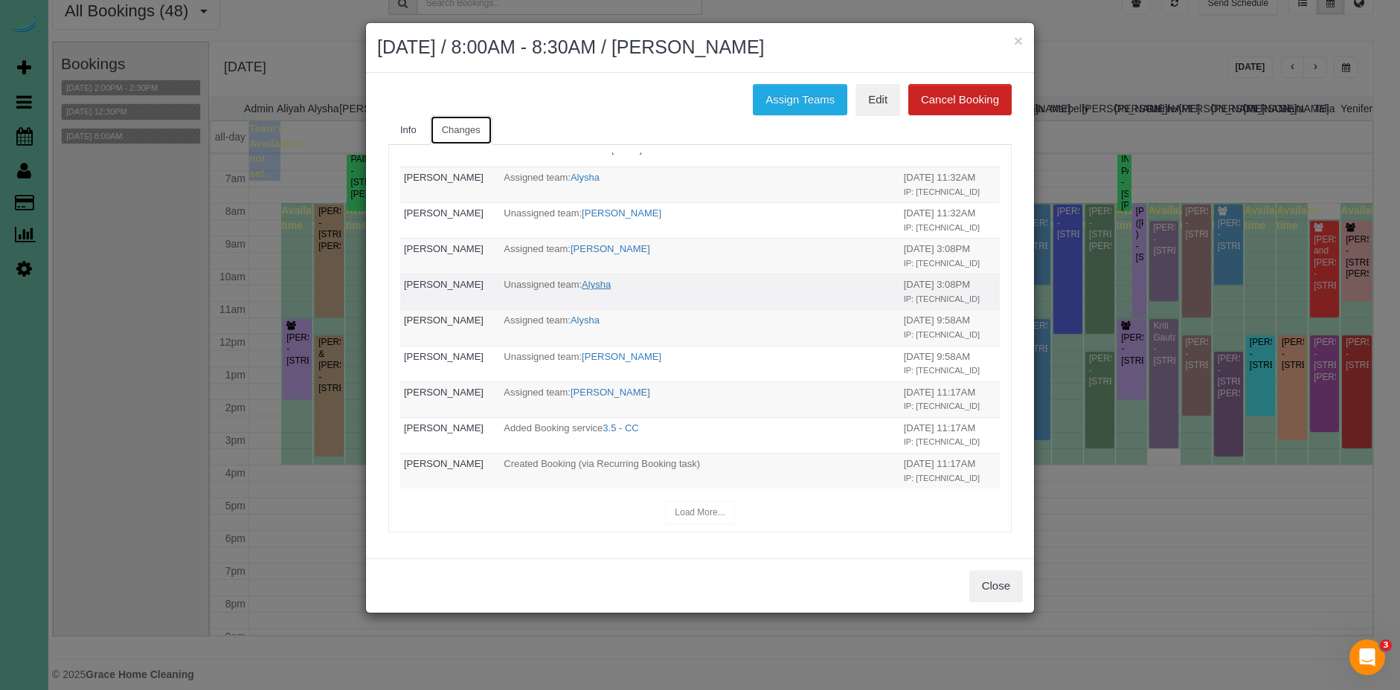
scroll to position [0, 0]
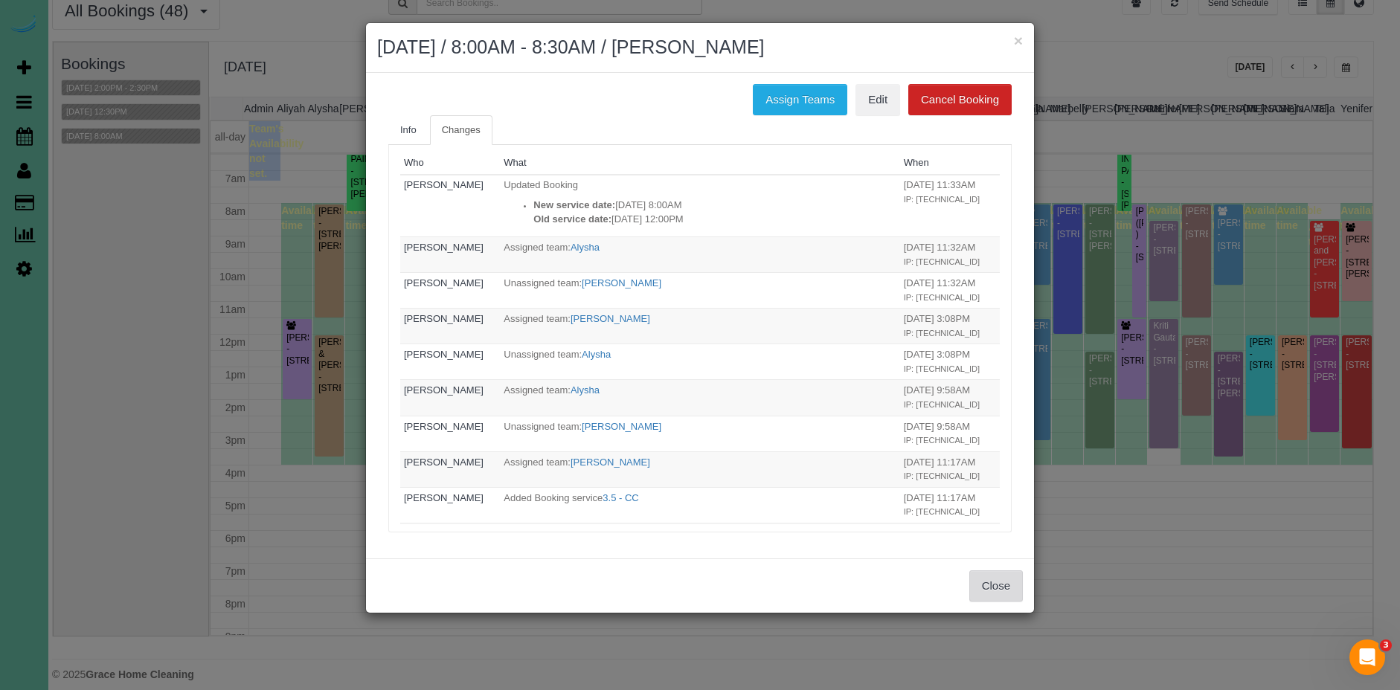
click at [1000, 577] on button "Close" at bounding box center [996, 586] width 54 height 31
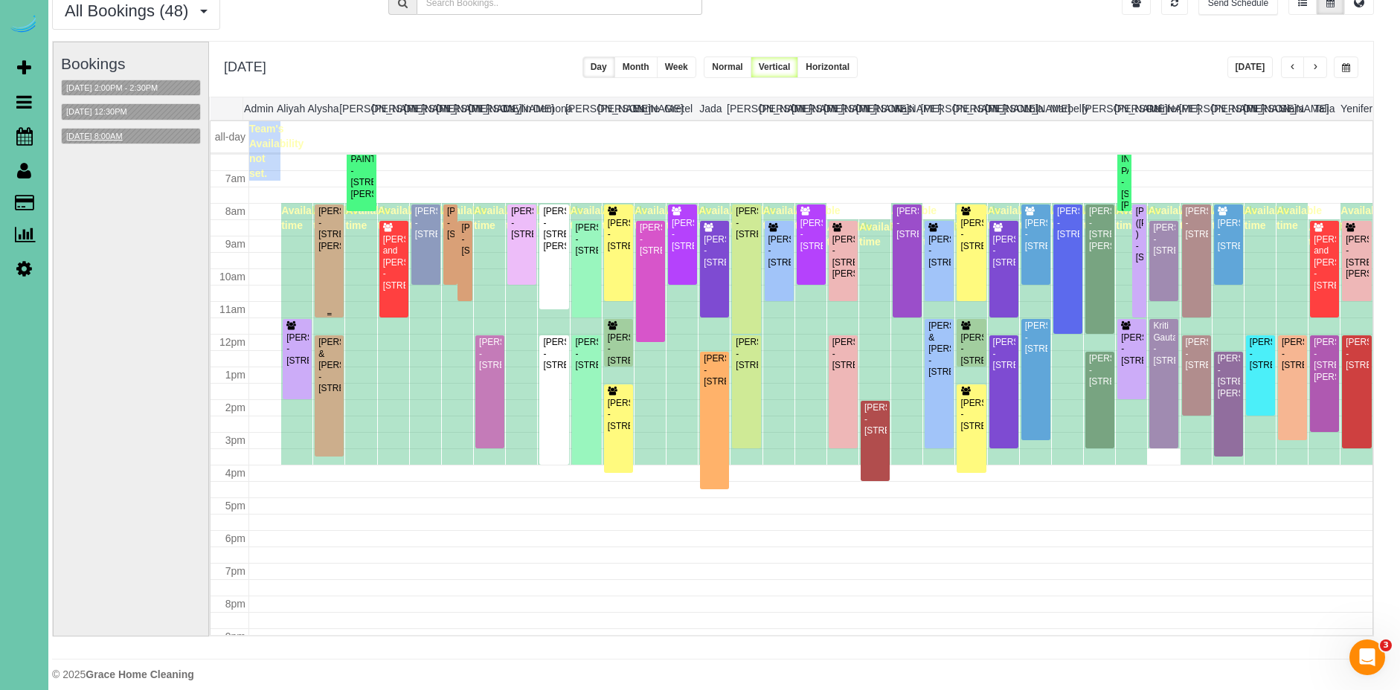
click at [333, 252] on div "Pamela Finn - 9830 Harney Parkway North, Omaha, NE 68114" at bounding box center [329, 229] width 23 height 46
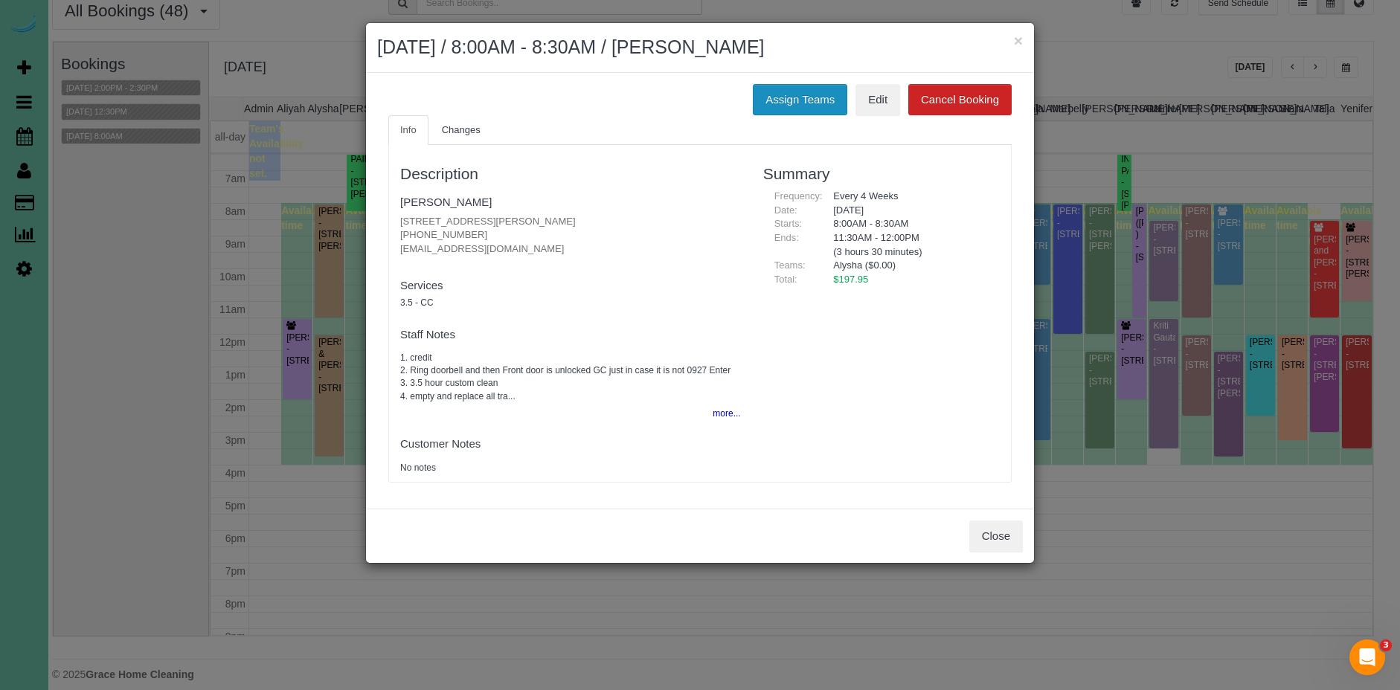
click at [792, 101] on button "Assign Teams" at bounding box center [800, 99] width 94 height 31
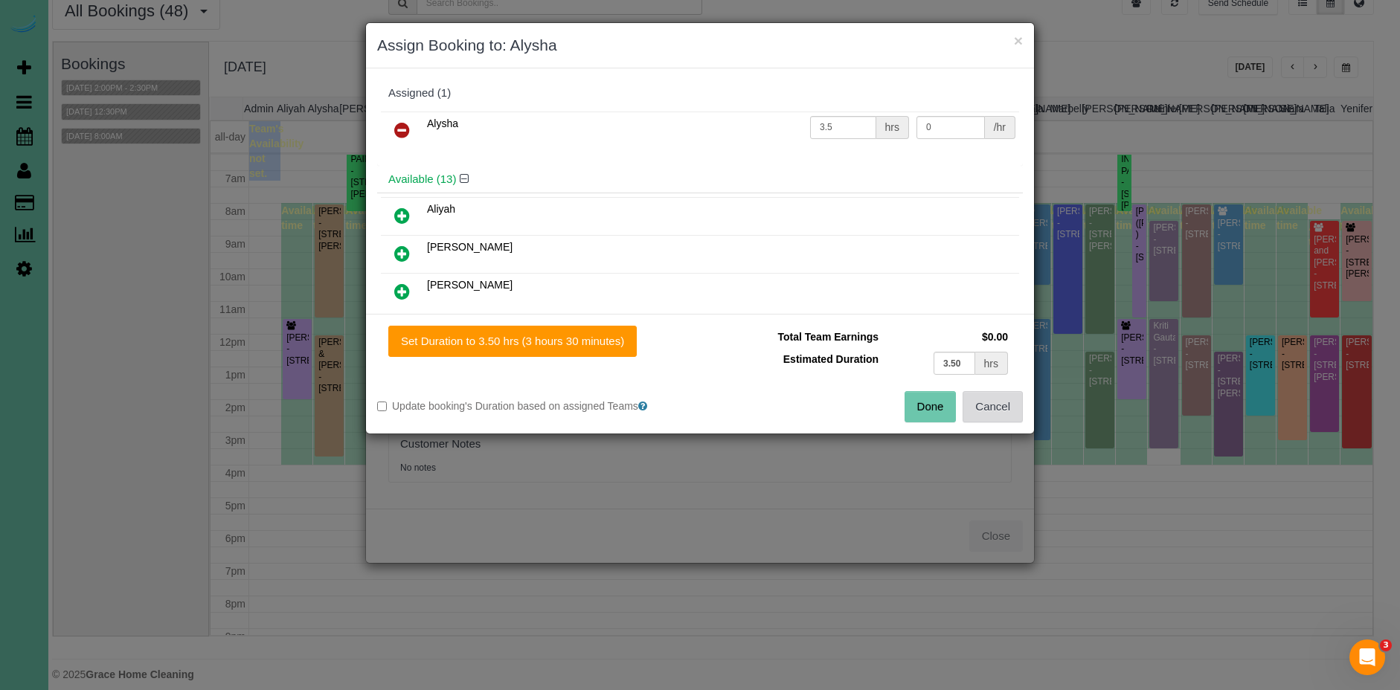
click at [982, 405] on button "Cancel" at bounding box center [993, 406] width 60 height 31
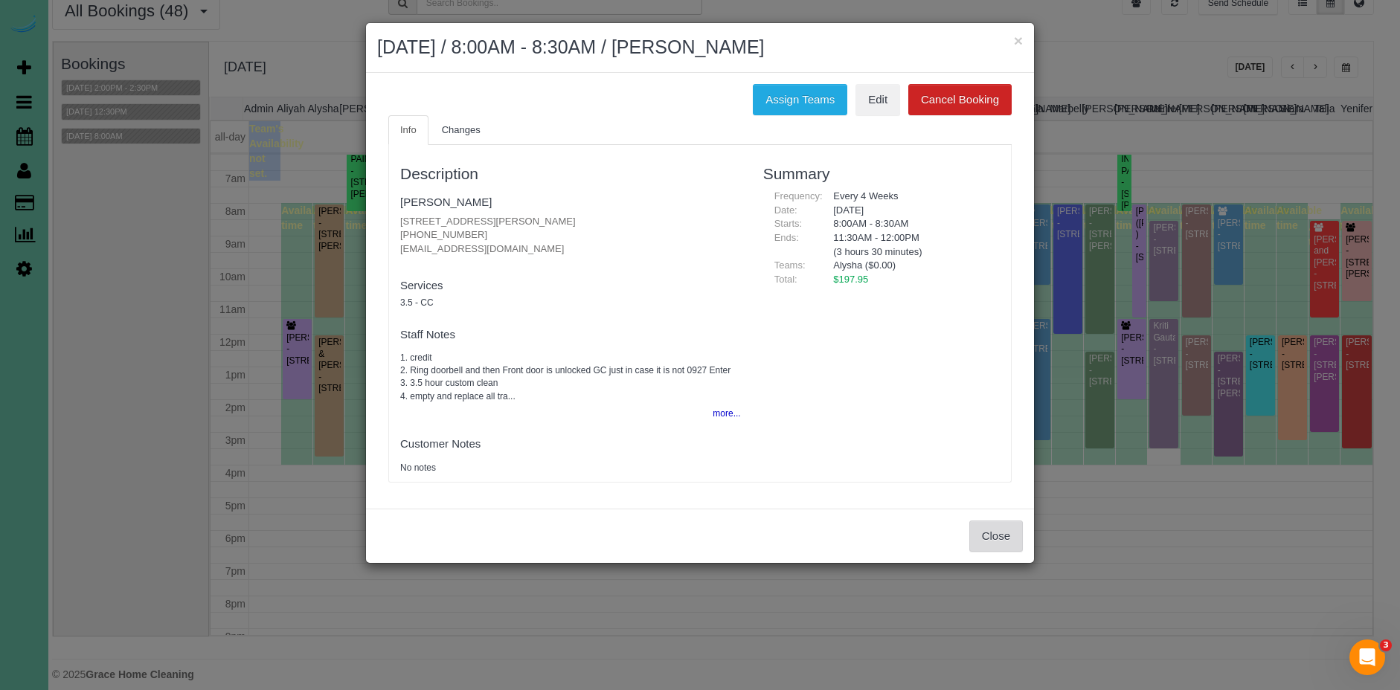
click at [1004, 542] on button "Close" at bounding box center [996, 536] width 54 height 31
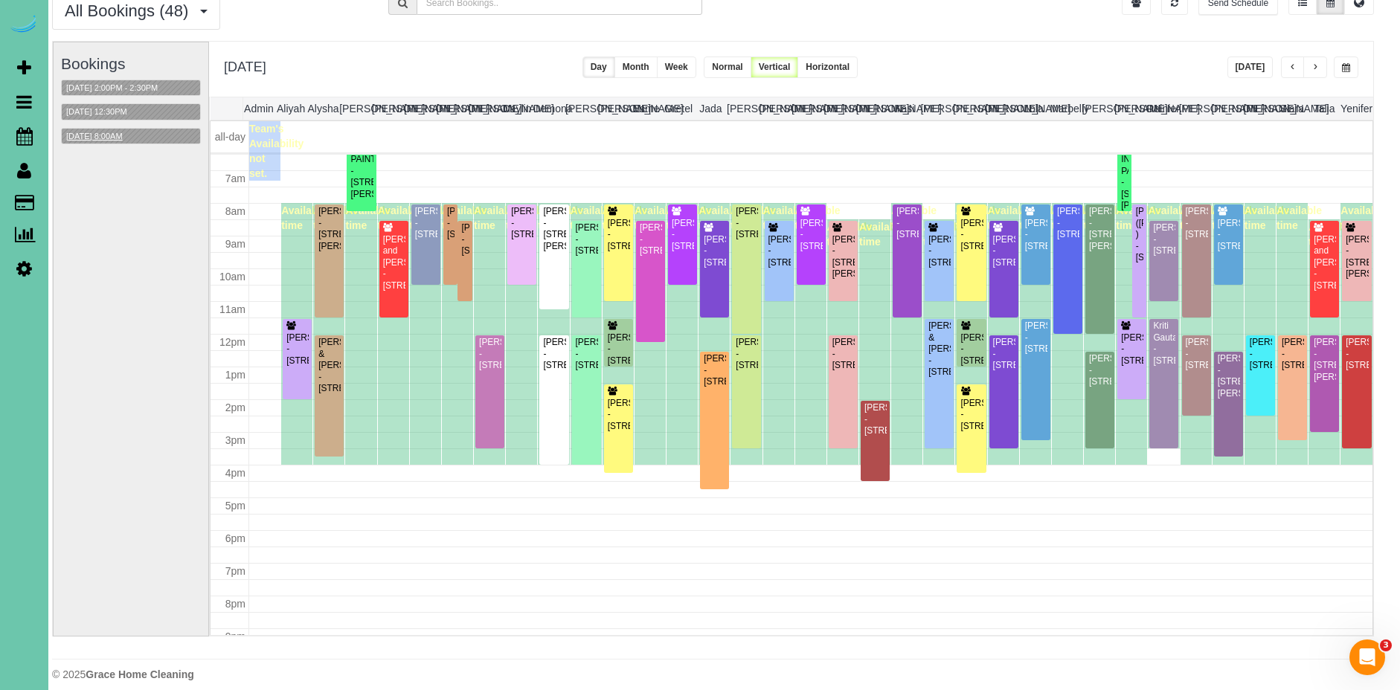
click at [121, 133] on button "09/23/2025 8:00AM" at bounding box center [94, 137] width 65 height 16
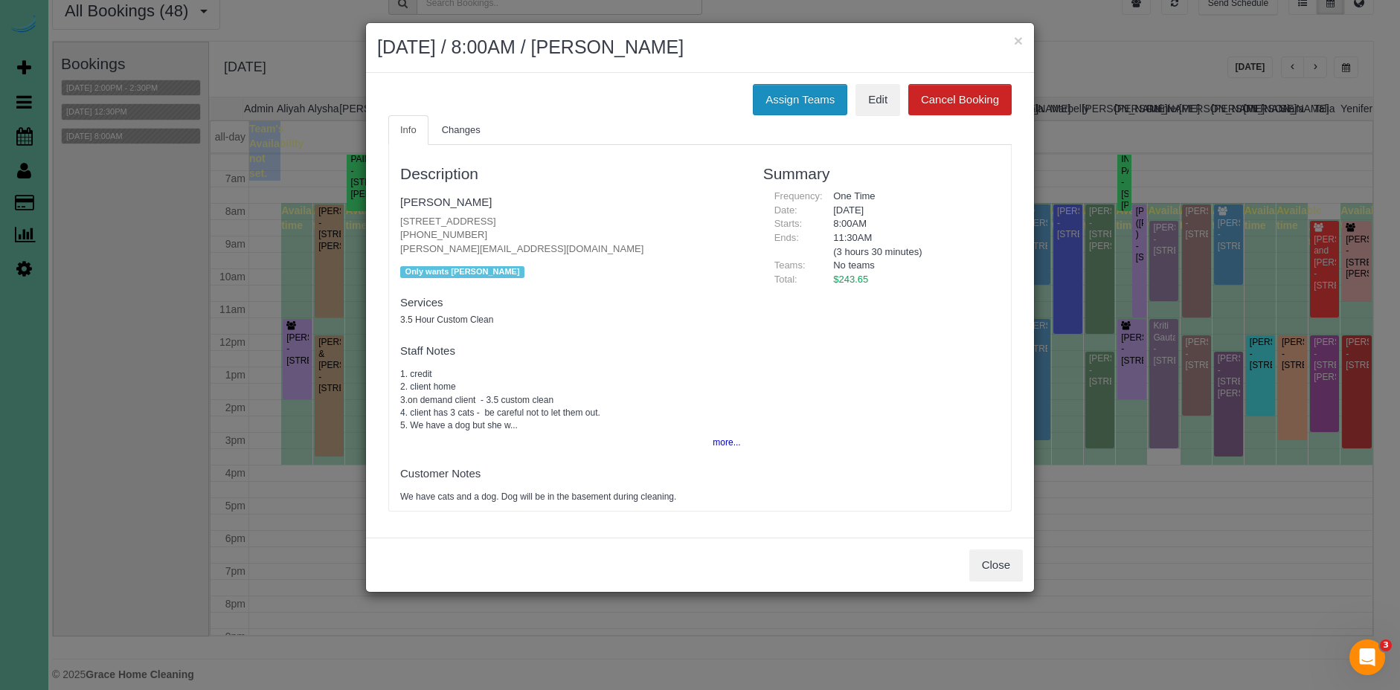
click at [771, 102] on button "Assign Teams" at bounding box center [800, 99] width 94 height 31
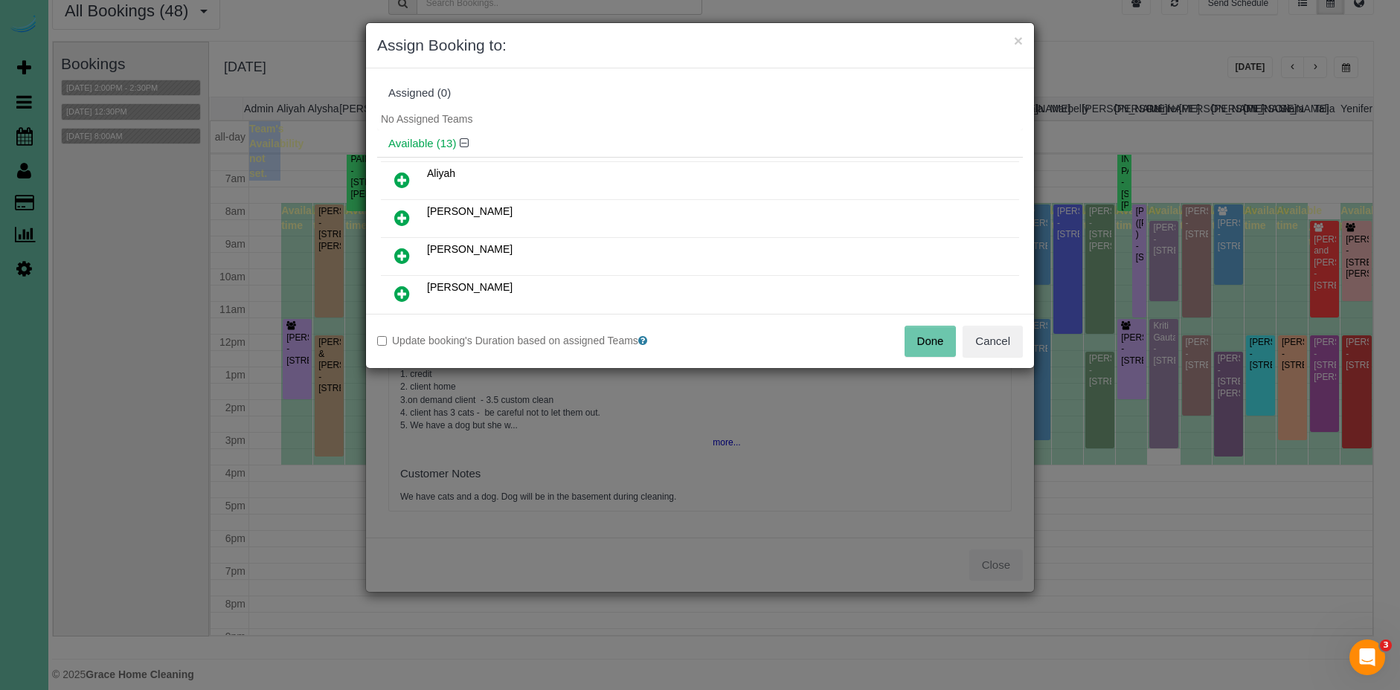
click at [400, 180] on icon at bounding box center [402, 180] width 16 height 18
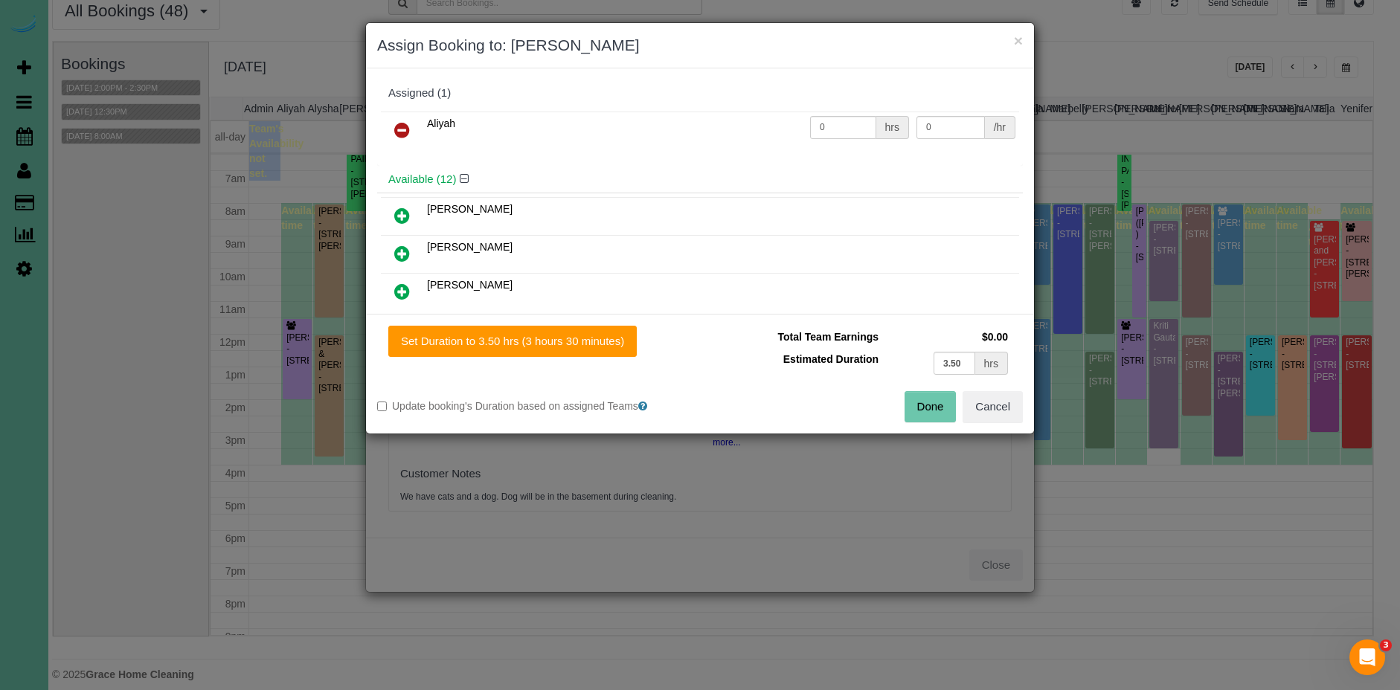
click at [404, 129] on icon at bounding box center [402, 130] width 16 height 18
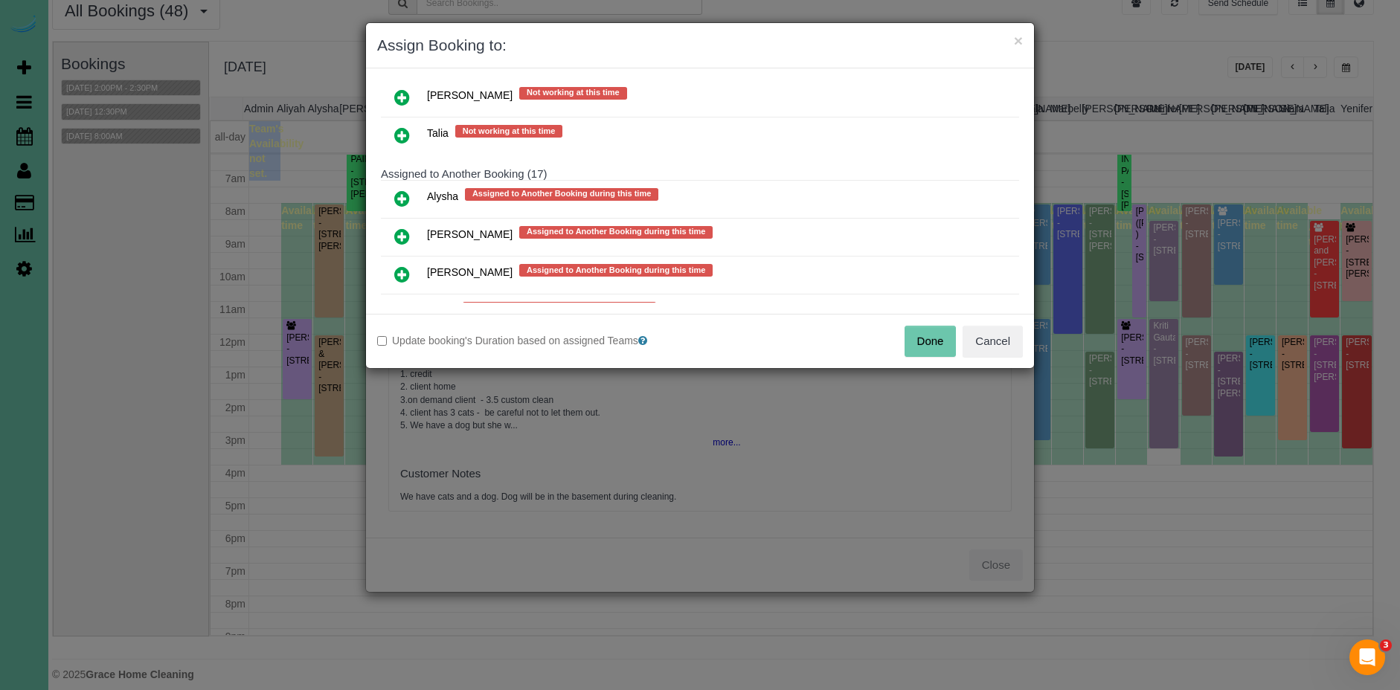
click at [399, 196] on icon at bounding box center [402, 199] width 16 height 18
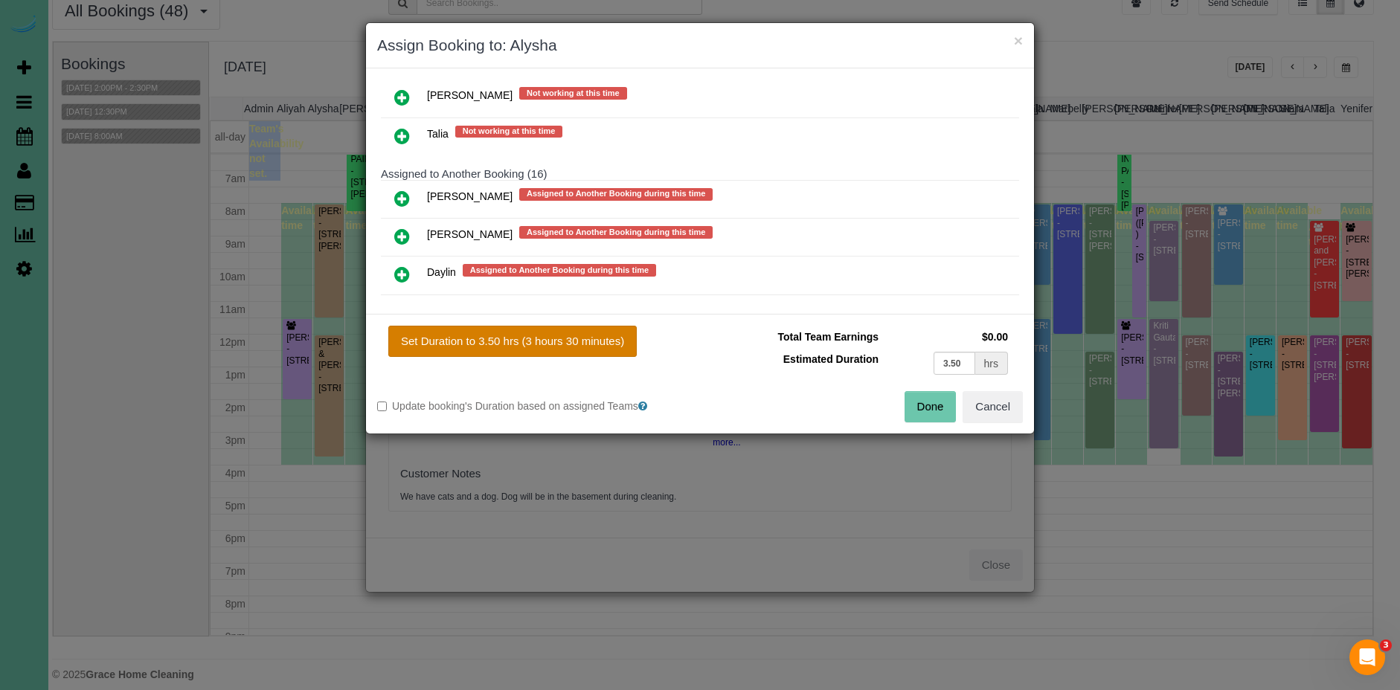
click at [550, 342] on button "Set Duration to 3.50 hrs (3 hours 30 minutes)" at bounding box center [512, 341] width 248 height 31
type input "3.50"
click at [928, 399] on button "Done" at bounding box center [931, 406] width 52 height 31
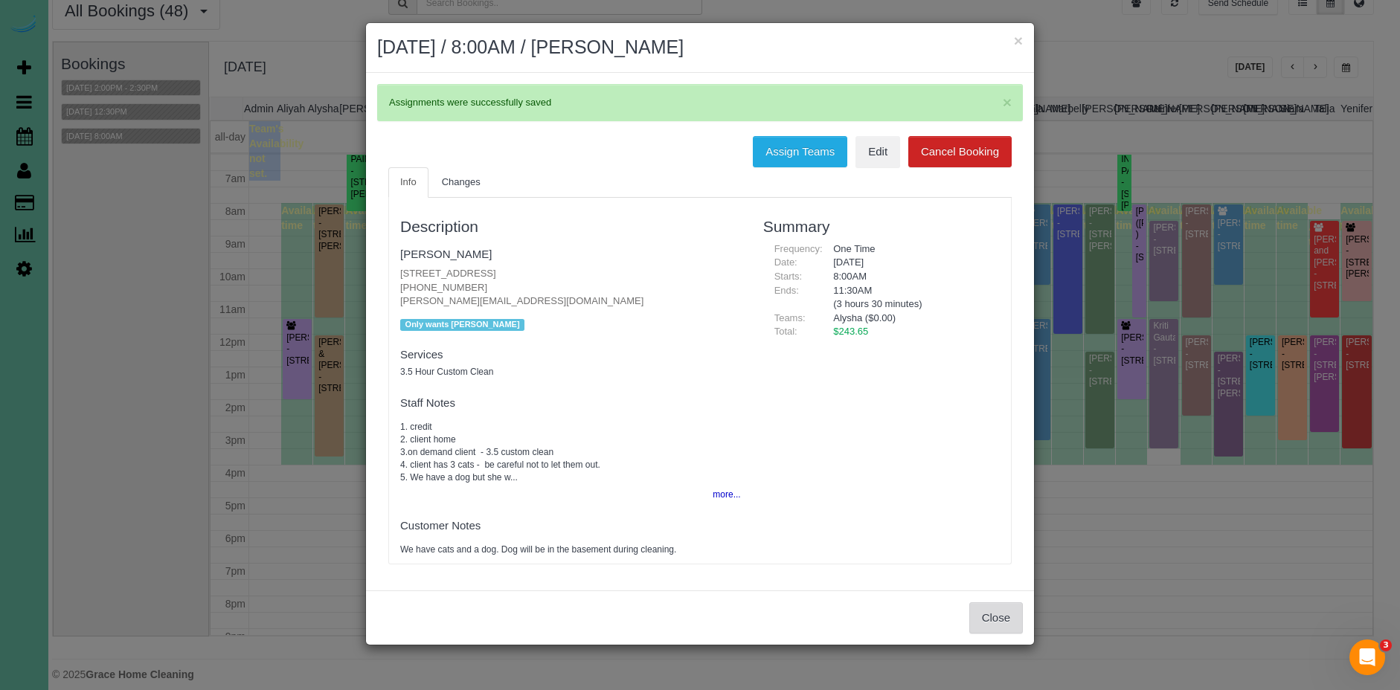
click at [1010, 626] on button "Close" at bounding box center [996, 618] width 54 height 31
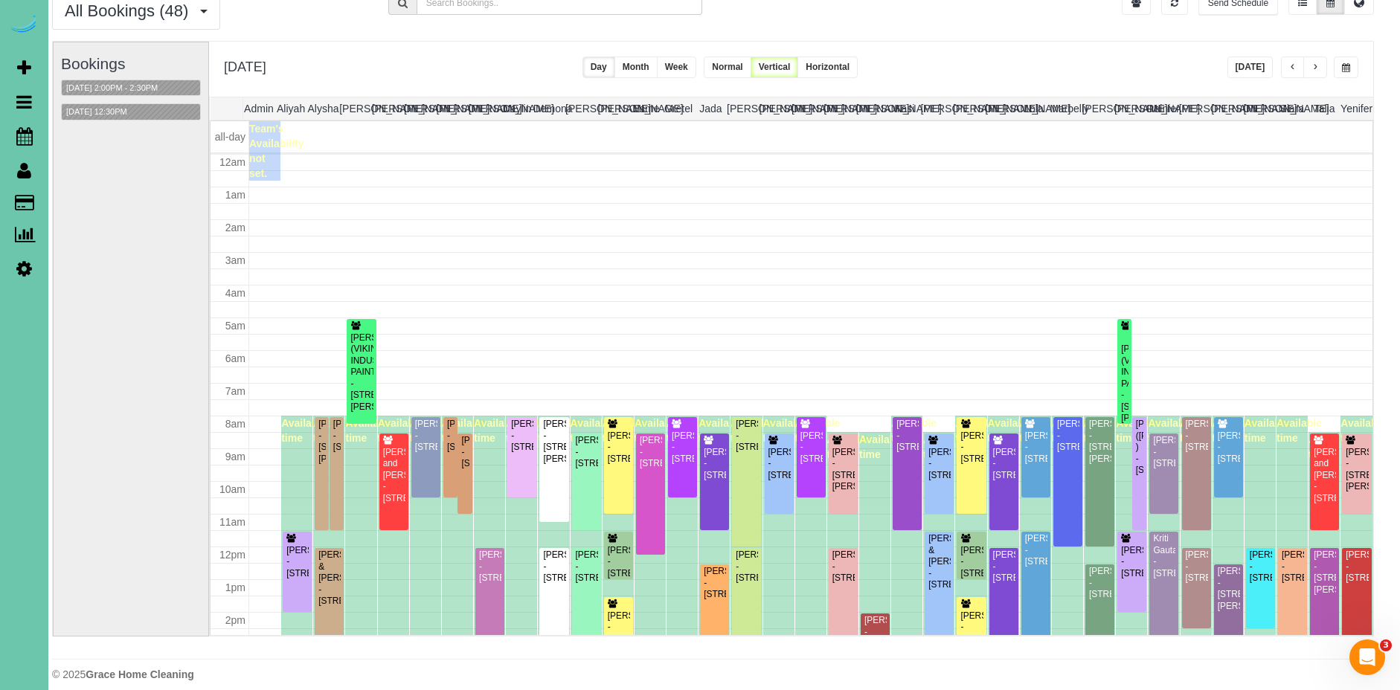
scroll to position [213, 0]
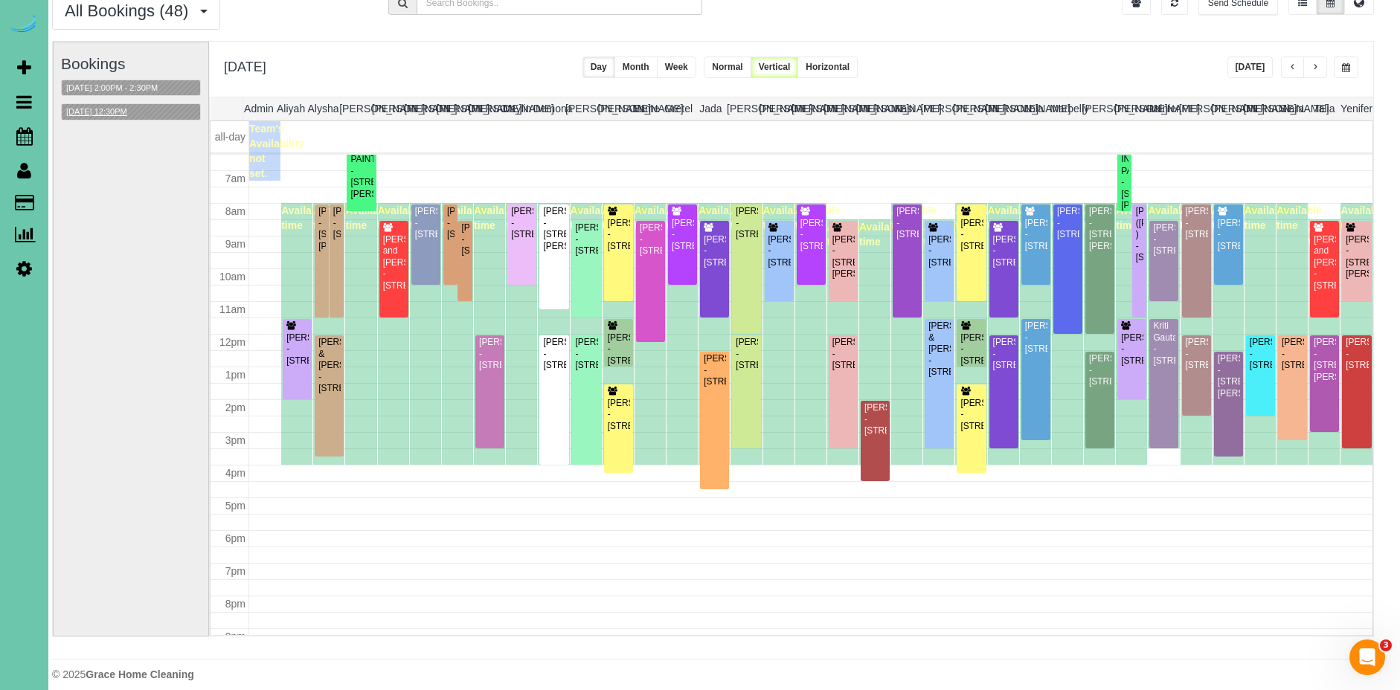
click at [100, 117] on button "09/23/2025 12:30PM" at bounding box center [97, 112] width 70 height 16
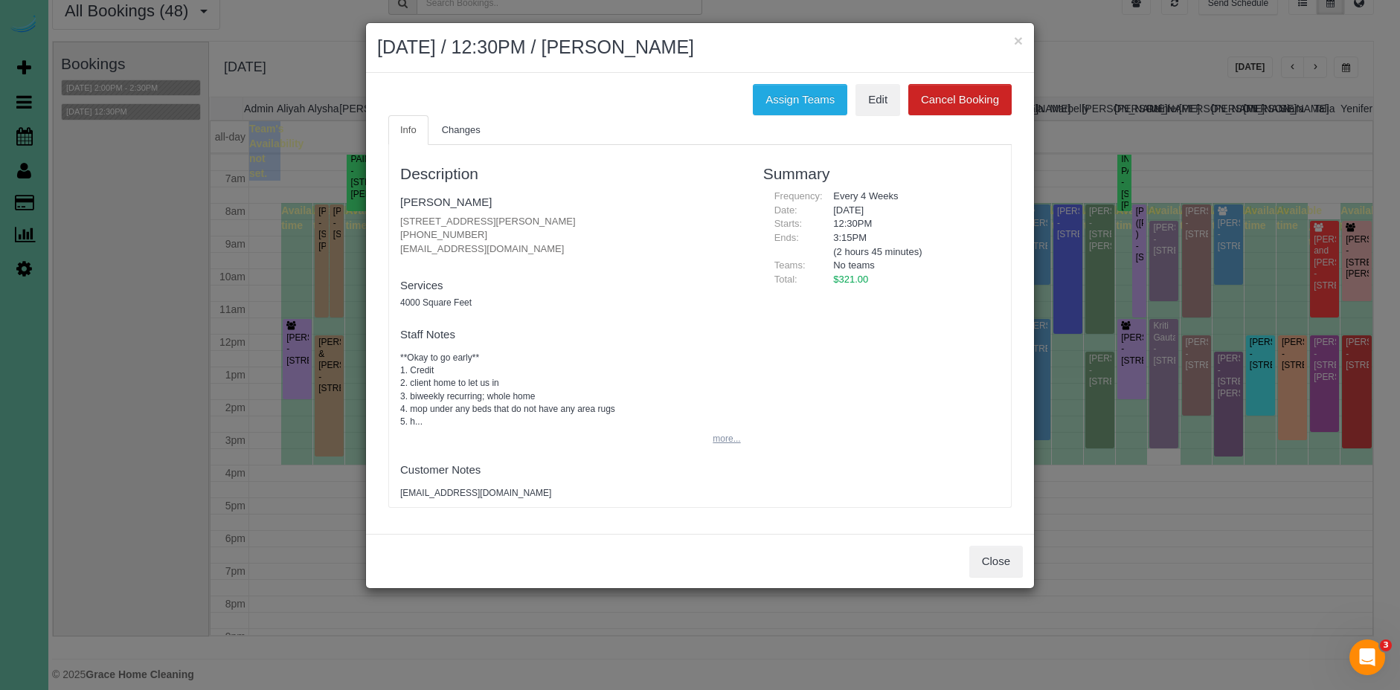
click at [734, 444] on button "more..." at bounding box center [722, 439] width 36 height 22
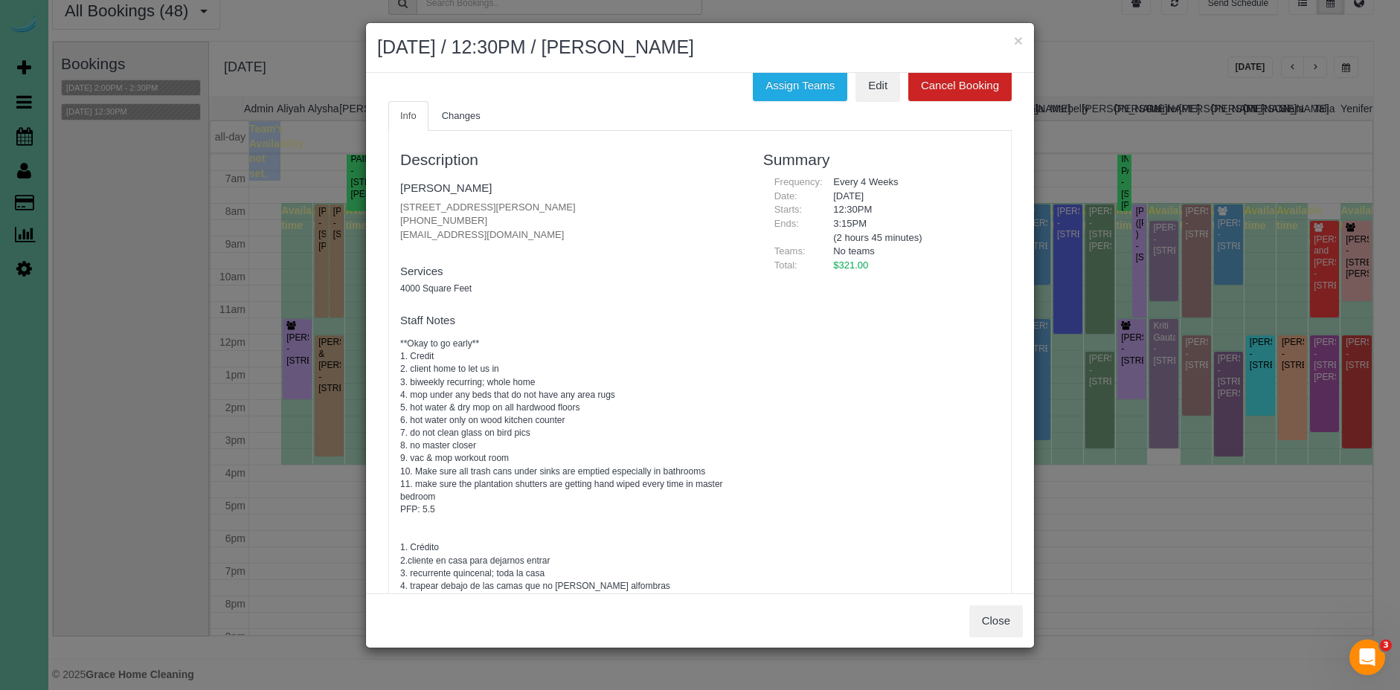
scroll to position [63, 0]
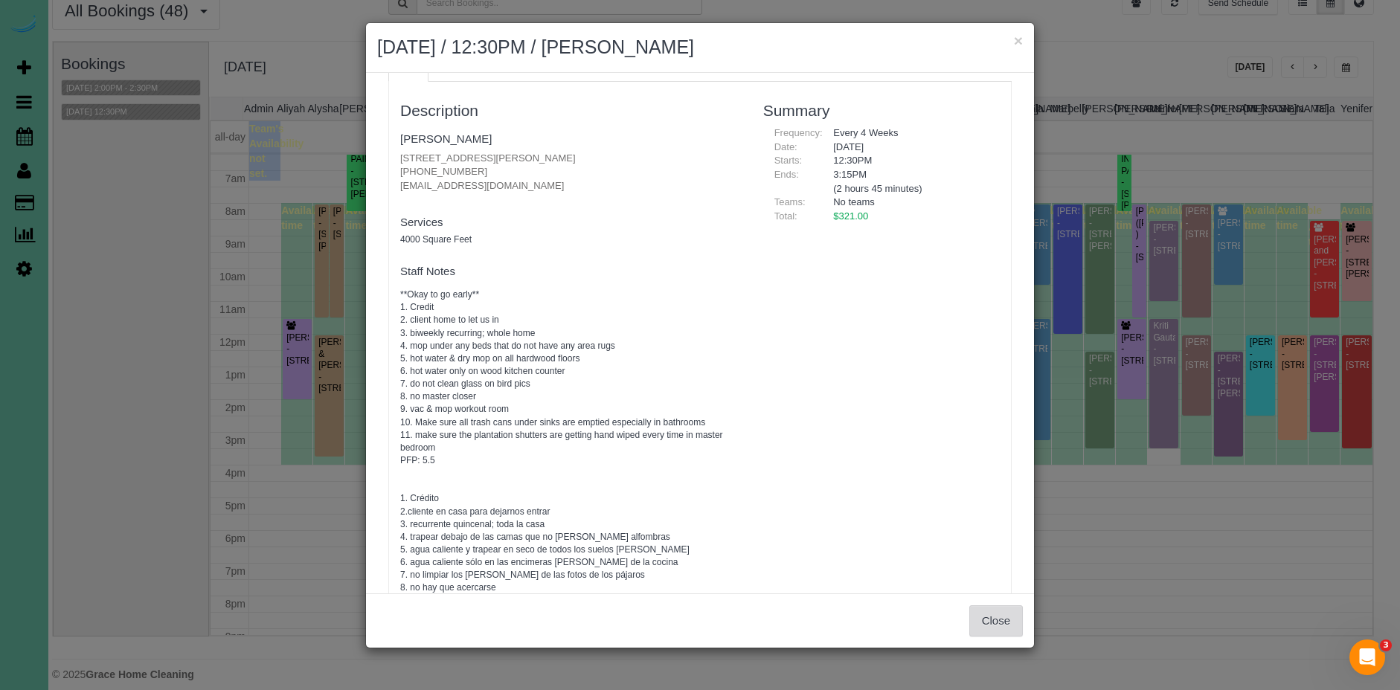
click at [1022, 626] on button "Close" at bounding box center [996, 621] width 54 height 31
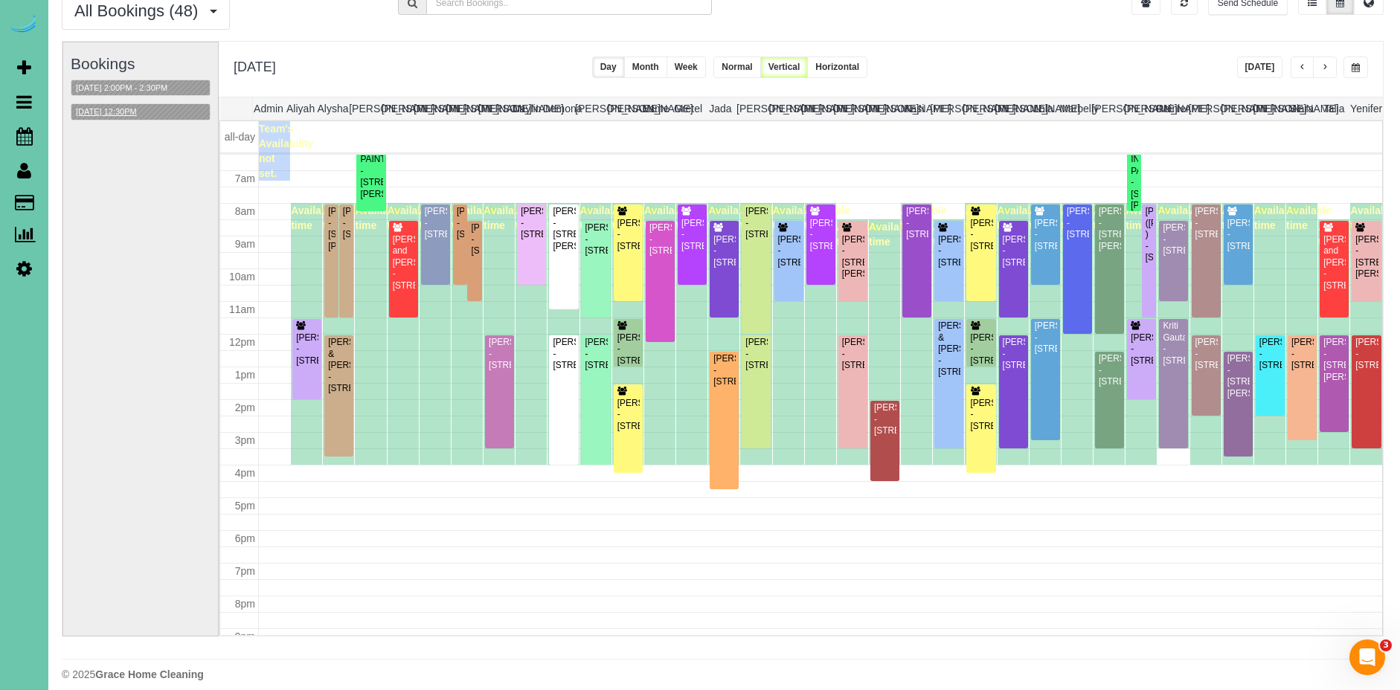
scroll to position [62, 0]
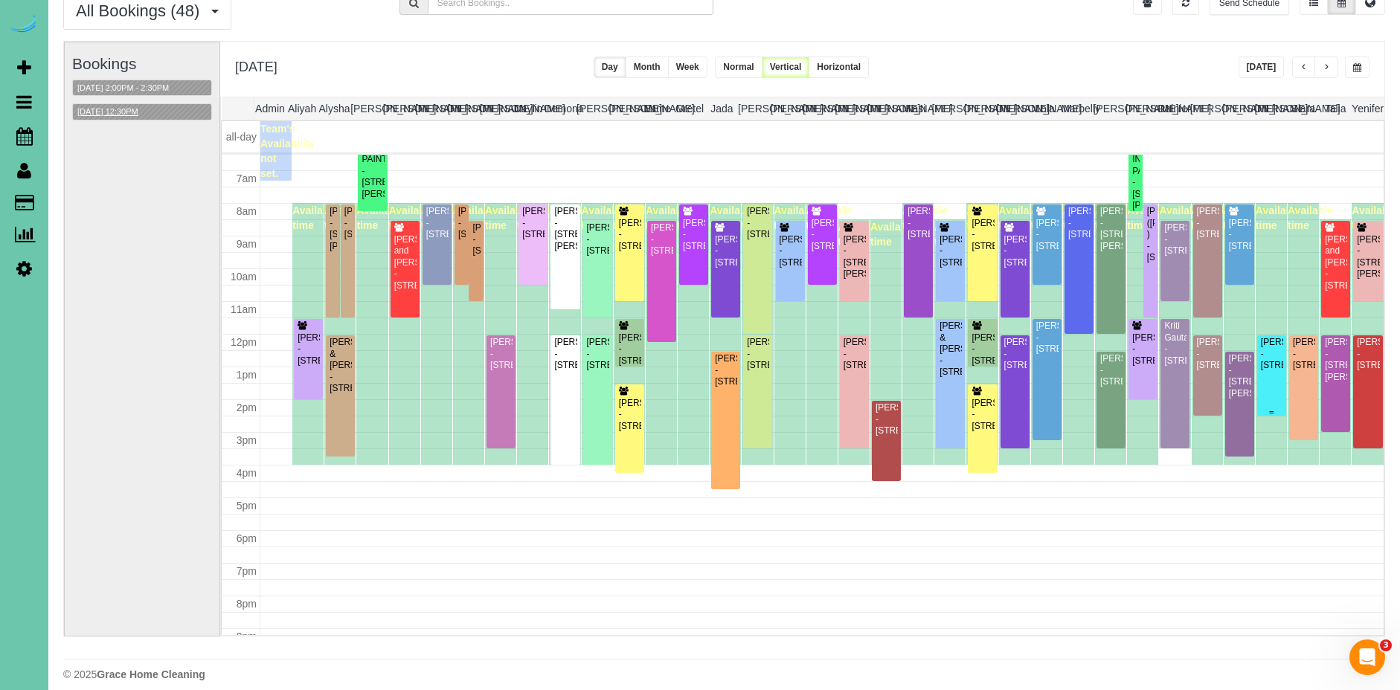
click at [1275, 371] on div "Bev Lundberg - 1623 S 141 Ave Circle, Omaha, NE 68144" at bounding box center [1271, 354] width 23 height 34
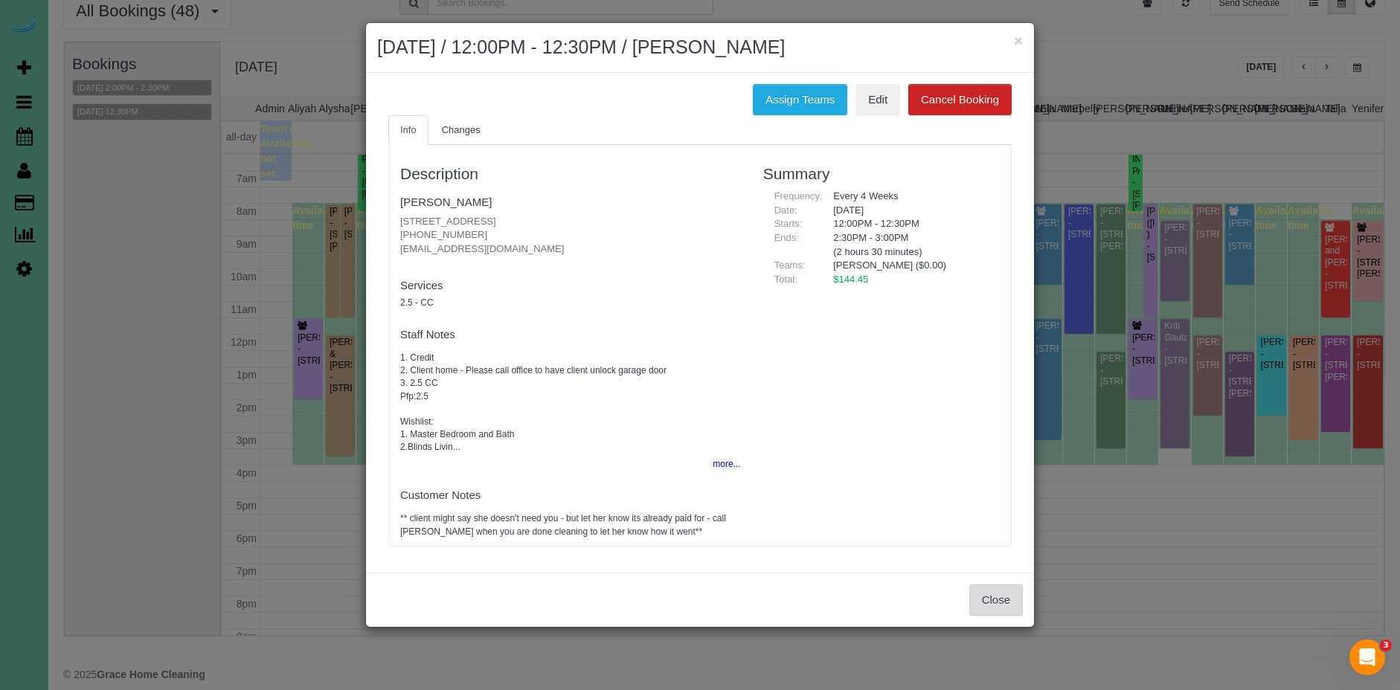
click at [980, 603] on button "Close" at bounding box center [996, 600] width 54 height 31
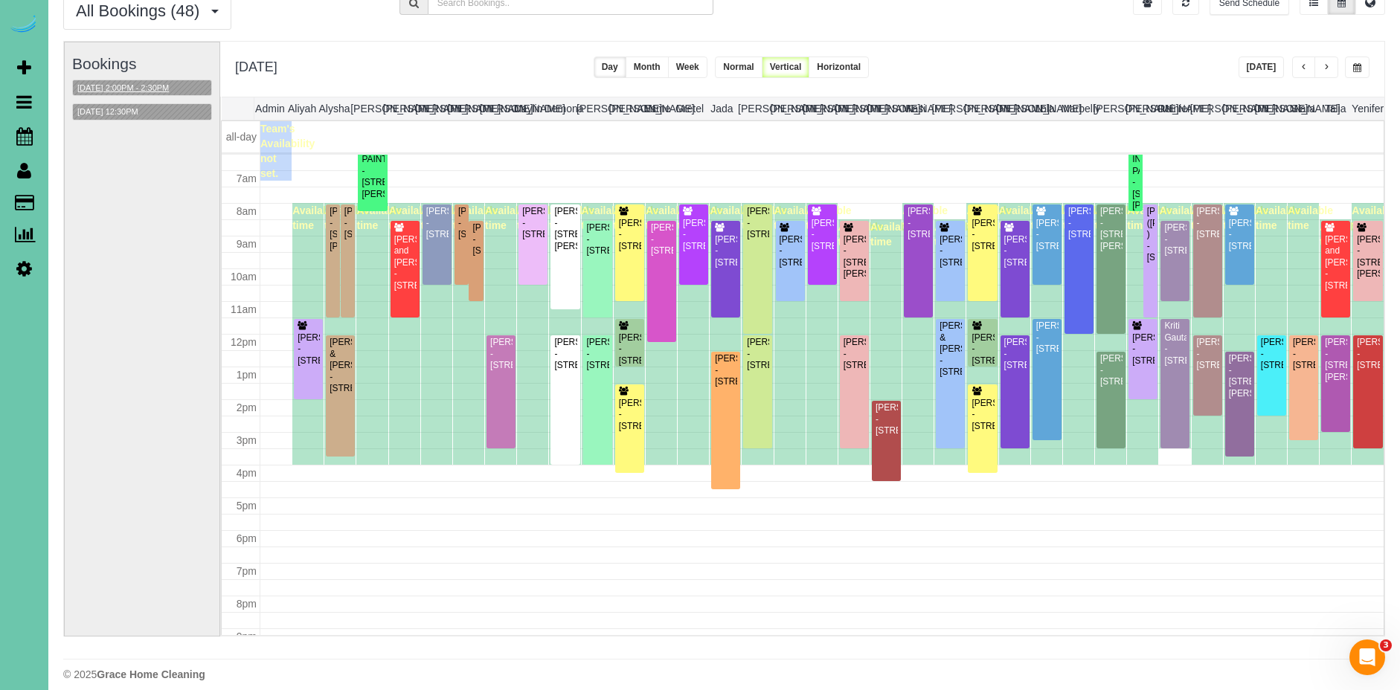
click at [173, 86] on button "09/23/2025 2:00PM - 2:30PM" at bounding box center [123, 88] width 100 height 16
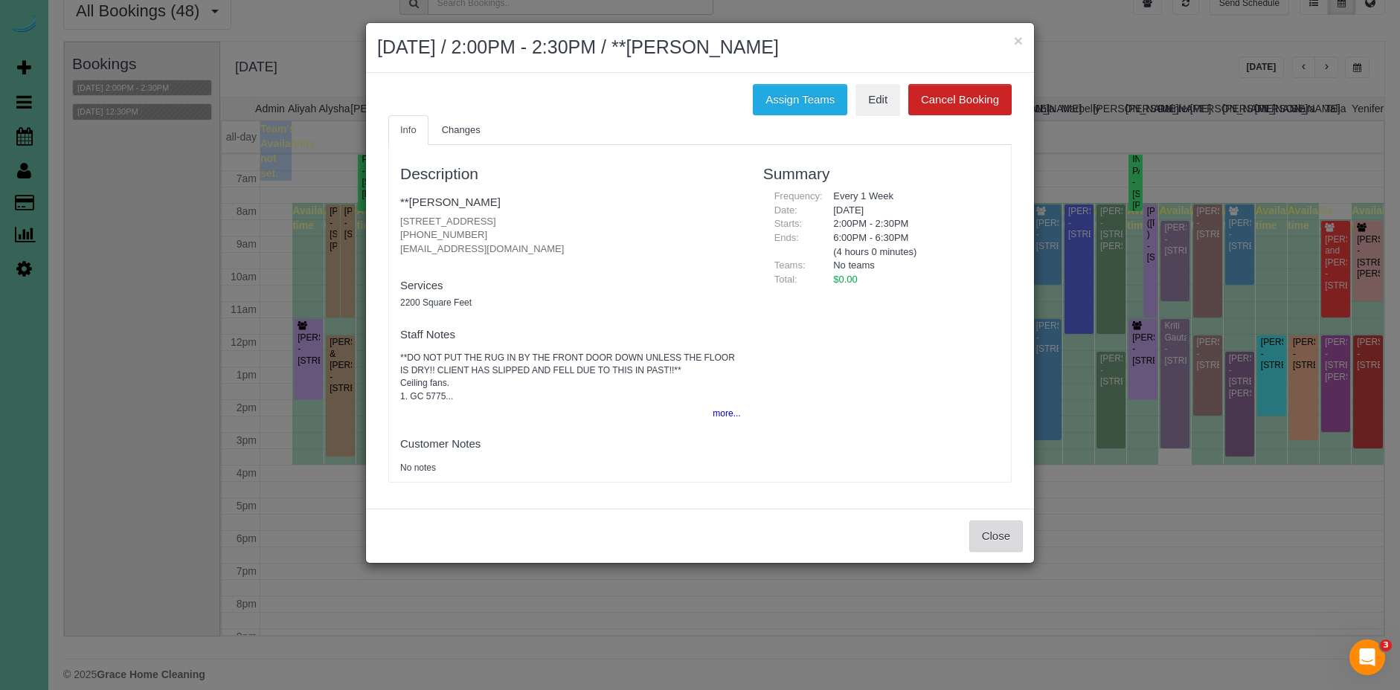
click at [1006, 542] on button "Close" at bounding box center [996, 536] width 54 height 31
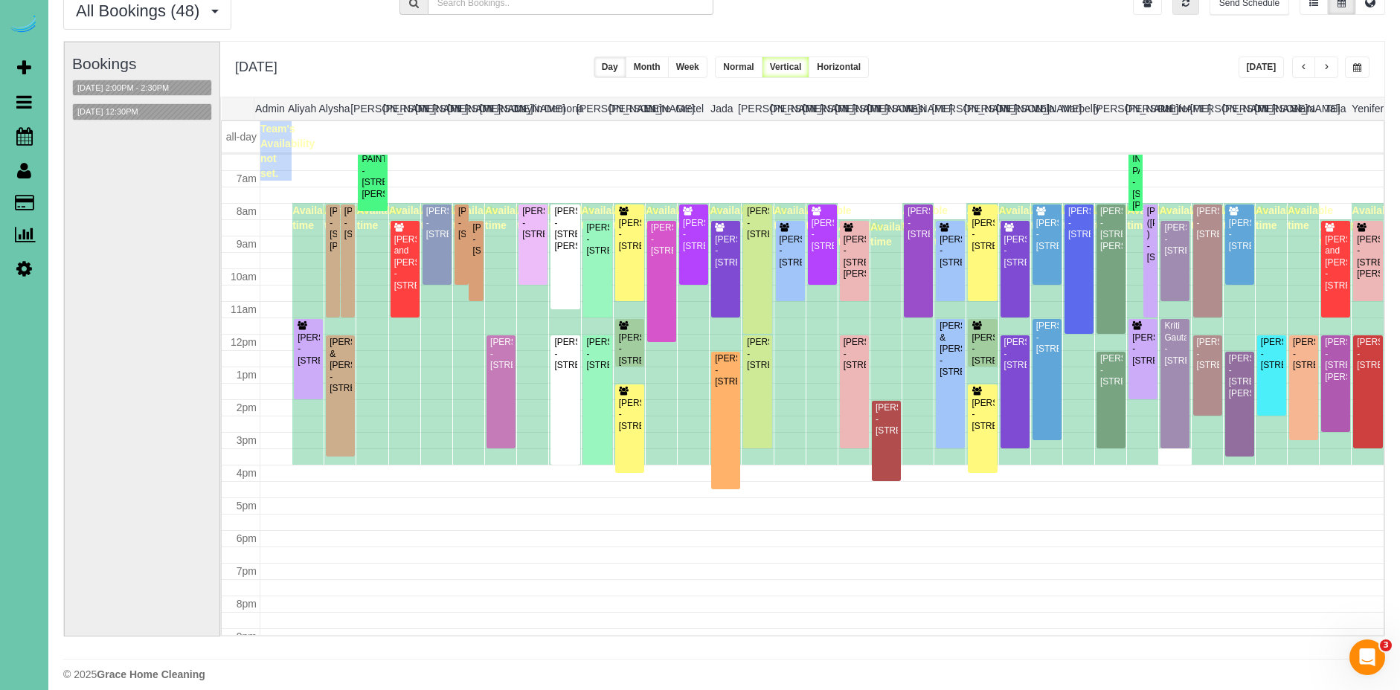
click at [1183, 7] on button "button" at bounding box center [1185, 3] width 27 height 23
click at [1186, 7] on button "button" at bounding box center [1185, 3] width 27 height 23
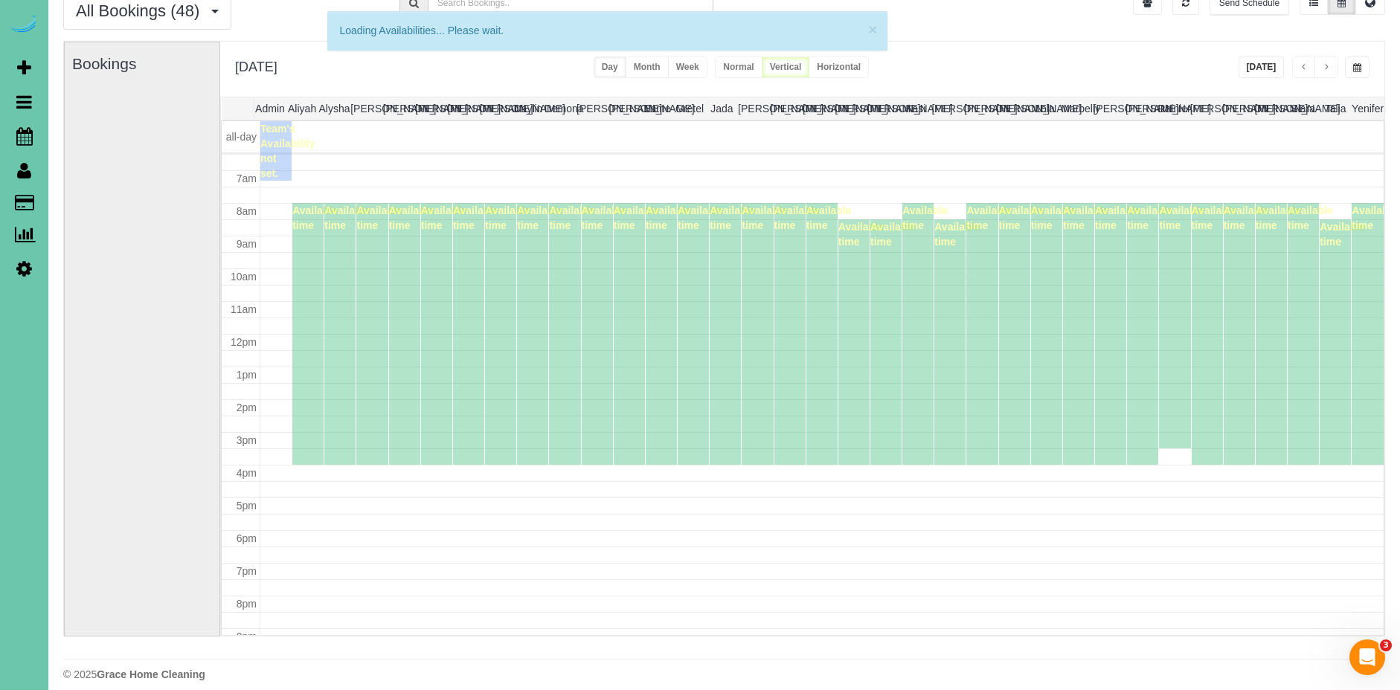
click at [1259, 68] on button "[DATE]" at bounding box center [1262, 68] width 46 height 22
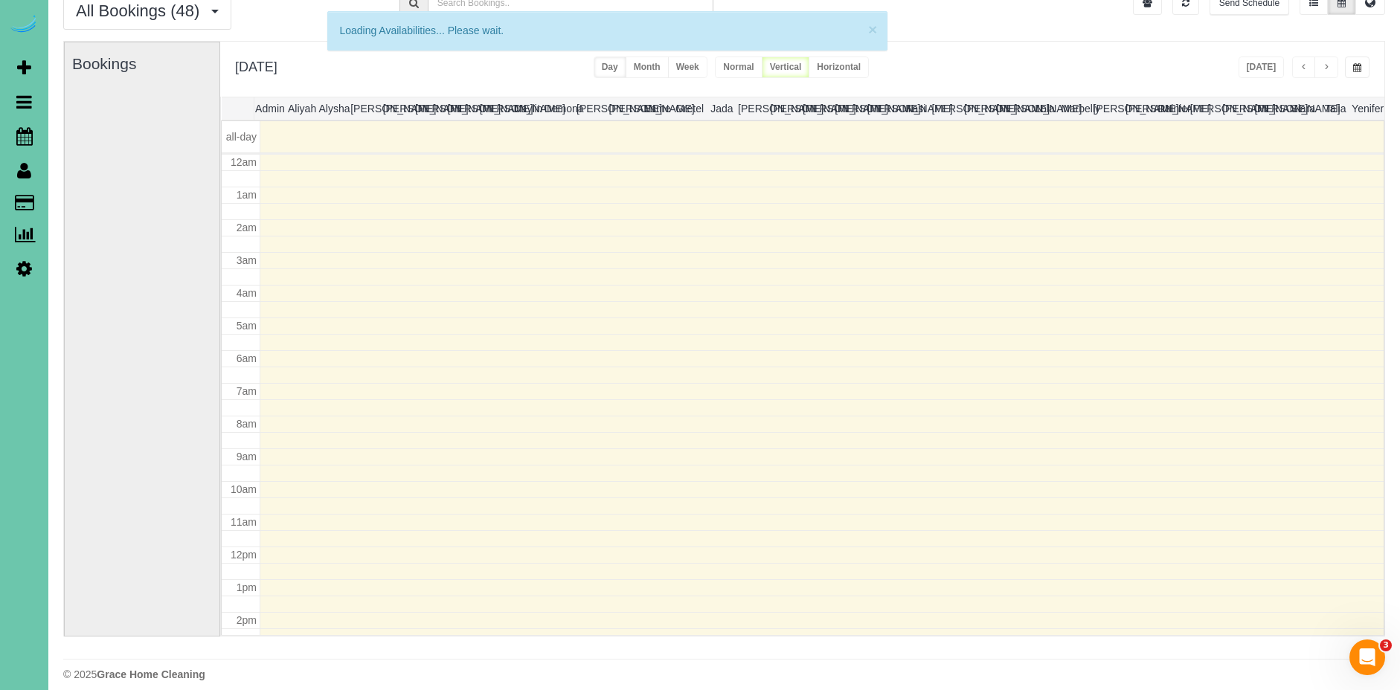
scroll to position [197, 0]
click at [1186, 10] on button "button" at bounding box center [1185, 3] width 27 height 23
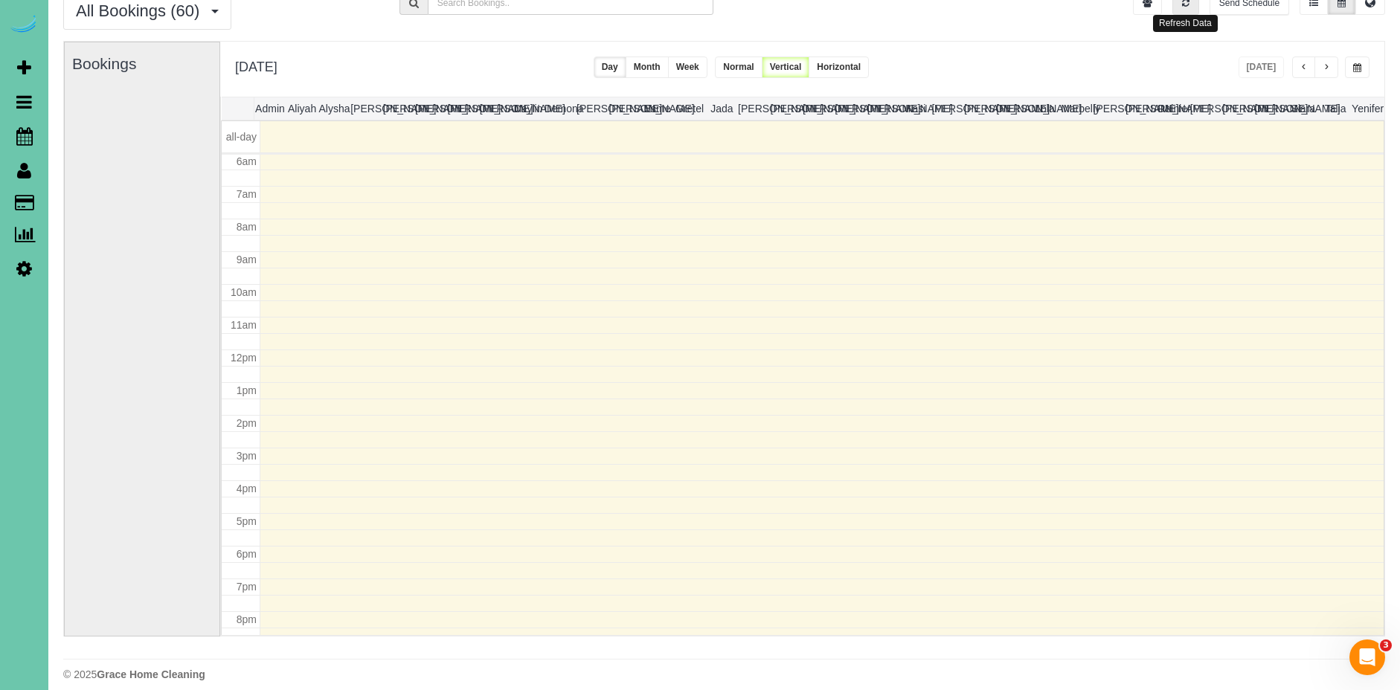
click at [1191, 9] on button "button" at bounding box center [1185, 3] width 27 height 23
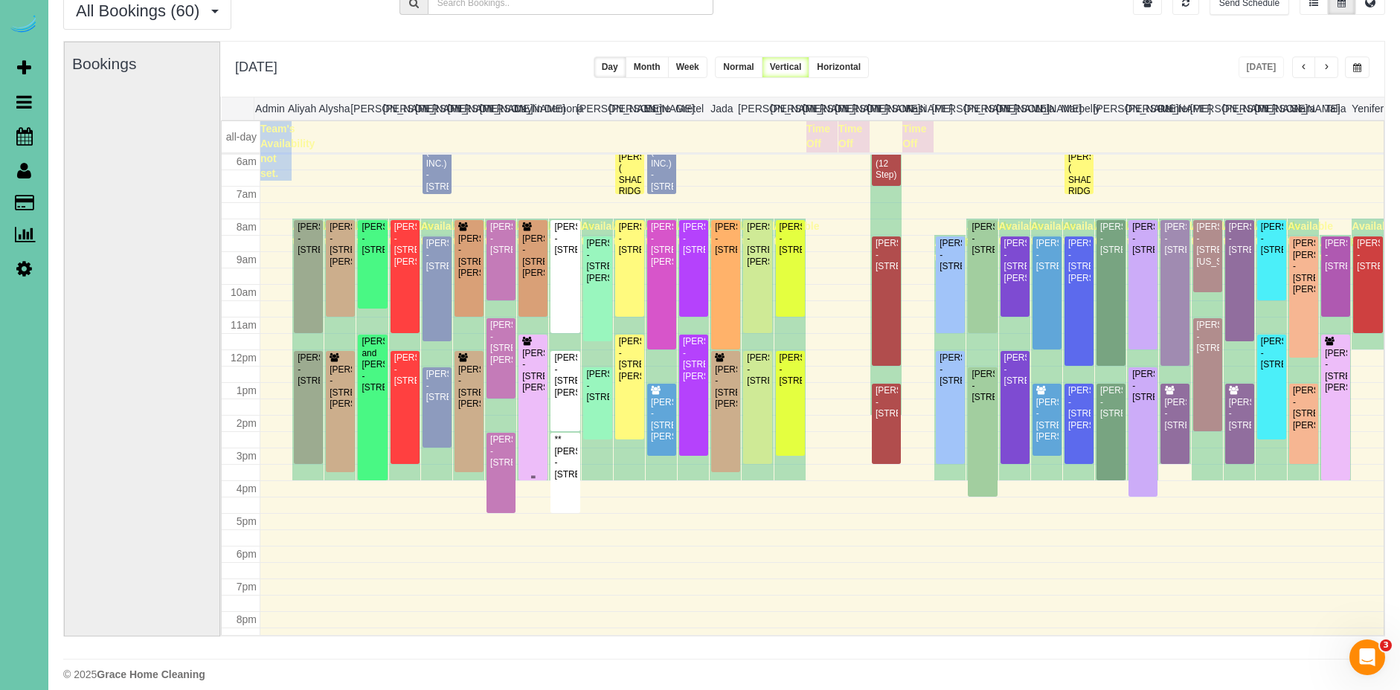
click at [539, 370] on div "[PERSON_NAME] - [STREET_ADDRESS][PERSON_NAME]" at bounding box center [532, 371] width 23 height 46
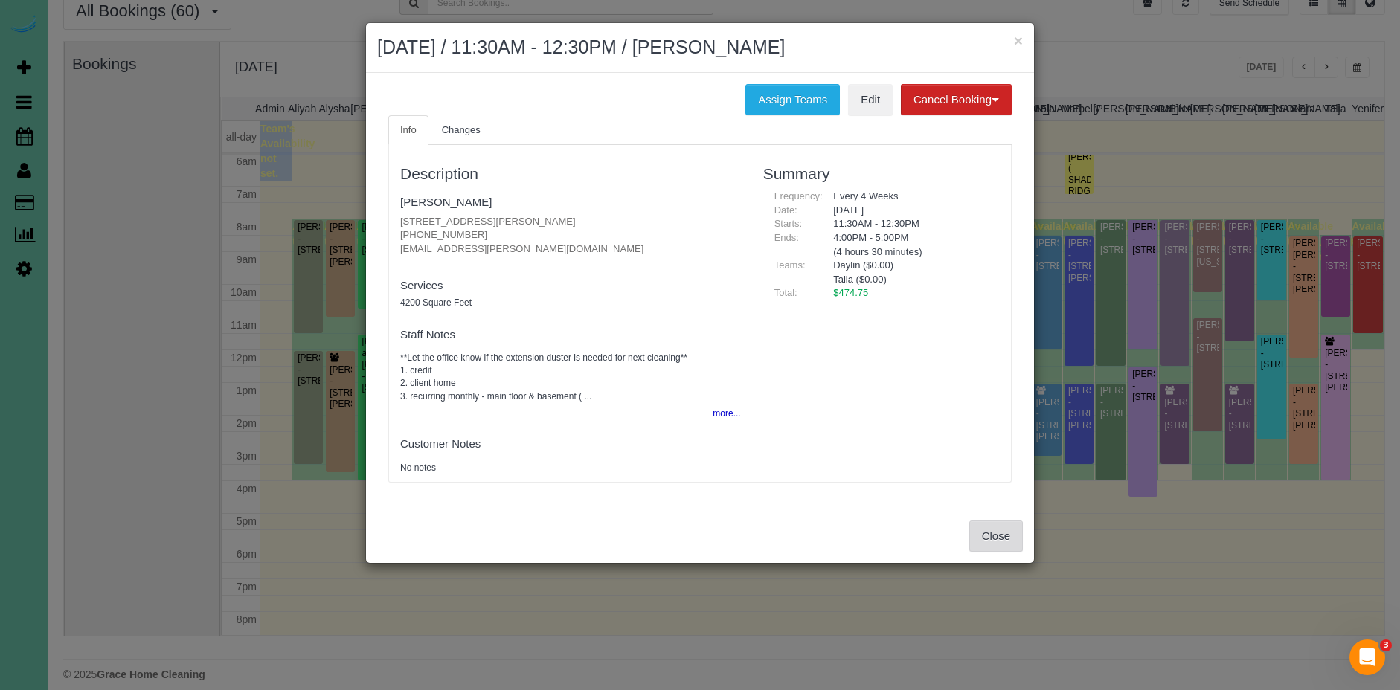
drag, startPoint x: 988, startPoint y: 534, endPoint x: 800, endPoint y: 507, distance: 189.5
click at [988, 534] on button "Close" at bounding box center [996, 536] width 54 height 31
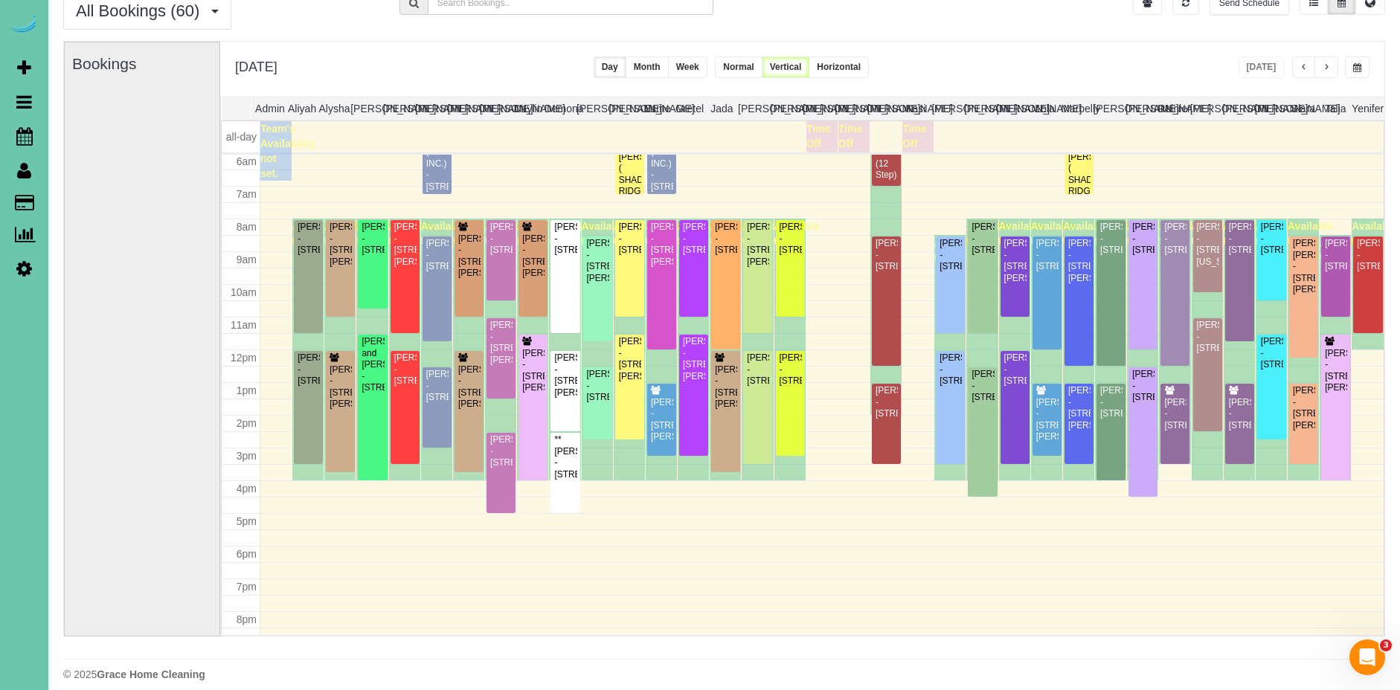
click at [533, 369] on div "[PERSON_NAME] - [STREET_ADDRESS][PERSON_NAME]" at bounding box center [532, 371] width 23 height 46
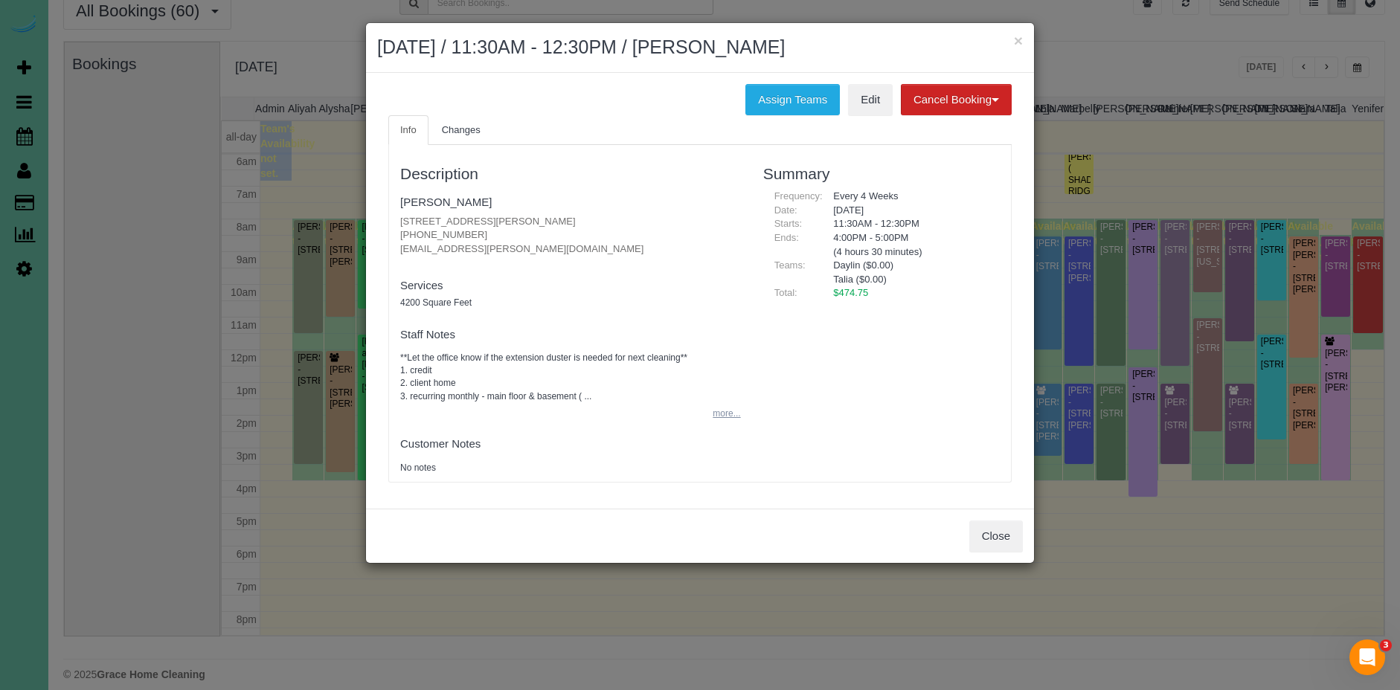
click at [735, 414] on button "more..." at bounding box center [722, 414] width 36 height 22
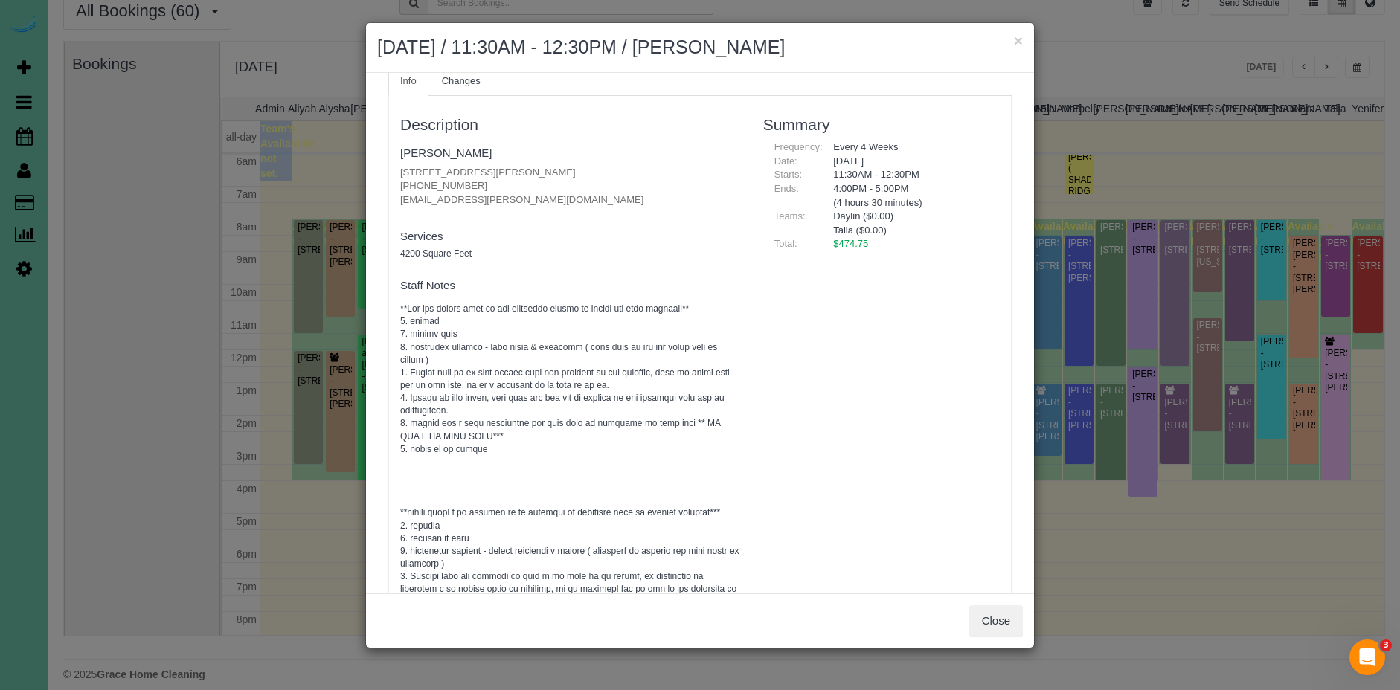
scroll to position [0, 0]
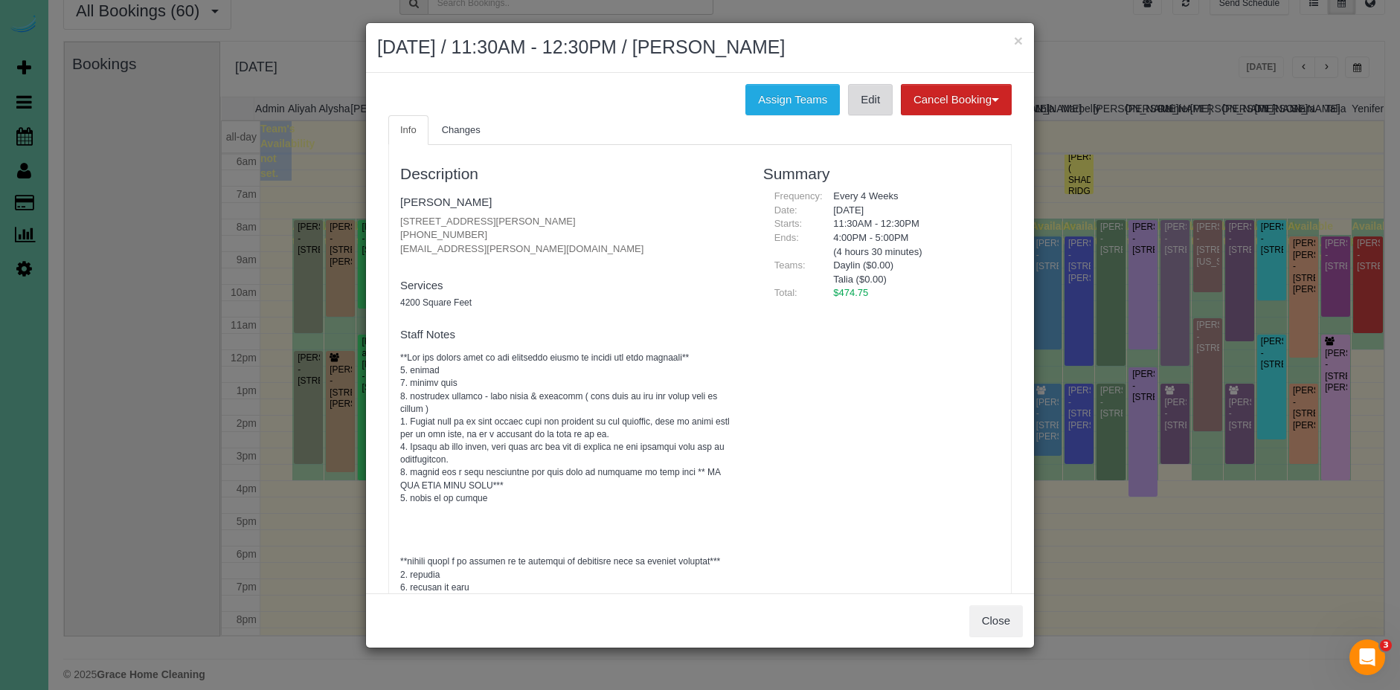
click at [873, 103] on link "Edit" at bounding box center [870, 99] width 45 height 31
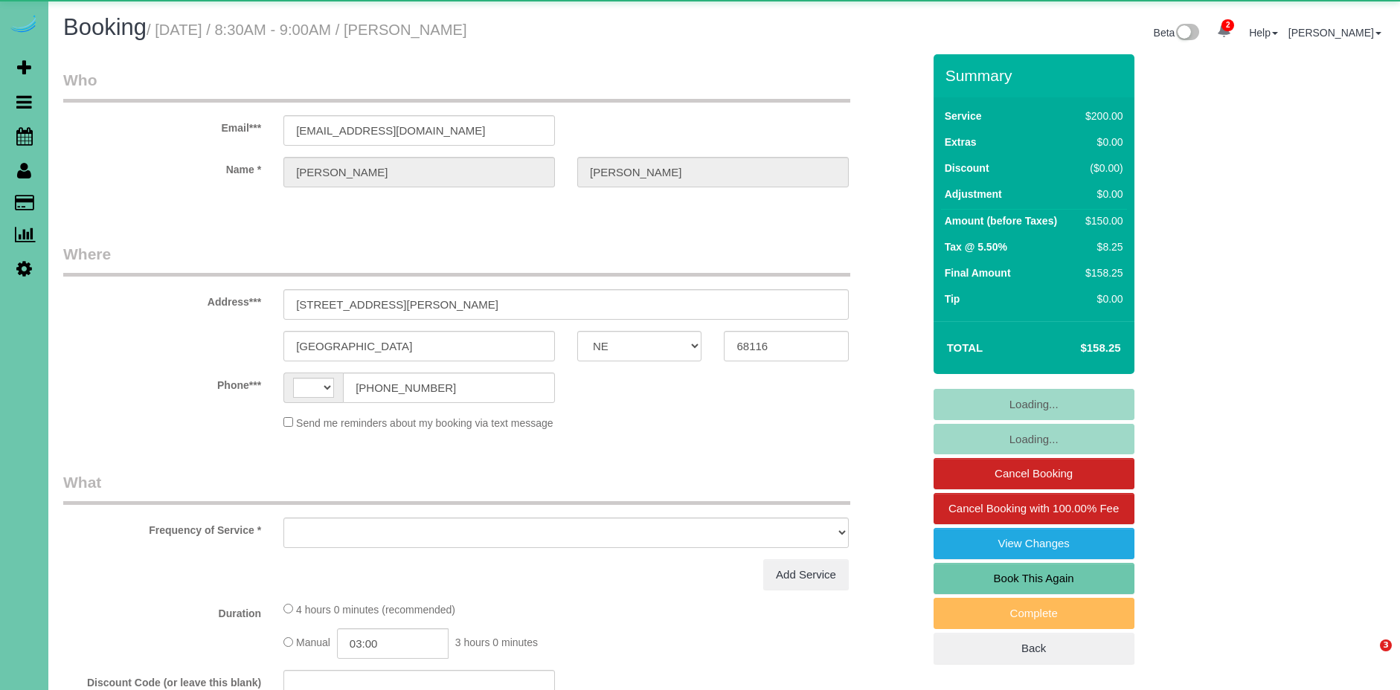
select select "NE"
select select "string:US"
select select "object:658"
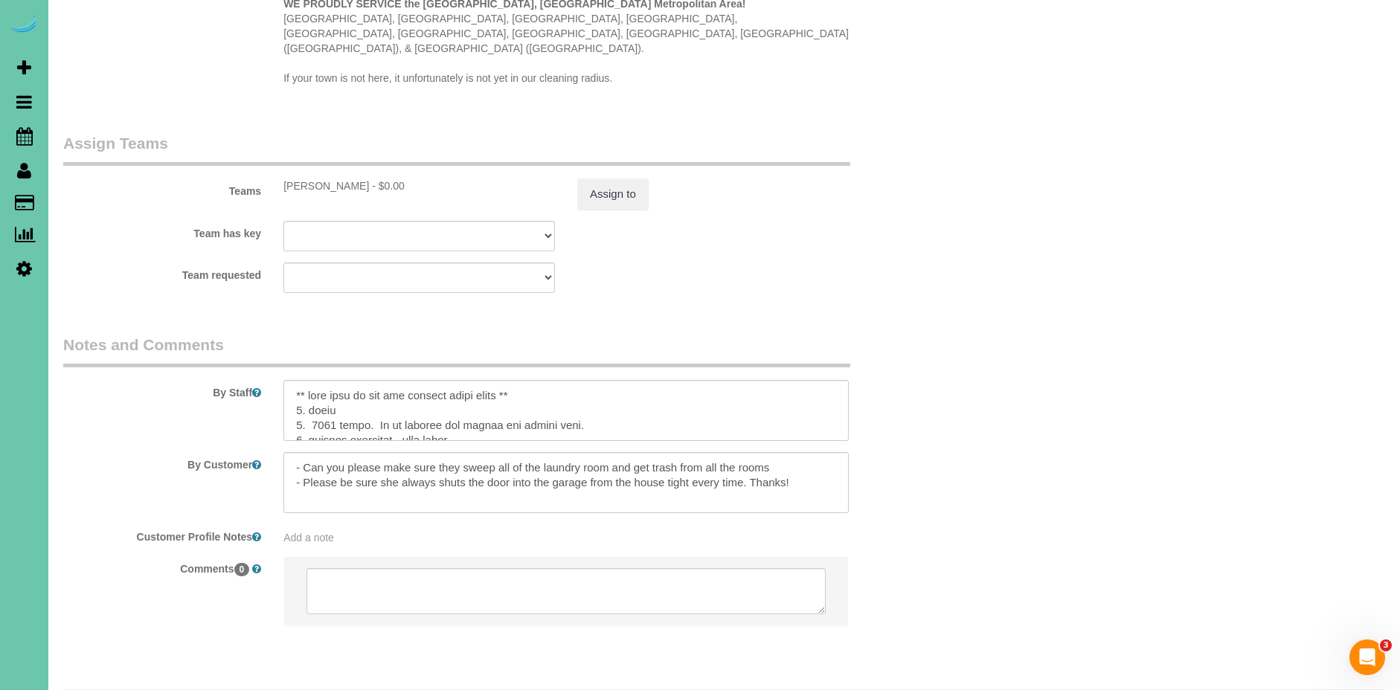
scroll to position [1549, 0]
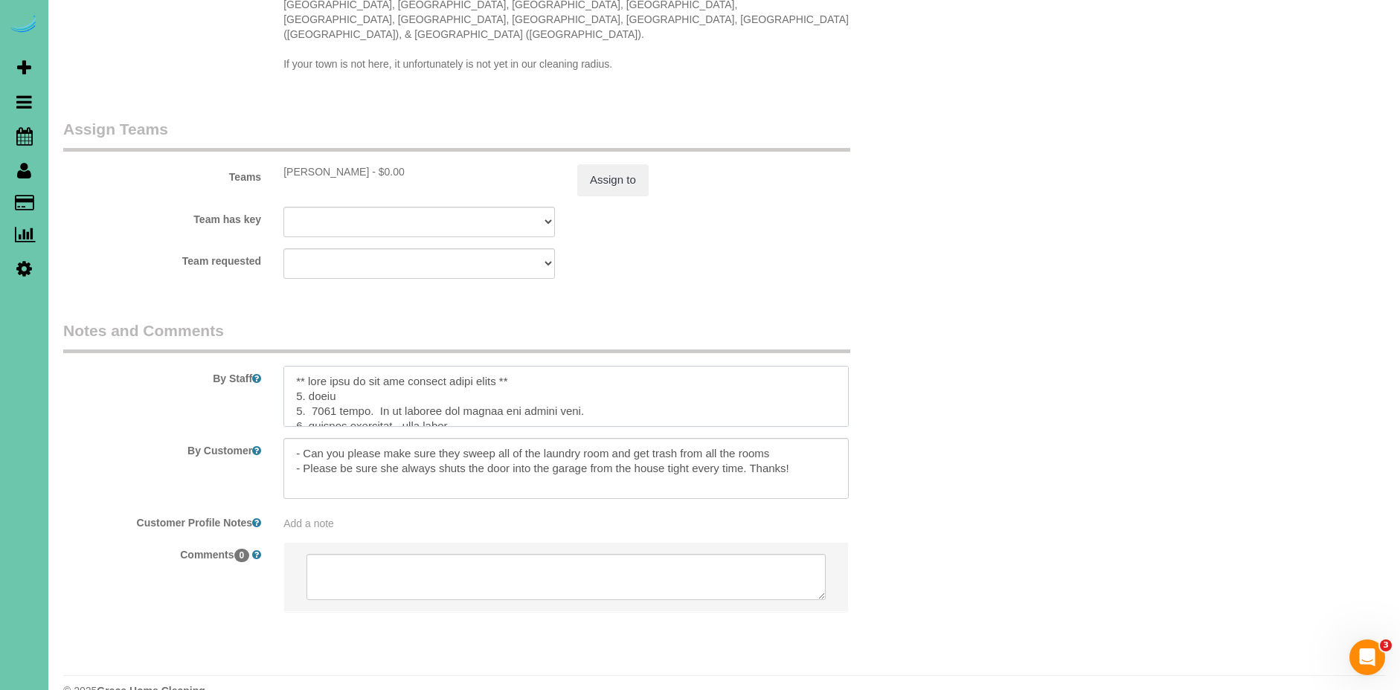
click at [547, 366] on textarea at bounding box center [565, 396] width 565 height 61
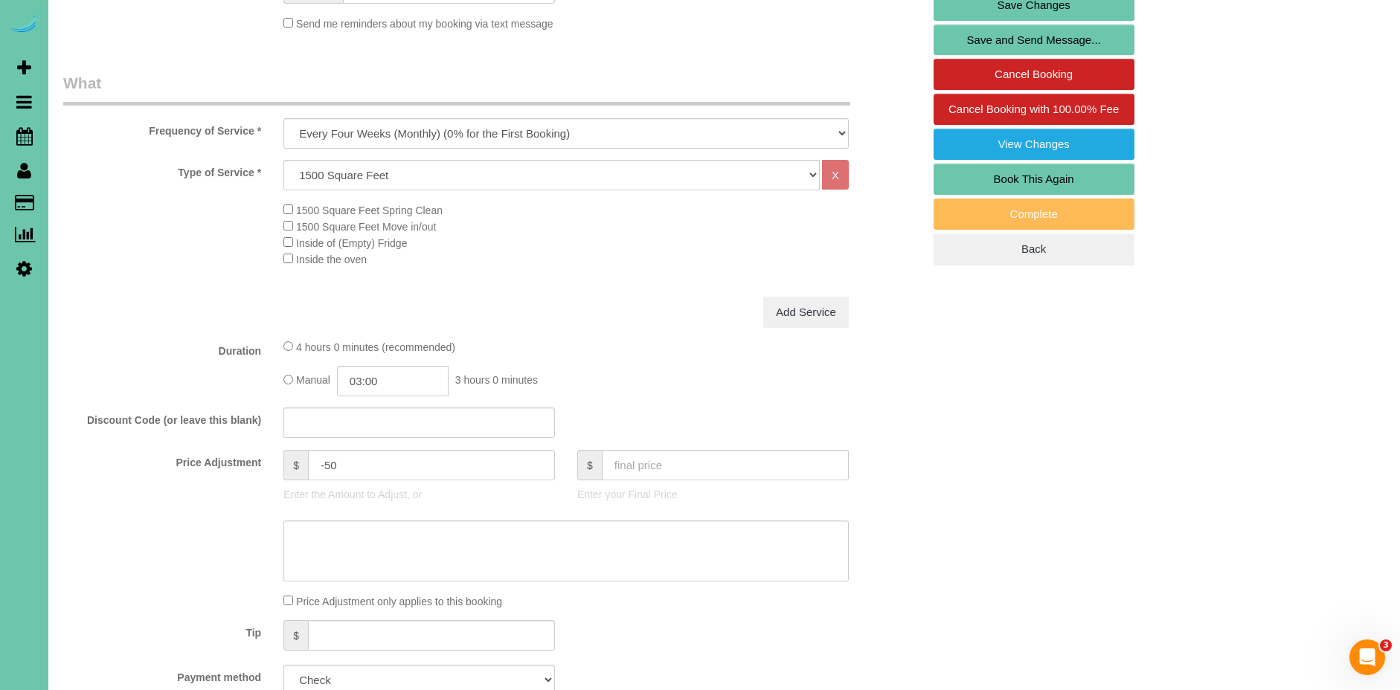
scroll to position [0, 0]
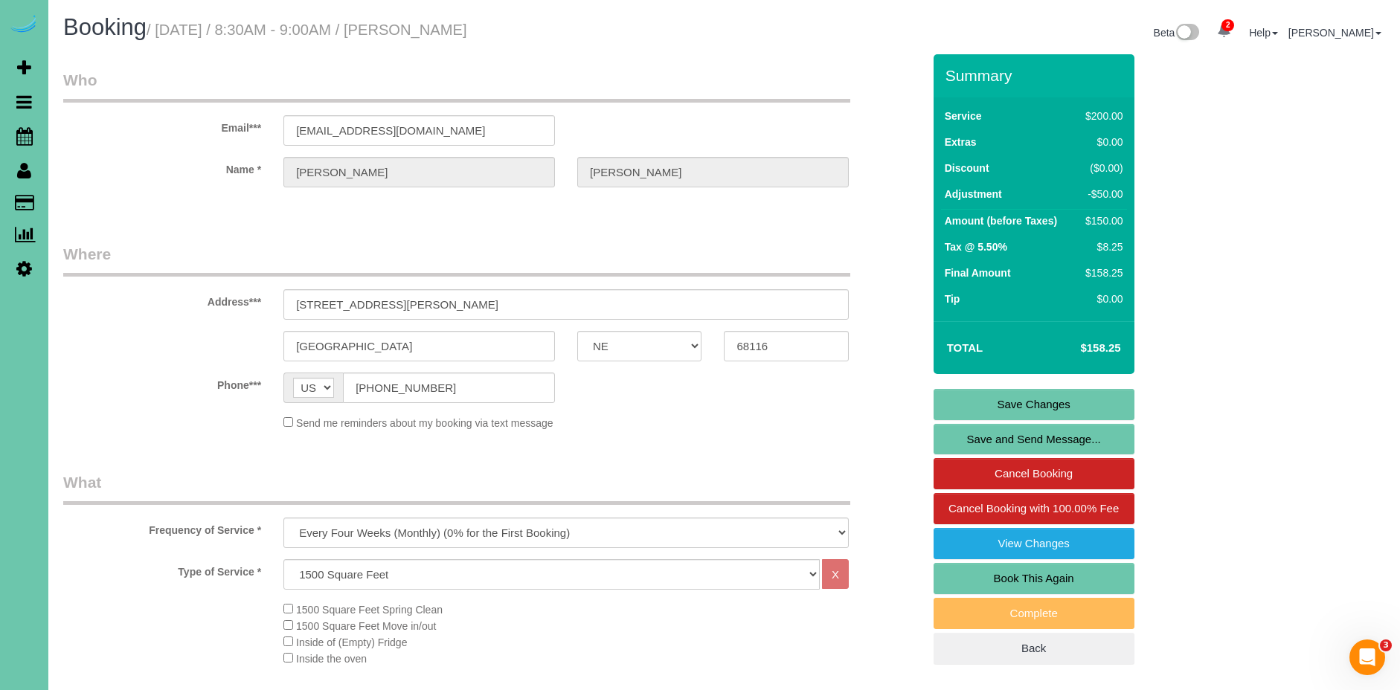
type textarea "** make sure to get the sliding glass doors ** ** park in the street as they ar…"
click at [1056, 400] on link "Save Changes" at bounding box center [1034, 404] width 201 height 31
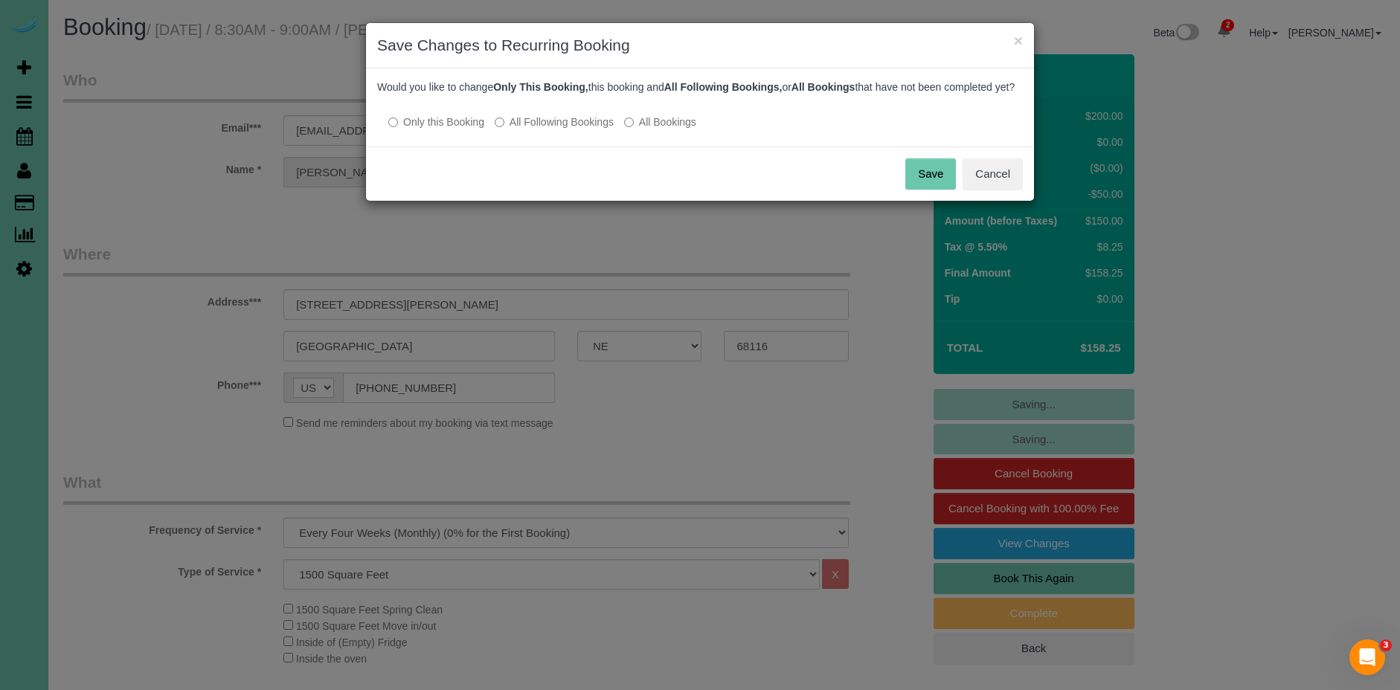
click at [926, 190] on button "Save" at bounding box center [930, 173] width 51 height 31
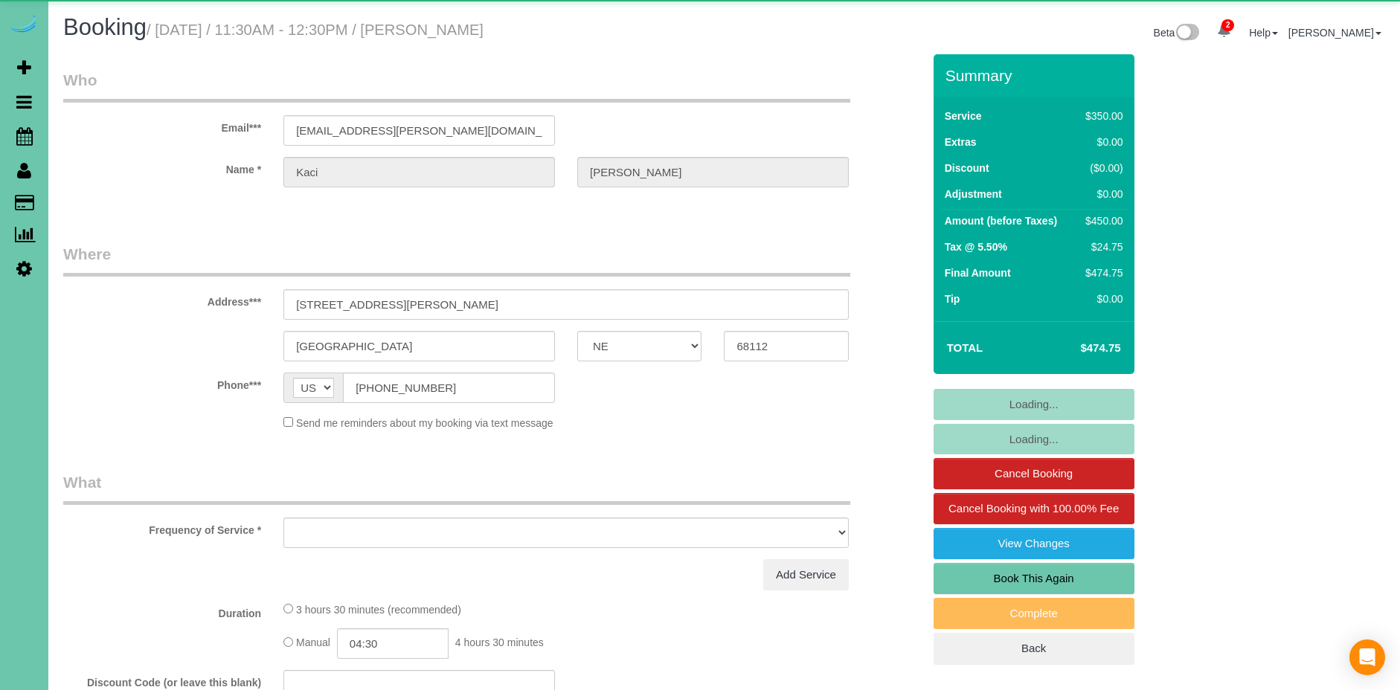
select select "NE"
select select "object:676"
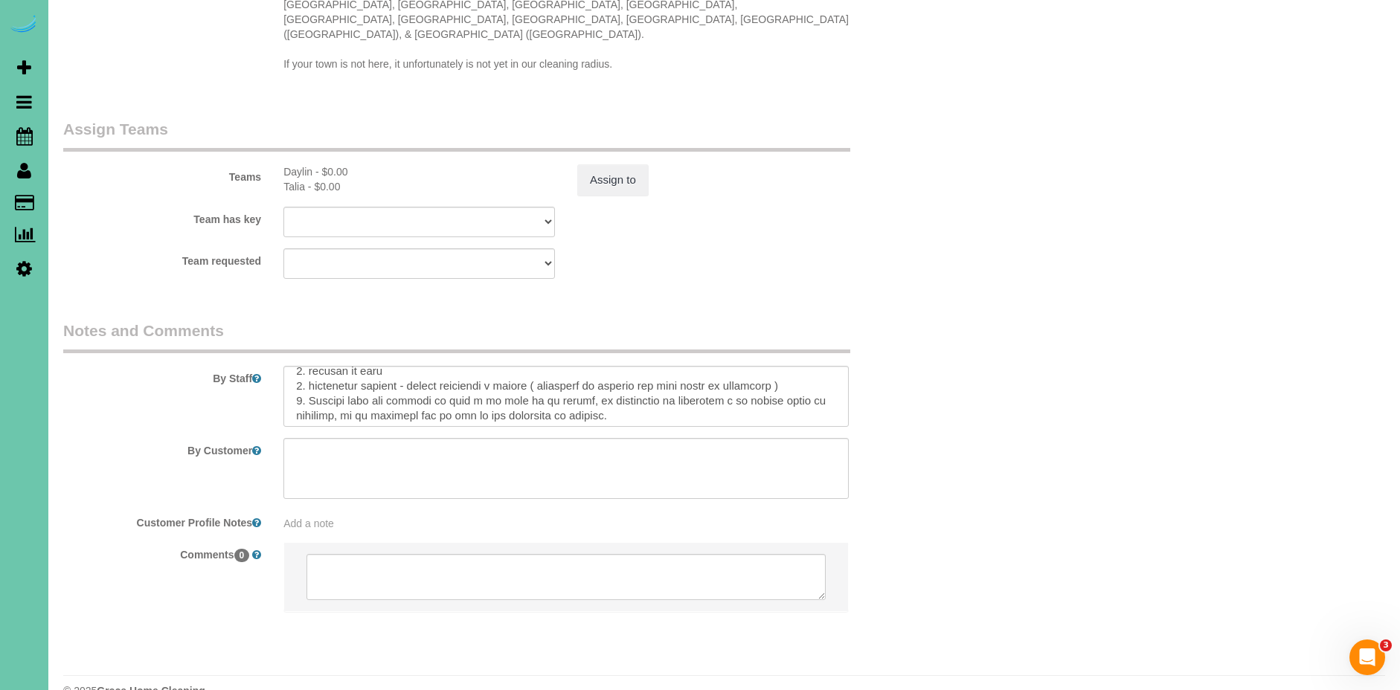
scroll to position [245, 0]
drag, startPoint x: 388, startPoint y: 359, endPoint x: 421, endPoint y: 362, distance: 33.6
click at [390, 366] on textarea at bounding box center [565, 396] width 565 height 61
drag, startPoint x: 452, startPoint y: 359, endPoint x: 587, endPoint y: 364, distance: 134.7
click at [587, 366] on textarea at bounding box center [565, 396] width 565 height 61
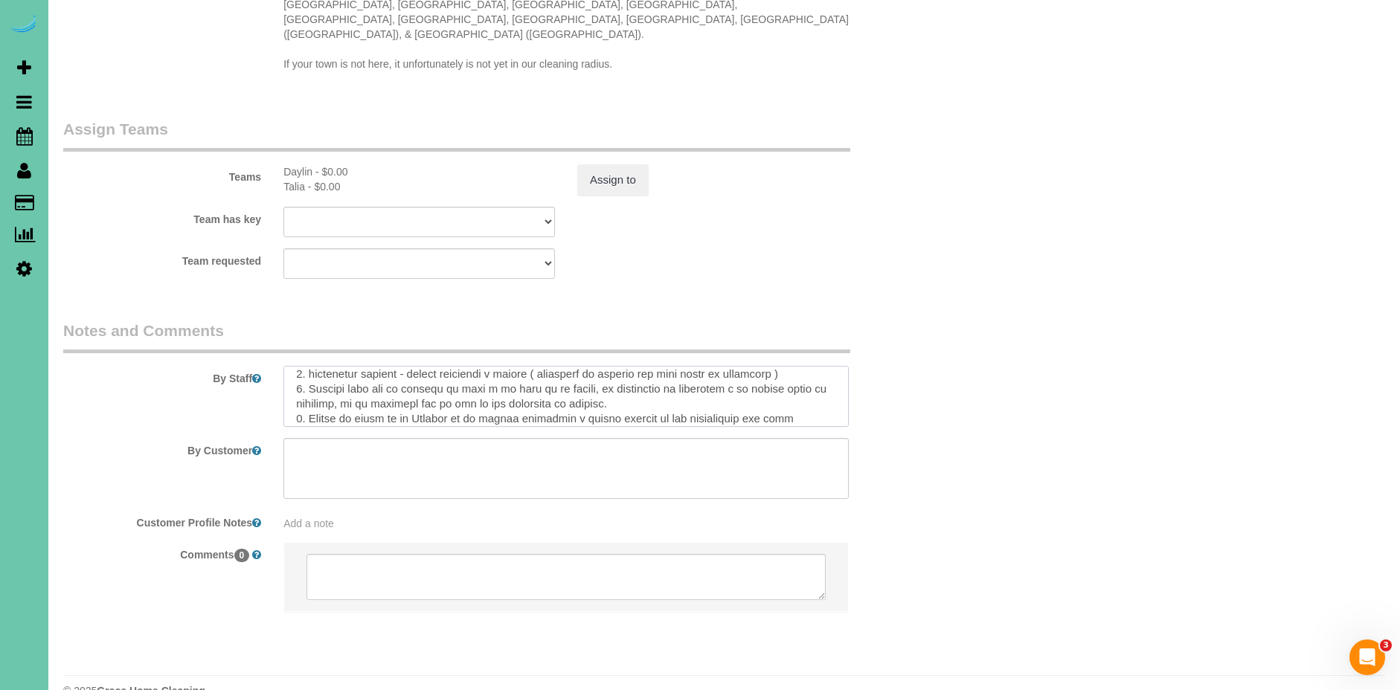
drag, startPoint x: 596, startPoint y: 361, endPoint x: 533, endPoint y: 359, distance: 63.3
click at [533, 366] on textarea at bounding box center [565, 396] width 565 height 61
drag, startPoint x: 564, startPoint y: 359, endPoint x: 454, endPoint y: 355, distance: 110.2
click at [452, 366] on textarea at bounding box center [565, 396] width 565 height 61
click at [507, 366] on textarea at bounding box center [565, 396] width 565 height 61
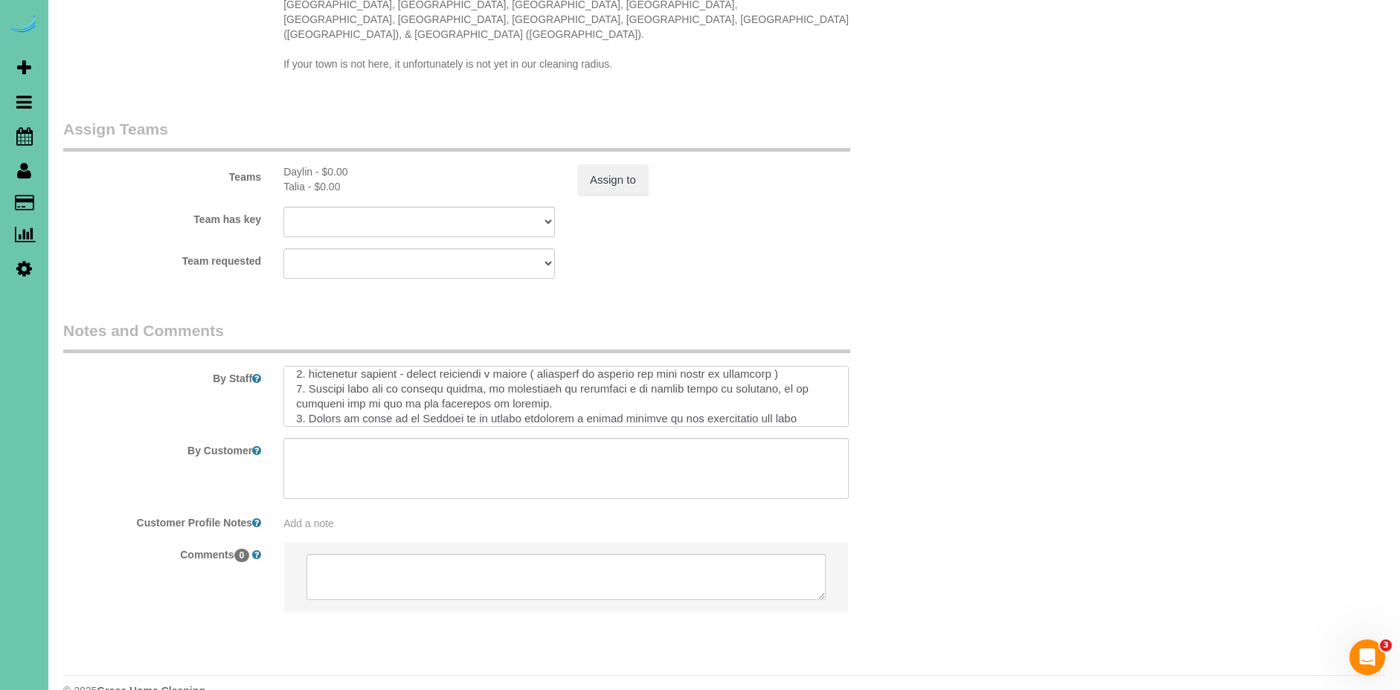
click at [501, 366] on textarea at bounding box center [565, 396] width 565 height 61
drag, startPoint x: 482, startPoint y: 359, endPoint x: 536, endPoint y: 380, distance: 57.7
click at [453, 366] on textarea at bounding box center [565, 396] width 565 height 61
click at [501, 375] on textarea at bounding box center [565, 396] width 565 height 61
paste textarea "sótano,"
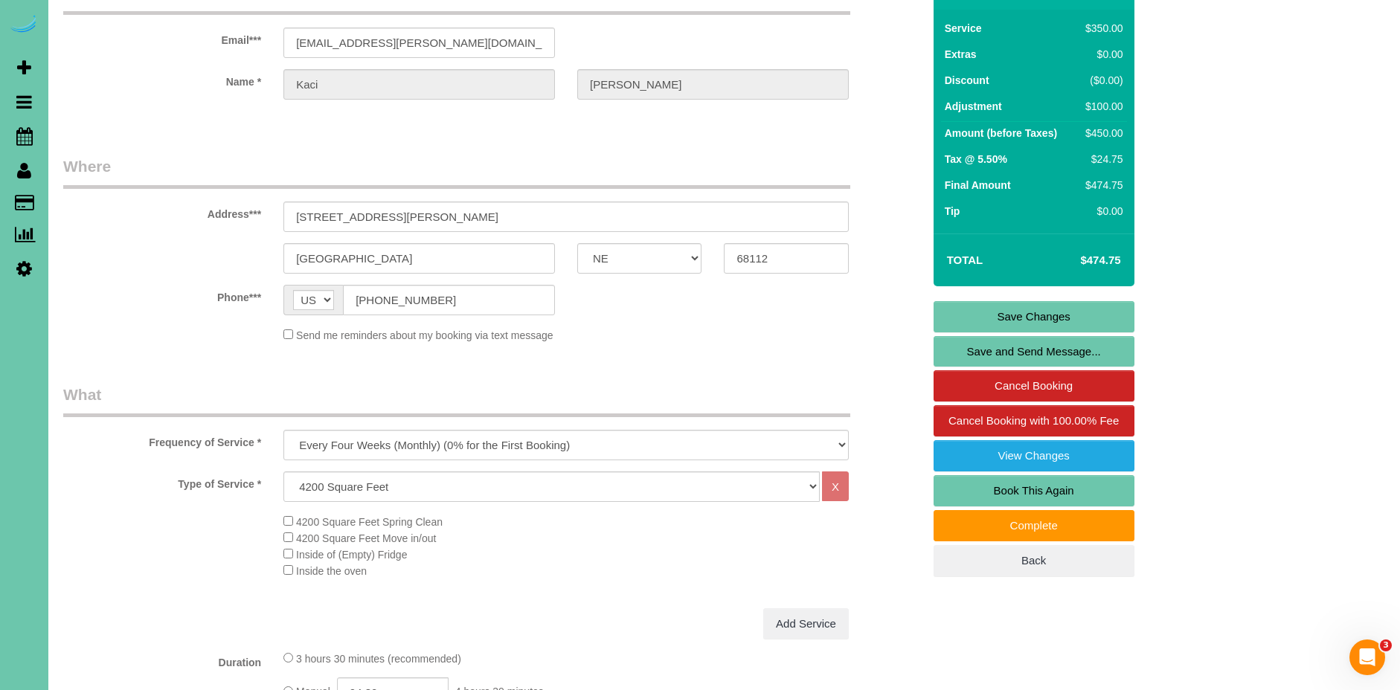
scroll to position [83, 0]
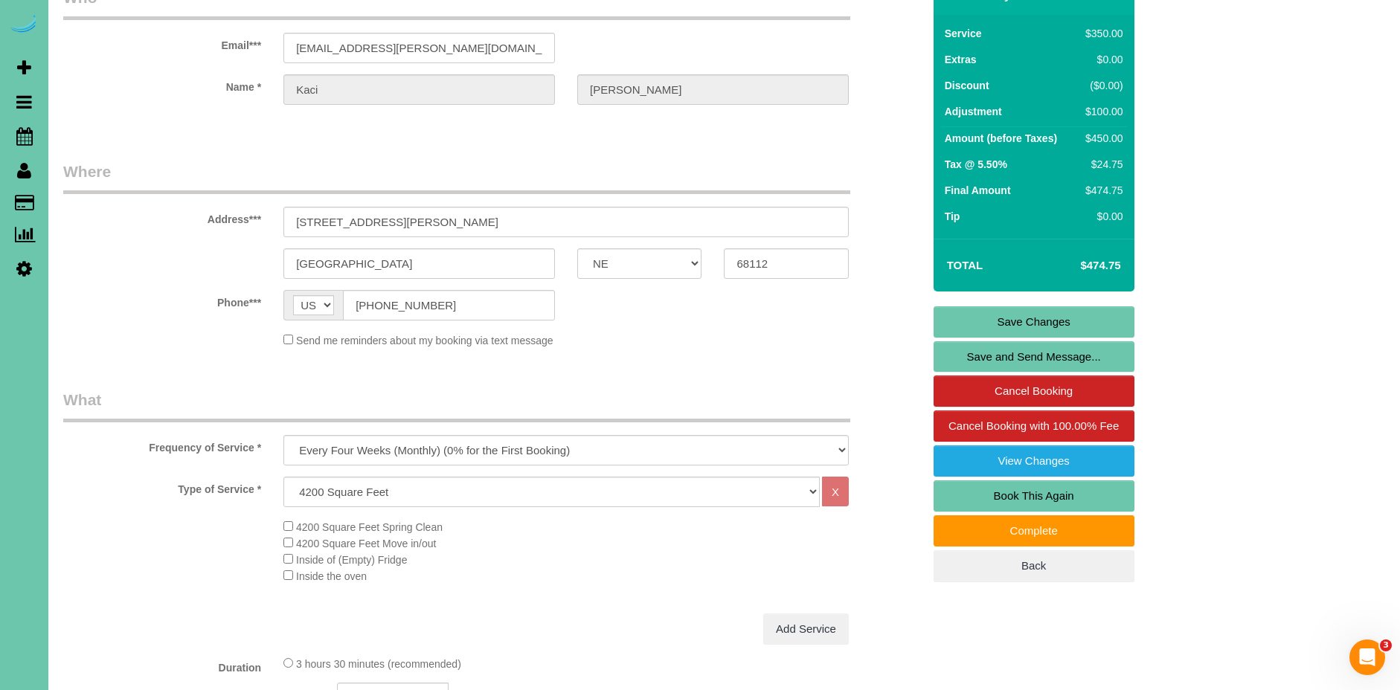
type textarea "**Let the office know if the extension duster is needed for next cleaning** 1. …"
click at [1072, 315] on link "Save Changes" at bounding box center [1034, 321] width 201 height 31
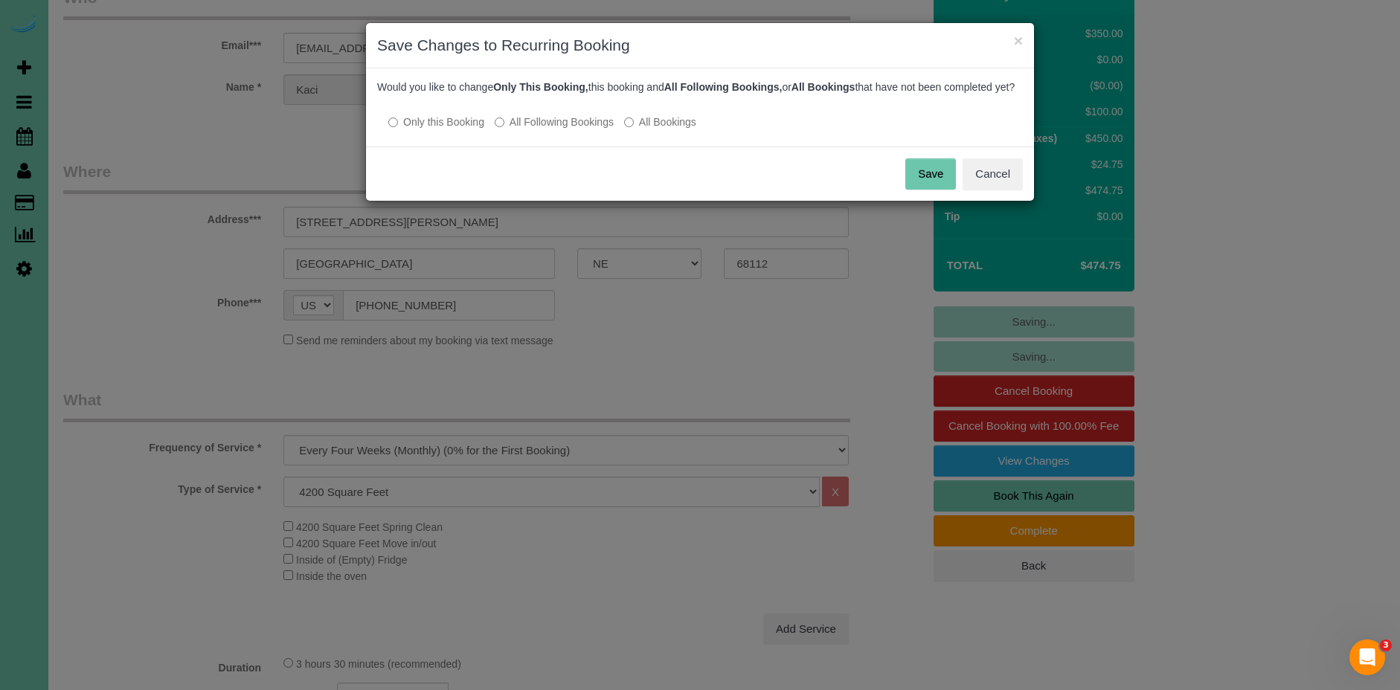
click at [581, 129] on label "All Following Bookings" at bounding box center [554, 122] width 119 height 15
click at [932, 190] on button "Save" at bounding box center [930, 173] width 51 height 31
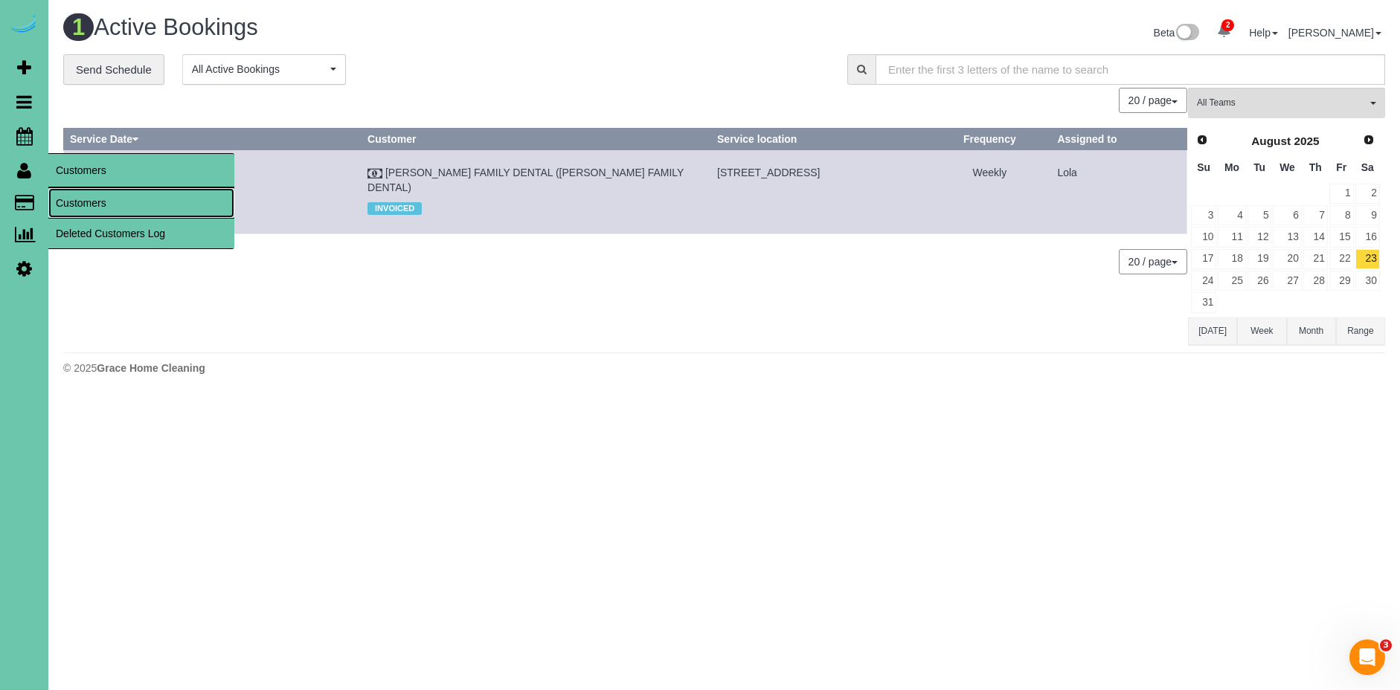
drag, startPoint x: 97, startPoint y: 207, endPoint x: 89, endPoint y: 208, distance: 7.6
click at [97, 207] on link "Customers" at bounding box center [141, 203] width 186 height 30
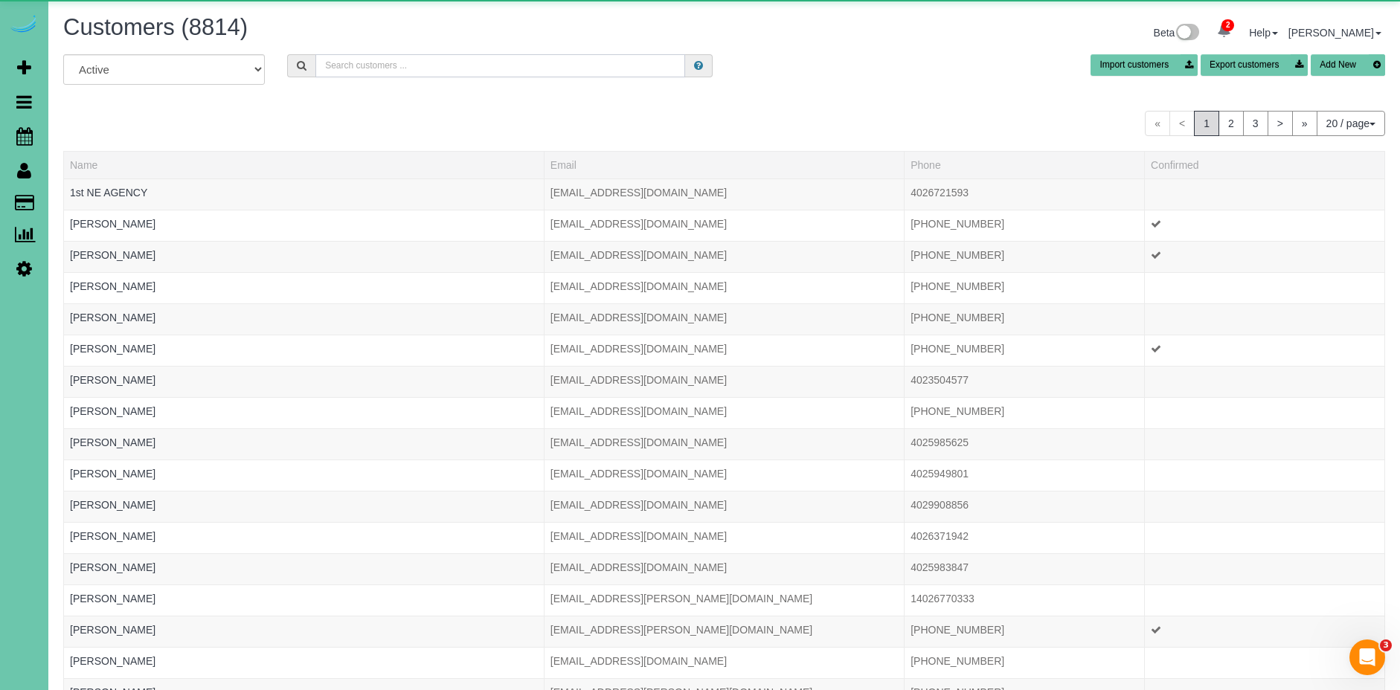
click at [446, 71] on input "text" at bounding box center [500, 65] width 370 height 23
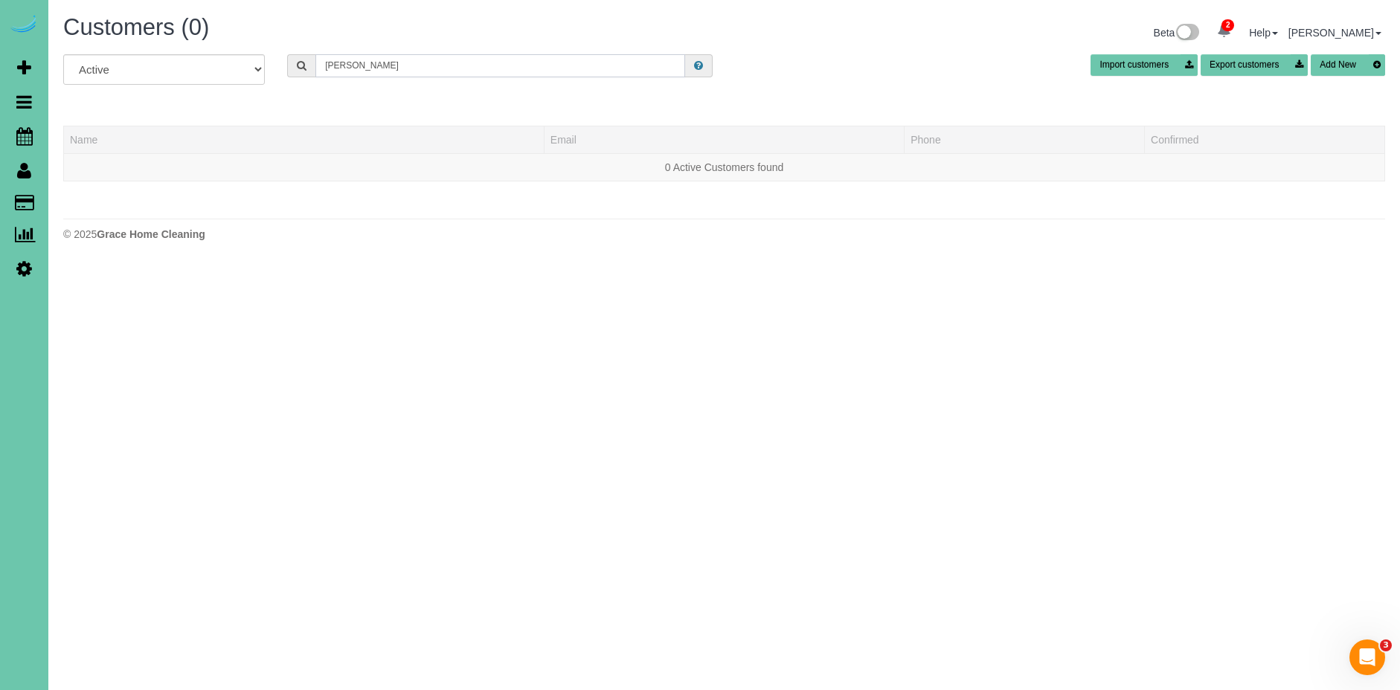
drag, startPoint x: 400, startPoint y: 62, endPoint x: 192, endPoint y: 65, distance: 208.3
click at [191, 65] on div "All Active Archived maggie colwell Import customers Export customers Add New" at bounding box center [724, 75] width 1344 height 42
drag, startPoint x: 401, startPoint y: 70, endPoint x: 228, endPoint y: 100, distance: 175.1
click at [400, 70] on input "colwell" at bounding box center [500, 65] width 370 height 23
type input "colwell"
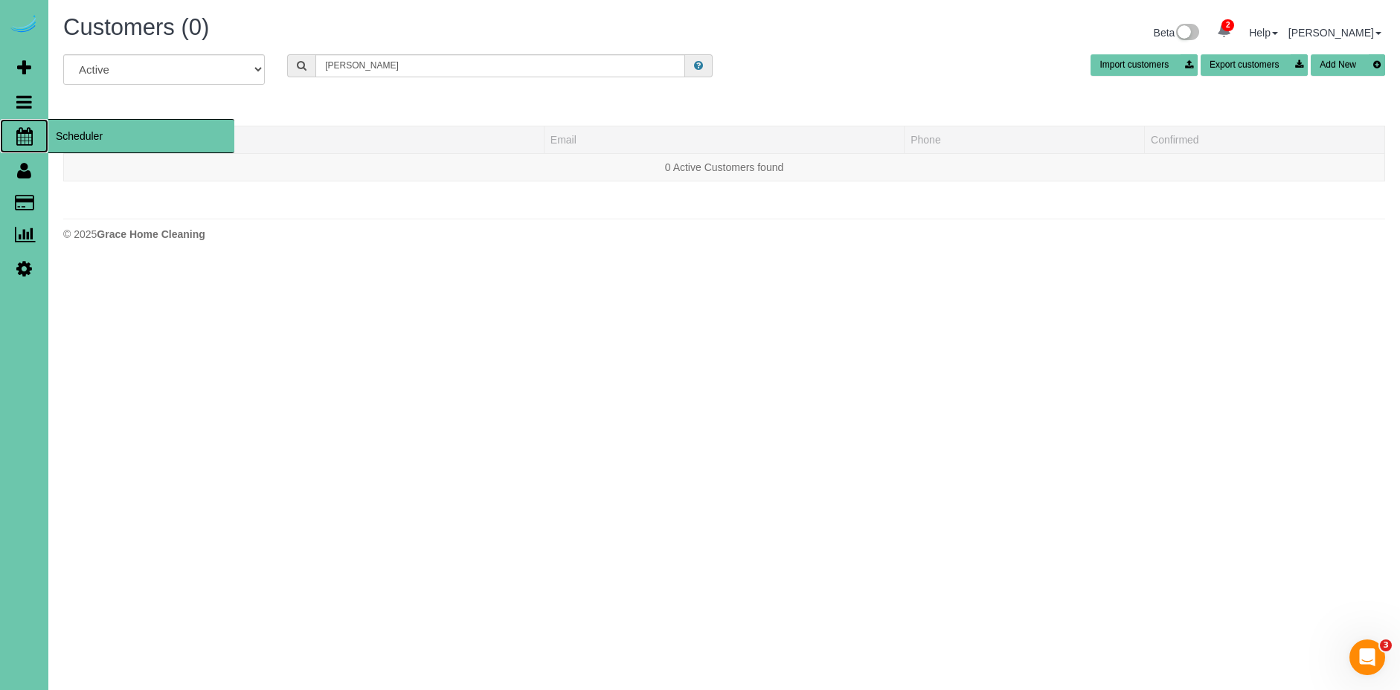
click at [118, 139] on span "Scheduler" at bounding box center [141, 136] width 186 height 34
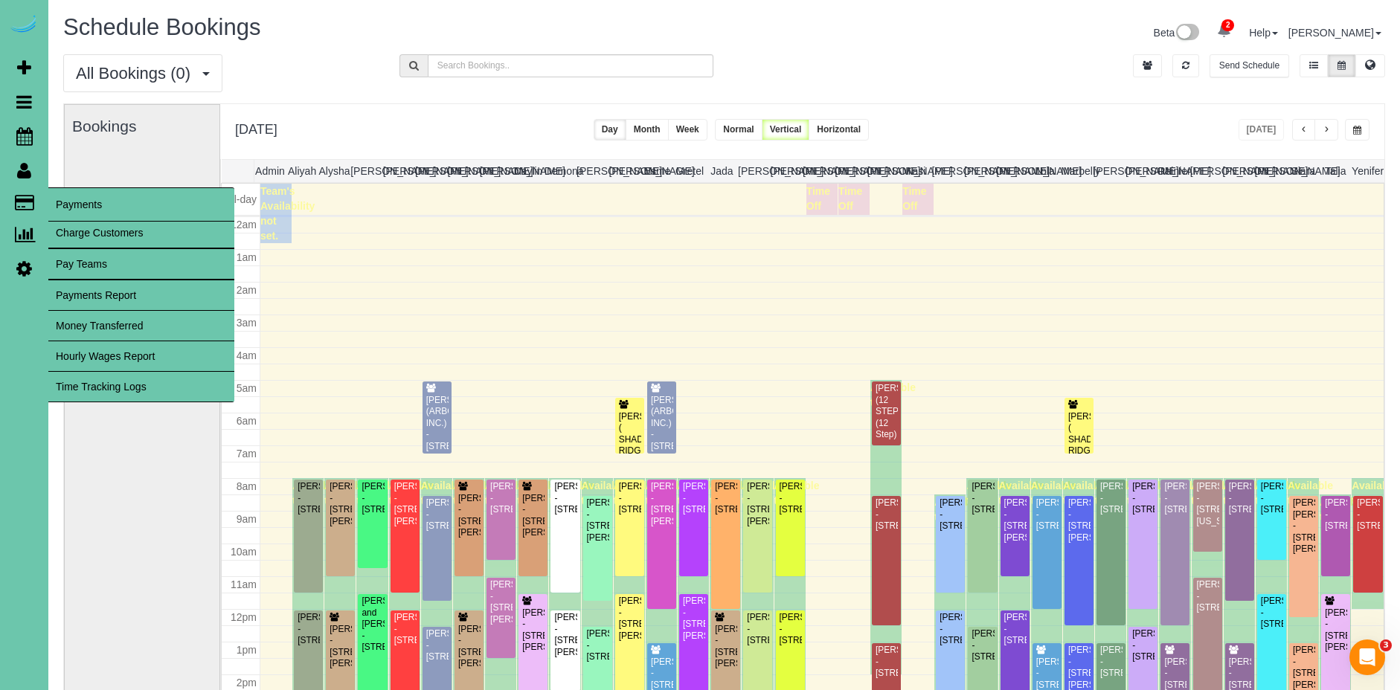
scroll to position [197, 0]
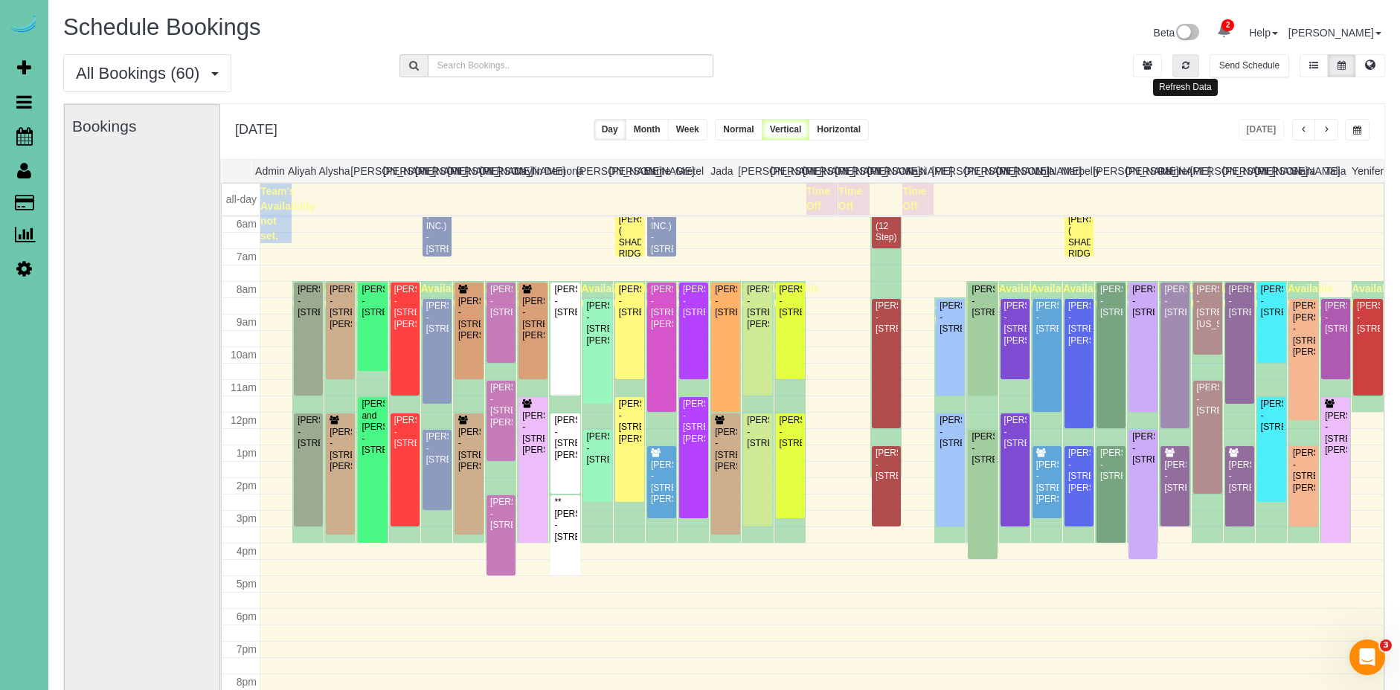
click at [1189, 71] on button "button" at bounding box center [1185, 65] width 27 height 23
click at [1327, 128] on span "button" at bounding box center [1326, 130] width 7 height 9
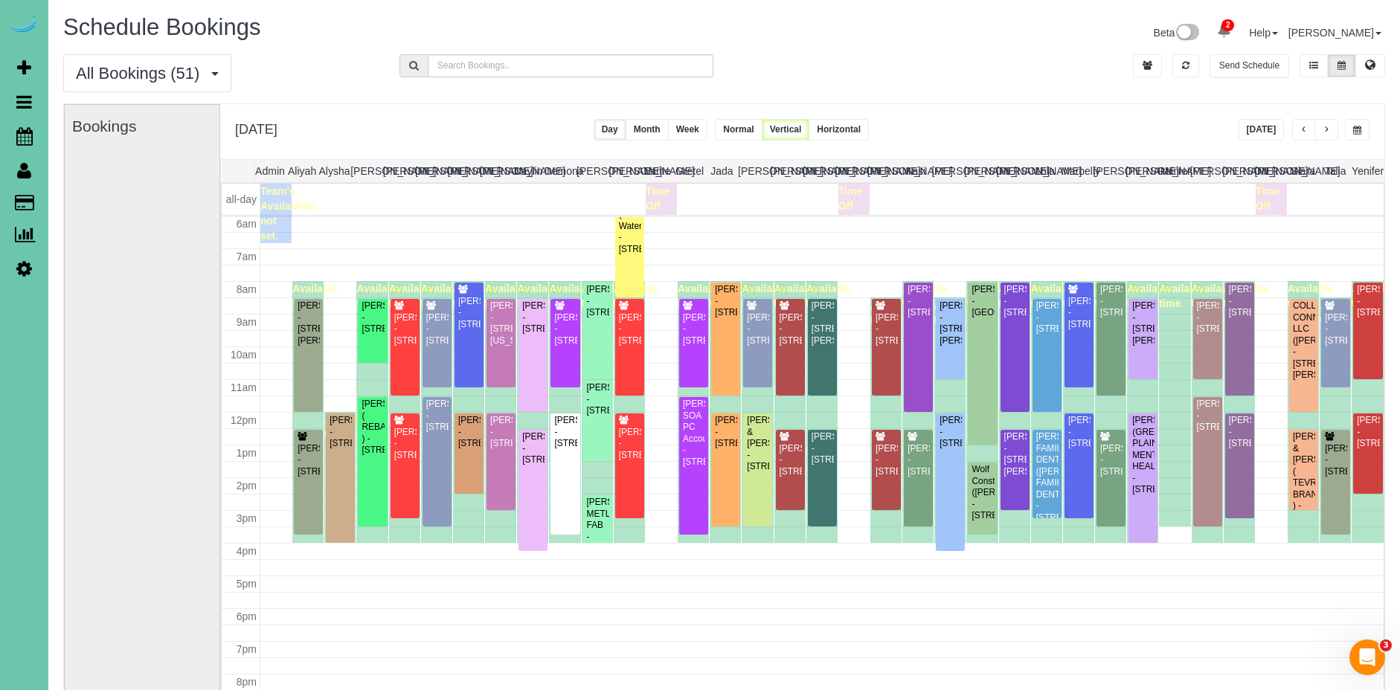
click at [1366, 129] on button "button" at bounding box center [1357, 130] width 25 height 22
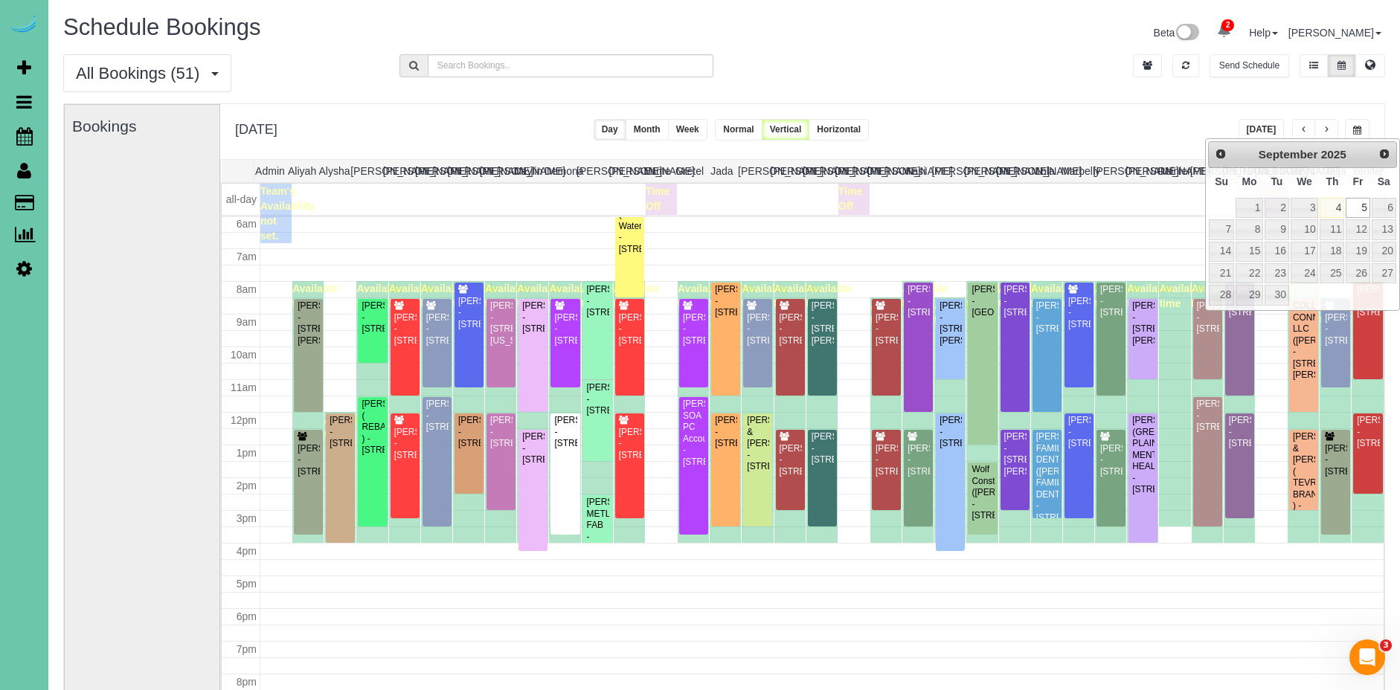
click at [973, 80] on div "All Bookings (51) All Bookings Unassigned Bookings Recurring Bookings New Custo…" at bounding box center [724, 78] width 1344 height 49
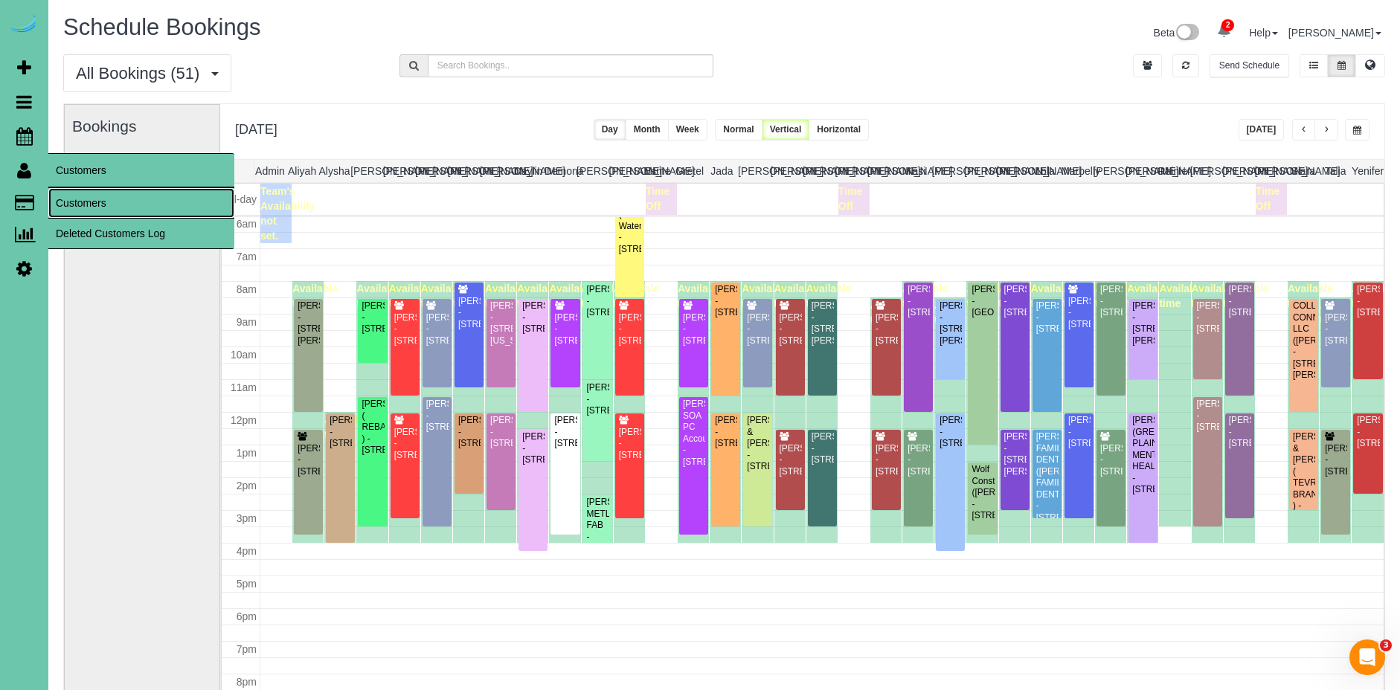
click at [117, 206] on link "Customers" at bounding box center [141, 203] width 186 height 30
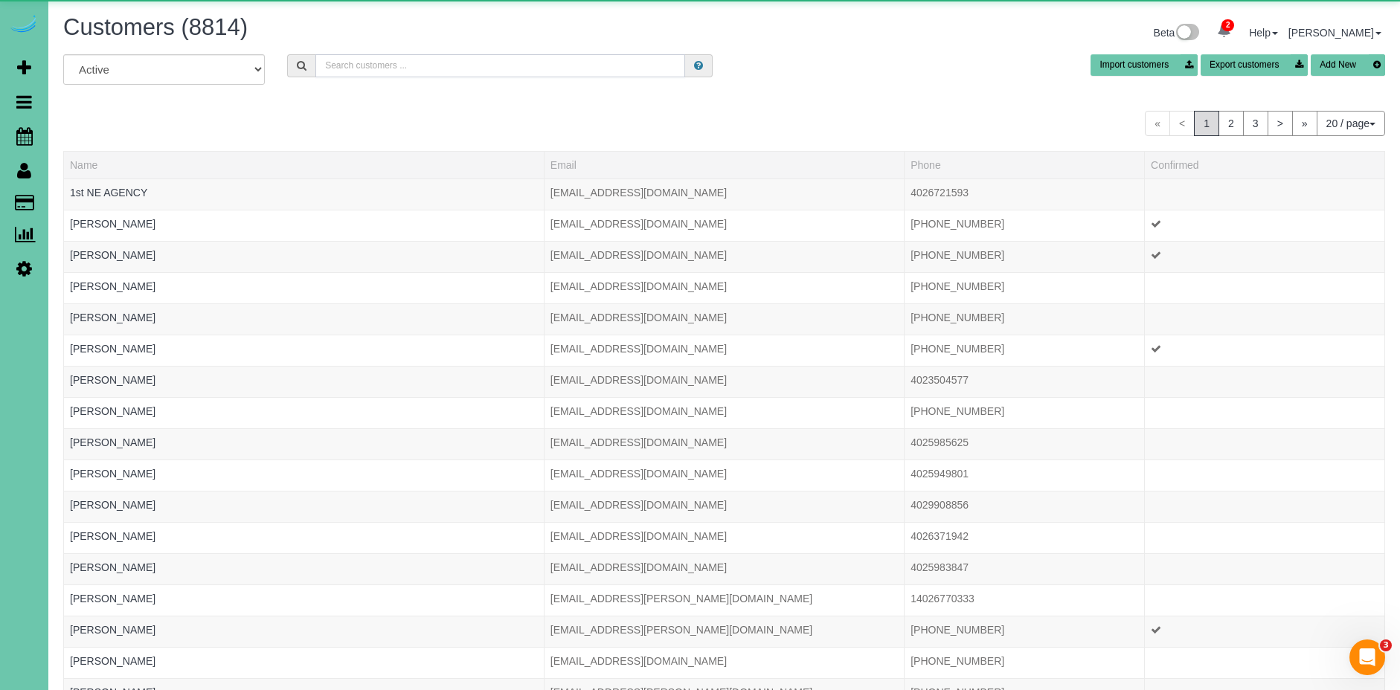
click at [466, 65] on input "text" at bounding box center [500, 65] width 370 height 23
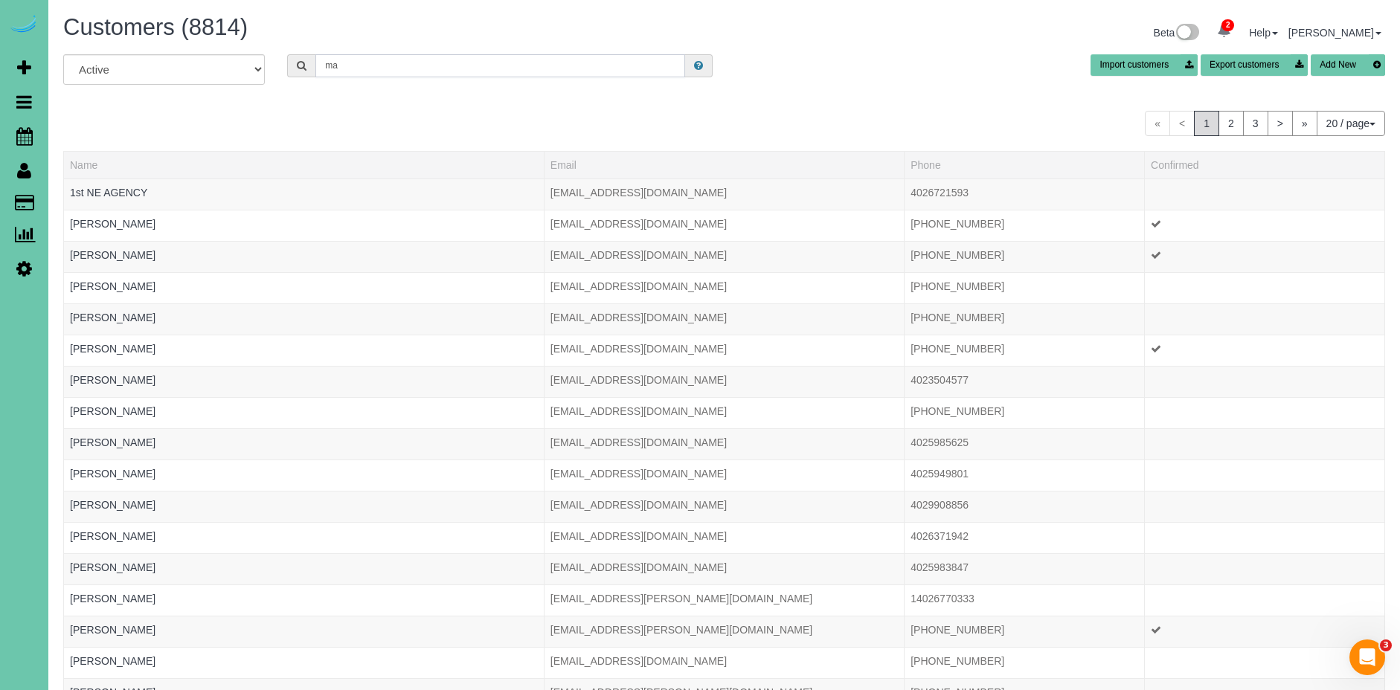
type input "m"
click at [1348, 62] on button "Add New" at bounding box center [1348, 65] width 74 height 22
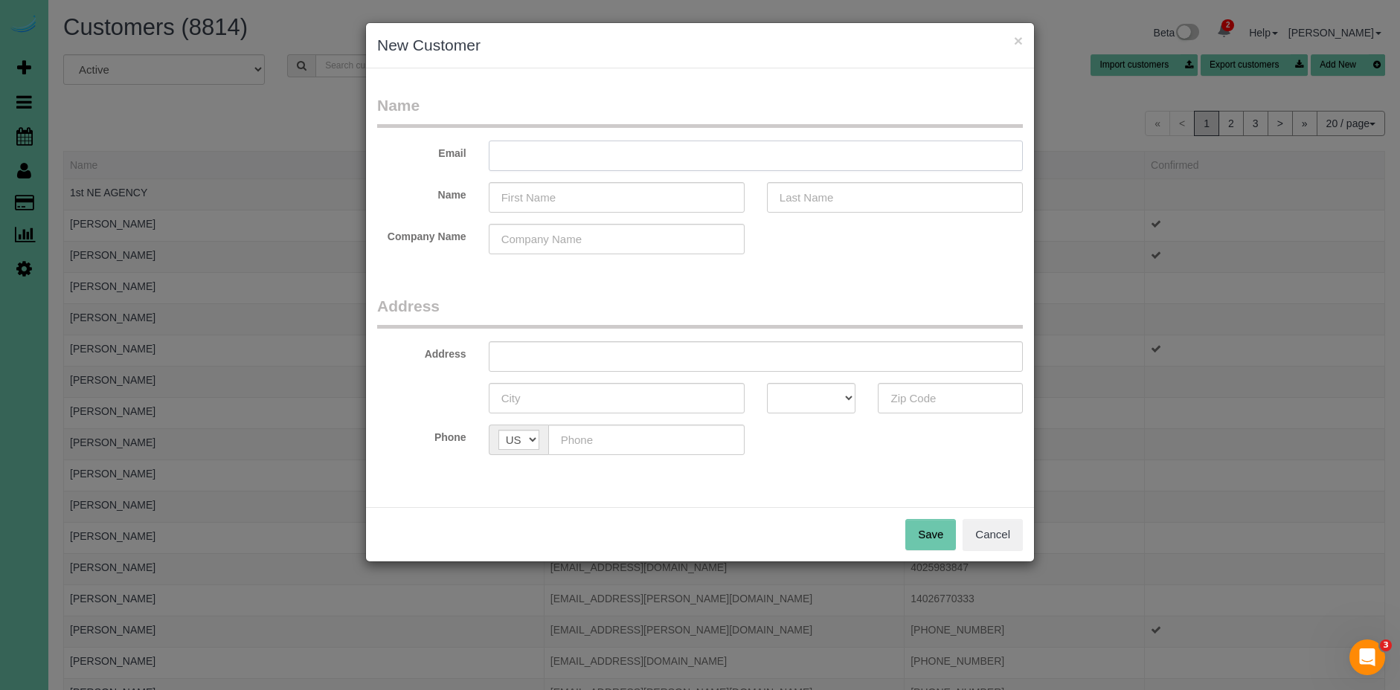
click at [556, 152] on input "text" at bounding box center [756, 156] width 534 height 30
paste input "magcolwell@hotmail.com"
type input "magcolwell@hotmail.com"
click at [557, 208] on input "text" at bounding box center [617, 197] width 256 height 30
type input "Maggie"
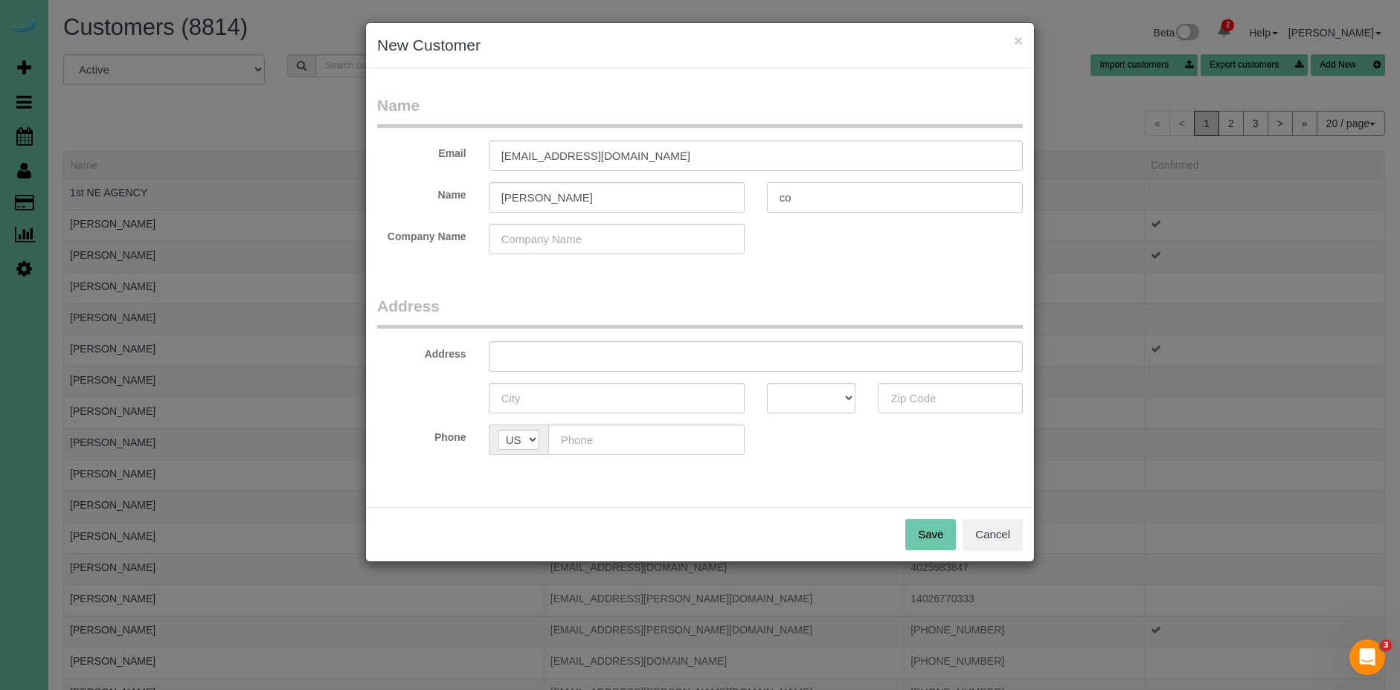
type input "c"
type input "Colwell"
click at [582, 361] on input "text" at bounding box center [756, 356] width 534 height 30
